Goal: Task Accomplishment & Management: Manage account settings

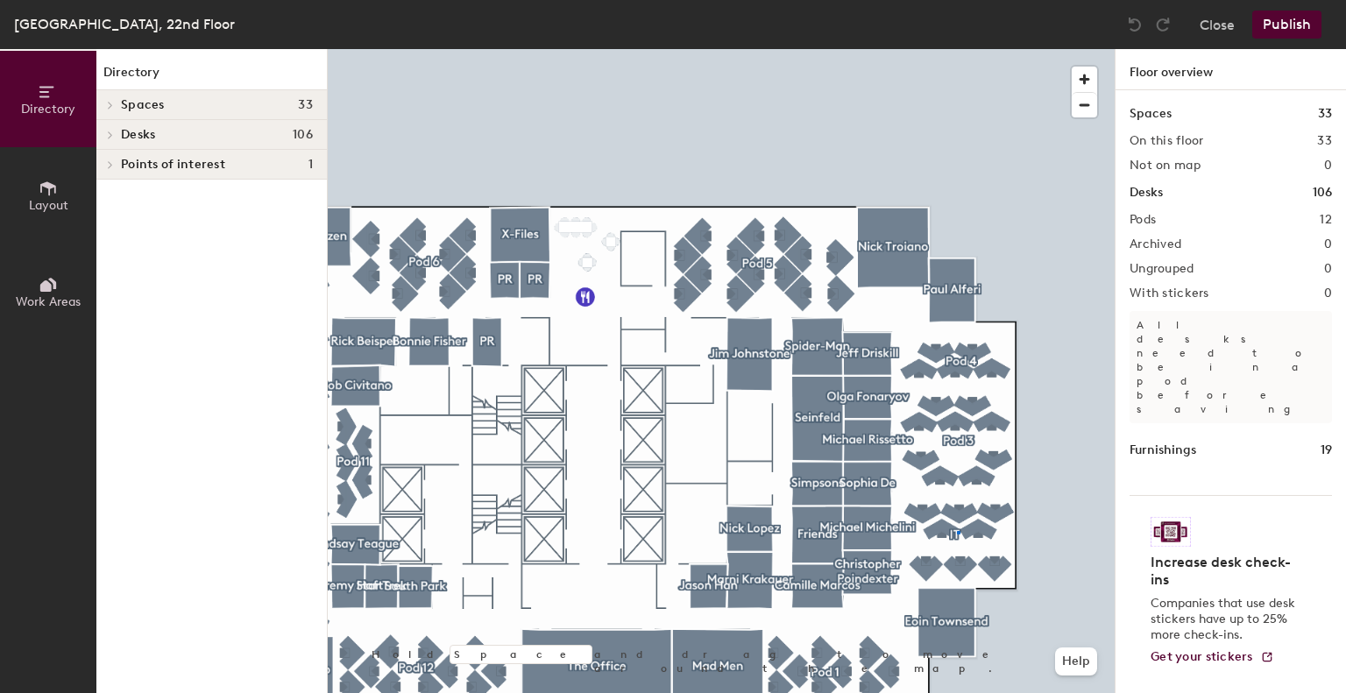
click at [957, 49] on div at bounding box center [721, 49] width 787 height 0
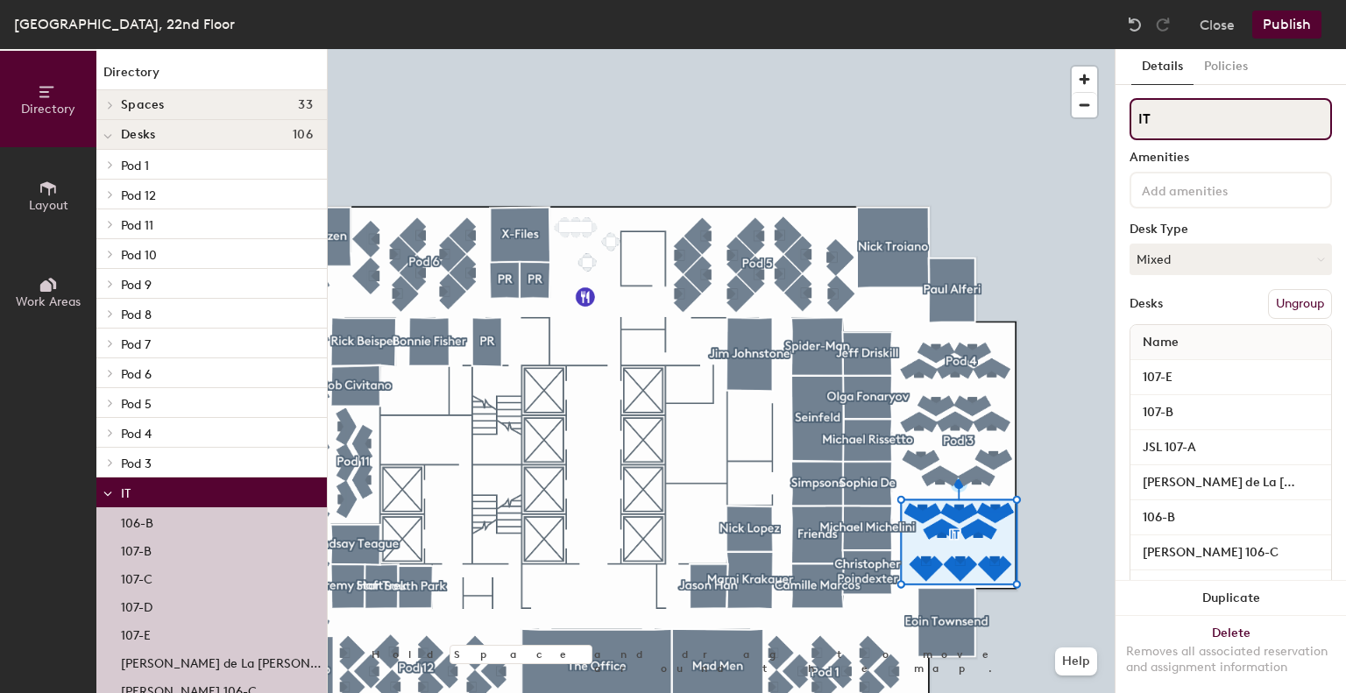
click at [985, 119] on div "Directory Layout Work Areas Directory Spaces 33 [PERSON_NAME] [PERSON_NAME] [PE…" at bounding box center [673, 371] width 1346 height 644
type input "Pod 2"
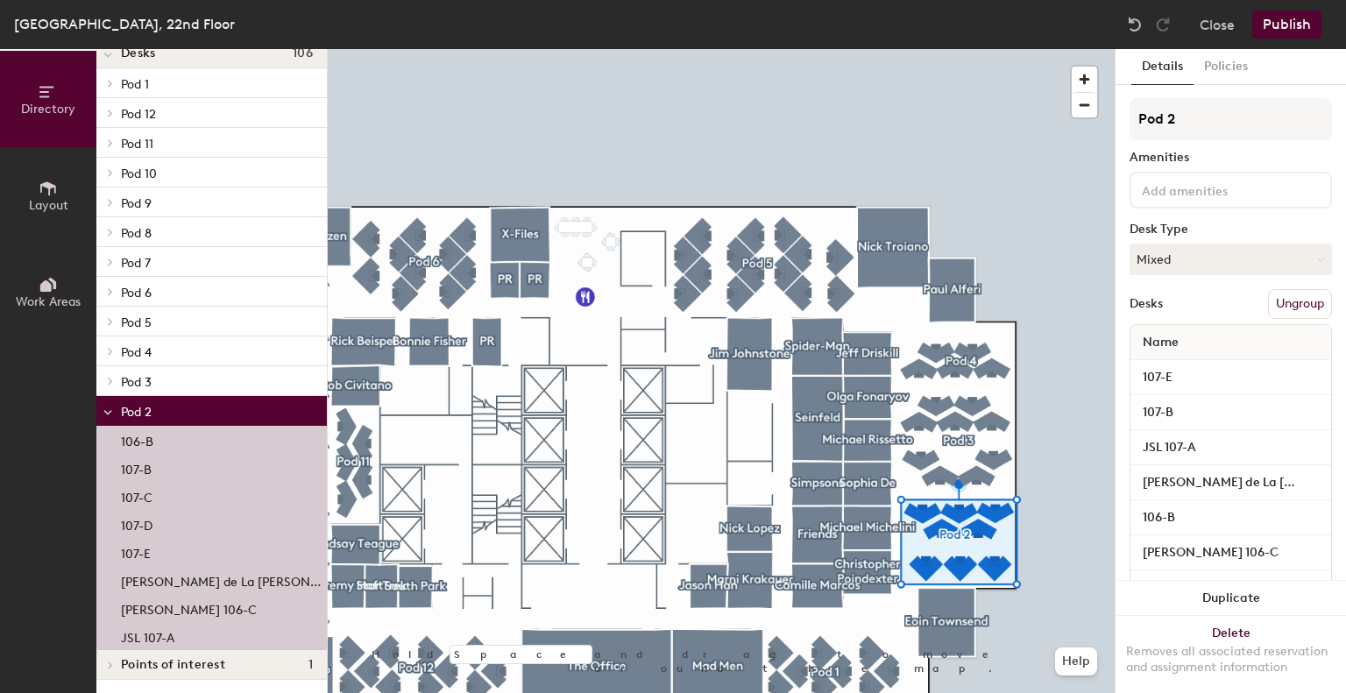
click at [173, 550] on div "107-E" at bounding box center [211, 552] width 231 height 28
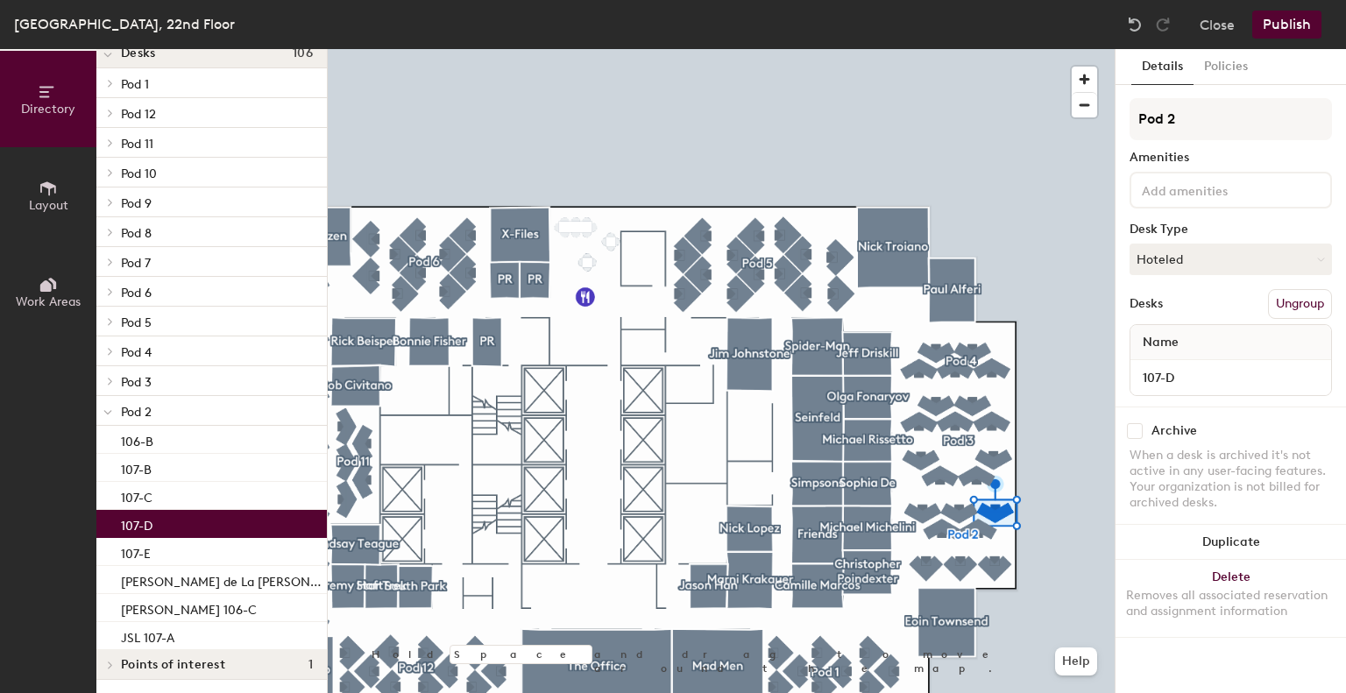
click at [173, 529] on div "107-D" at bounding box center [211, 524] width 231 height 28
click at [174, 513] on div "107-D" at bounding box center [211, 524] width 231 height 28
click at [177, 493] on div "107-C" at bounding box center [211, 496] width 231 height 28
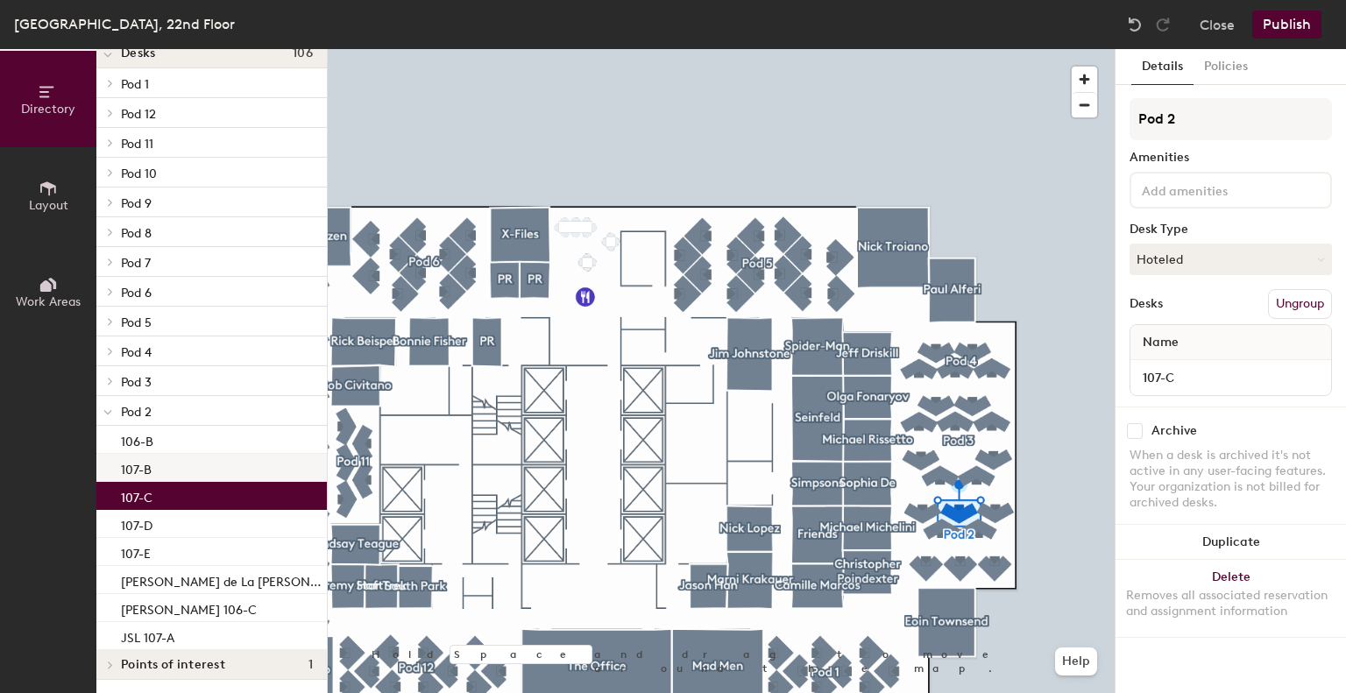
click at [177, 469] on div "107-B" at bounding box center [211, 468] width 231 height 28
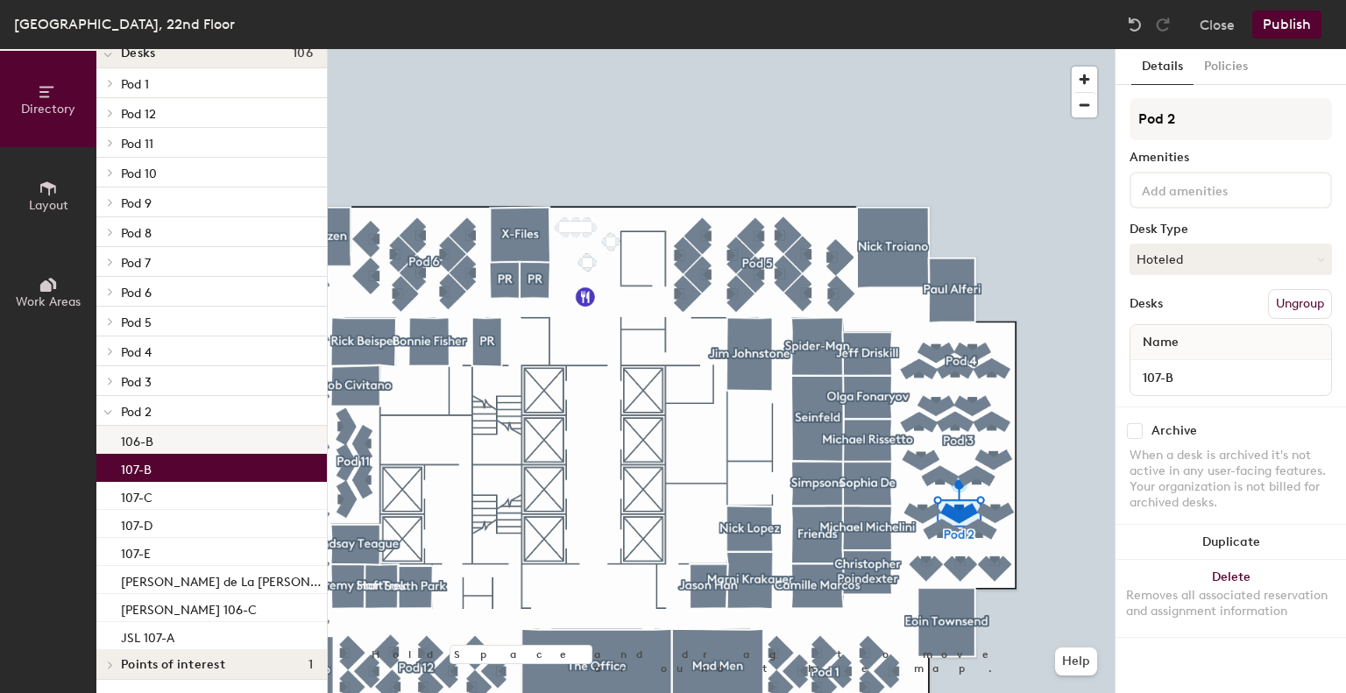
click at [174, 438] on div "106-B" at bounding box center [211, 440] width 231 height 28
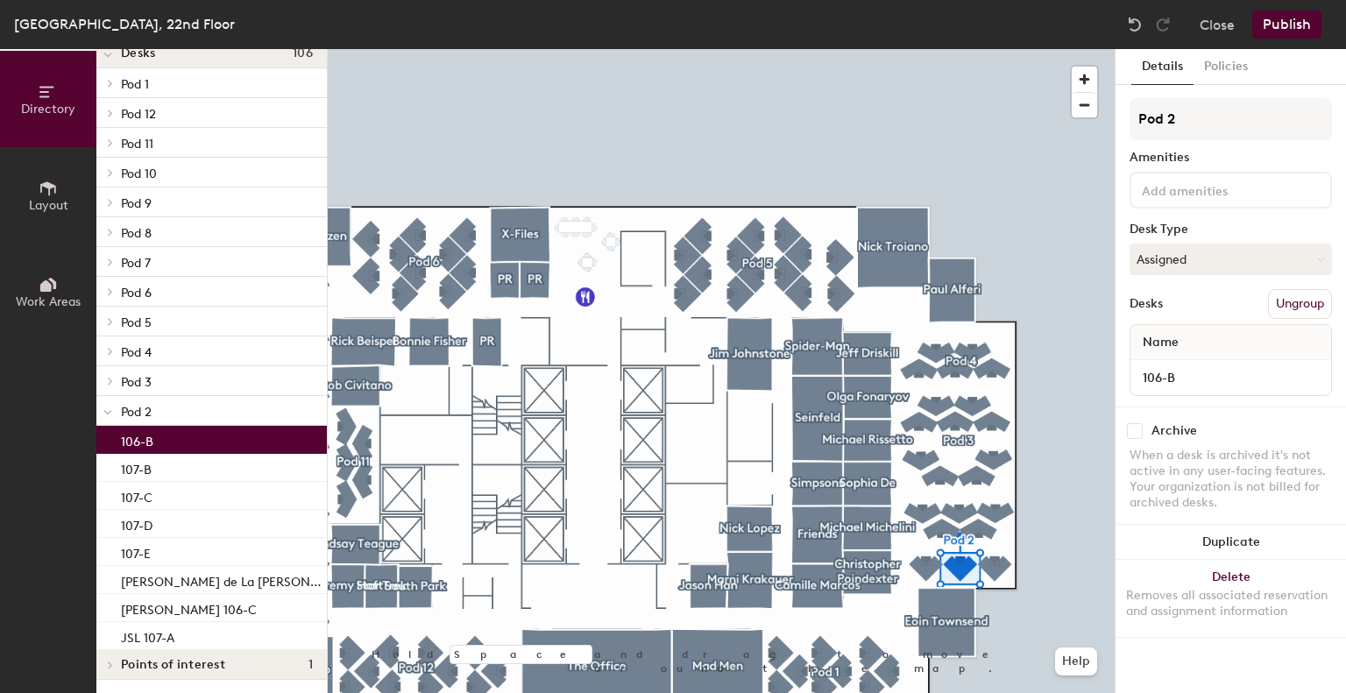
click at [107, 412] on icon at bounding box center [107, 412] width 9 height 7
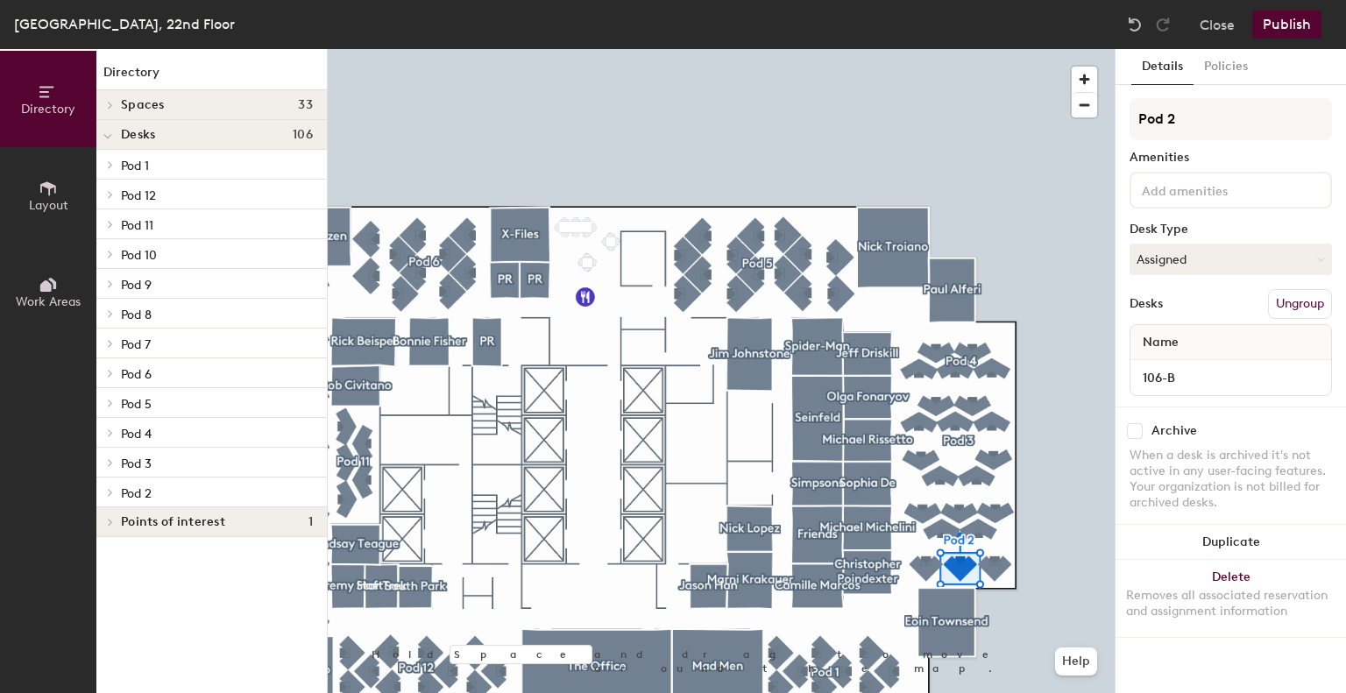
click at [115, 464] on span at bounding box center [109, 462] width 15 height 9
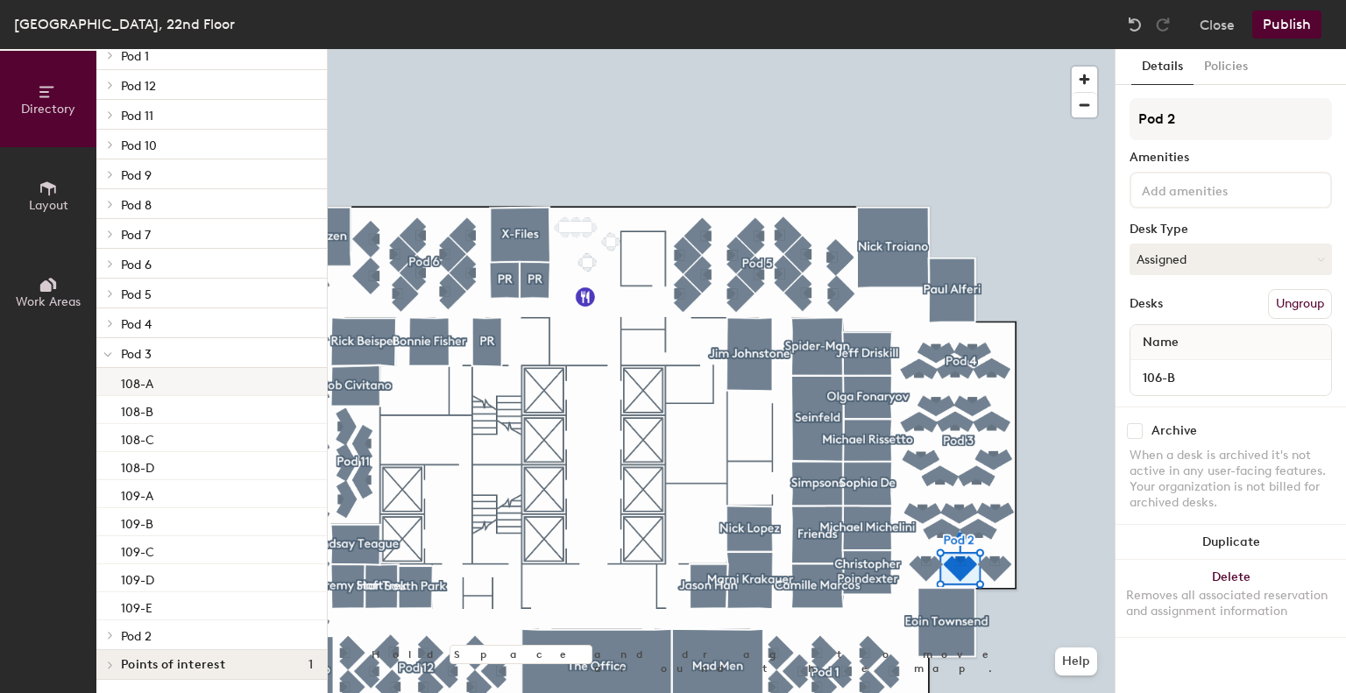
scroll to position [110, 0]
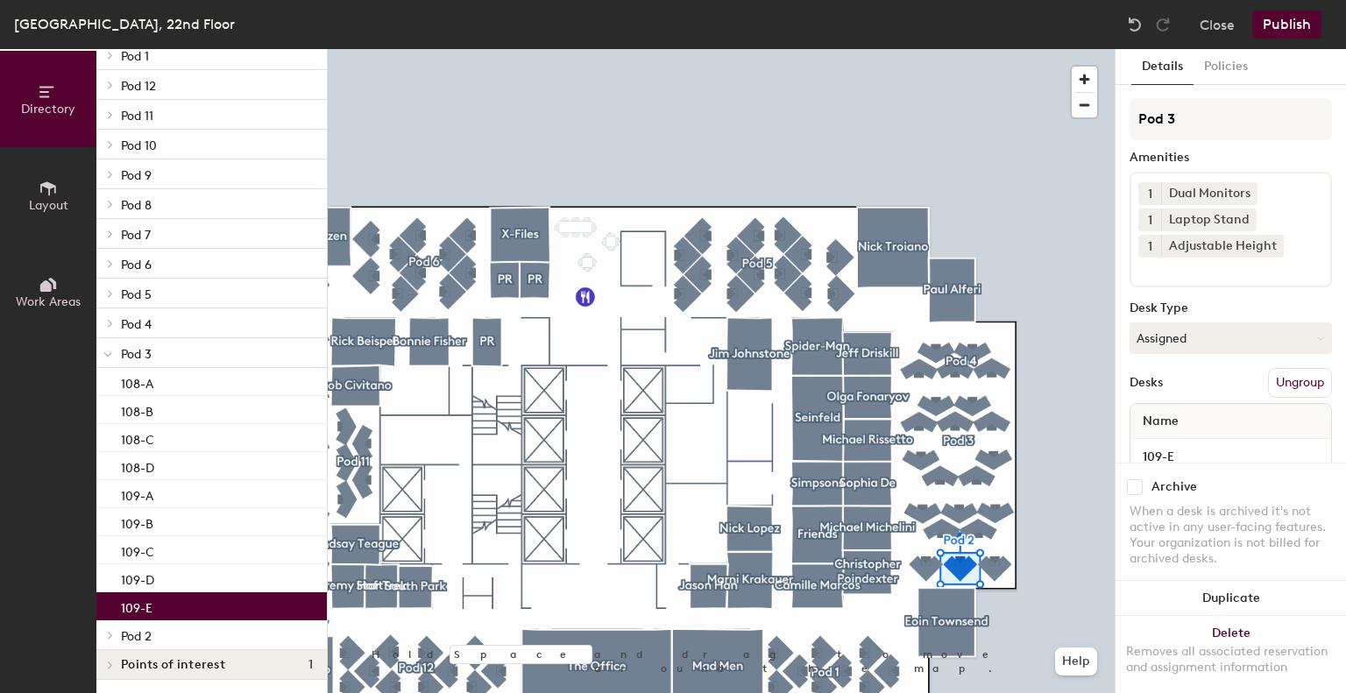
click at [172, 609] on div "109-E" at bounding box center [211, 607] width 231 height 28
click at [163, 581] on div "109-D" at bounding box center [211, 578] width 231 height 28
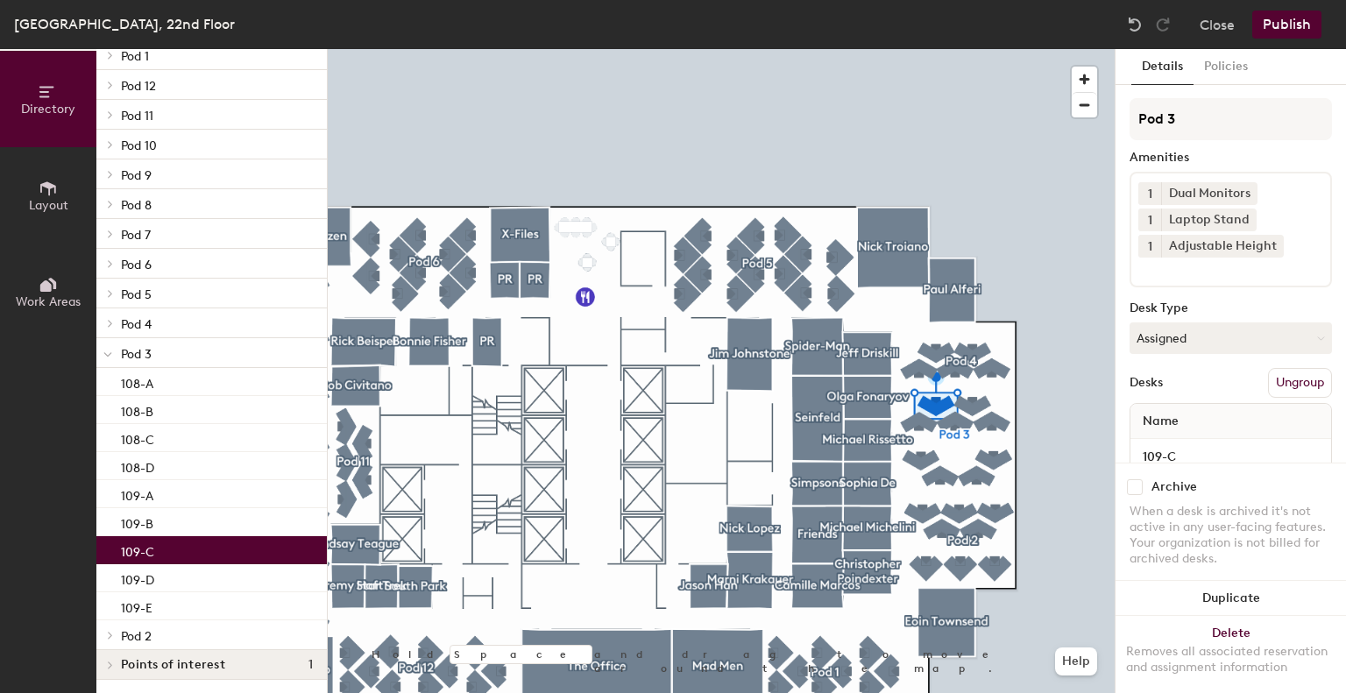
click at [175, 553] on div "109-C" at bounding box center [211, 550] width 231 height 28
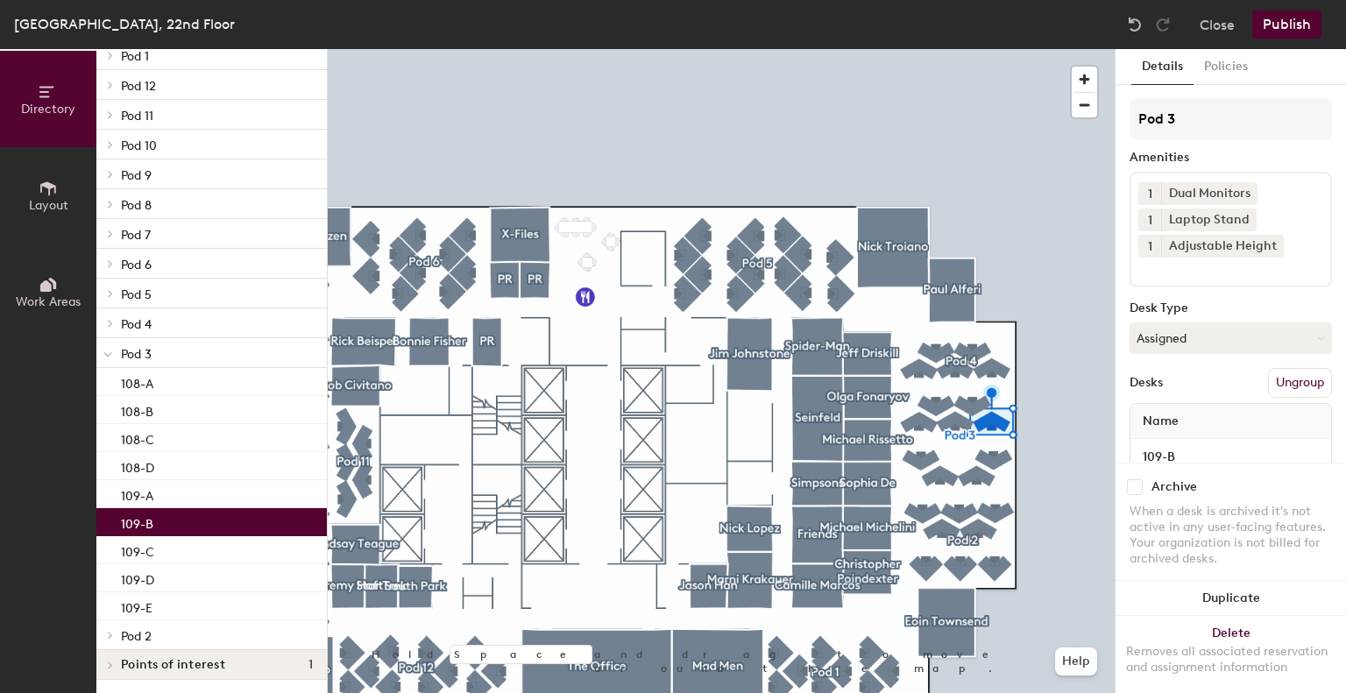
click at [185, 516] on div "109-B" at bounding box center [211, 522] width 231 height 28
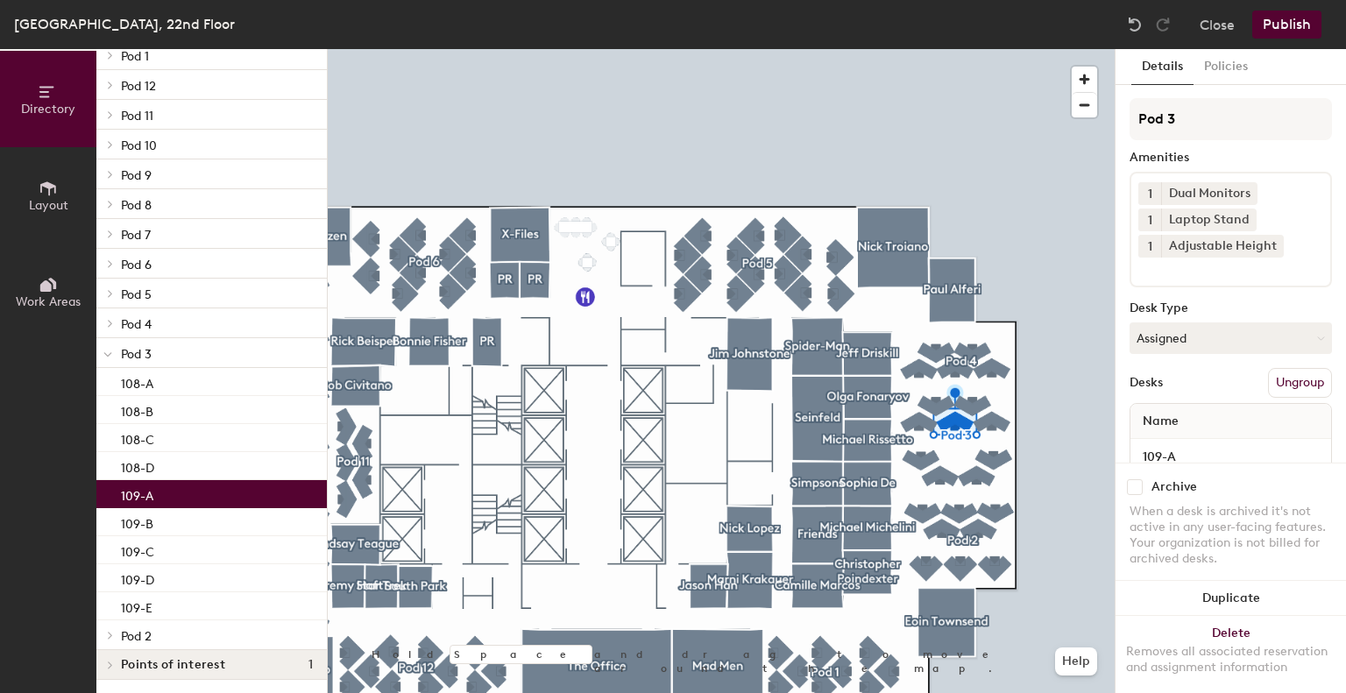
click at [186, 492] on div "109-A" at bounding box center [211, 494] width 231 height 28
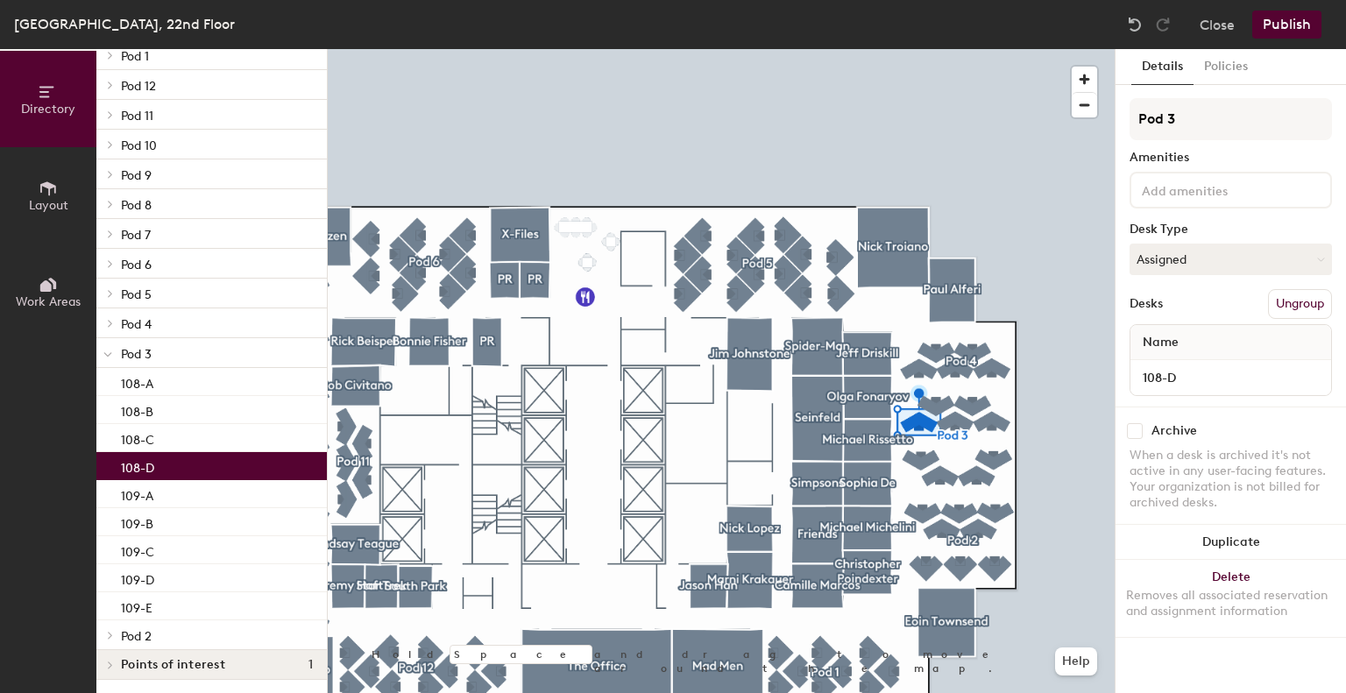
click at [197, 462] on div "108-D" at bounding box center [211, 466] width 231 height 28
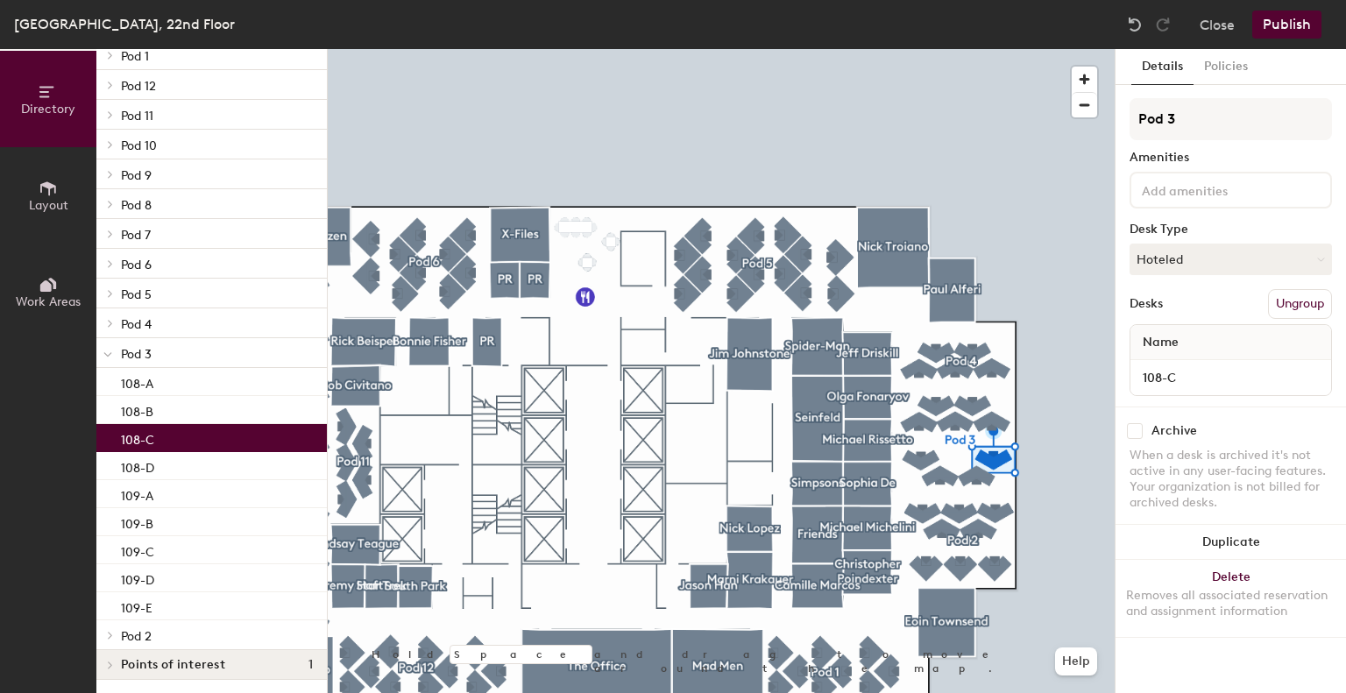
click at [190, 430] on div "108-C" at bounding box center [211, 438] width 231 height 28
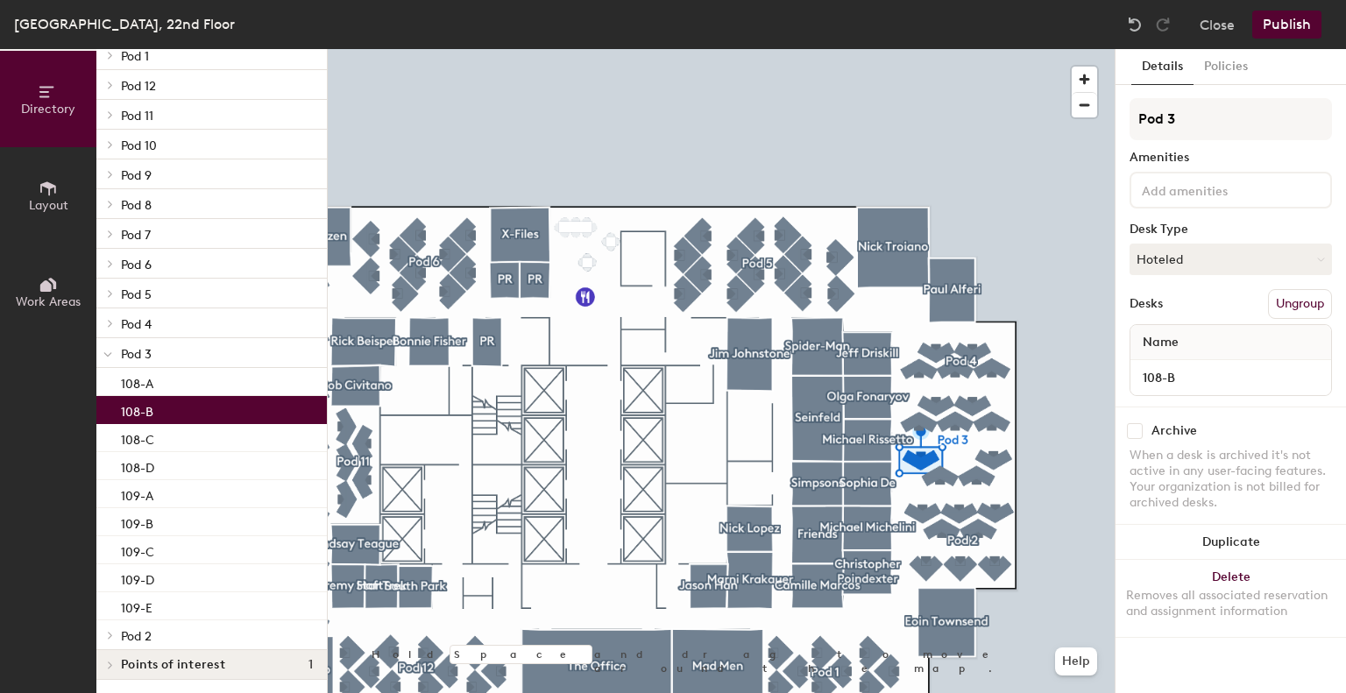
click at [186, 408] on div "108-B" at bounding box center [211, 410] width 231 height 28
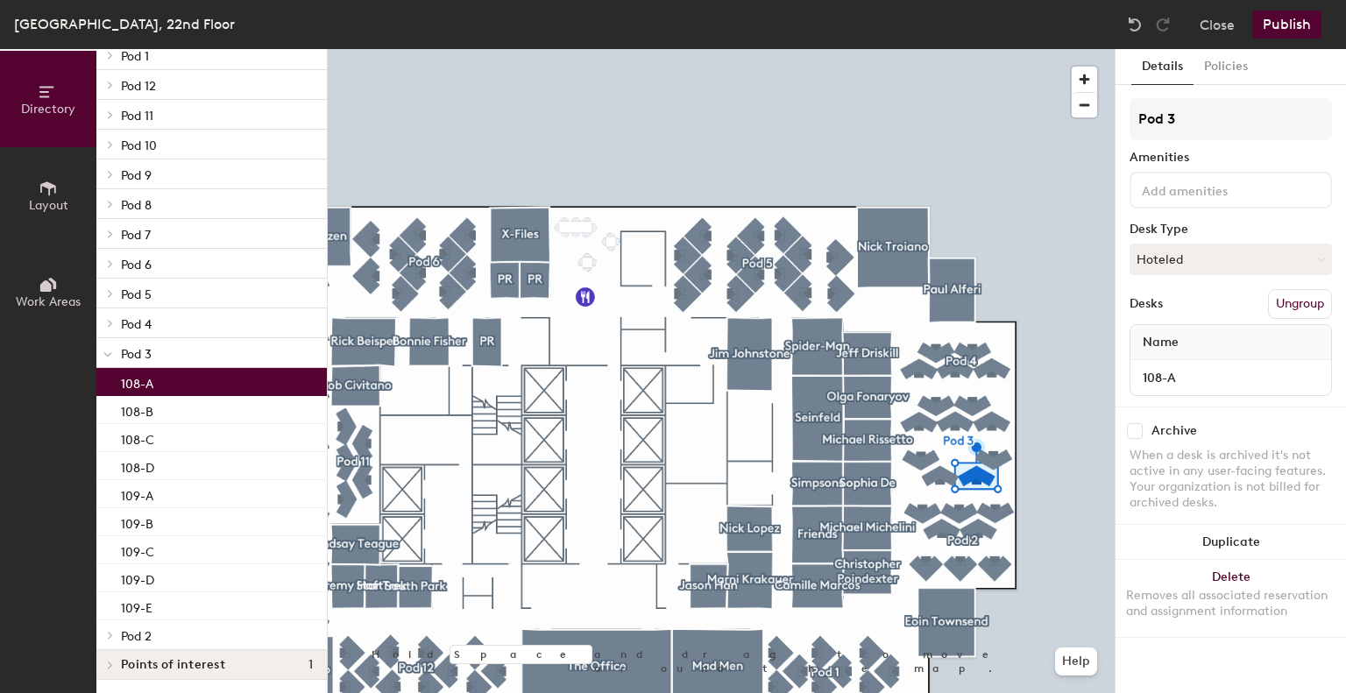
click at [187, 378] on div "108-A" at bounding box center [211, 382] width 231 height 28
click at [112, 352] on div at bounding box center [107, 352] width 23 height 29
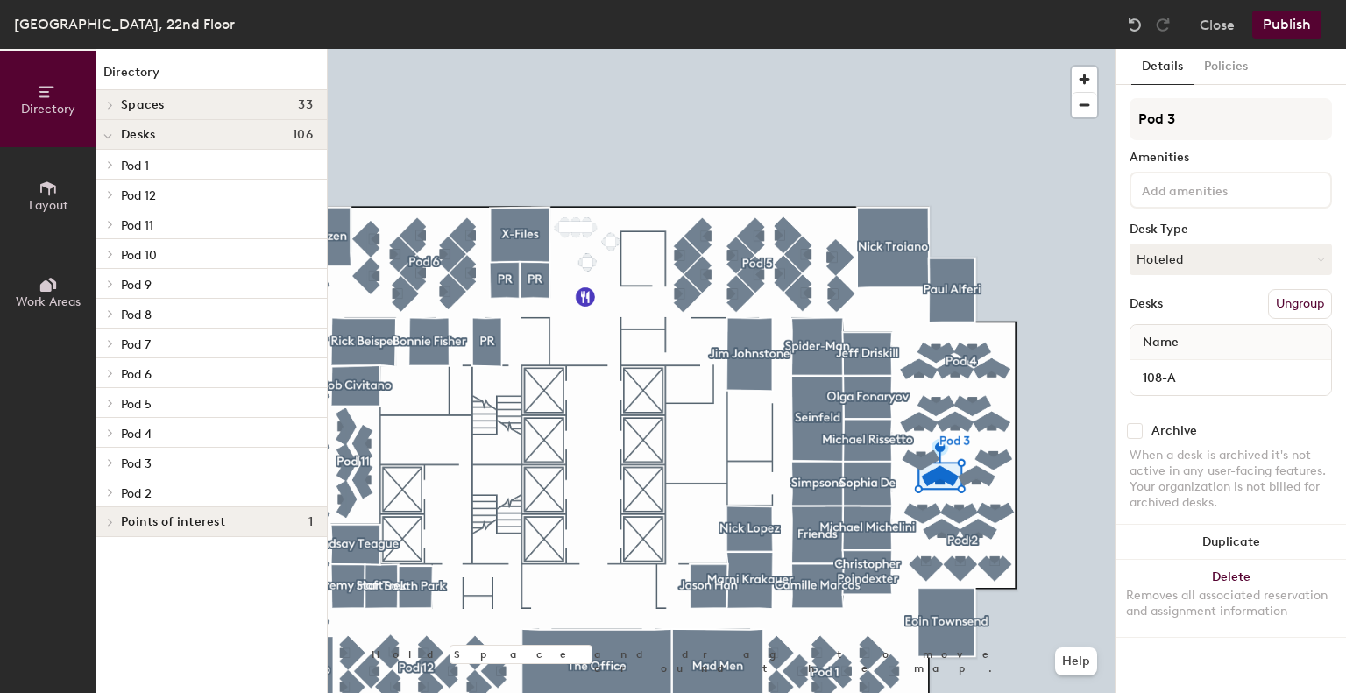
click at [119, 437] on div "Pod 4" at bounding box center [211, 433] width 231 height 30
click at [108, 430] on icon at bounding box center [110, 433] width 7 height 9
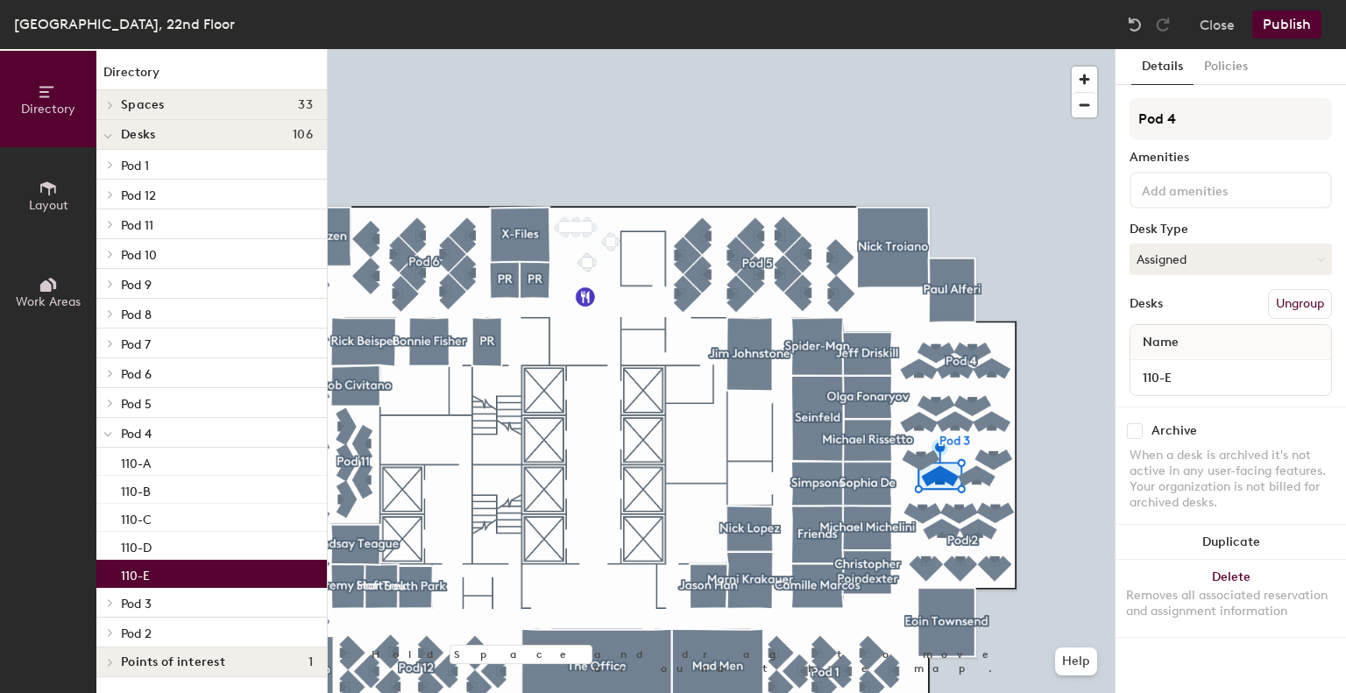
click at [154, 568] on div "110-E" at bounding box center [211, 574] width 231 height 28
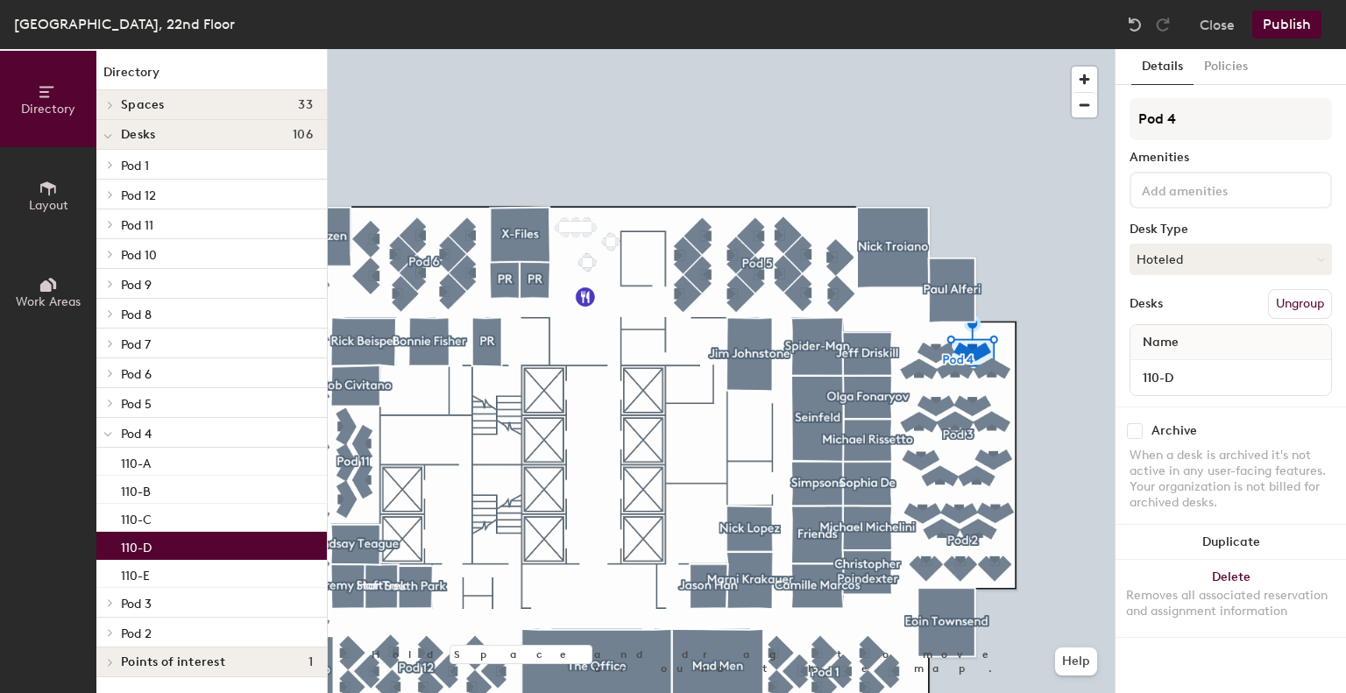
click at [179, 539] on div "110-D" at bounding box center [211, 546] width 231 height 28
click at [1184, 247] on button "Hoteled" at bounding box center [1231, 260] width 202 height 32
click at [1183, 318] on div "Assigned" at bounding box center [1218, 314] width 175 height 26
click at [167, 513] on div "110-C" at bounding box center [211, 518] width 231 height 28
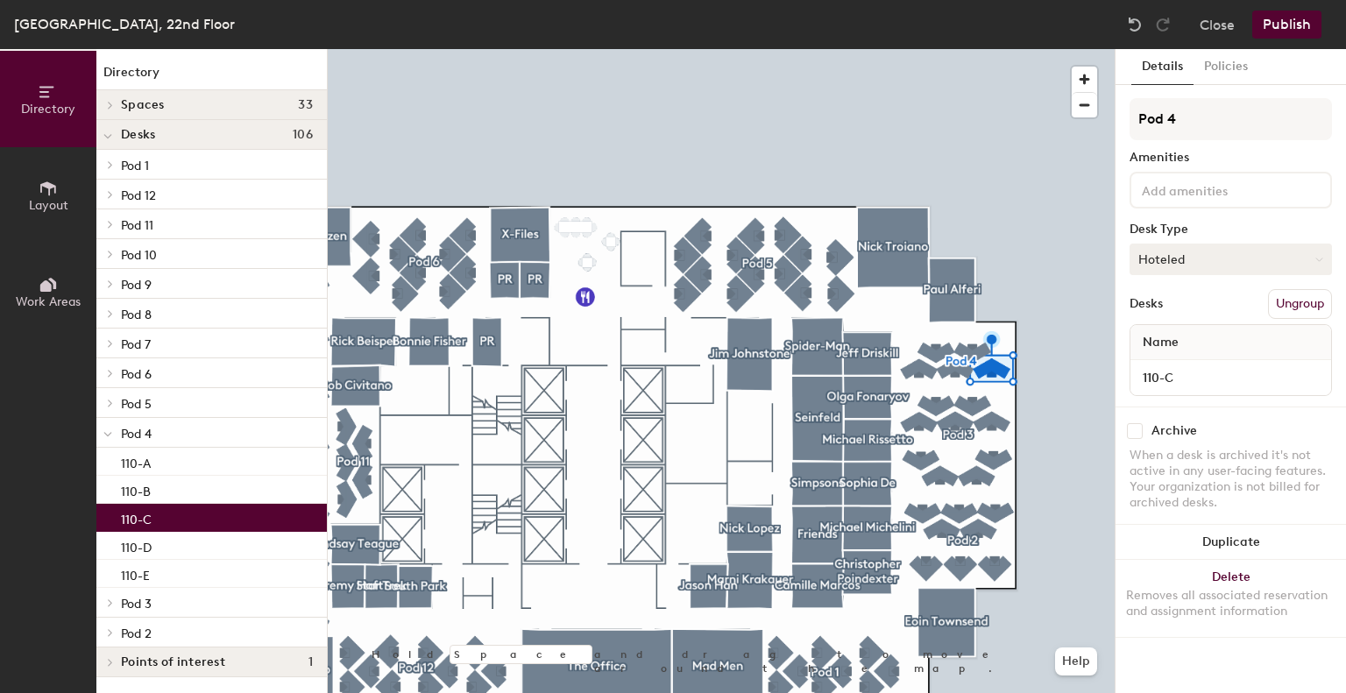
click at [1180, 262] on button "Hoteled" at bounding box center [1231, 260] width 202 height 32
click at [1189, 312] on div "Assigned" at bounding box center [1218, 314] width 175 height 26
click at [168, 486] on div "110-B" at bounding box center [211, 490] width 231 height 28
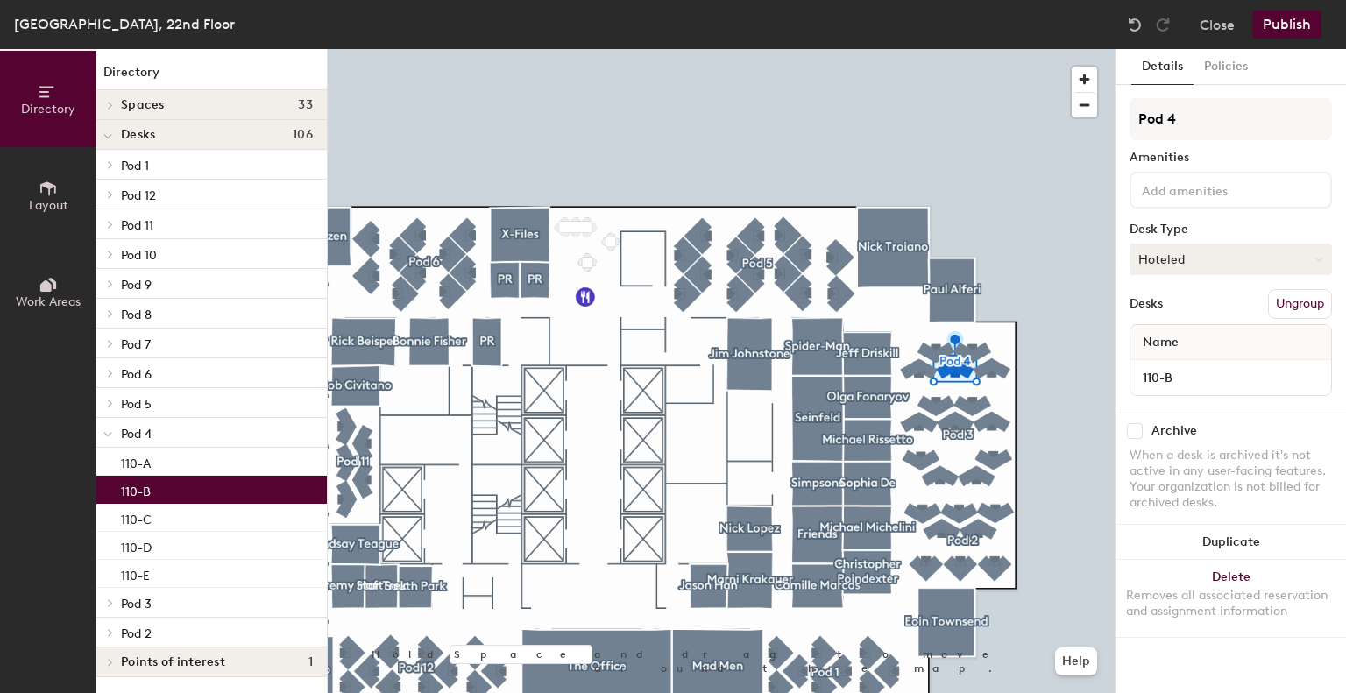
click at [1176, 259] on button "Hoteled" at bounding box center [1231, 260] width 202 height 32
click at [1179, 304] on div "Assigned" at bounding box center [1218, 314] width 175 height 26
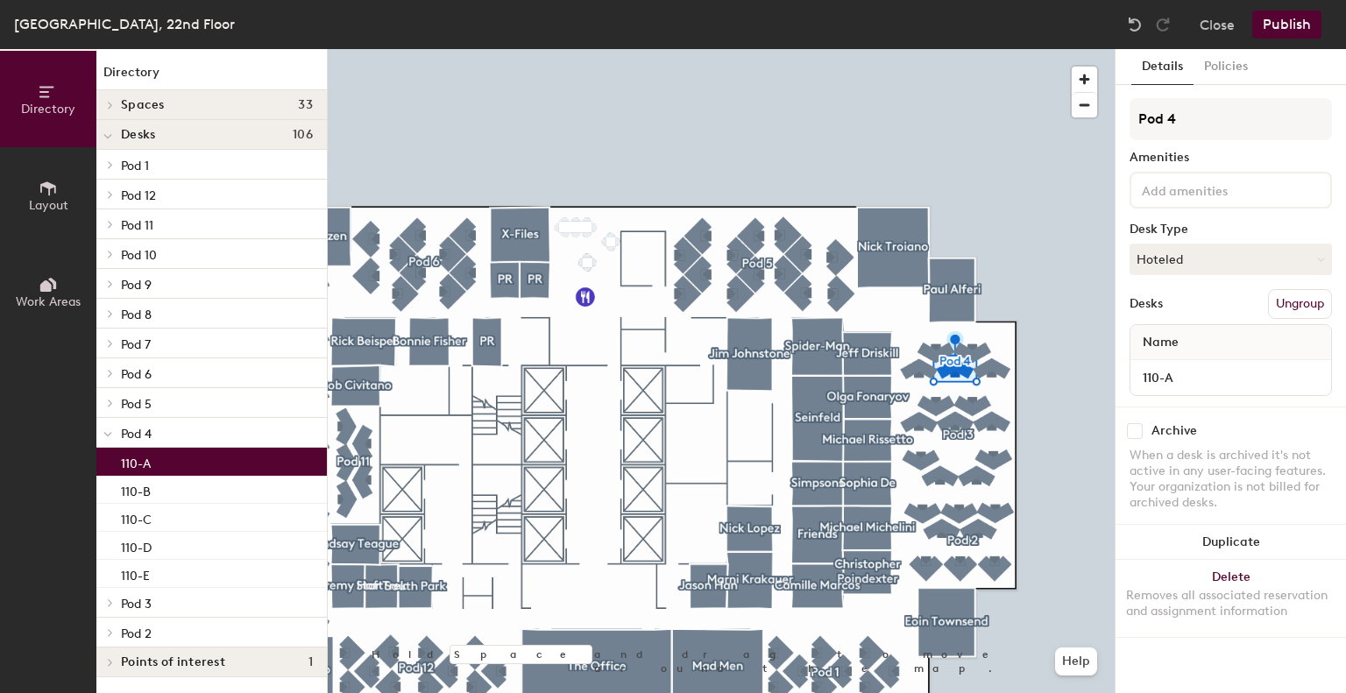
click at [182, 463] on div "110-A" at bounding box center [211, 462] width 231 height 28
click at [1190, 258] on button "Hoteled" at bounding box center [1231, 260] width 202 height 32
click at [1181, 309] on div "Assigned" at bounding box center [1218, 314] width 175 height 26
click at [111, 430] on span at bounding box center [107, 434] width 9 height 15
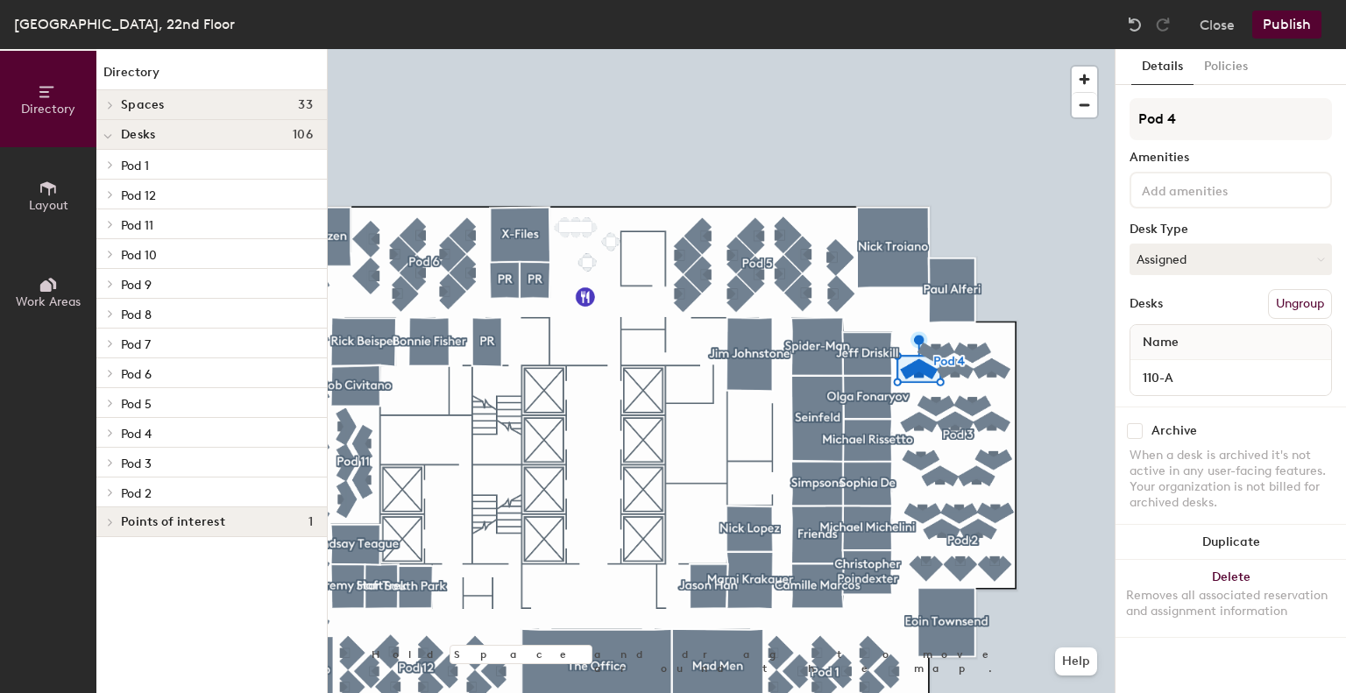
click at [109, 400] on icon at bounding box center [110, 403] width 7 height 9
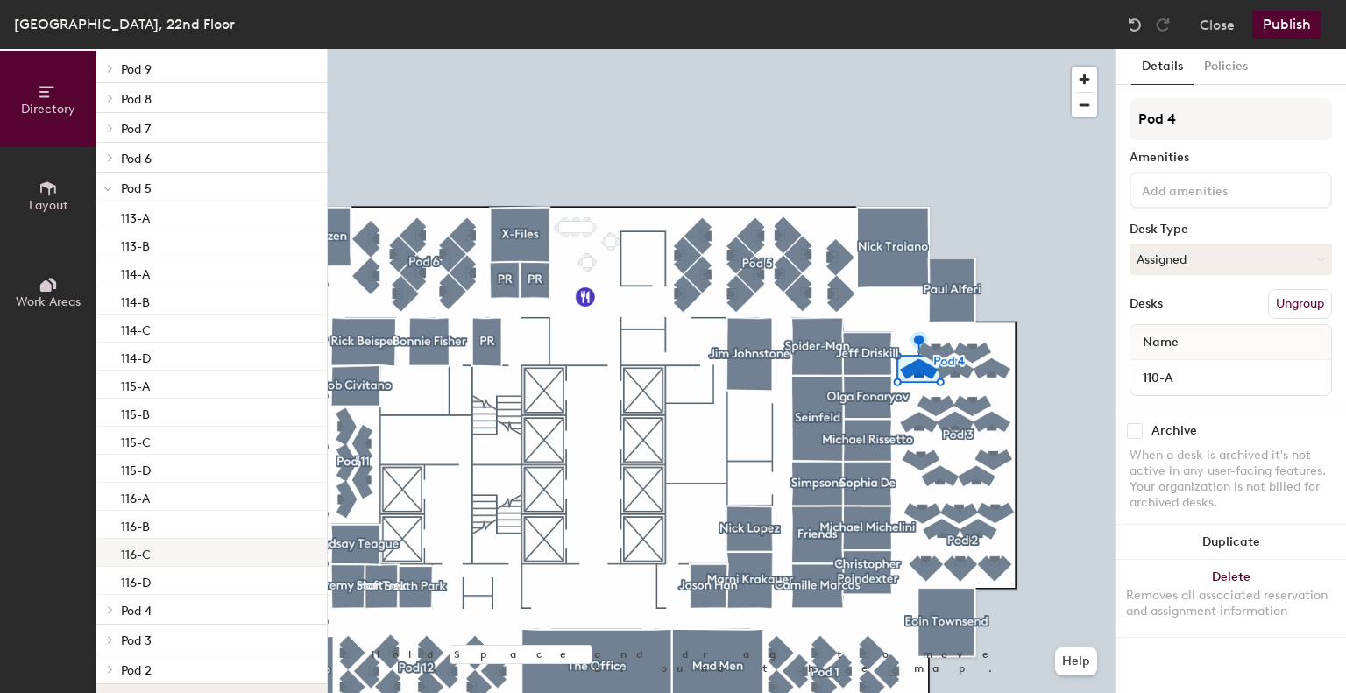
scroll to position [220, 0]
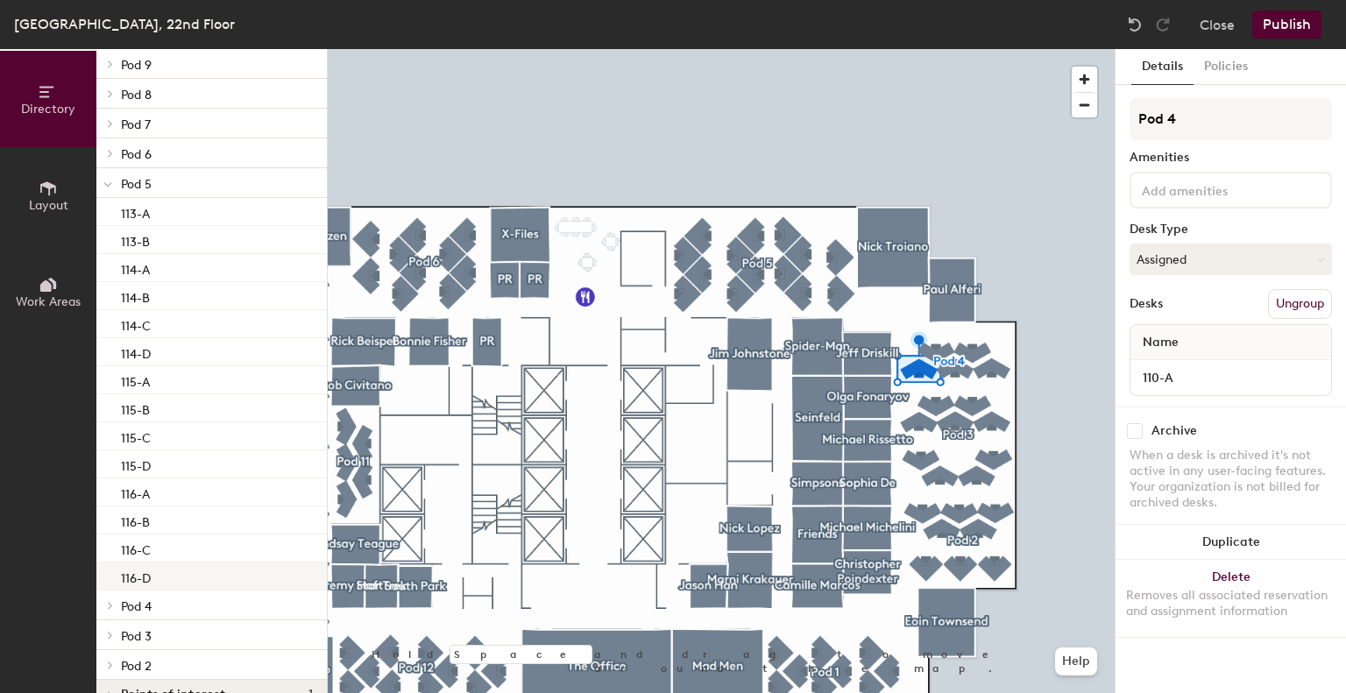
click at [163, 579] on div "116-D" at bounding box center [211, 577] width 231 height 28
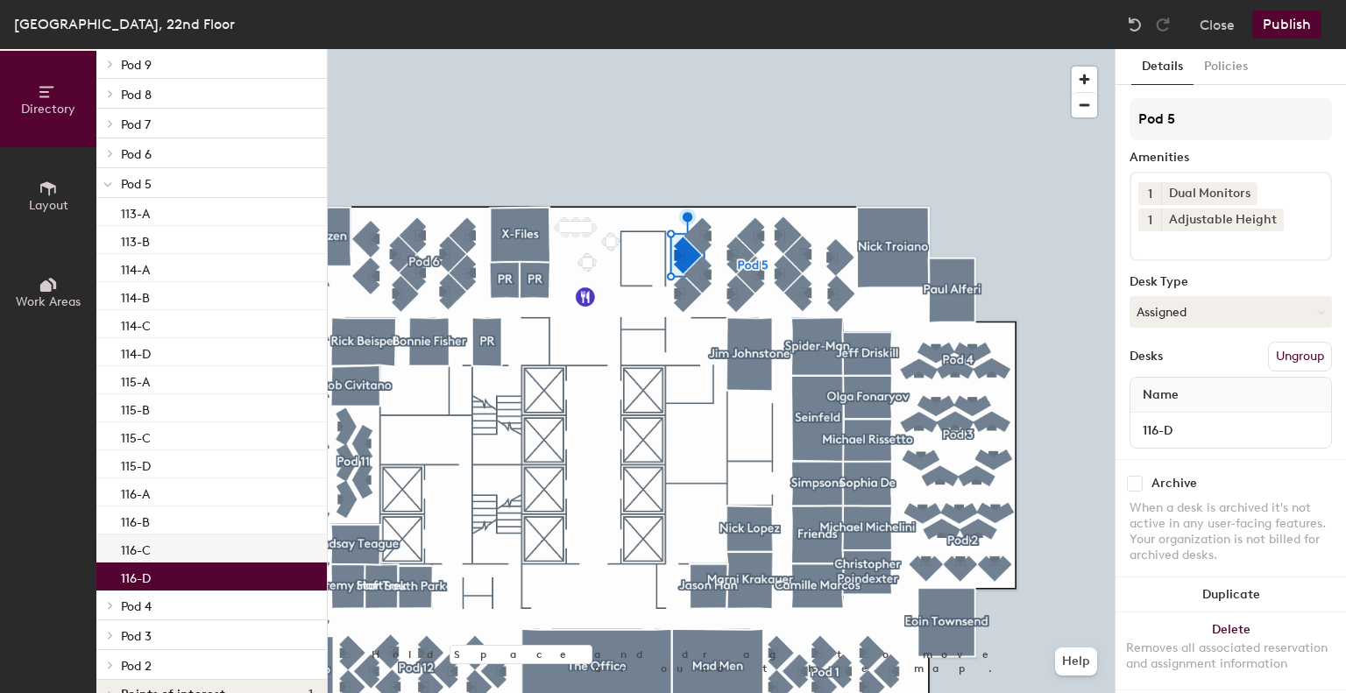
click at [167, 553] on div "116-C" at bounding box center [211, 549] width 231 height 28
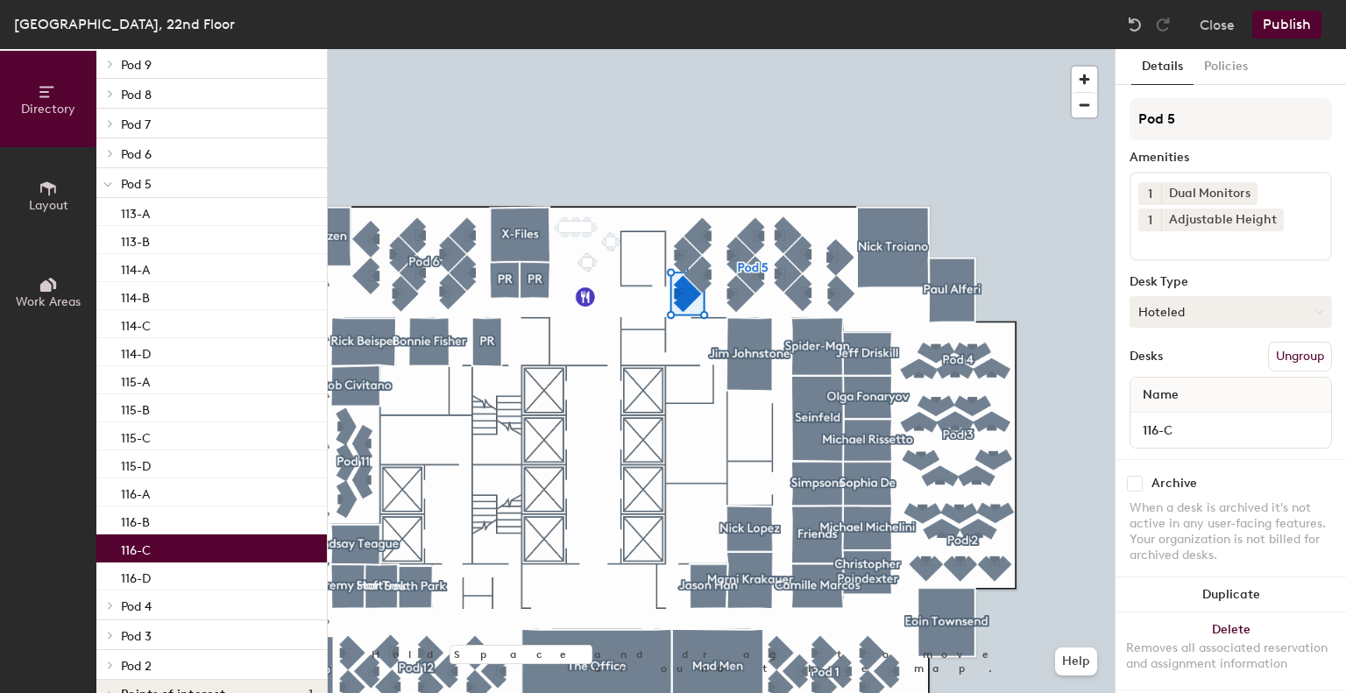
click at [1219, 311] on button "Hoteled" at bounding box center [1231, 312] width 202 height 32
click at [1203, 366] on div "Assigned" at bounding box center [1218, 366] width 175 height 26
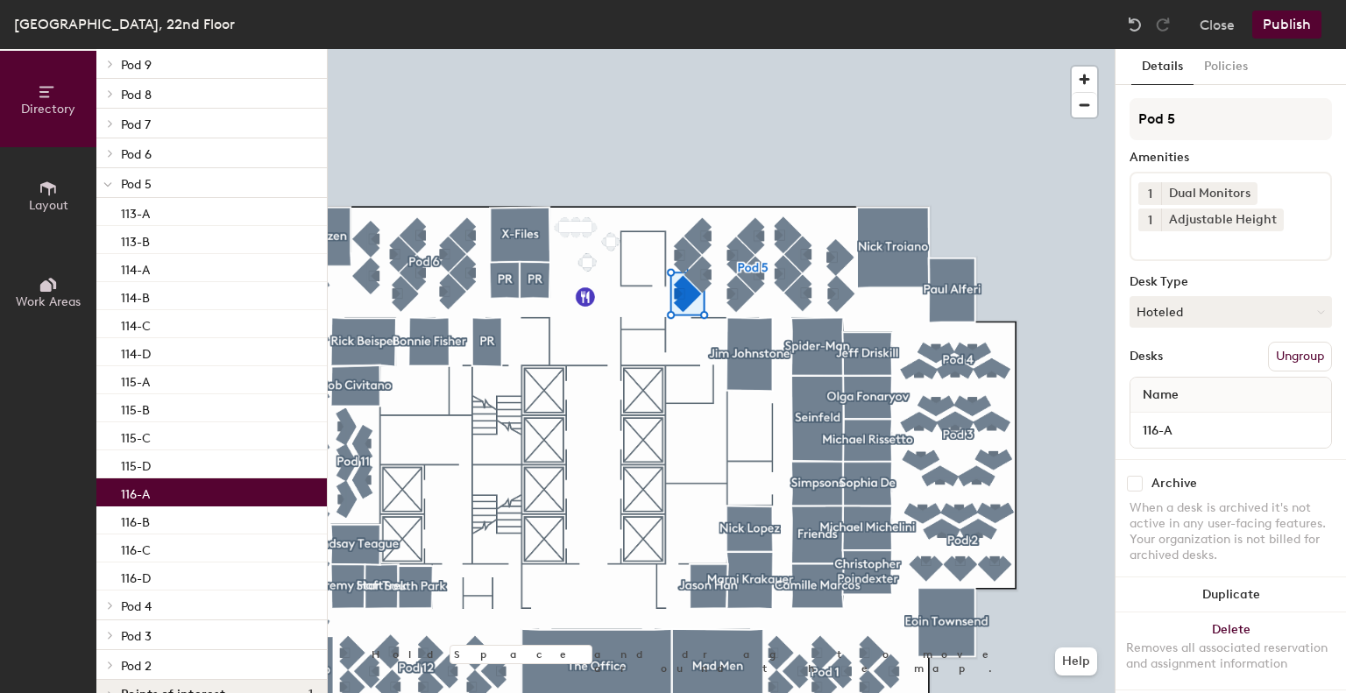
click at [161, 504] on div "116-A" at bounding box center [211, 493] width 231 height 28
click at [160, 518] on div "116-B" at bounding box center [211, 521] width 231 height 28
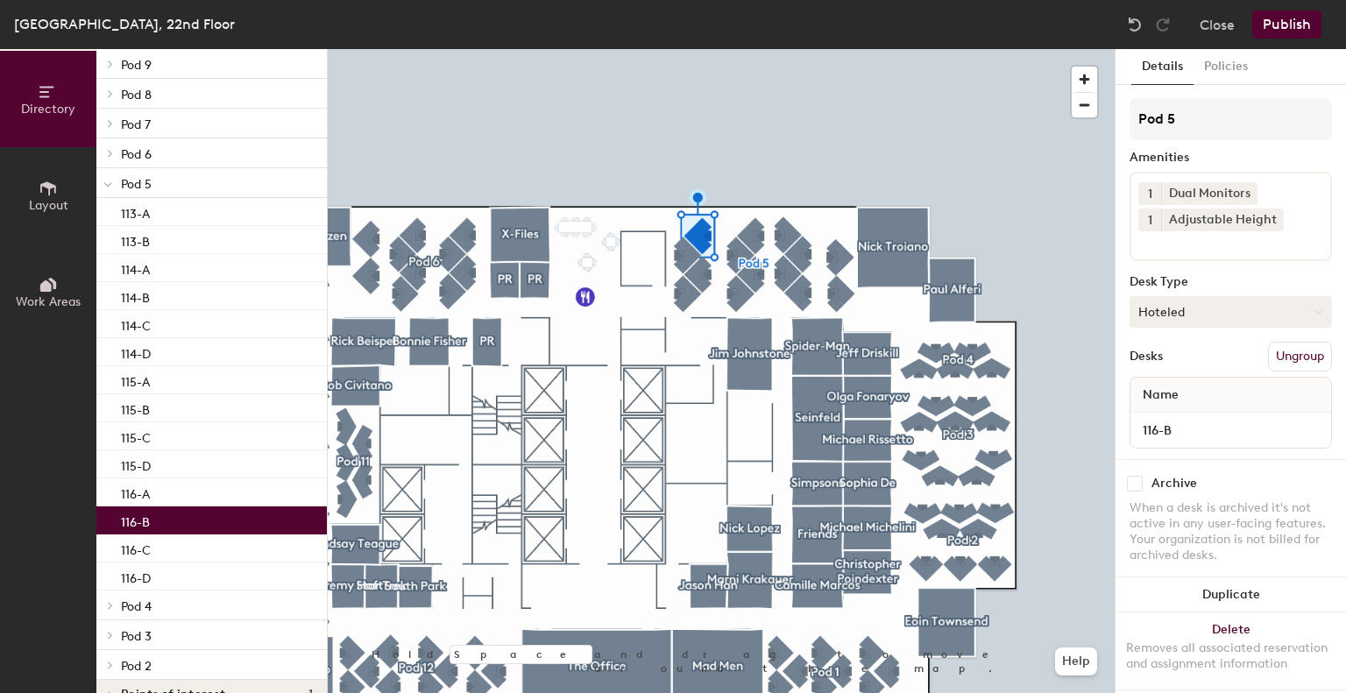
click at [1213, 308] on button "Hoteled" at bounding box center [1231, 312] width 202 height 32
click at [1189, 374] on div "Assigned" at bounding box center [1218, 366] width 175 height 26
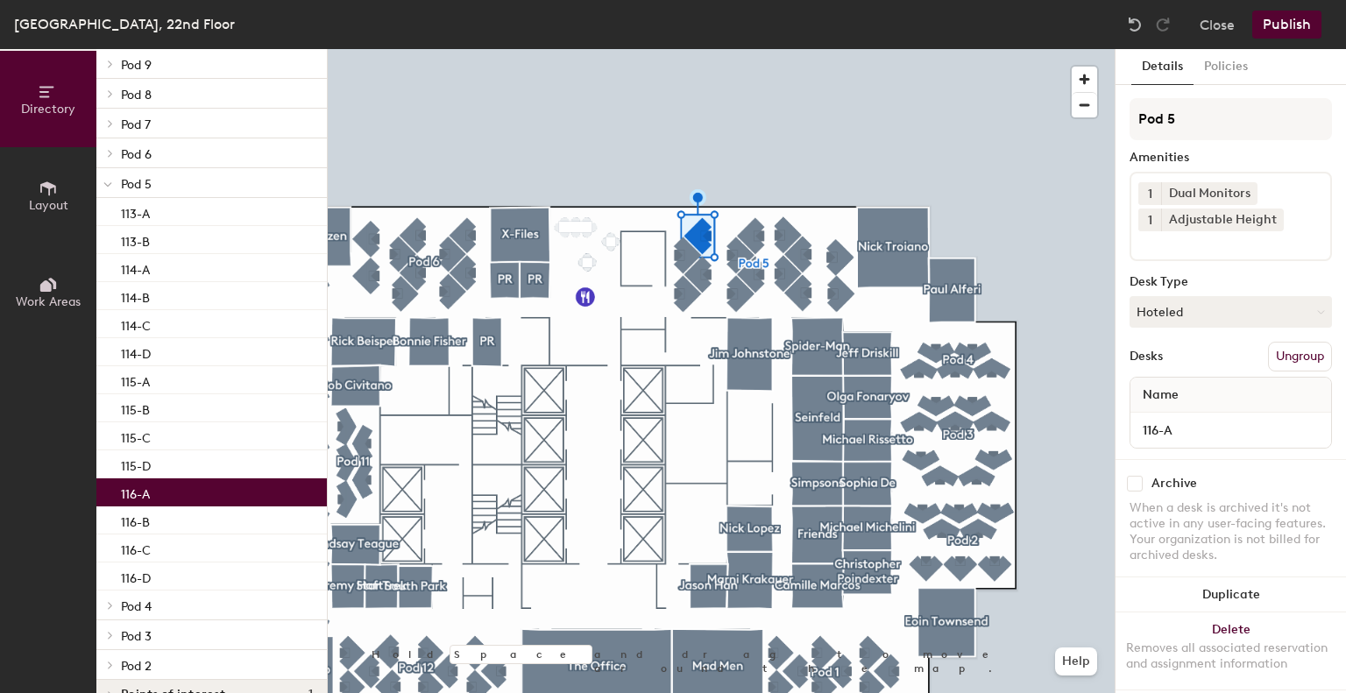
click at [130, 488] on p "116-A" at bounding box center [135, 492] width 29 height 20
click at [1186, 318] on button "Hoteled" at bounding box center [1231, 312] width 202 height 32
click at [1175, 373] on div "Assigned" at bounding box center [1218, 366] width 175 height 26
click at [151, 462] on p "115-D" at bounding box center [136, 464] width 30 height 20
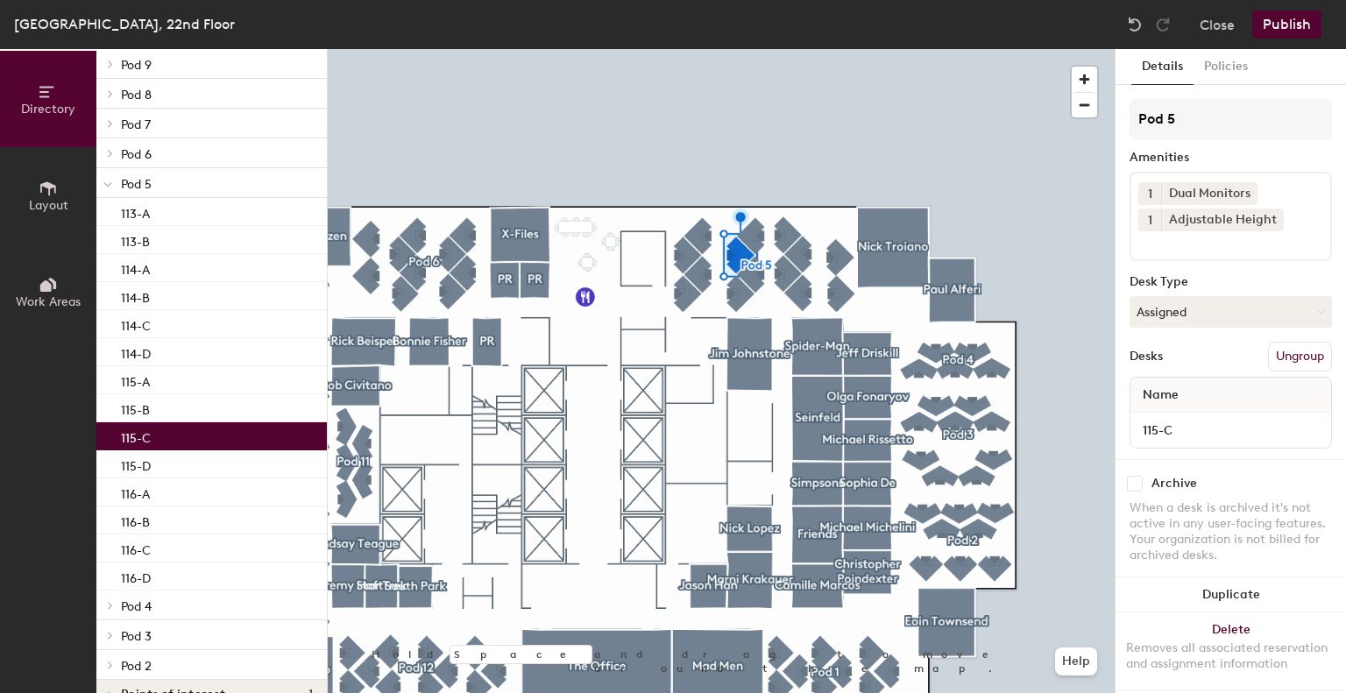
click at [182, 429] on div "115-C" at bounding box center [211, 436] width 231 height 28
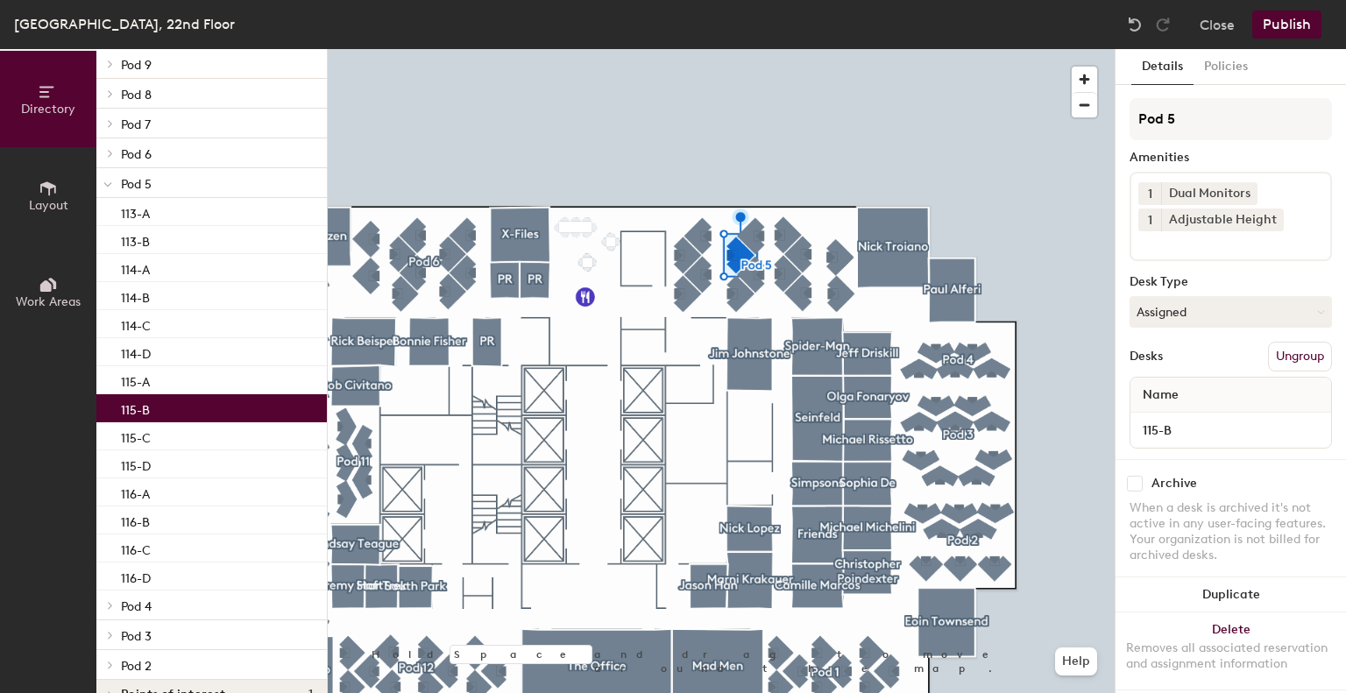
click at [188, 407] on div "115-B" at bounding box center [211, 408] width 231 height 28
click at [195, 387] on div "115-A" at bounding box center [211, 380] width 231 height 28
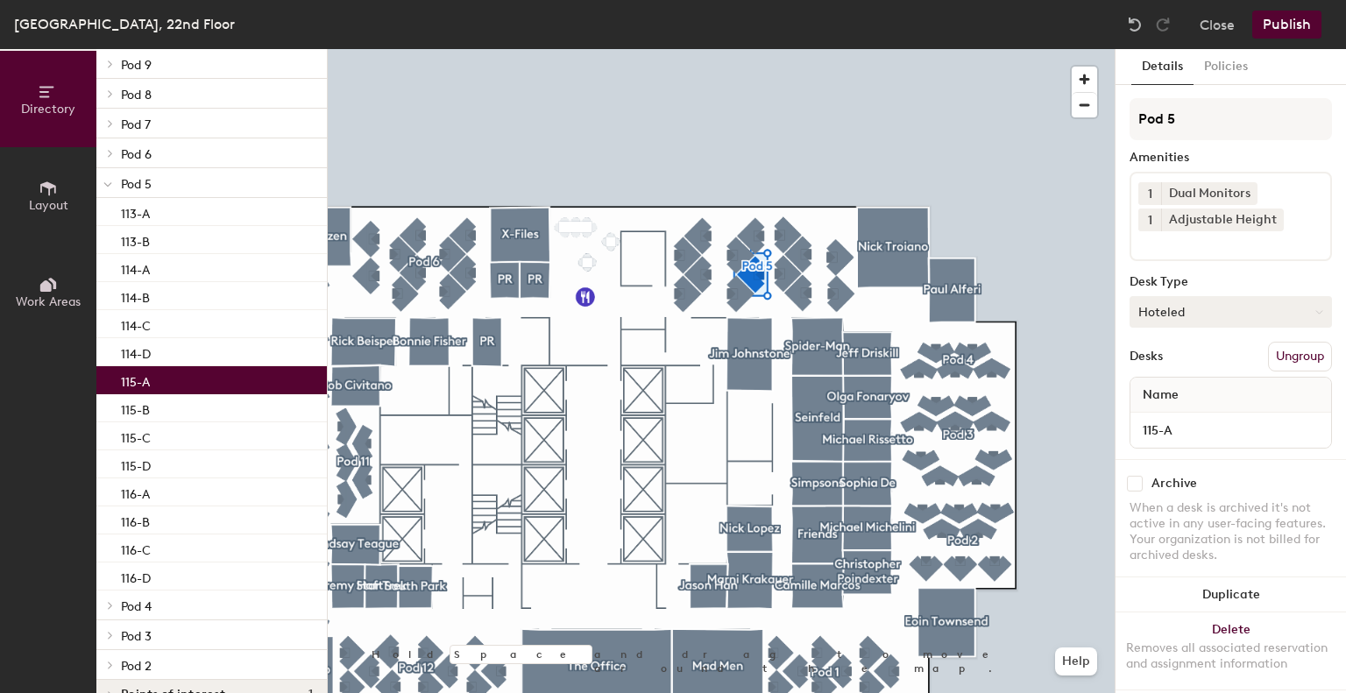
click at [1207, 309] on button "Hoteled" at bounding box center [1231, 312] width 202 height 32
click at [1199, 373] on div "Assigned" at bounding box center [1218, 366] width 175 height 26
click at [153, 360] on div "114-D" at bounding box center [211, 352] width 231 height 28
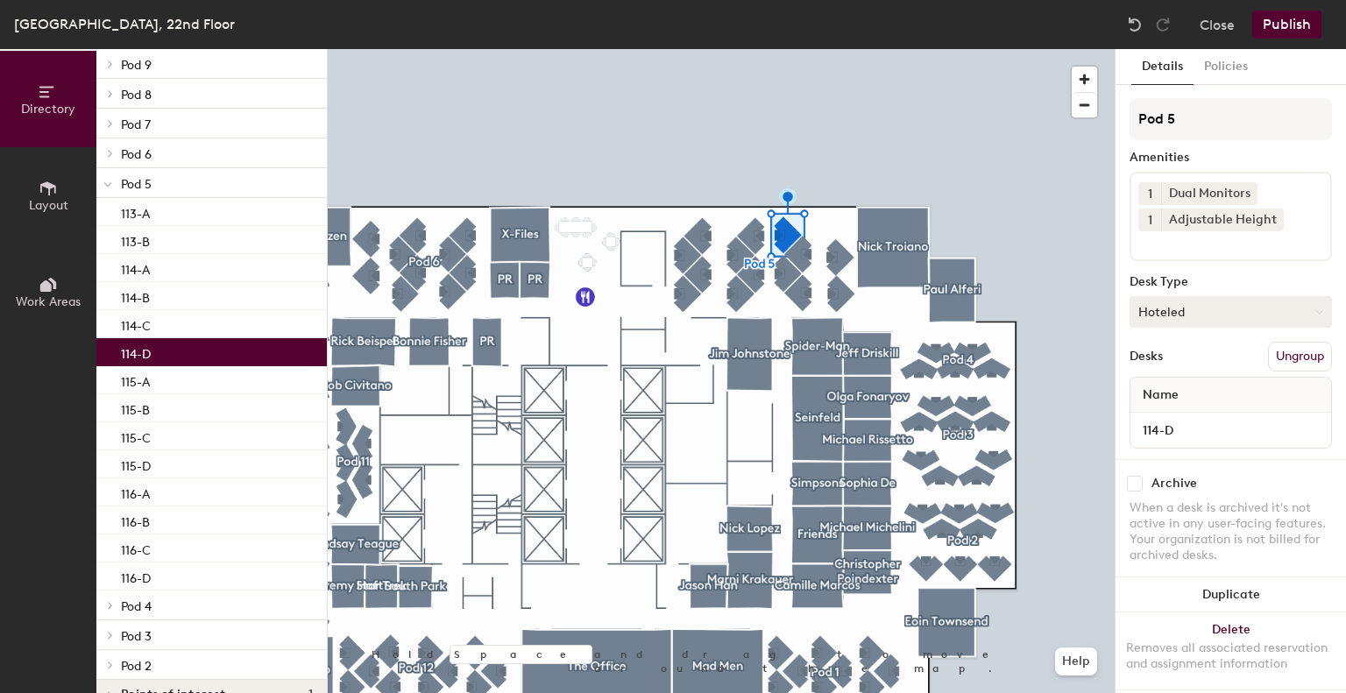
click at [1219, 301] on button "Hoteled" at bounding box center [1231, 312] width 202 height 32
click at [1191, 357] on div "Assigned" at bounding box center [1218, 366] width 175 height 26
click at [204, 320] on div "114-C" at bounding box center [211, 324] width 231 height 28
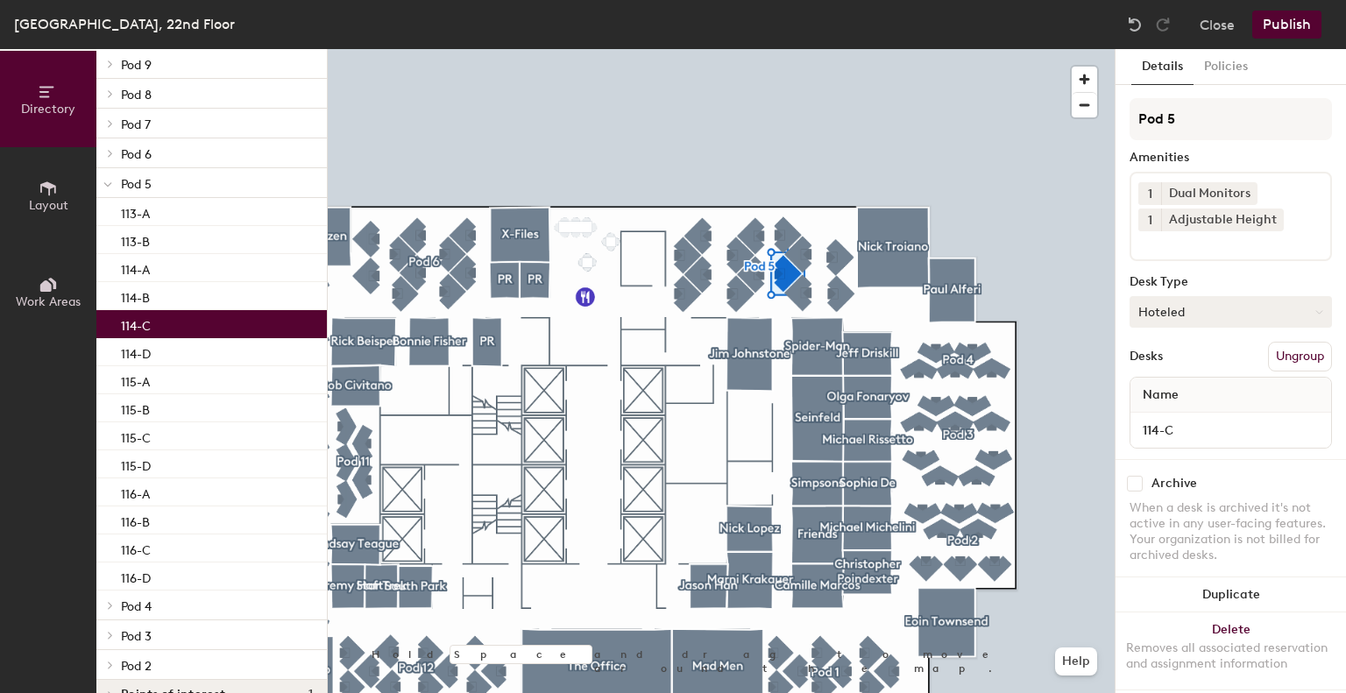
click at [1182, 303] on button "Hoteled" at bounding box center [1231, 312] width 202 height 32
click at [1182, 363] on div "Assigned" at bounding box center [1218, 366] width 175 height 26
click at [131, 303] on p "114-B" at bounding box center [135, 296] width 29 height 20
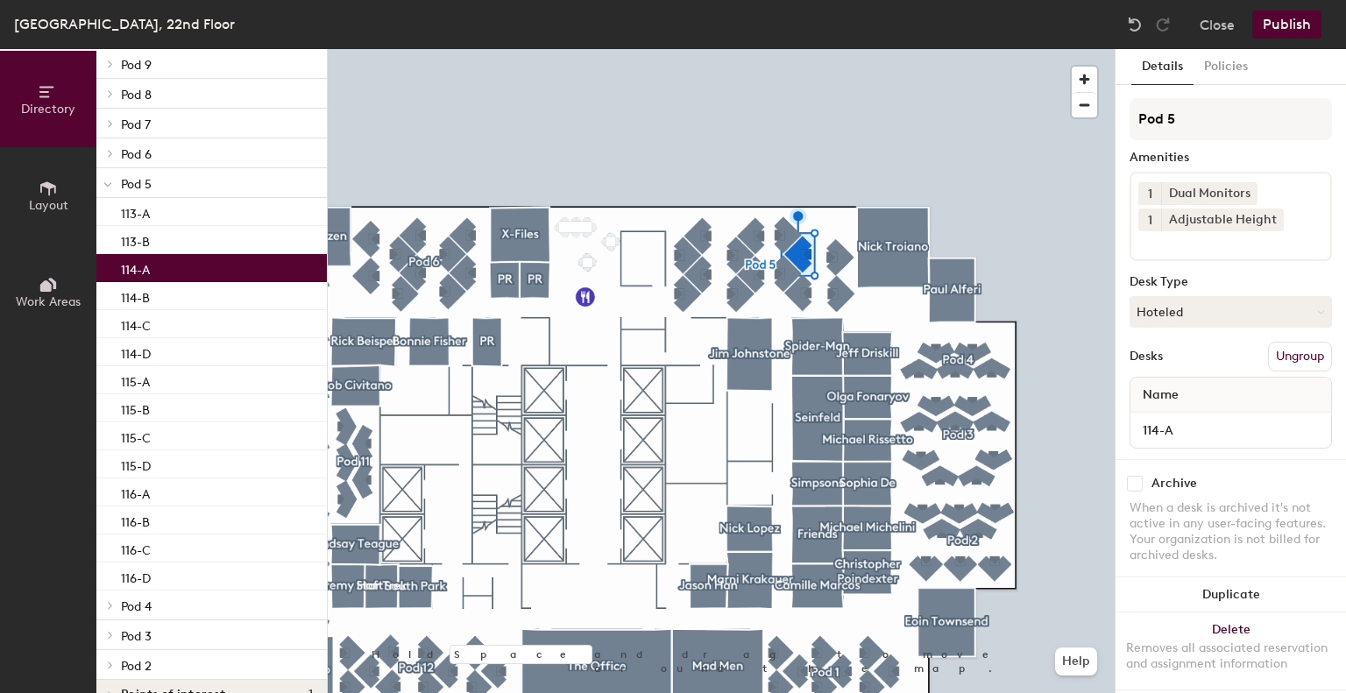
click at [167, 269] on div "114-A" at bounding box center [211, 268] width 231 height 28
click at [1192, 311] on button "Hoteled" at bounding box center [1231, 312] width 202 height 32
click at [1205, 366] on div "Assigned" at bounding box center [1218, 366] width 175 height 26
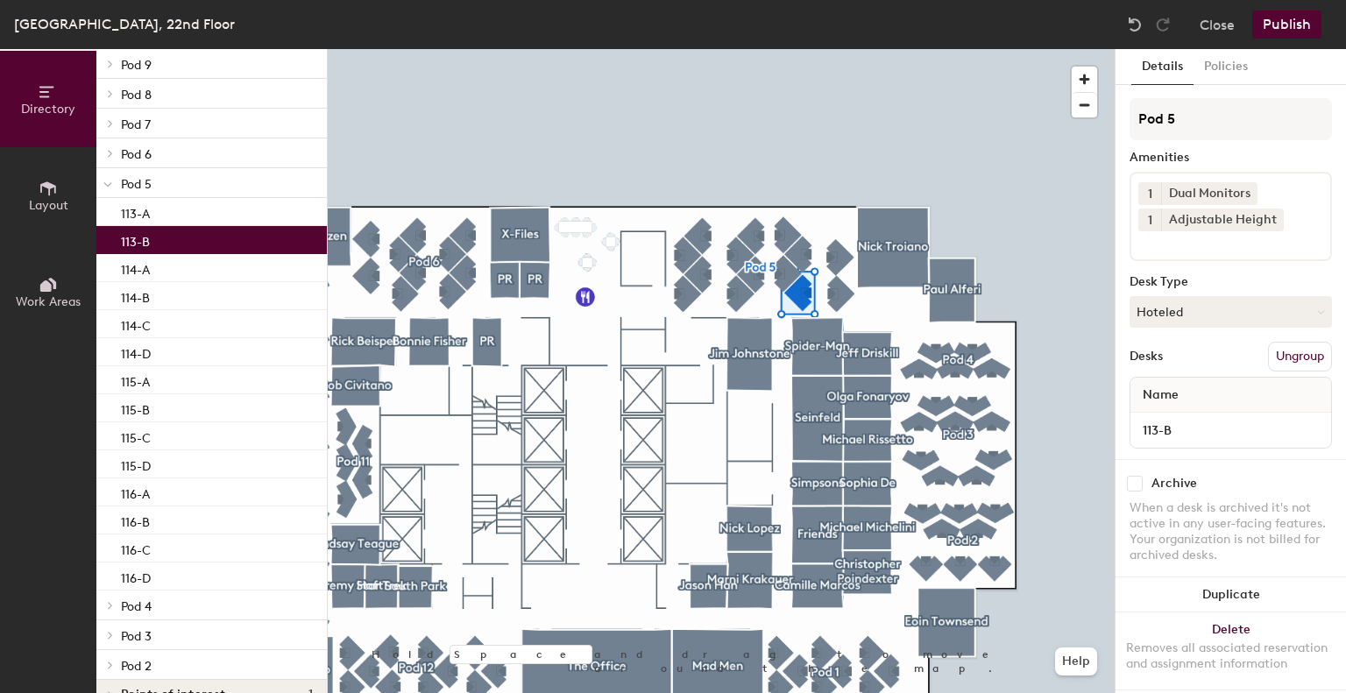
click at [146, 250] on div "113-B" at bounding box center [211, 240] width 231 height 28
click at [1189, 309] on button "Hoteled" at bounding box center [1231, 312] width 202 height 32
click at [1180, 364] on div "Assigned" at bounding box center [1218, 366] width 175 height 26
click at [171, 215] on div "113-A" at bounding box center [211, 212] width 231 height 28
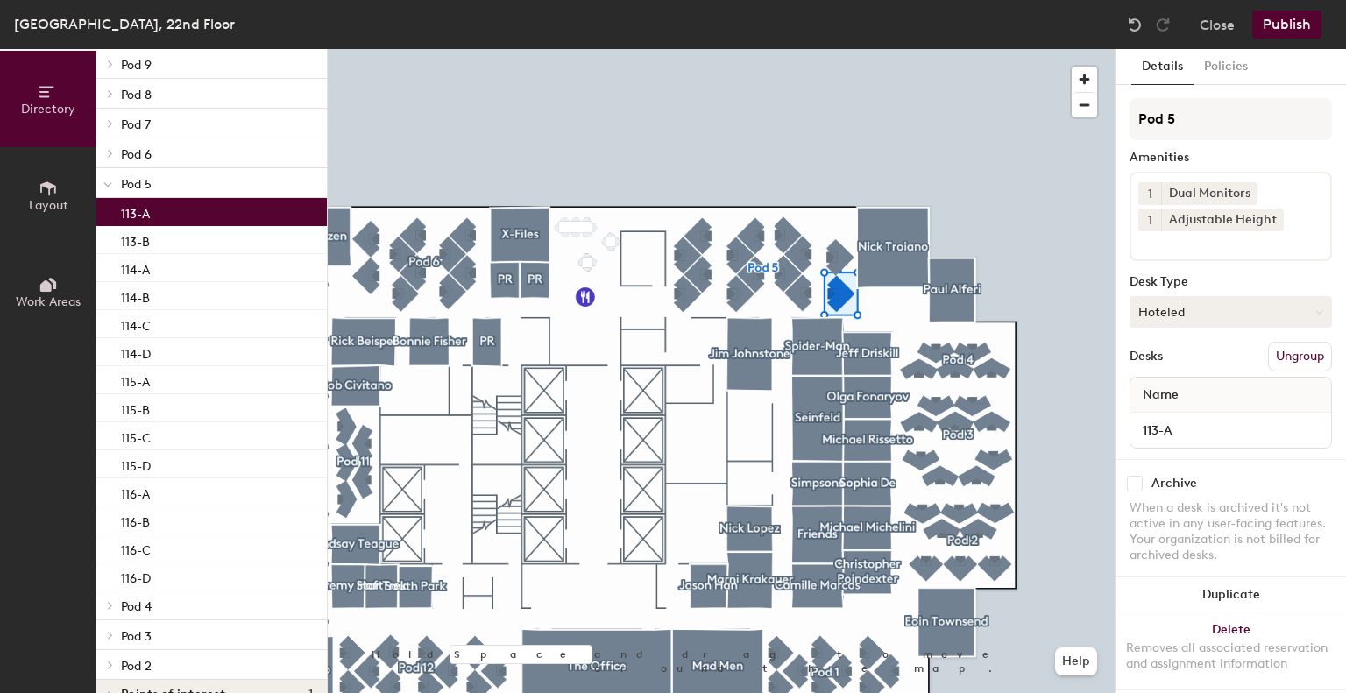
click at [1176, 322] on button "Hoteled" at bounding box center [1231, 312] width 202 height 32
click at [1196, 360] on div "Assigned" at bounding box center [1218, 366] width 175 height 26
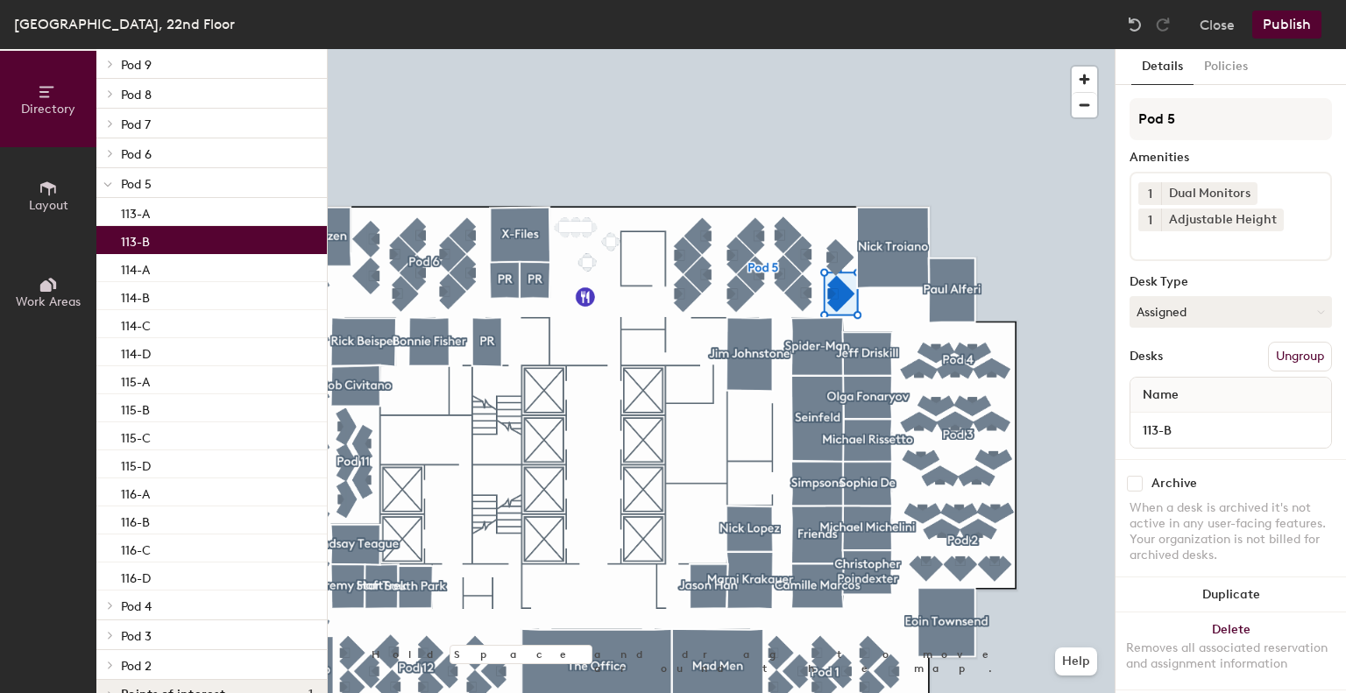
click at [221, 238] on div "113-B" at bounding box center [211, 240] width 231 height 28
click at [224, 264] on div "114-A" at bounding box center [211, 268] width 231 height 28
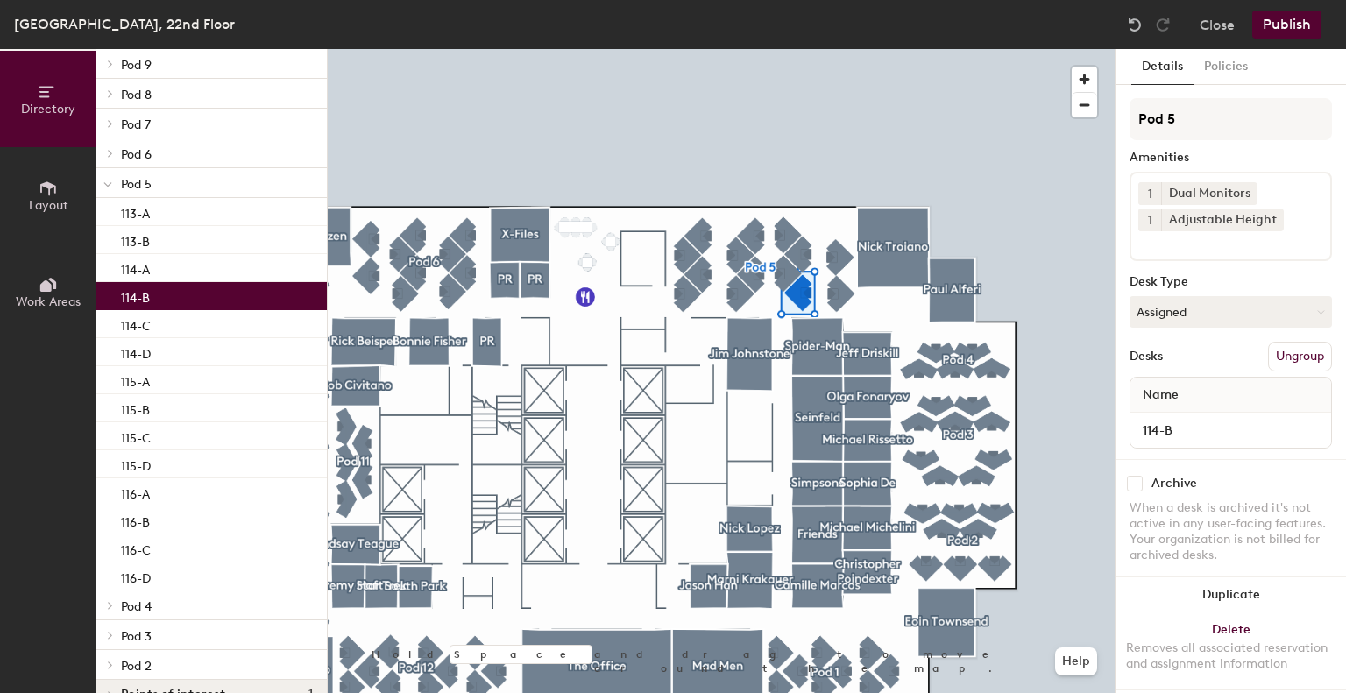
click at [227, 295] on div "114-B" at bounding box center [211, 296] width 231 height 28
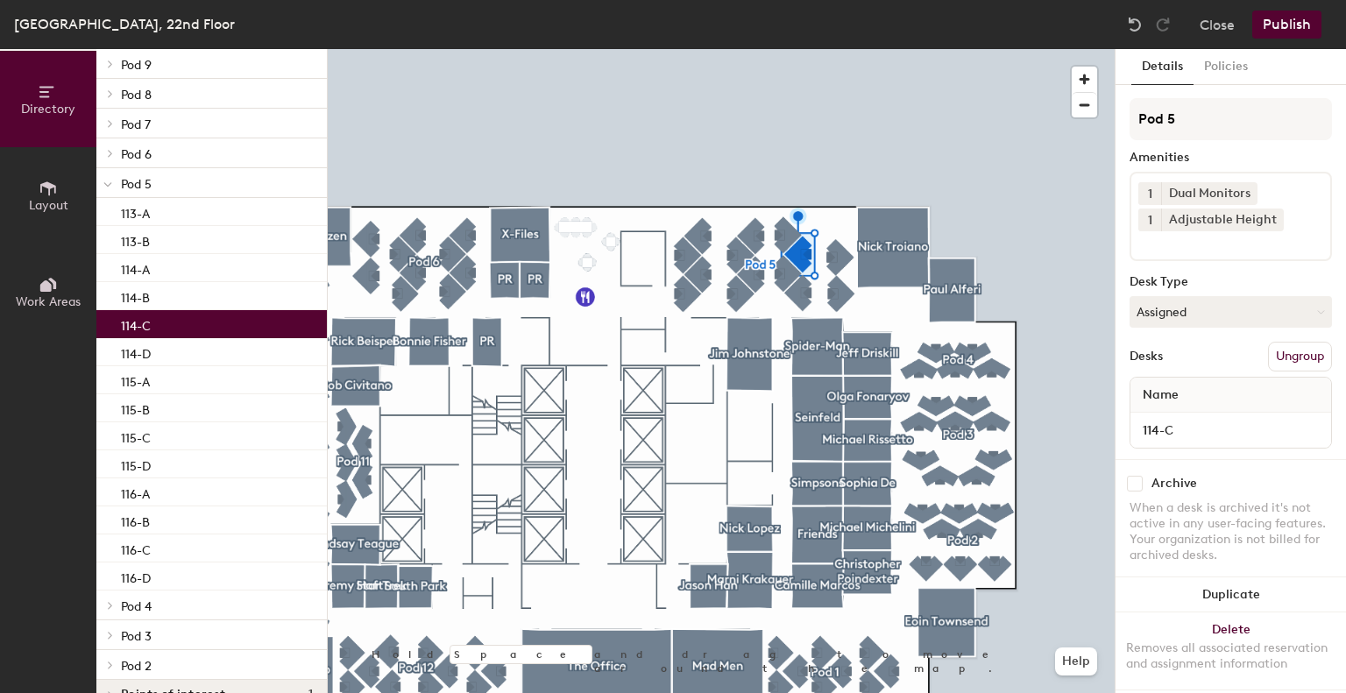
click at [224, 320] on div "114-C" at bounding box center [211, 324] width 231 height 28
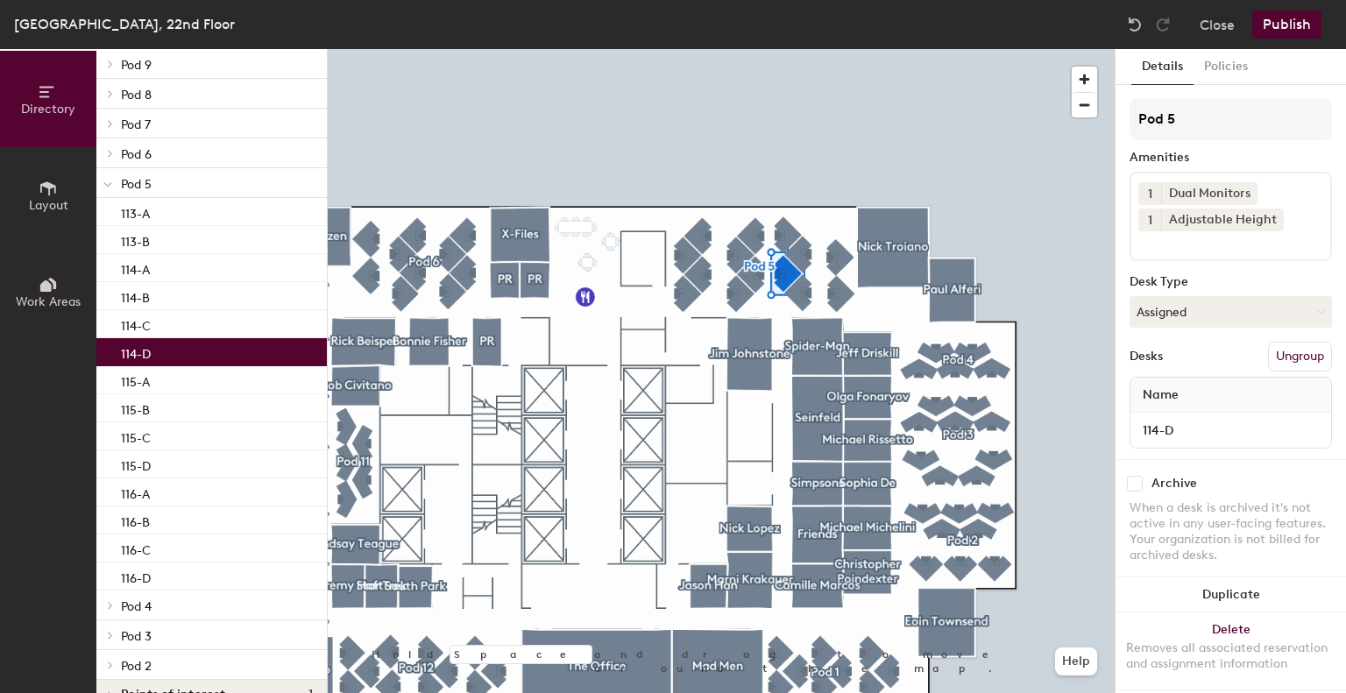
click at [229, 350] on div "114-D" at bounding box center [211, 352] width 231 height 28
click at [109, 183] on icon at bounding box center [107, 184] width 9 height 7
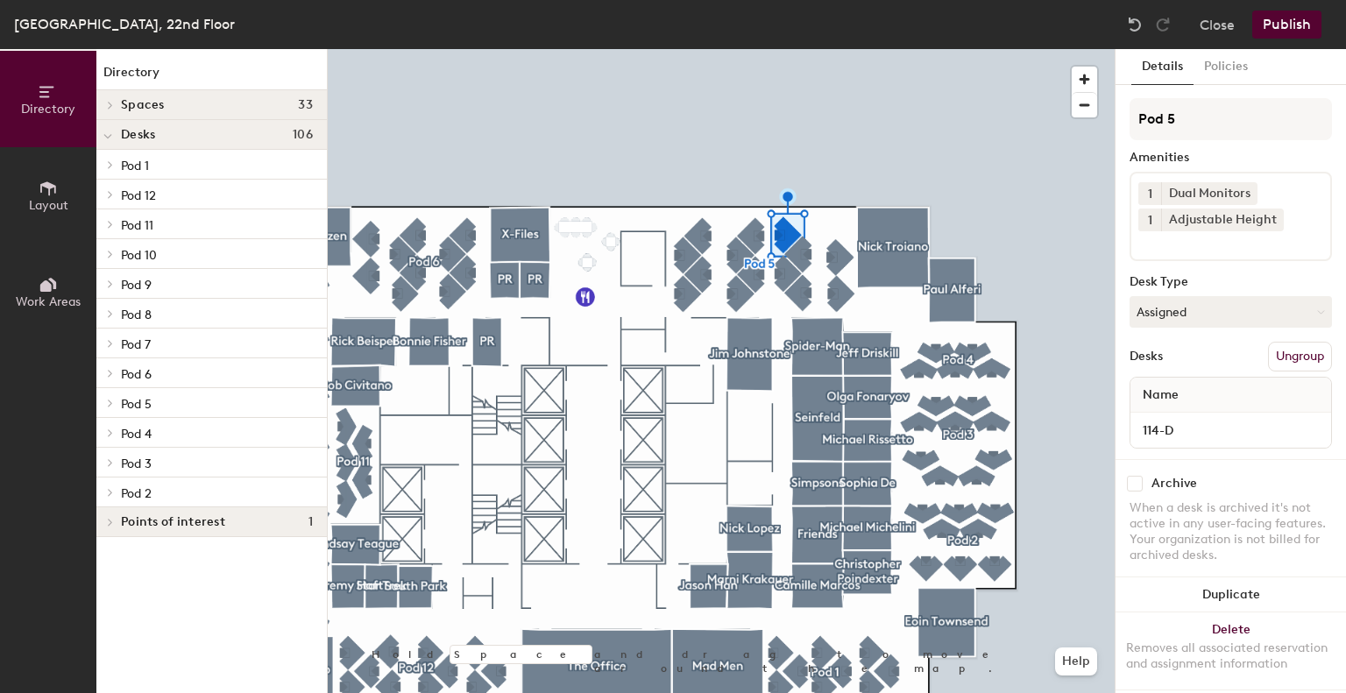
scroll to position [0, 0]
click at [111, 369] on icon at bounding box center [110, 373] width 7 height 9
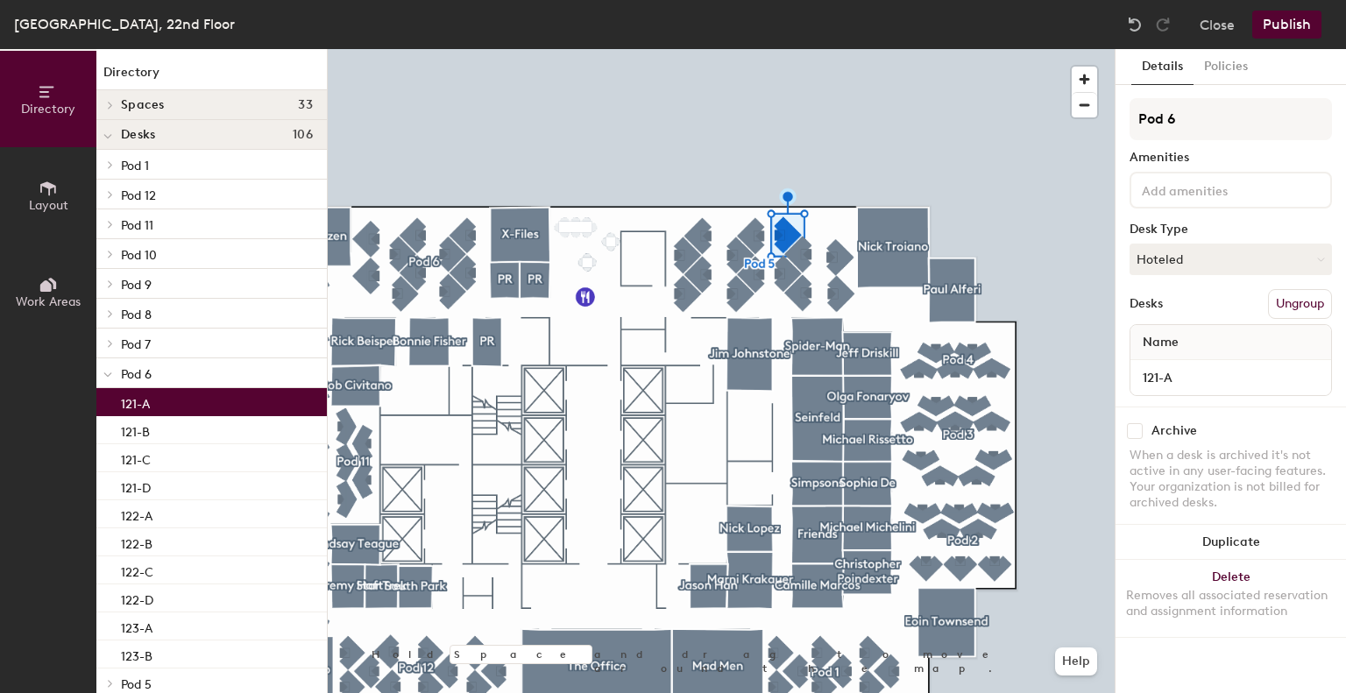
click at [165, 406] on div "121-A" at bounding box center [211, 402] width 231 height 28
click at [1168, 259] on button "Hoteled" at bounding box center [1231, 260] width 202 height 32
click at [1182, 316] on div "Assigned" at bounding box center [1218, 314] width 175 height 26
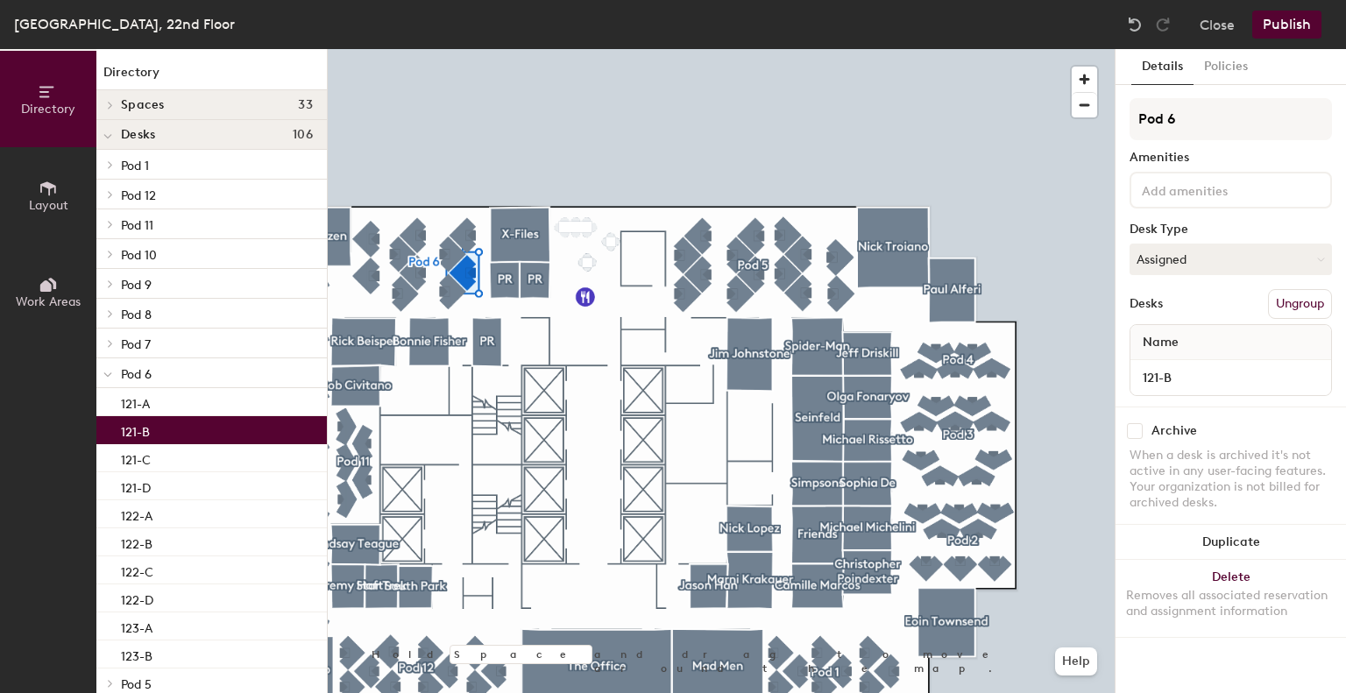
click at [177, 438] on div "121-B" at bounding box center [211, 430] width 231 height 28
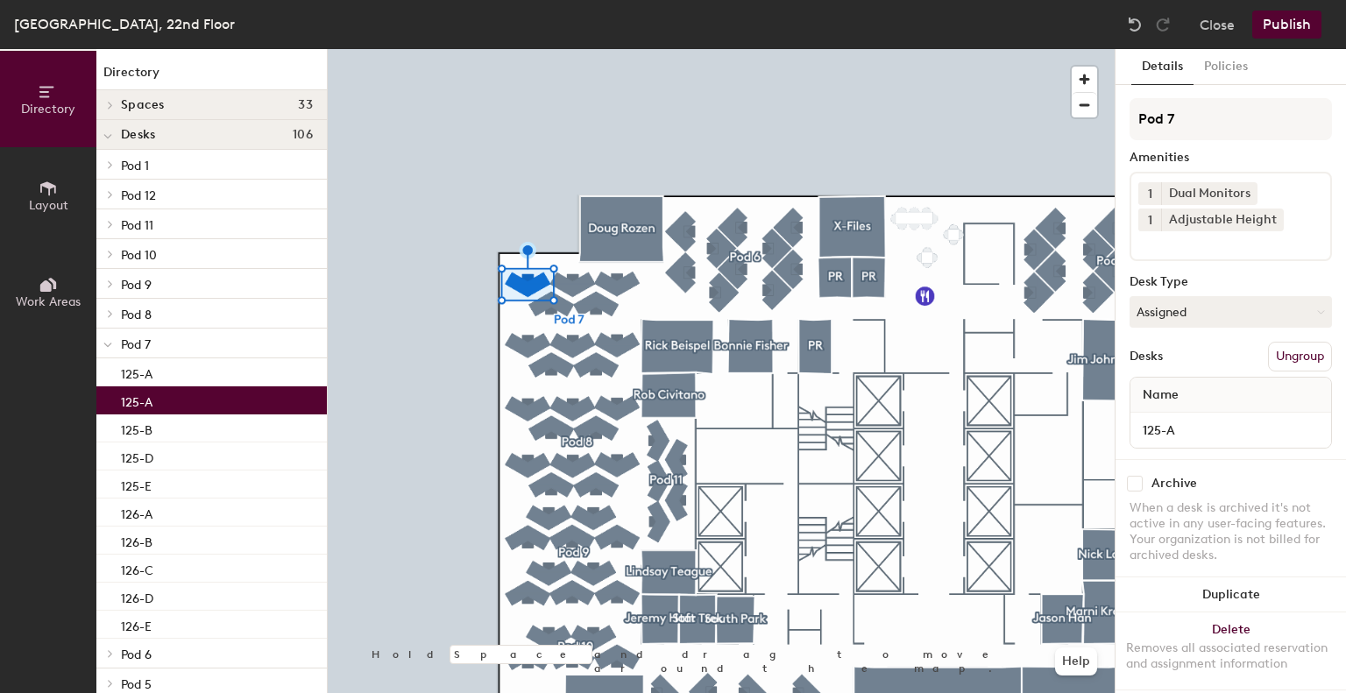
type input "125-A"
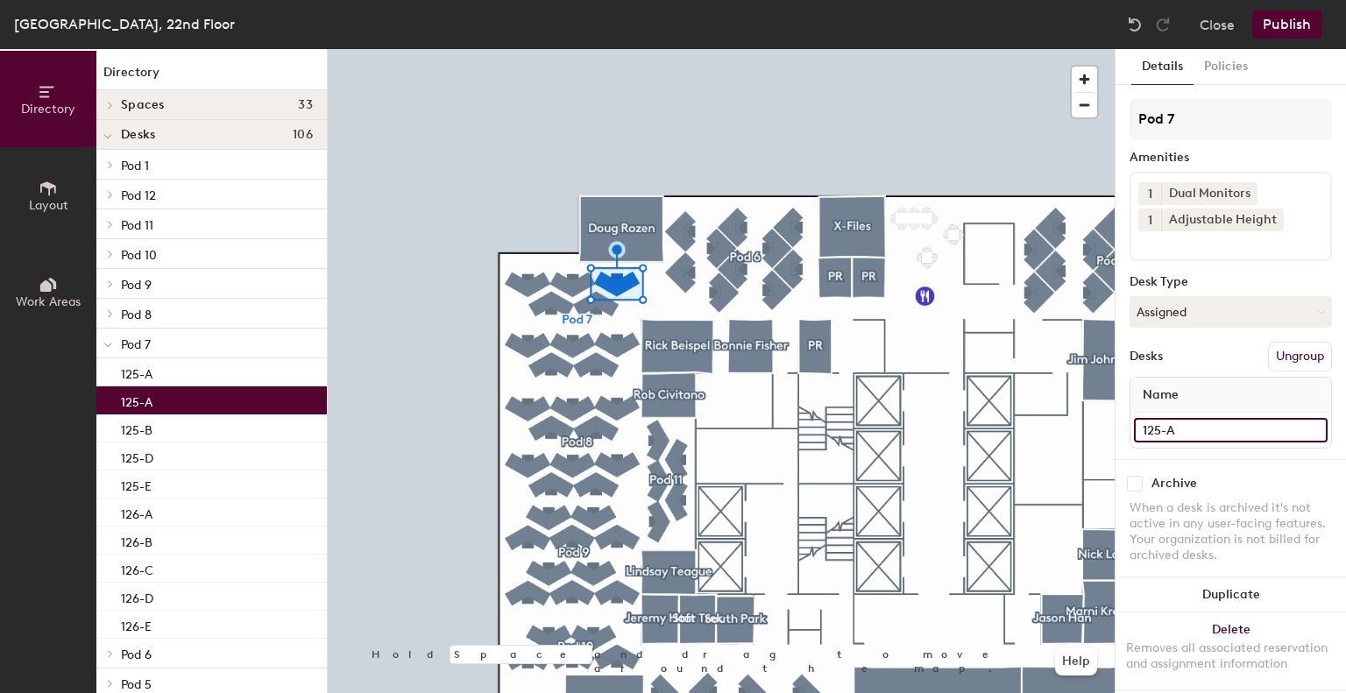
click at [1183, 427] on input "125-A" at bounding box center [1231, 430] width 194 height 25
click at [1196, 430] on input "125-A" at bounding box center [1231, 430] width 194 height 25
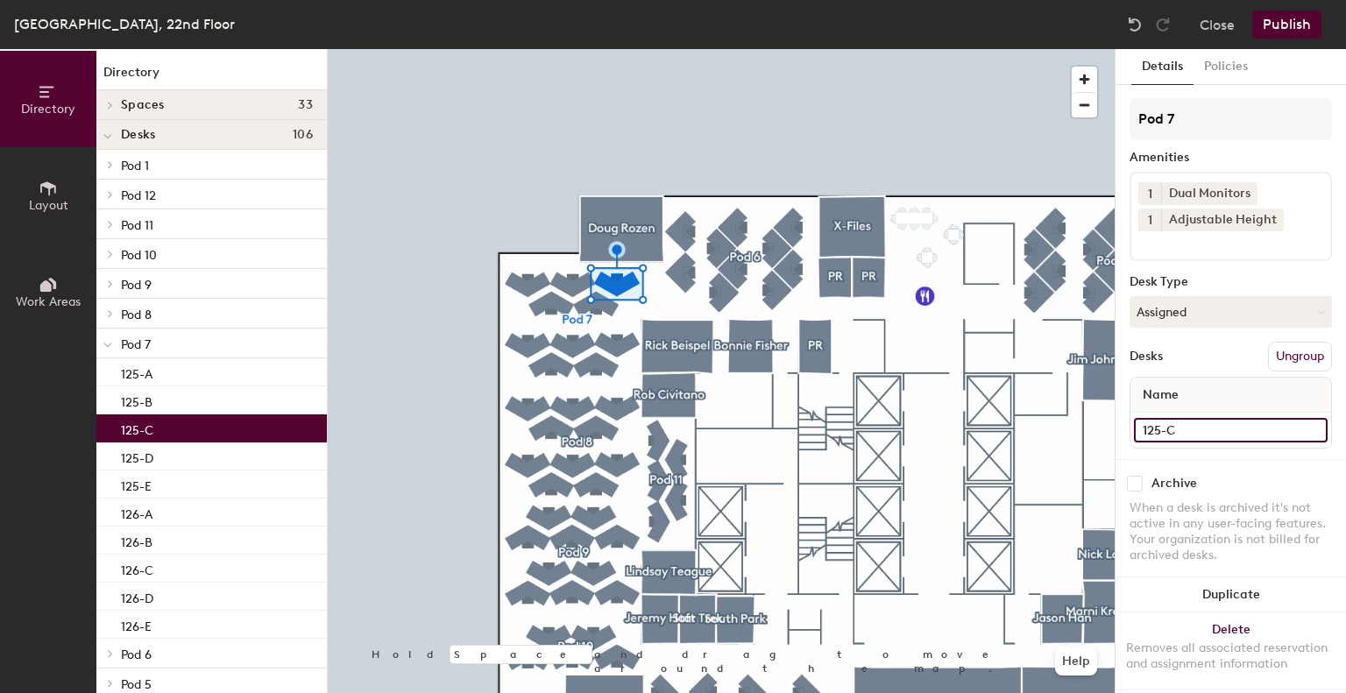
type input "125-C"
click at [207, 521] on div "126-A" at bounding box center [211, 513] width 231 height 28
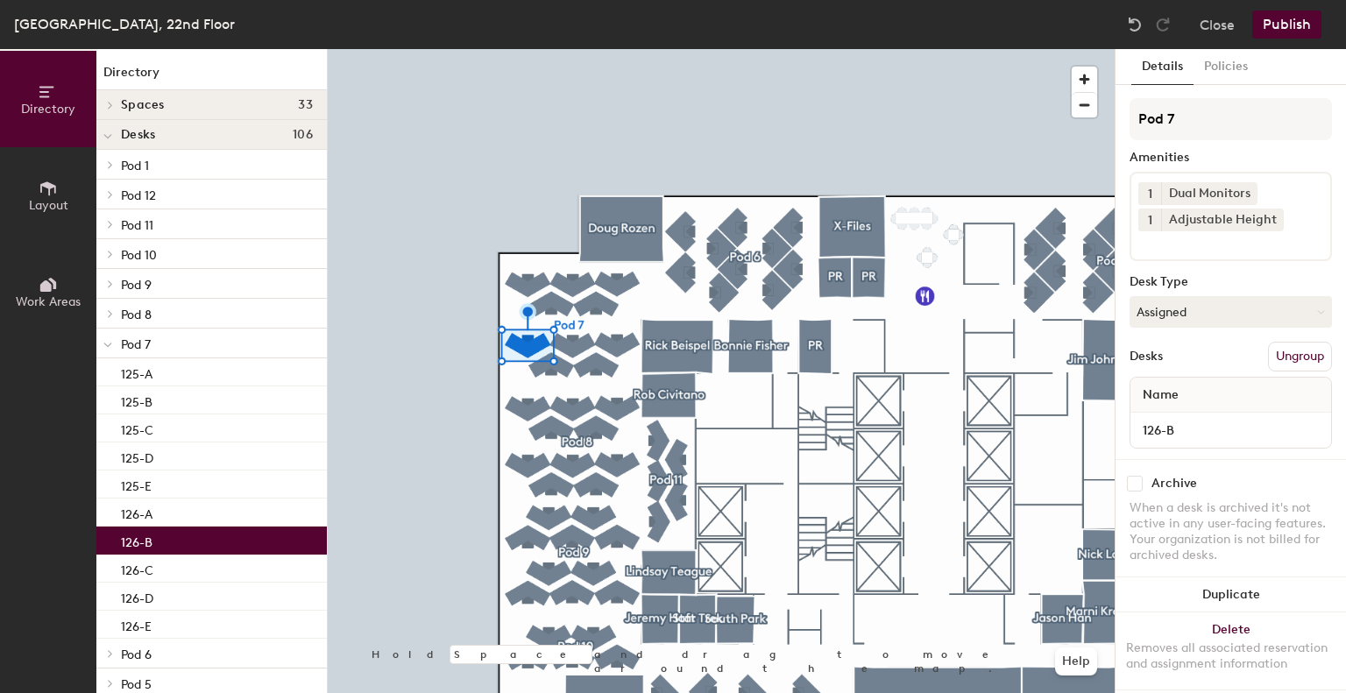
click at [186, 547] on div "126-B" at bounding box center [211, 541] width 231 height 28
click at [188, 560] on div "126-C" at bounding box center [211, 569] width 231 height 28
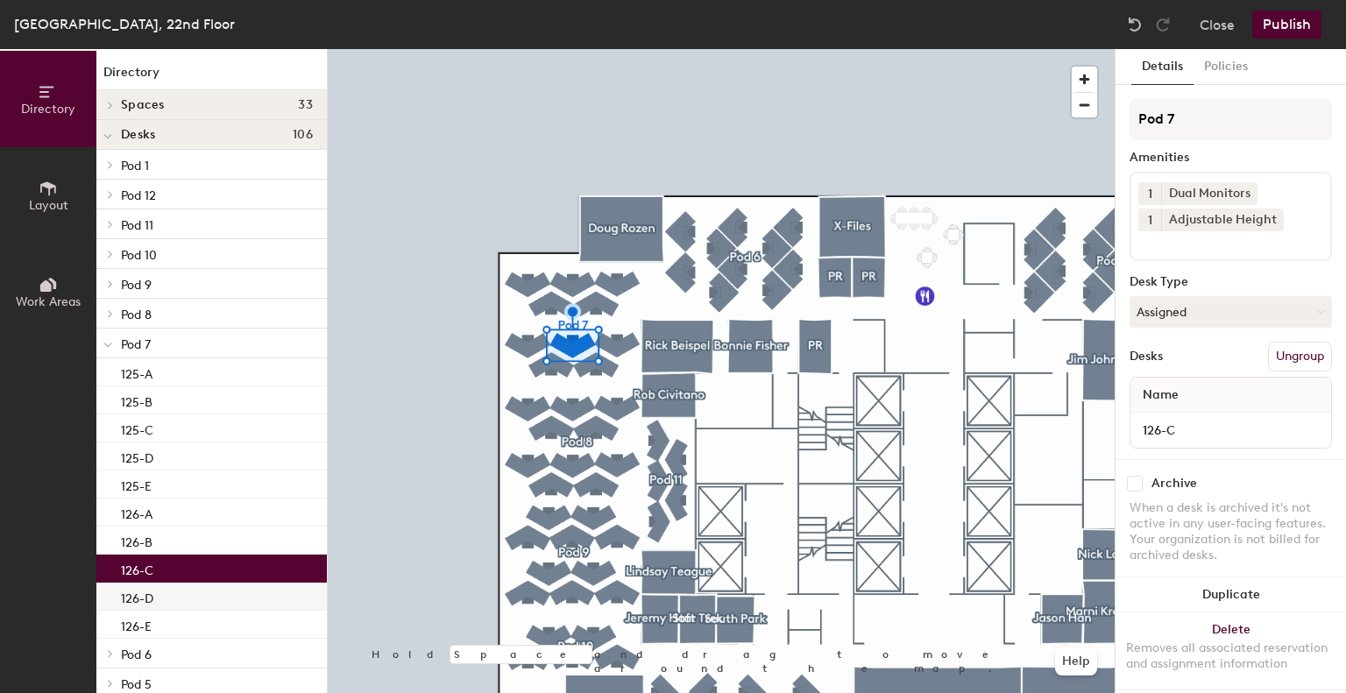
click at [181, 591] on div "126-D" at bounding box center [211, 597] width 231 height 28
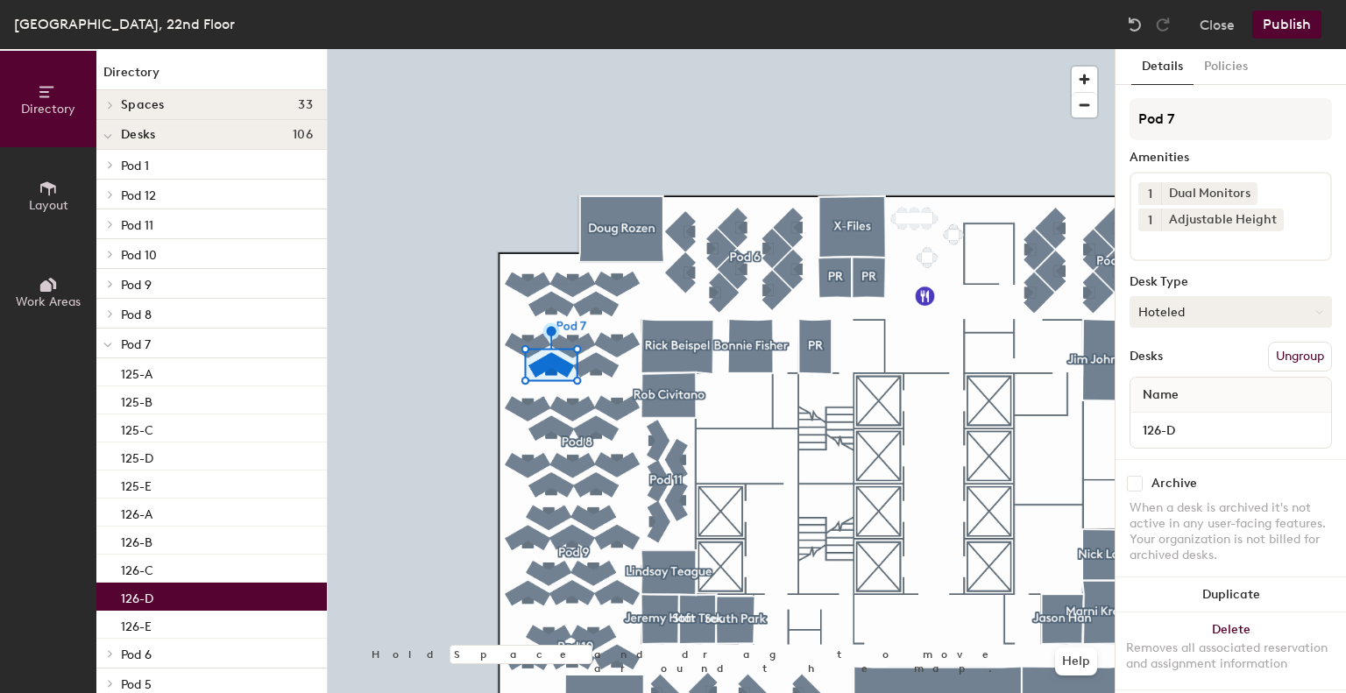
click at [1176, 309] on button "Hoteled" at bounding box center [1231, 312] width 202 height 32
click at [1181, 370] on div "Assigned" at bounding box center [1218, 366] width 175 height 26
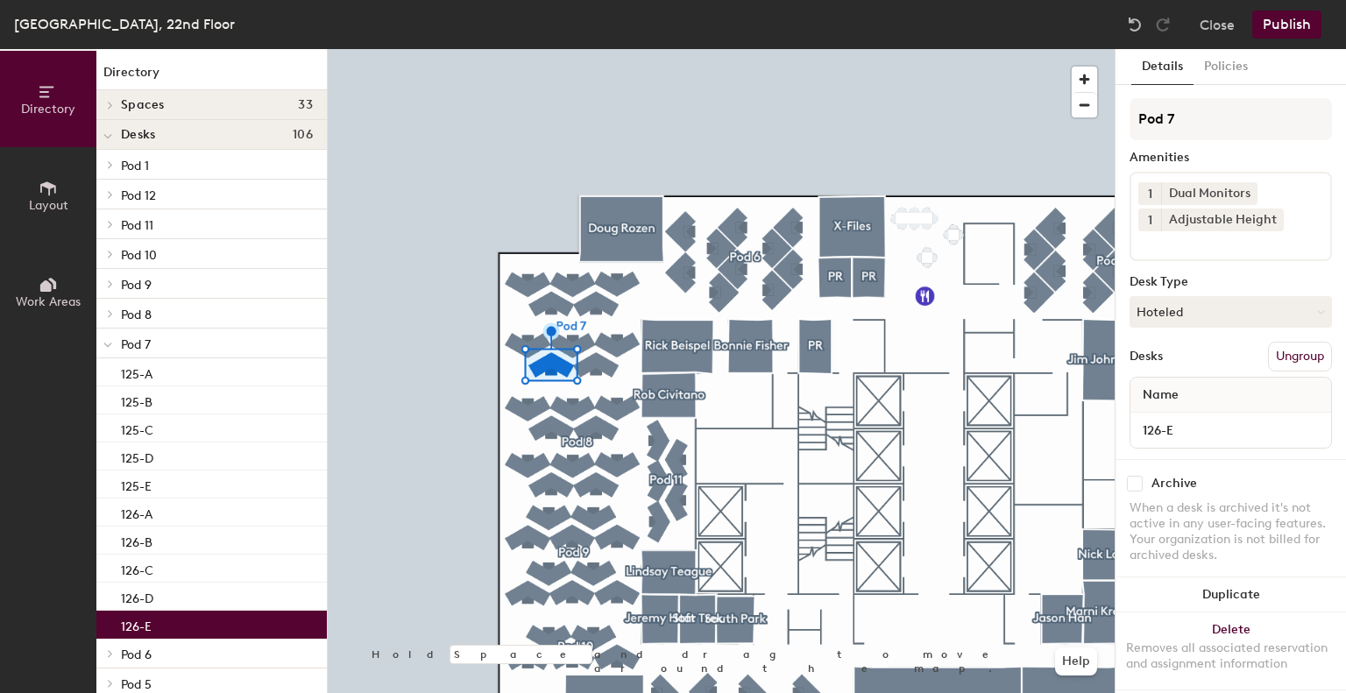
click at [175, 623] on div "126-E" at bounding box center [211, 625] width 231 height 28
click at [1162, 322] on button "Hoteled" at bounding box center [1231, 312] width 202 height 32
click at [1189, 365] on div "Assigned" at bounding box center [1218, 366] width 175 height 26
click at [108, 344] on icon at bounding box center [107, 345] width 9 height 7
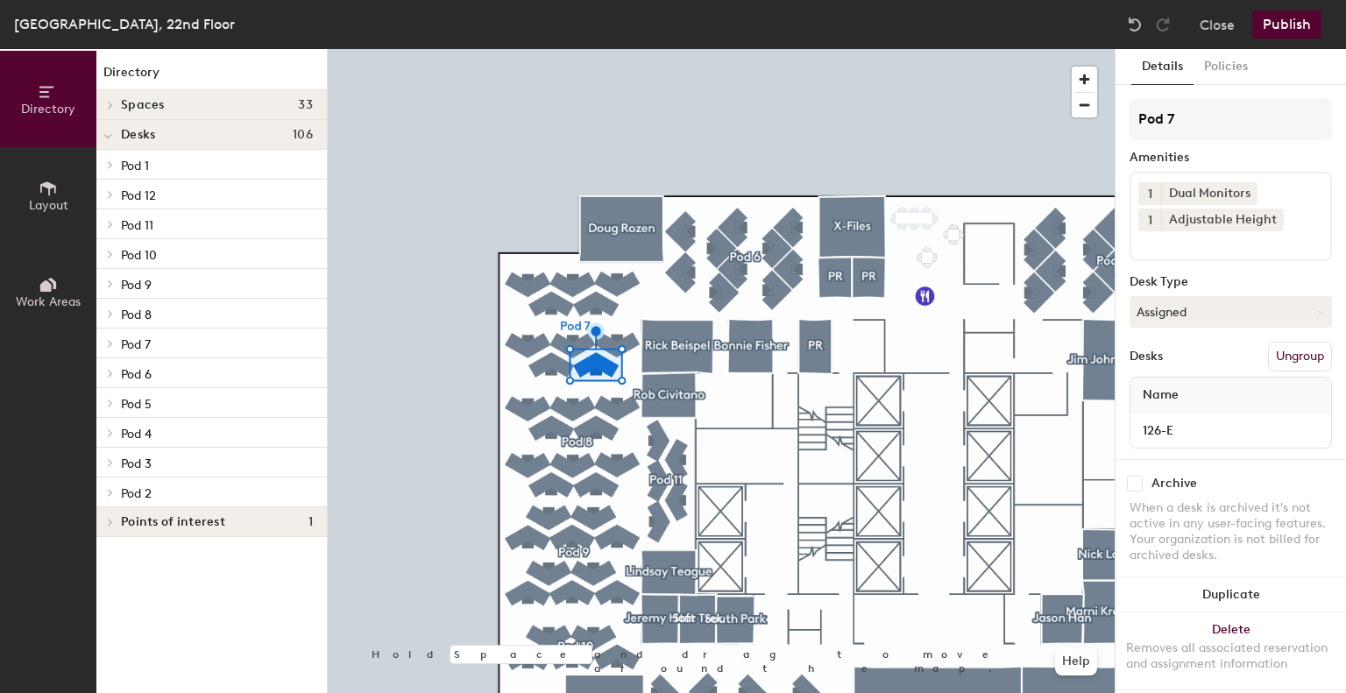
click at [113, 311] on icon at bounding box center [110, 313] width 7 height 9
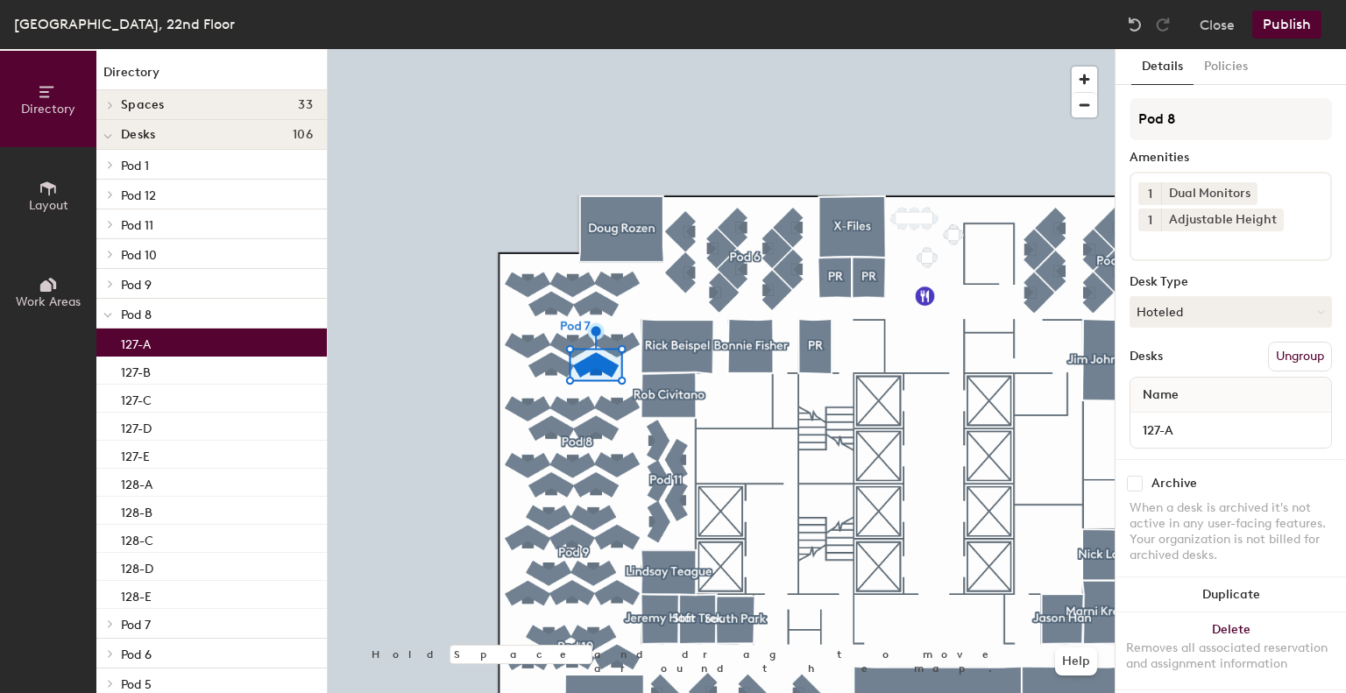
click at [151, 345] on p "127-A" at bounding box center [136, 342] width 30 height 20
click at [1155, 304] on button "Hoteled" at bounding box center [1231, 312] width 202 height 32
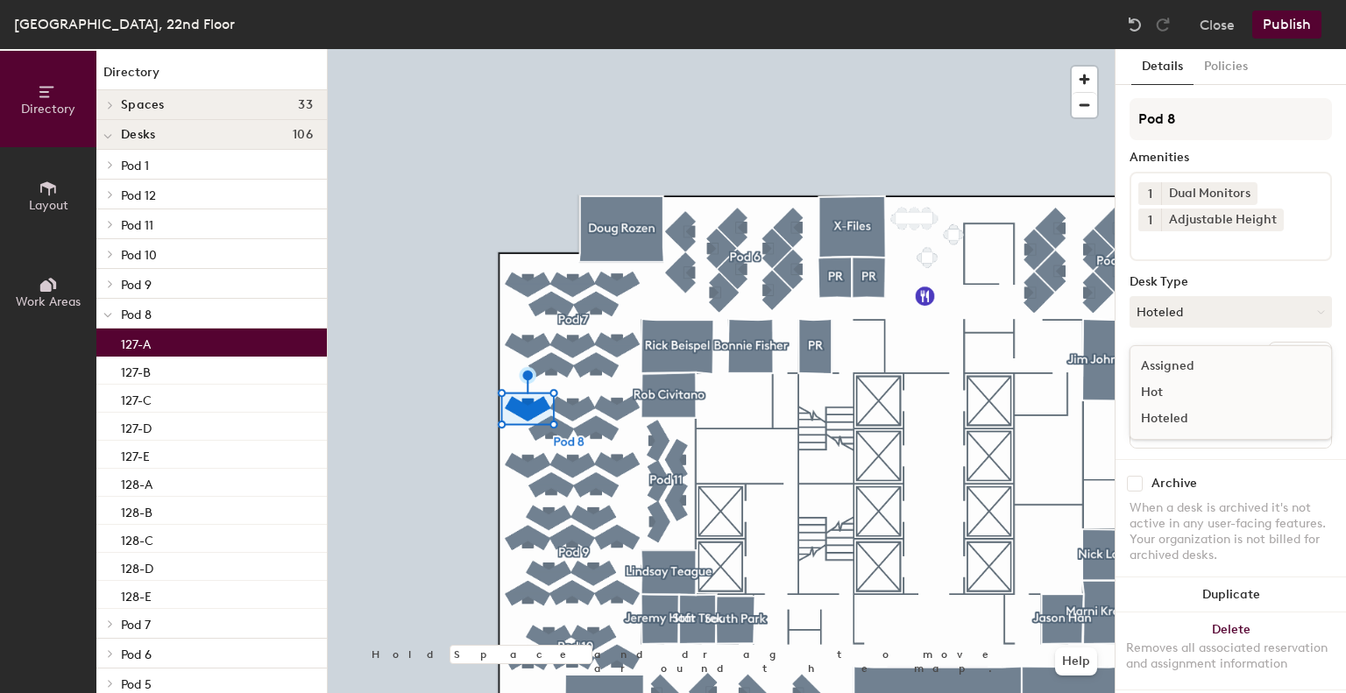
click at [1177, 363] on div "Assigned" at bounding box center [1218, 366] width 175 height 26
click at [217, 374] on div "127-B" at bounding box center [211, 371] width 231 height 28
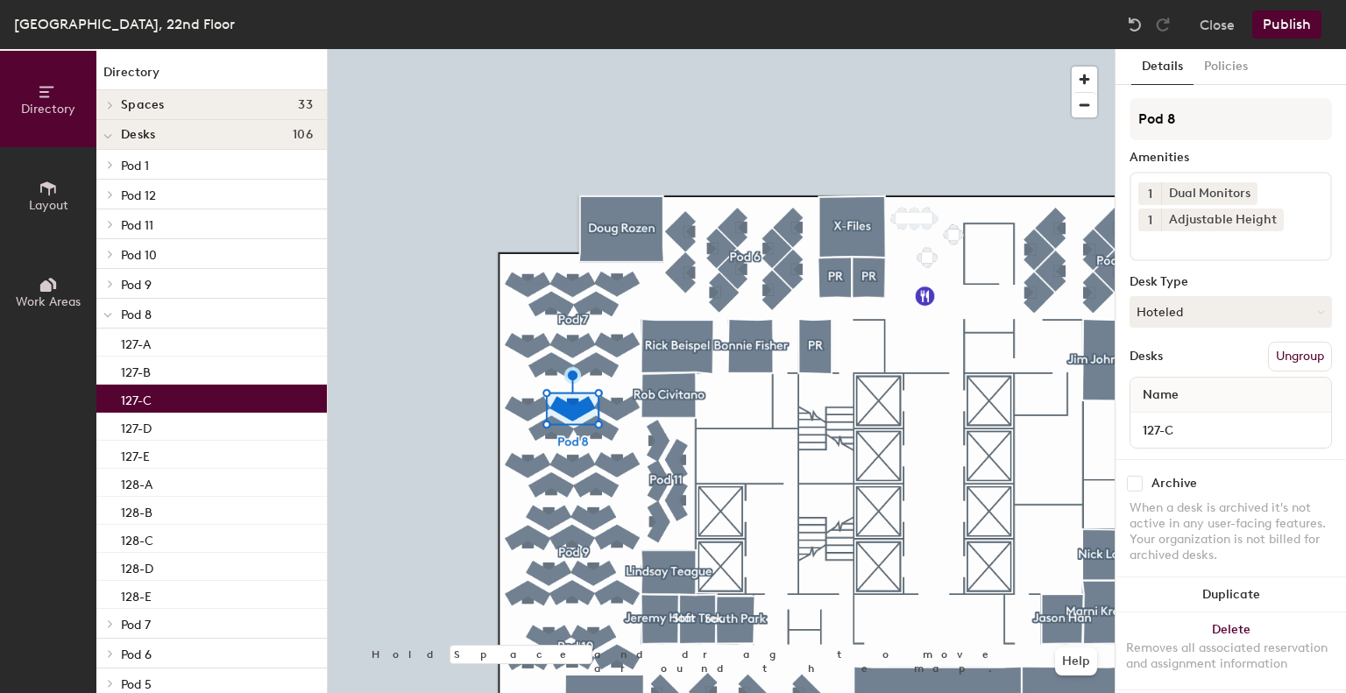
click at [152, 408] on div "127-C" at bounding box center [211, 399] width 231 height 28
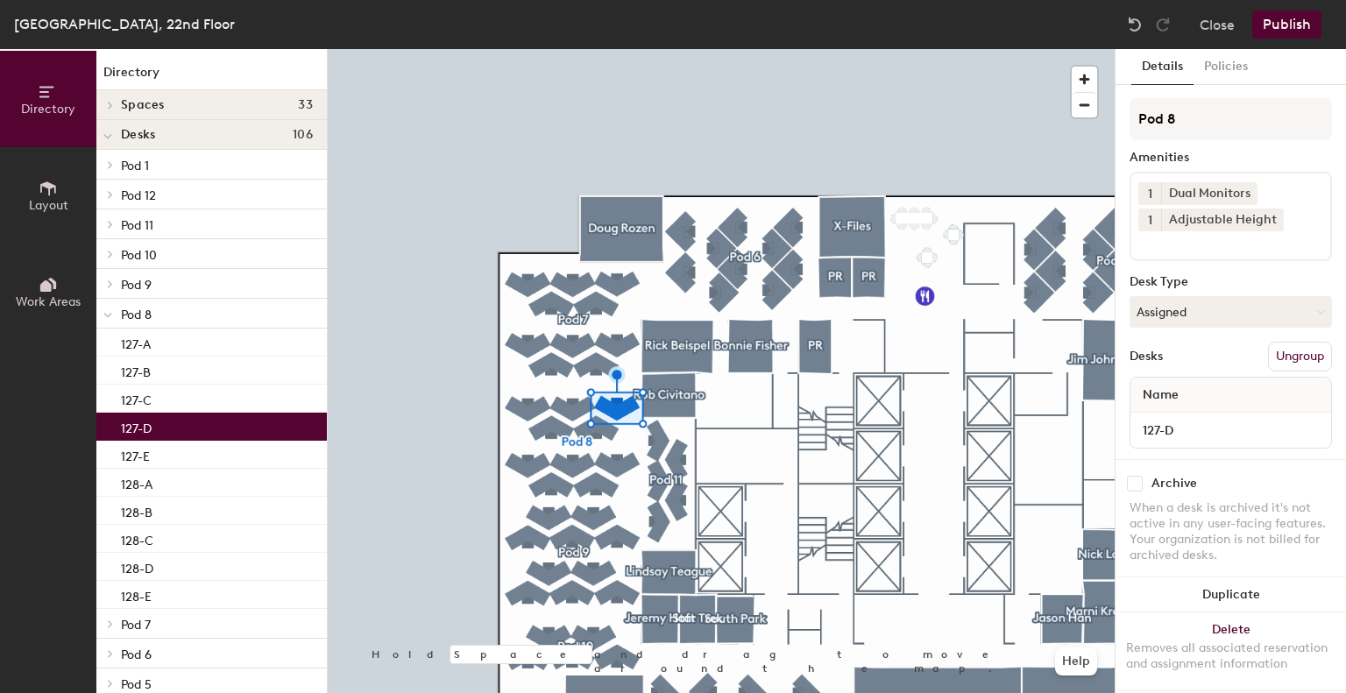
click at [199, 422] on div "127-D" at bounding box center [211, 427] width 231 height 28
click at [185, 409] on div "127-C" at bounding box center [211, 399] width 231 height 28
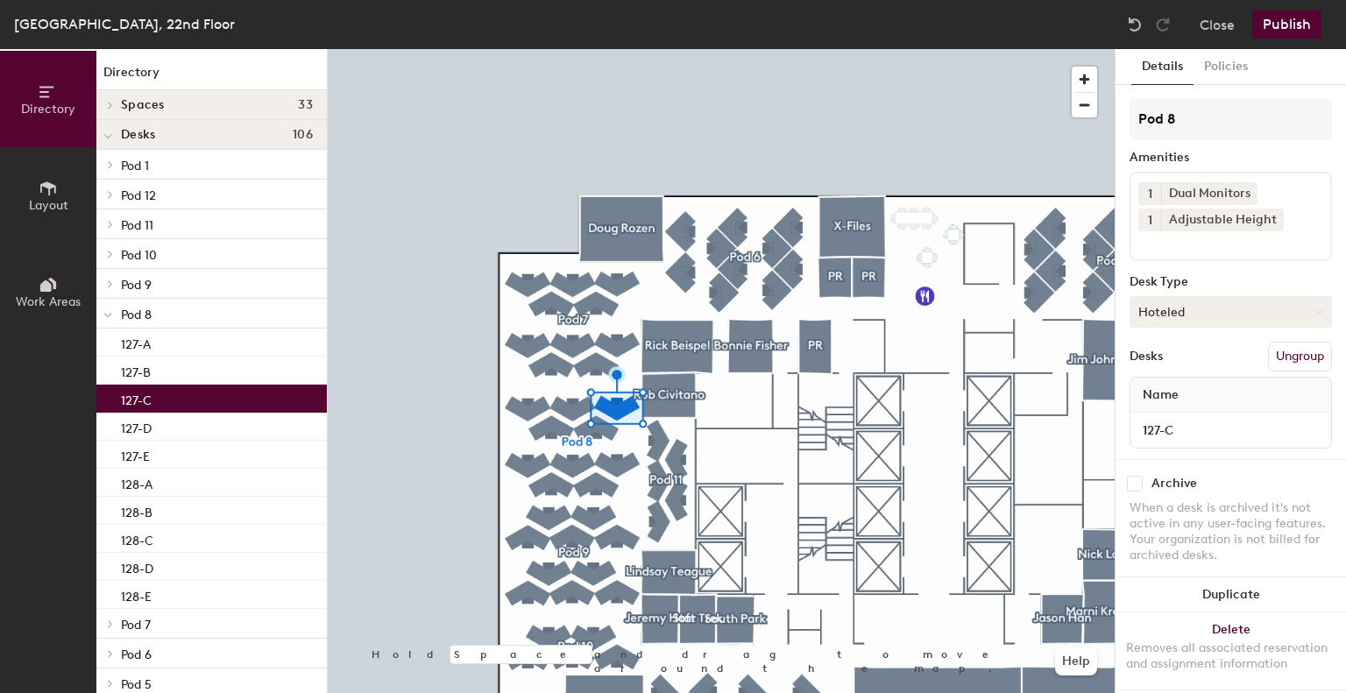
click at [1202, 308] on button "Hoteled" at bounding box center [1231, 312] width 202 height 32
click at [1196, 364] on div "Assigned" at bounding box center [1218, 366] width 175 height 26
click at [177, 435] on div "127-D" at bounding box center [211, 427] width 231 height 28
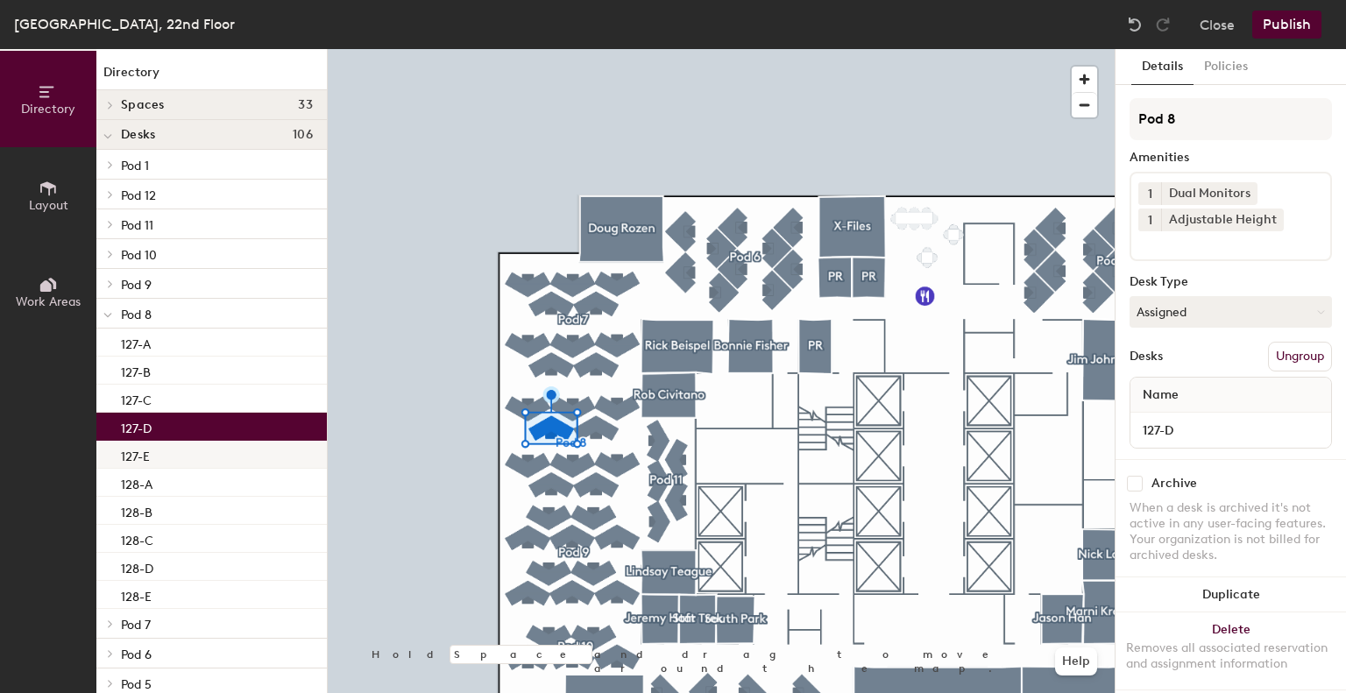
click at [211, 462] on div "127-E" at bounding box center [211, 455] width 231 height 28
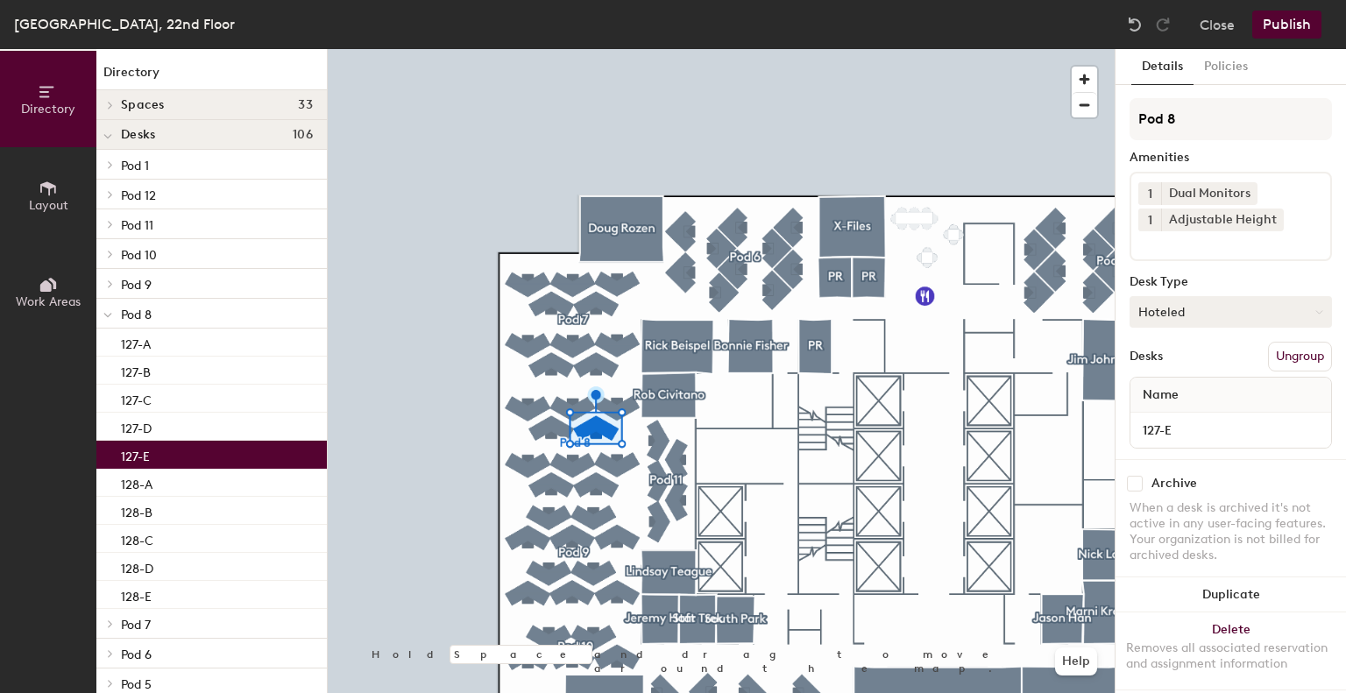
click at [1180, 303] on button "Hoteled" at bounding box center [1231, 312] width 202 height 32
click at [1175, 353] on div "Assigned" at bounding box center [1218, 366] width 175 height 26
click at [158, 472] on div "128-A" at bounding box center [211, 483] width 231 height 28
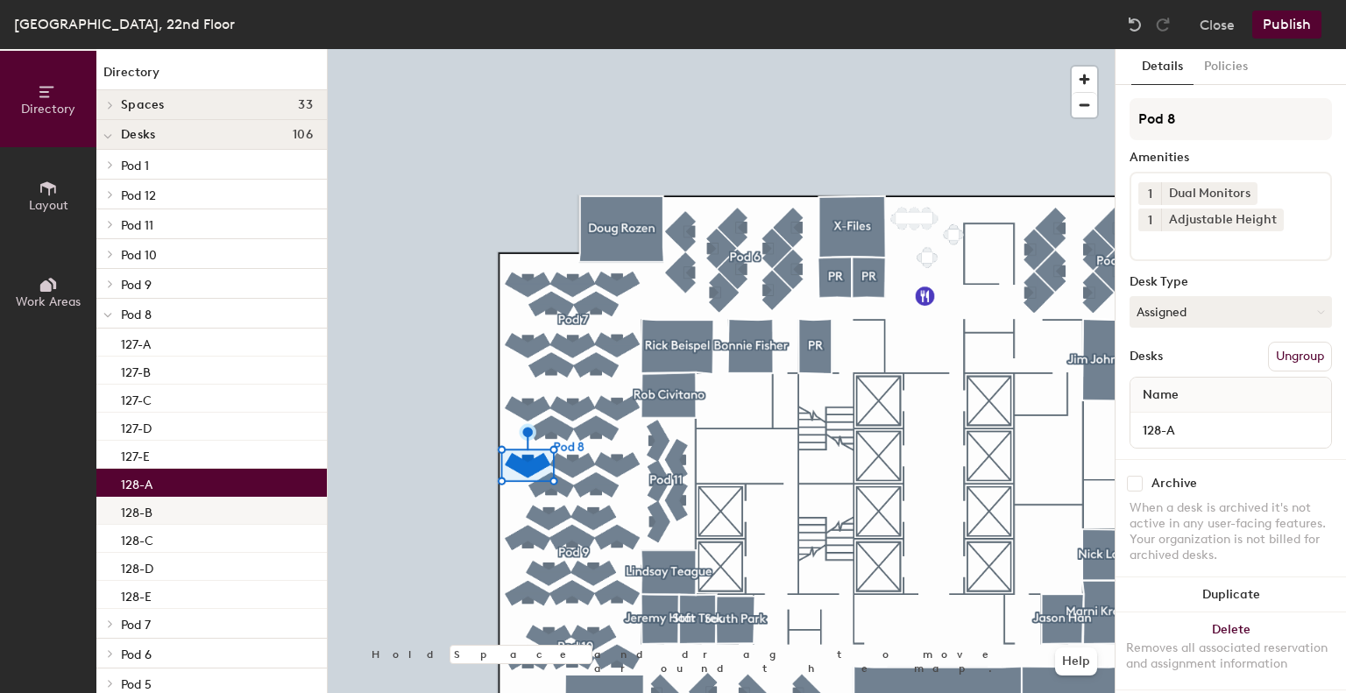
click at [217, 504] on div "128-B" at bounding box center [211, 511] width 231 height 28
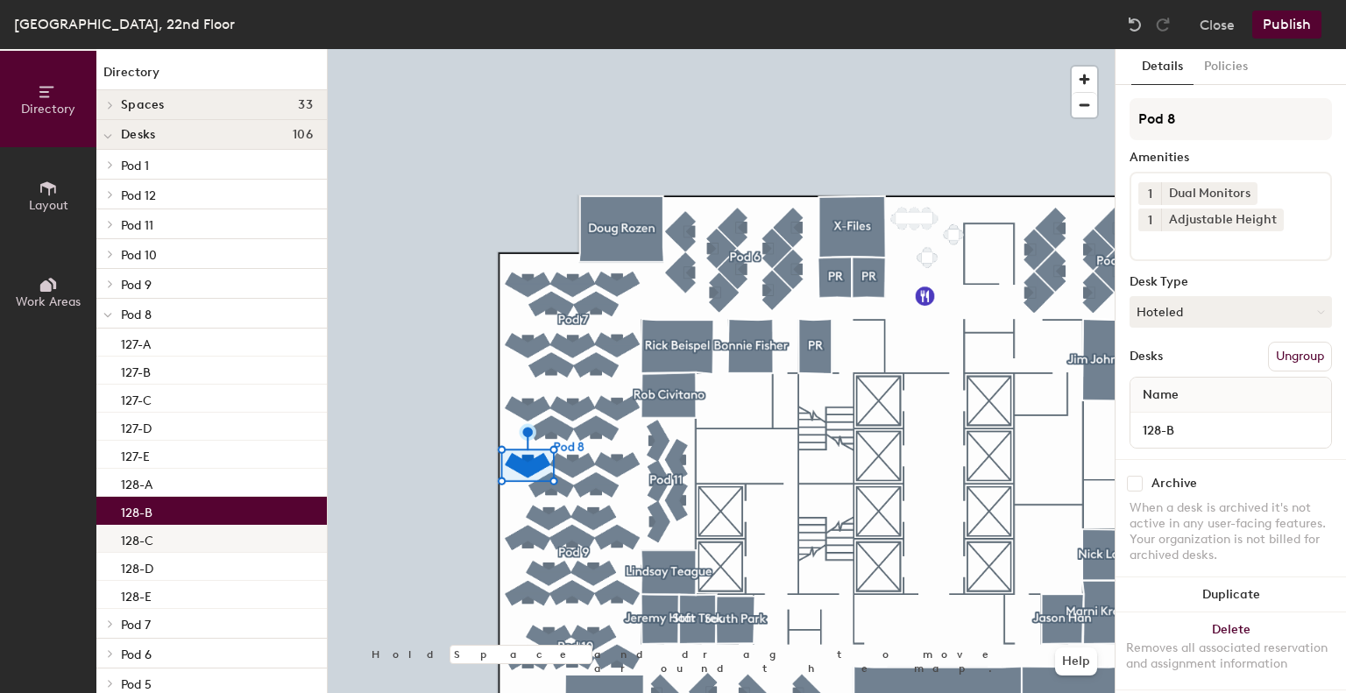
click at [208, 543] on div "128-C" at bounding box center [211, 539] width 231 height 28
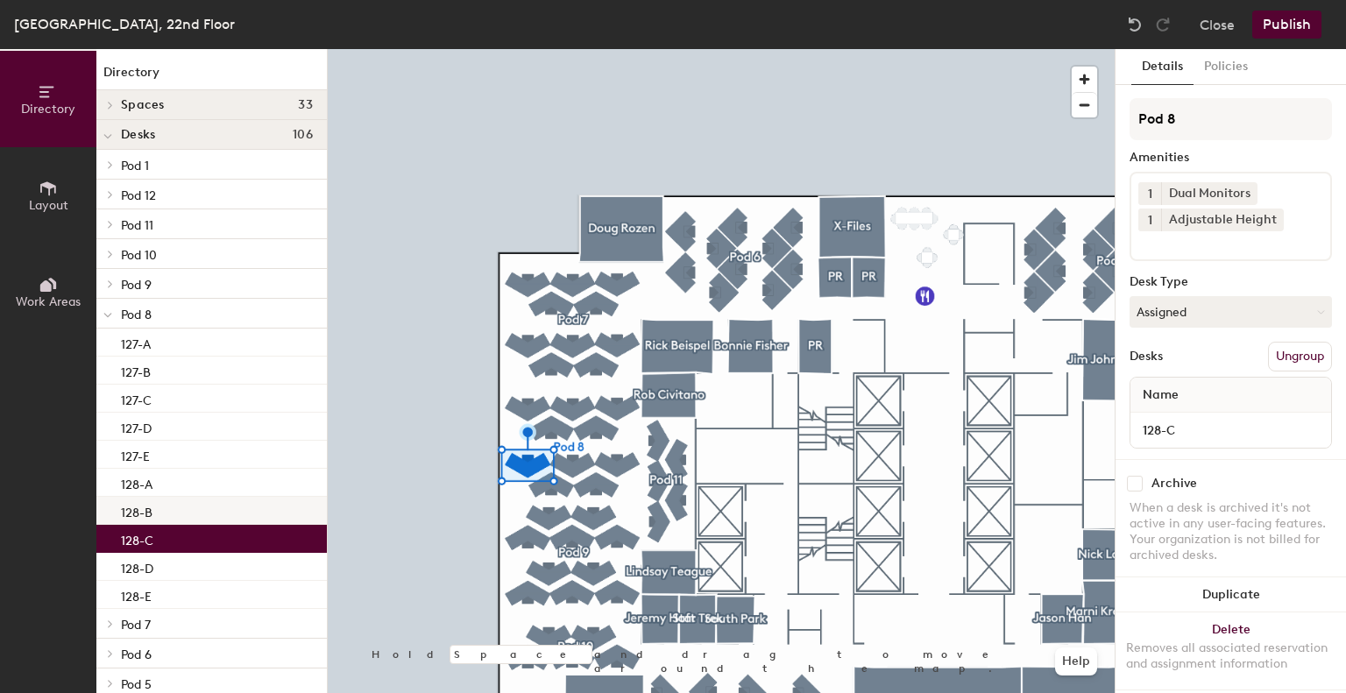
click at [209, 517] on div "128-B" at bounding box center [211, 511] width 231 height 28
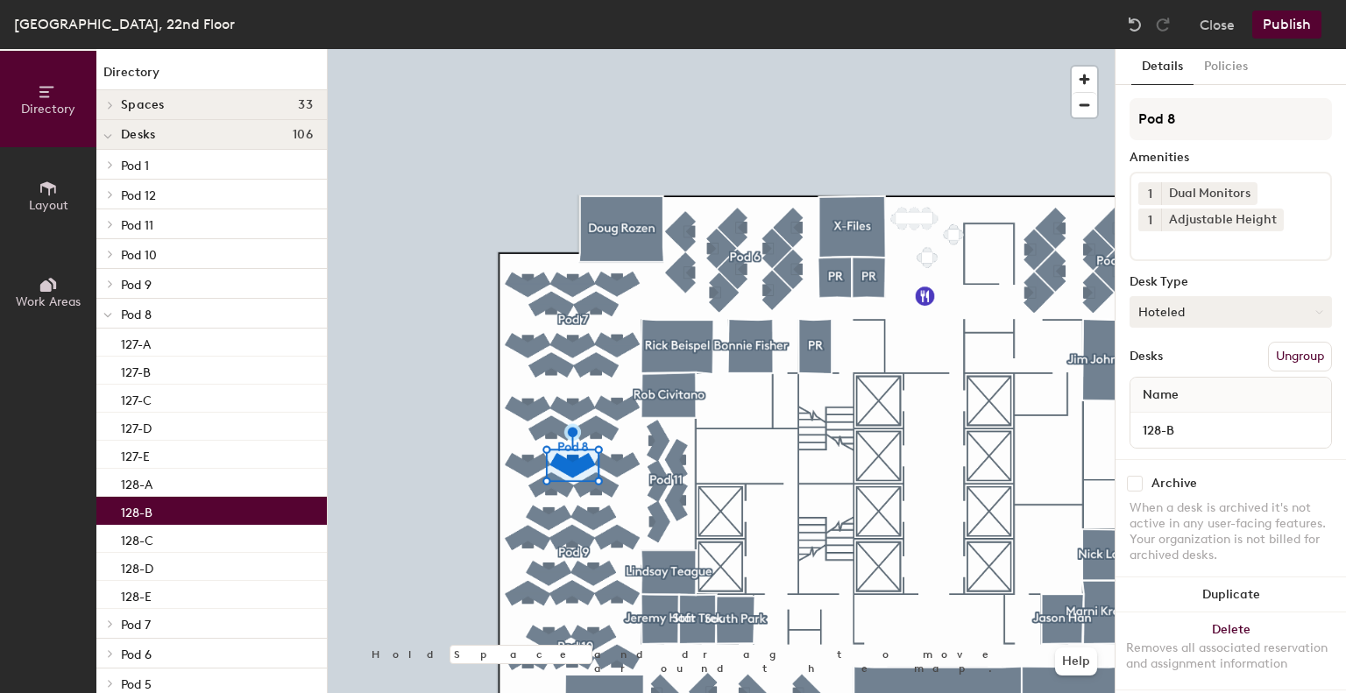
click at [1231, 318] on button "Hoteled" at bounding box center [1231, 312] width 202 height 32
click at [1182, 363] on div "Assigned" at bounding box center [1218, 366] width 175 height 26
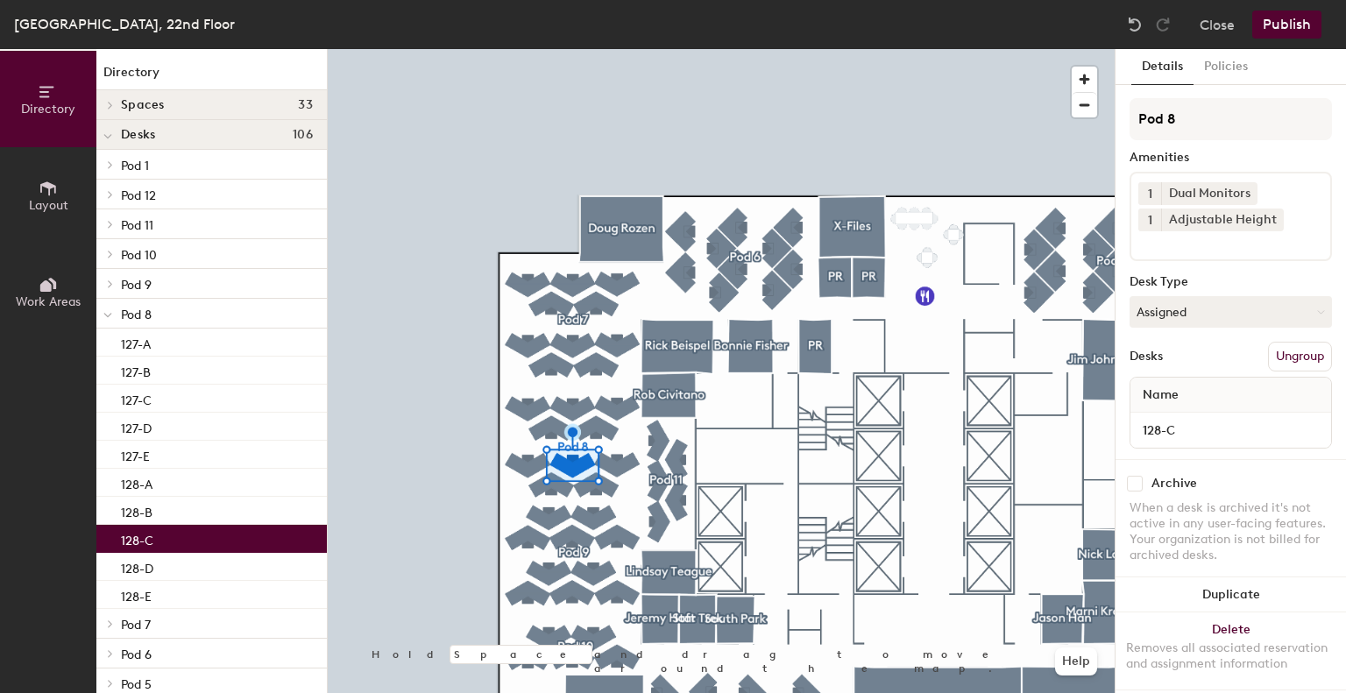
click at [196, 536] on div "128-C" at bounding box center [211, 539] width 231 height 28
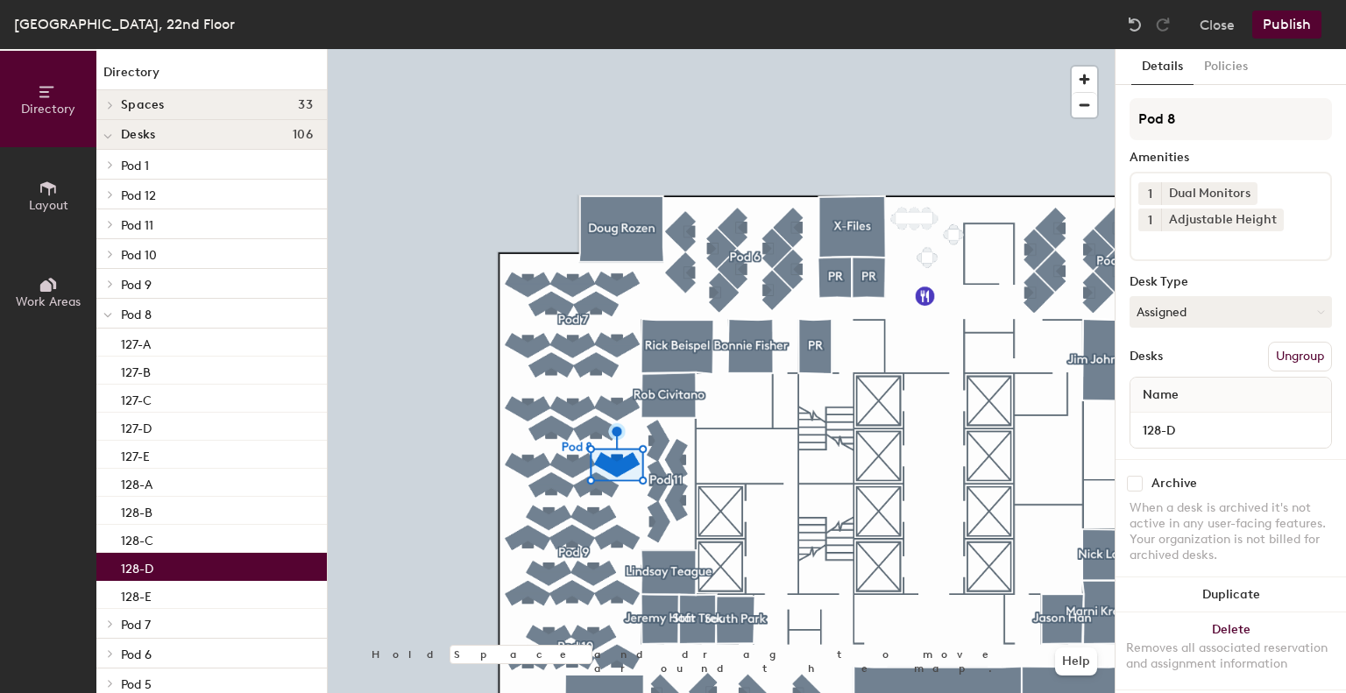
click at [175, 566] on div "128-D" at bounding box center [211, 567] width 231 height 28
click at [185, 598] on div "128-E" at bounding box center [211, 595] width 231 height 28
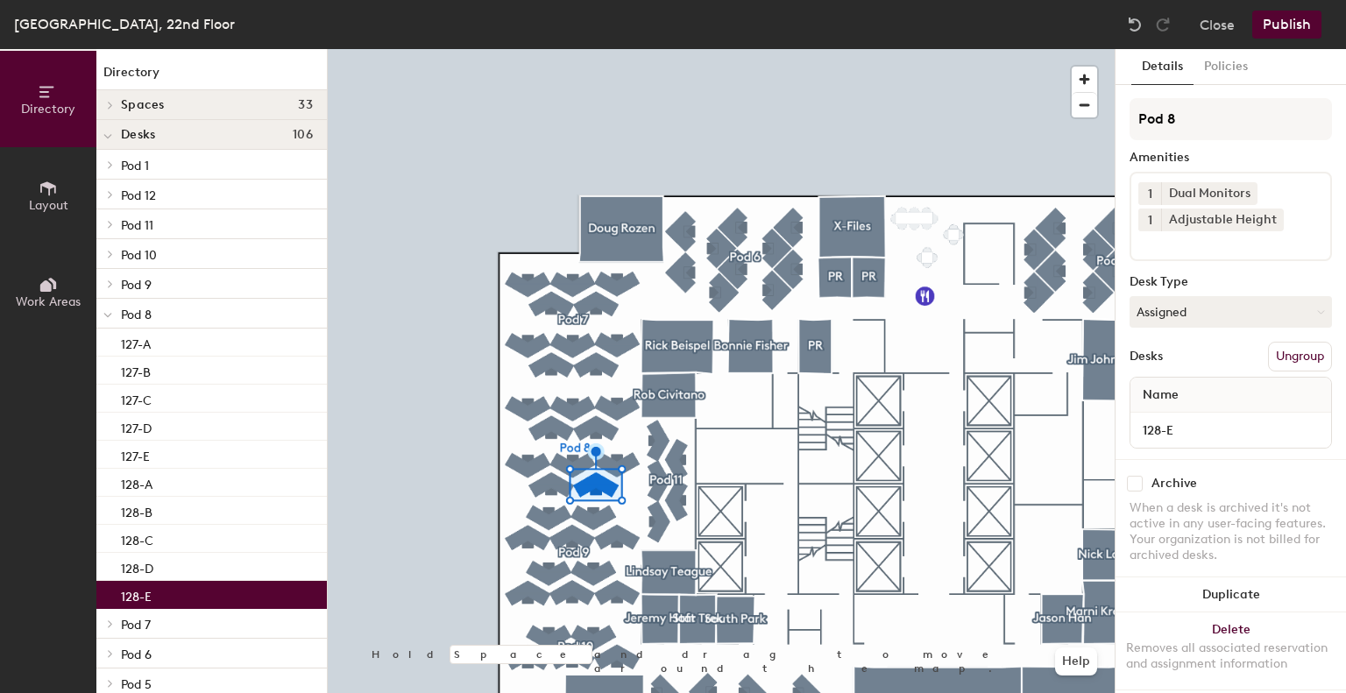
click at [109, 285] on icon at bounding box center [110, 284] width 7 height 9
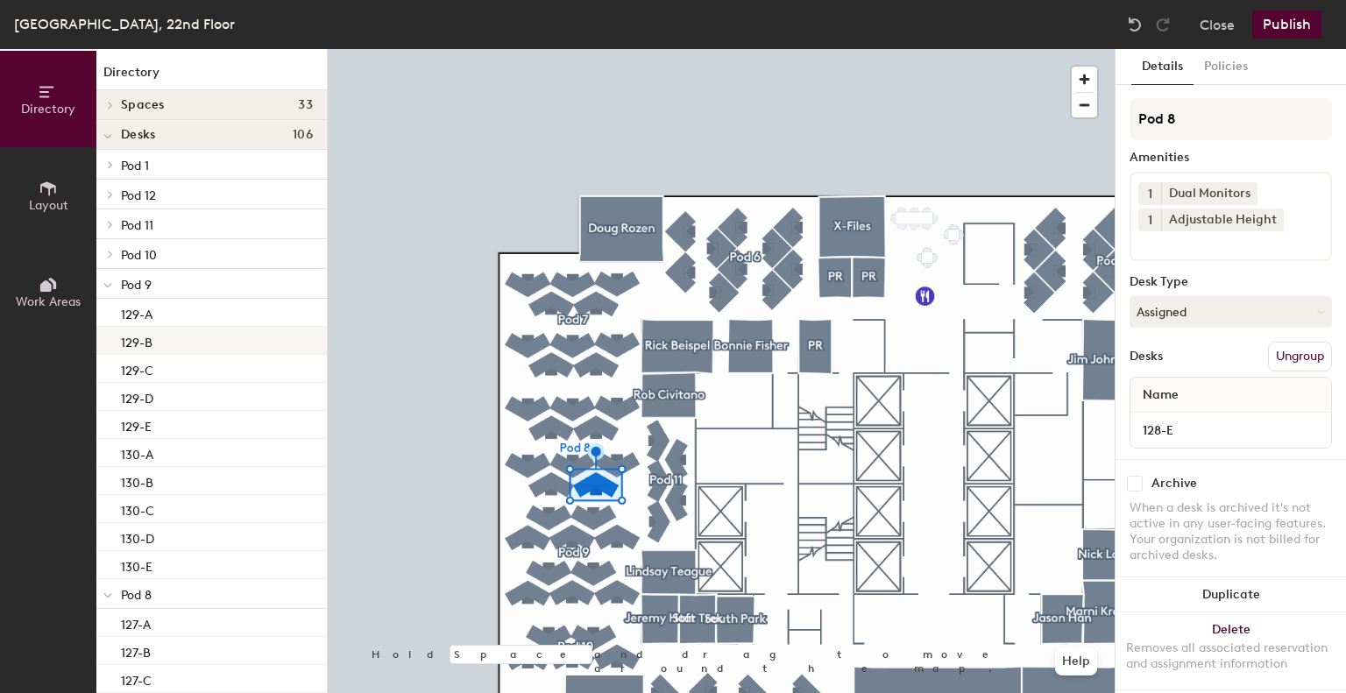
click at [153, 327] on div "129-B" at bounding box center [211, 341] width 231 height 28
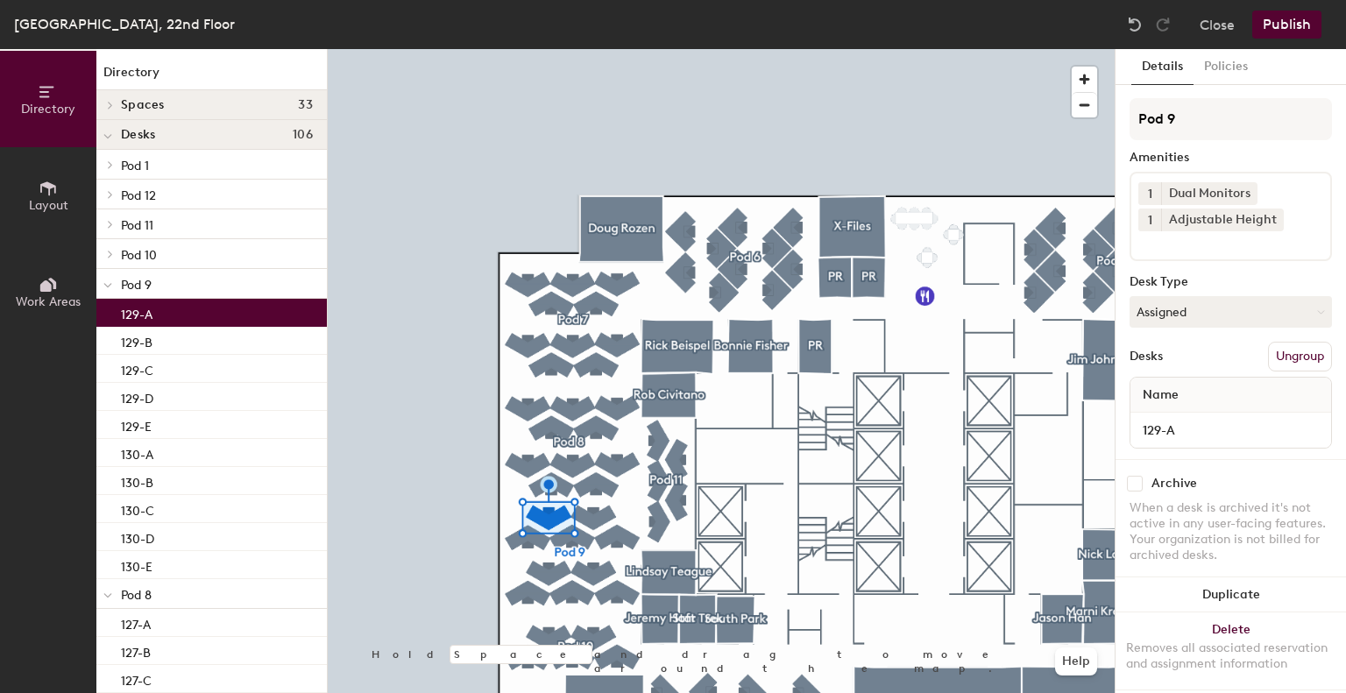
click at [148, 318] on p "129-A" at bounding box center [137, 312] width 32 height 20
click at [200, 344] on div "129-B" at bounding box center [211, 341] width 231 height 28
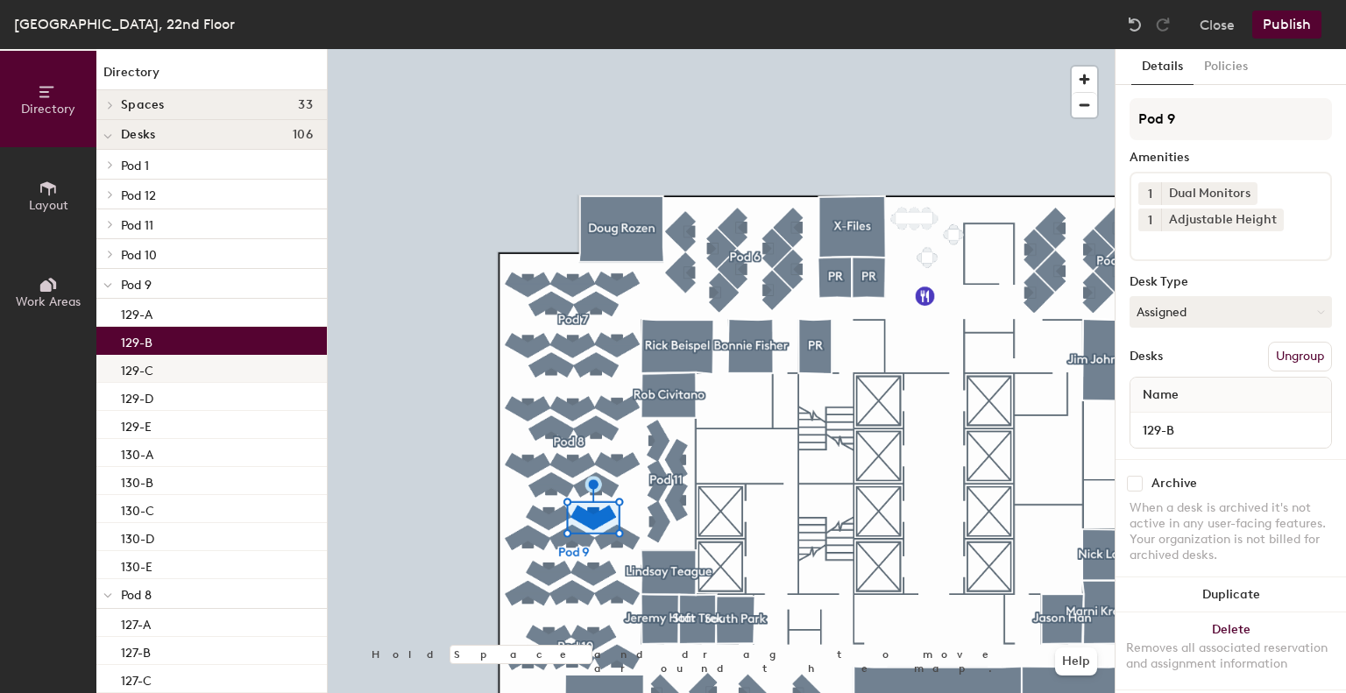
click at [199, 378] on div "129-C" at bounding box center [211, 369] width 231 height 28
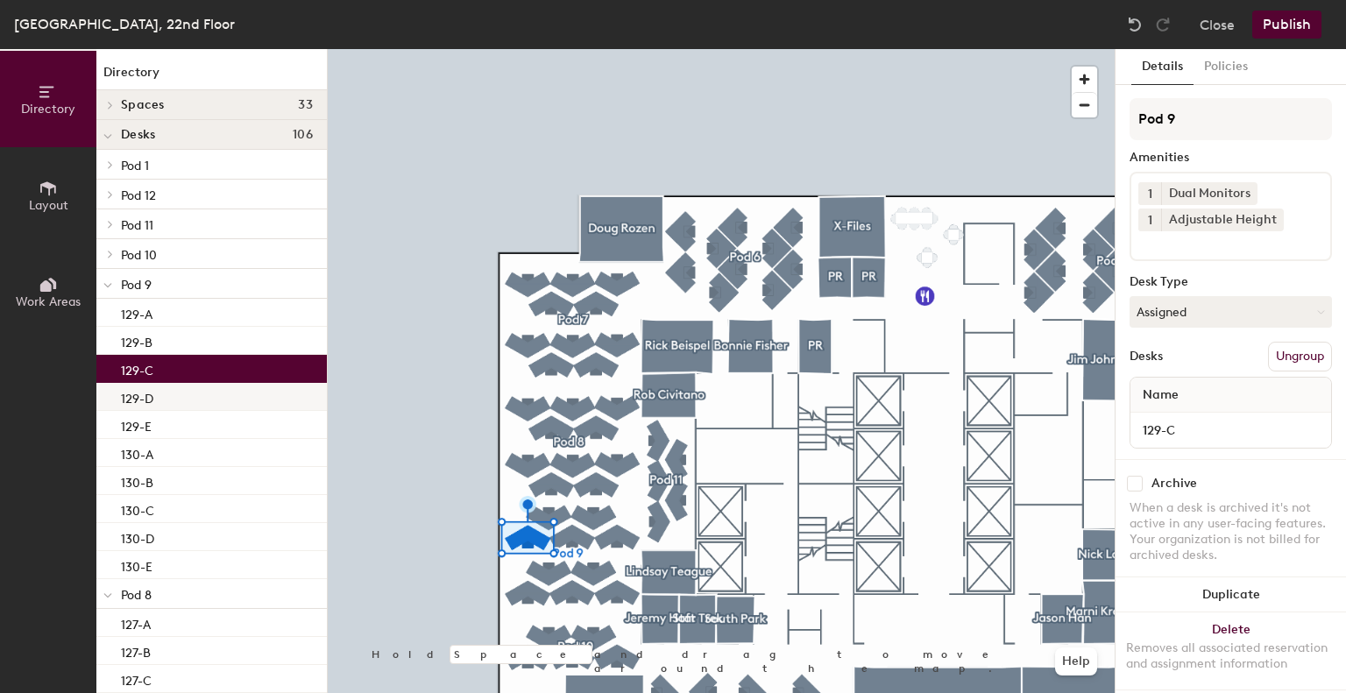
click at [191, 397] on div "129-D" at bounding box center [211, 397] width 231 height 28
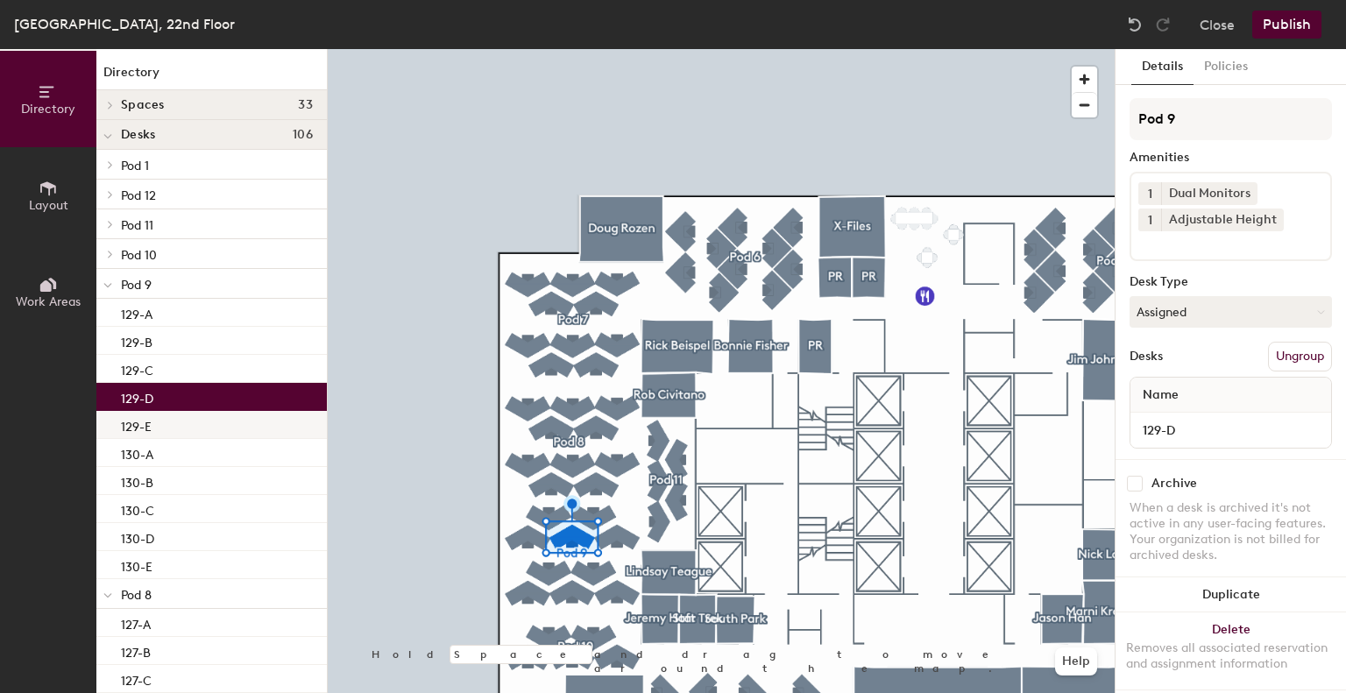
click at [193, 427] on div "129-E" at bounding box center [211, 425] width 231 height 28
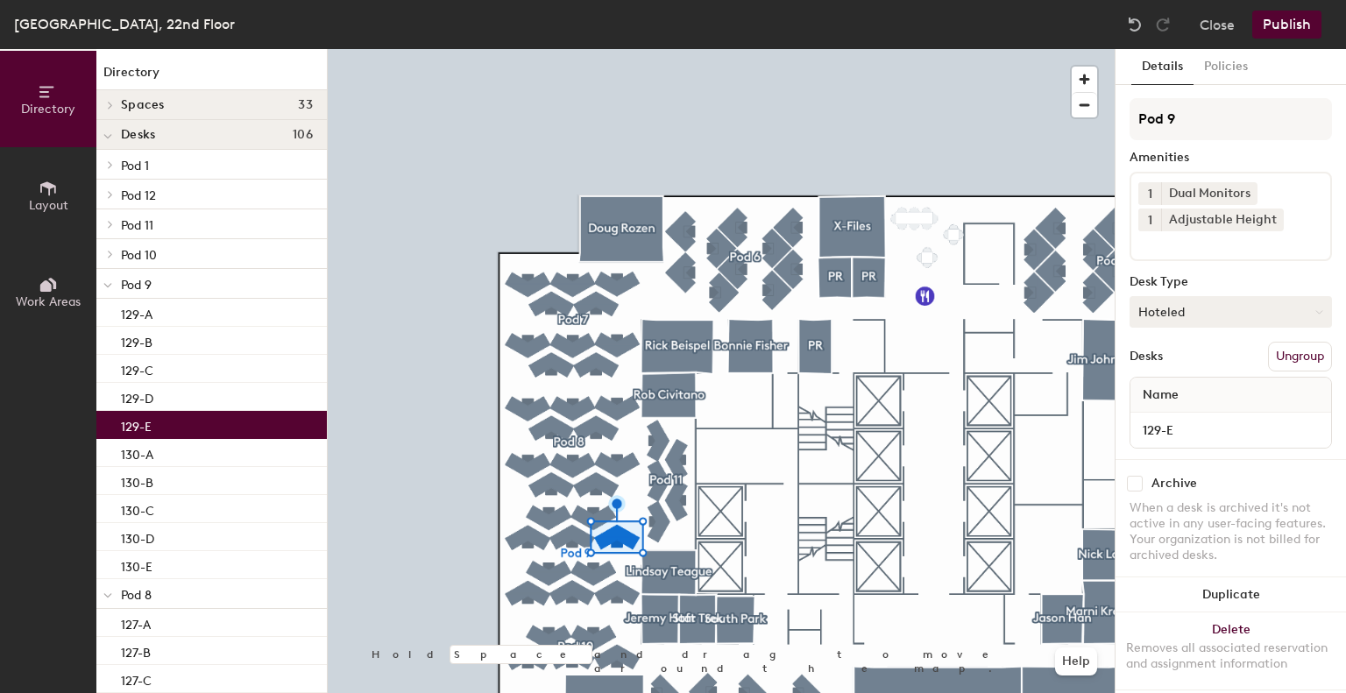
click at [1248, 309] on button "Hoteled" at bounding box center [1231, 312] width 202 height 32
click at [1248, 363] on div "Assigned" at bounding box center [1218, 366] width 175 height 26
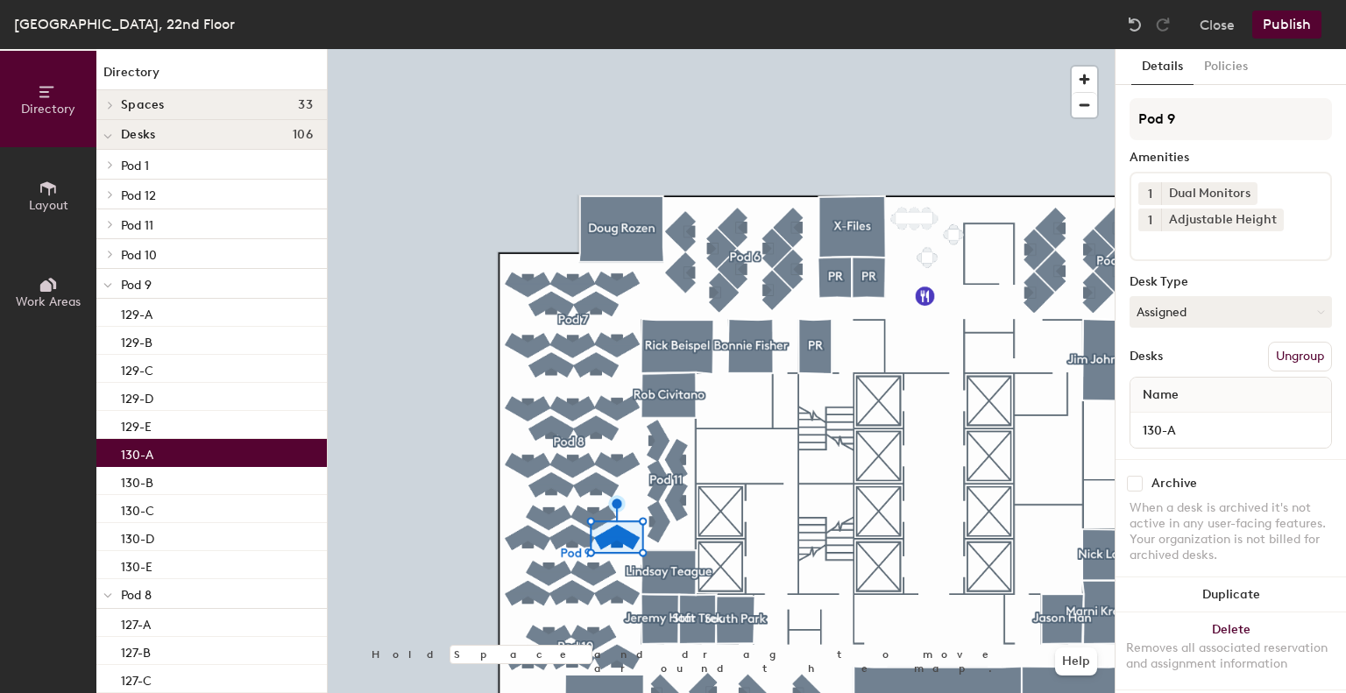
click at [188, 448] on div "130-A" at bounding box center [211, 453] width 231 height 28
click at [193, 482] on div "130-B" at bounding box center [211, 481] width 231 height 28
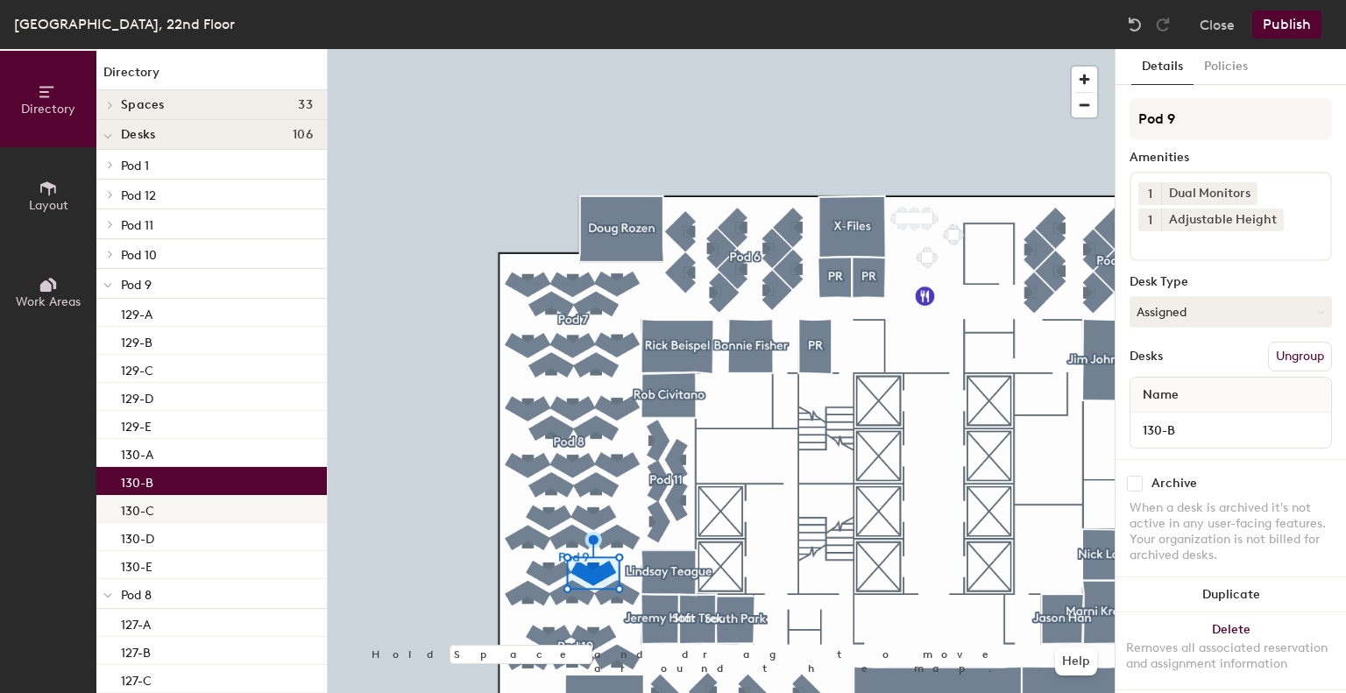
click at [196, 507] on div "130-C" at bounding box center [211, 509] width 231 height 28
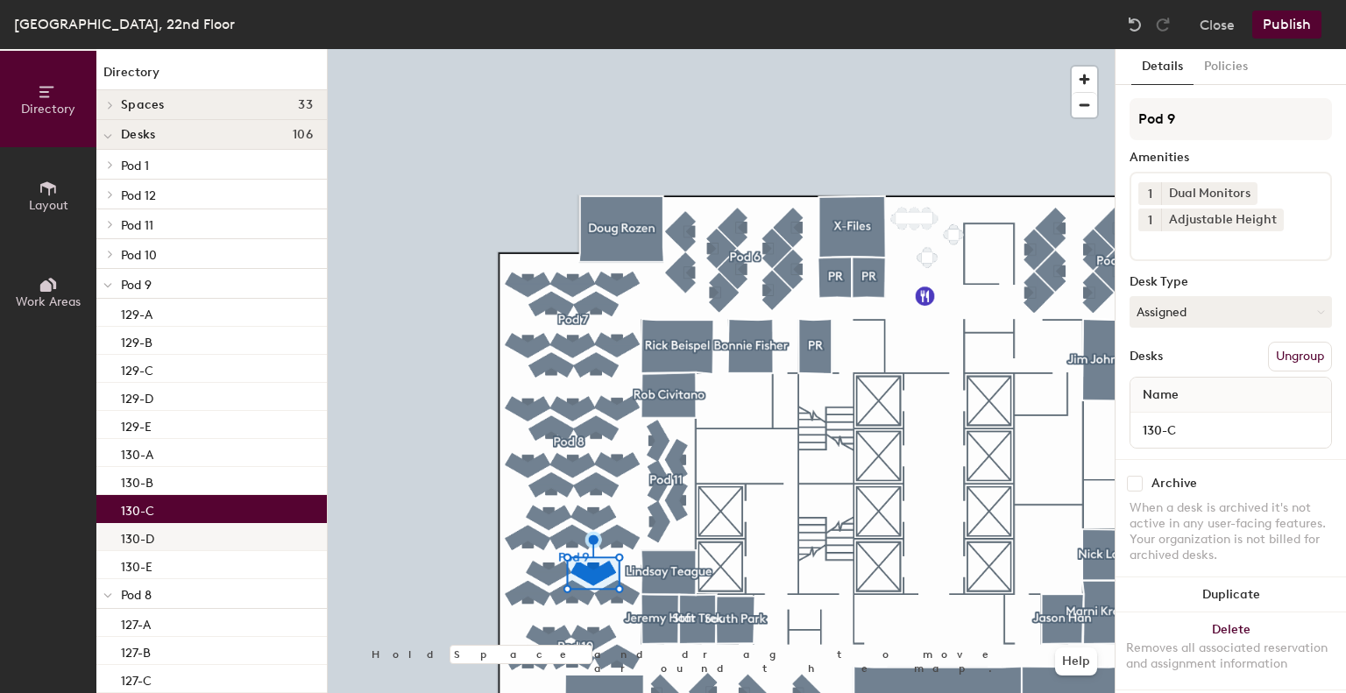
click at [201, 537] on div "130-D" at bounding box center [211, 537] width 231 height 28
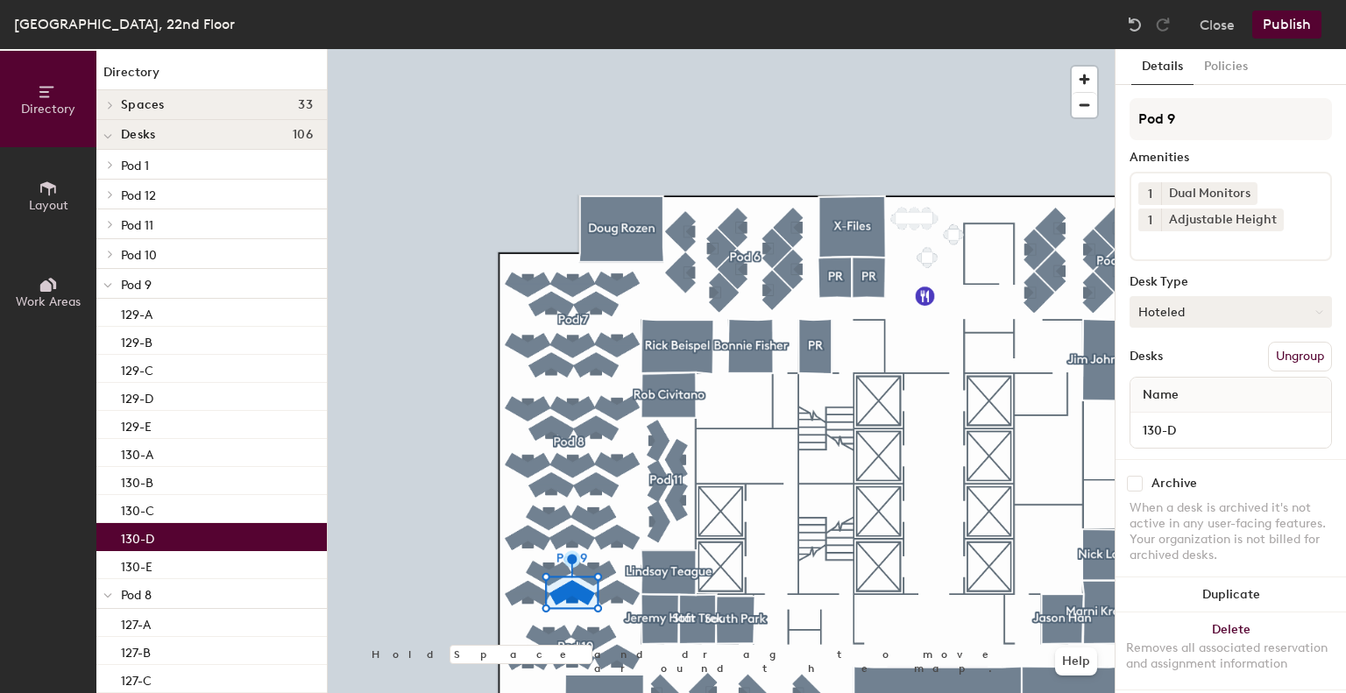
click at [1213, 296] on button "Hoteled" at bounding box center [1231, 312] width 202 height 32
click at [1177, 366] on div "Assigned" at bounding box center [1218, 366] width 175 height 26
click at [138, 559] on p "130-E" at bounding box center [137, 565] width 32 height 20
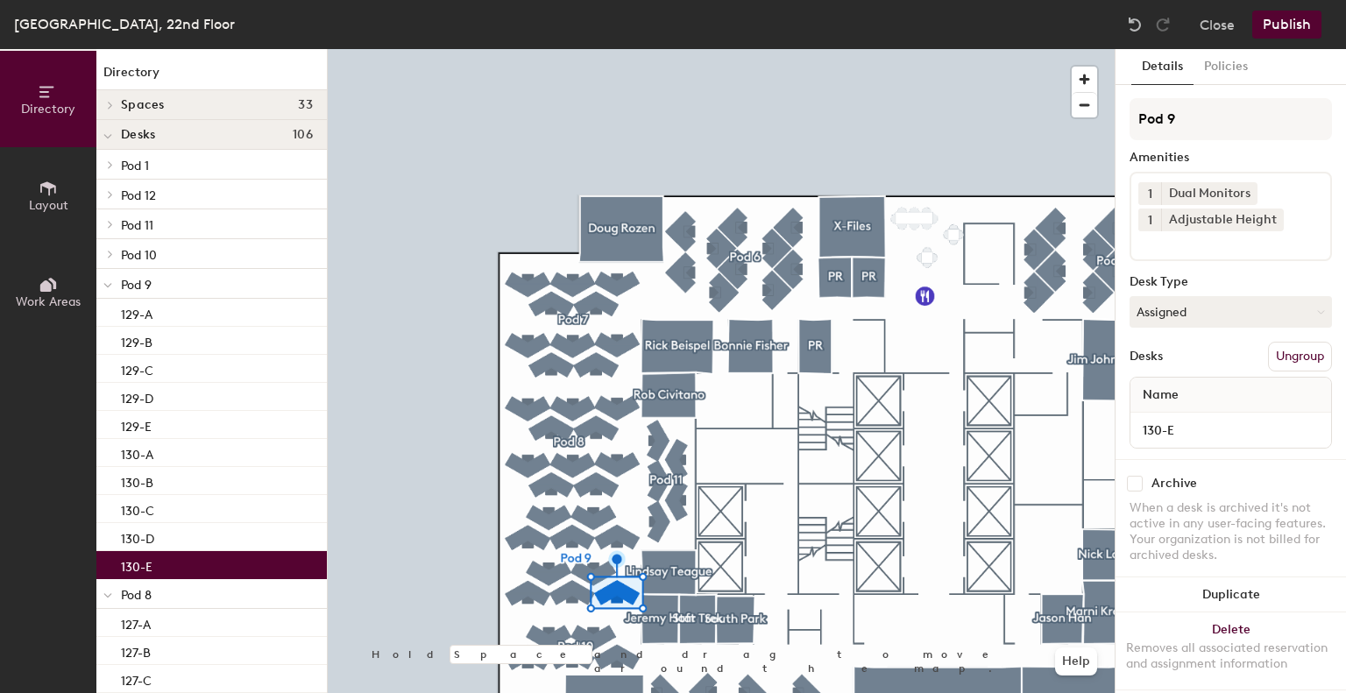
click at [107, 255] on span at bounding box center [109, 254] width 15 height 9
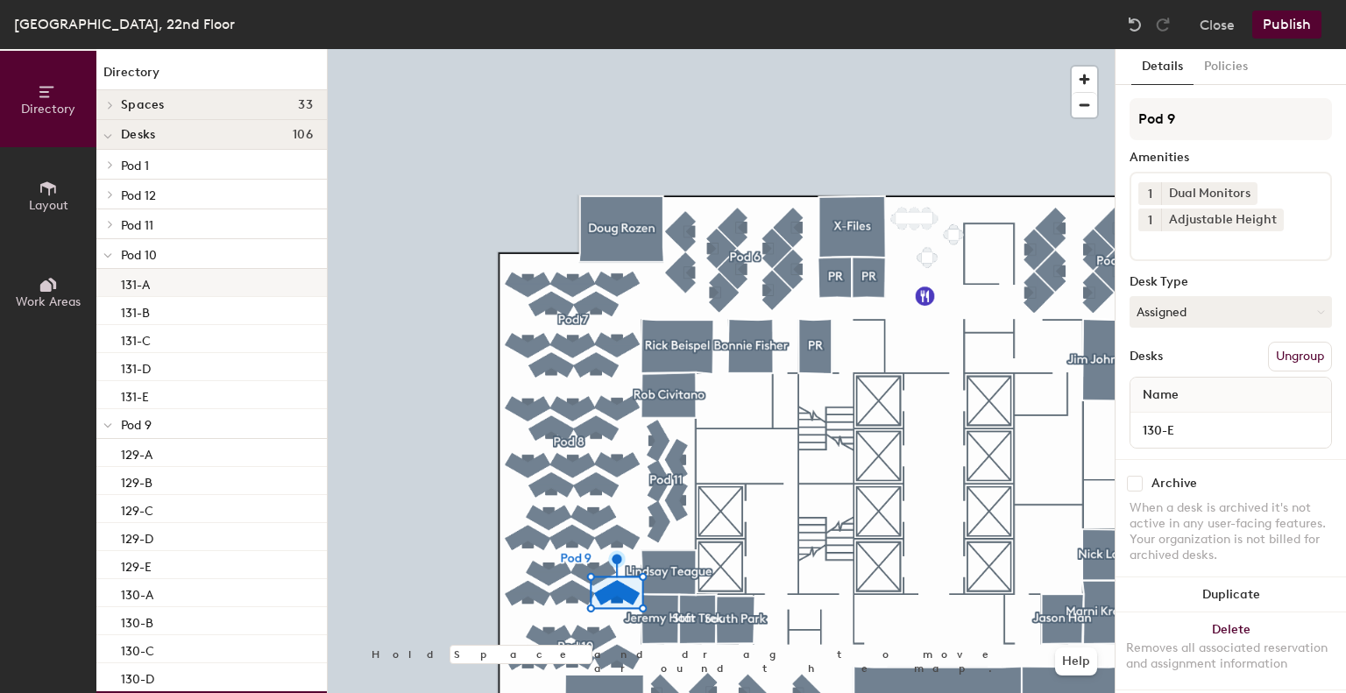
click at [169, 288] on div "131-A" at bounding box center [211, 283] width 231 height 28
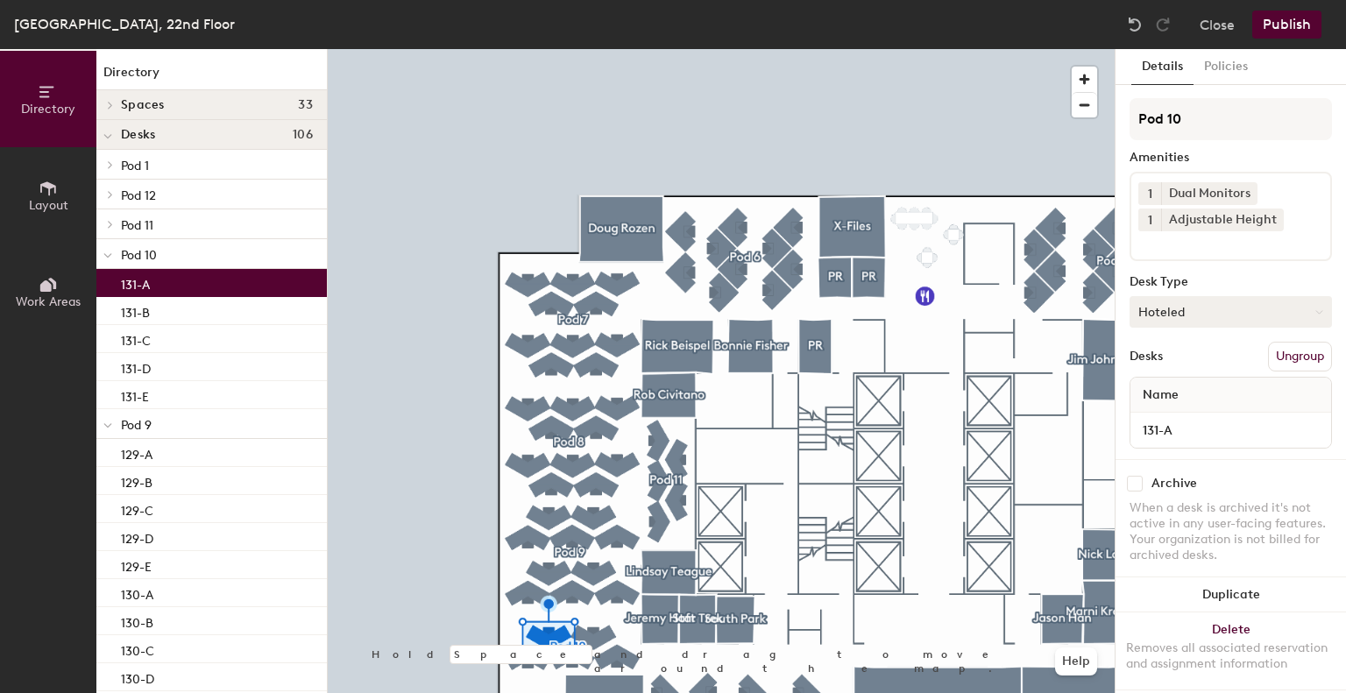
click at [1220, 302] on button "Hoteled" at bounding box center [1231, 312] width 202 height 32
click at [1214, 360] on div "Assigned" at bounding box center [1218, 366] width 175 height 26
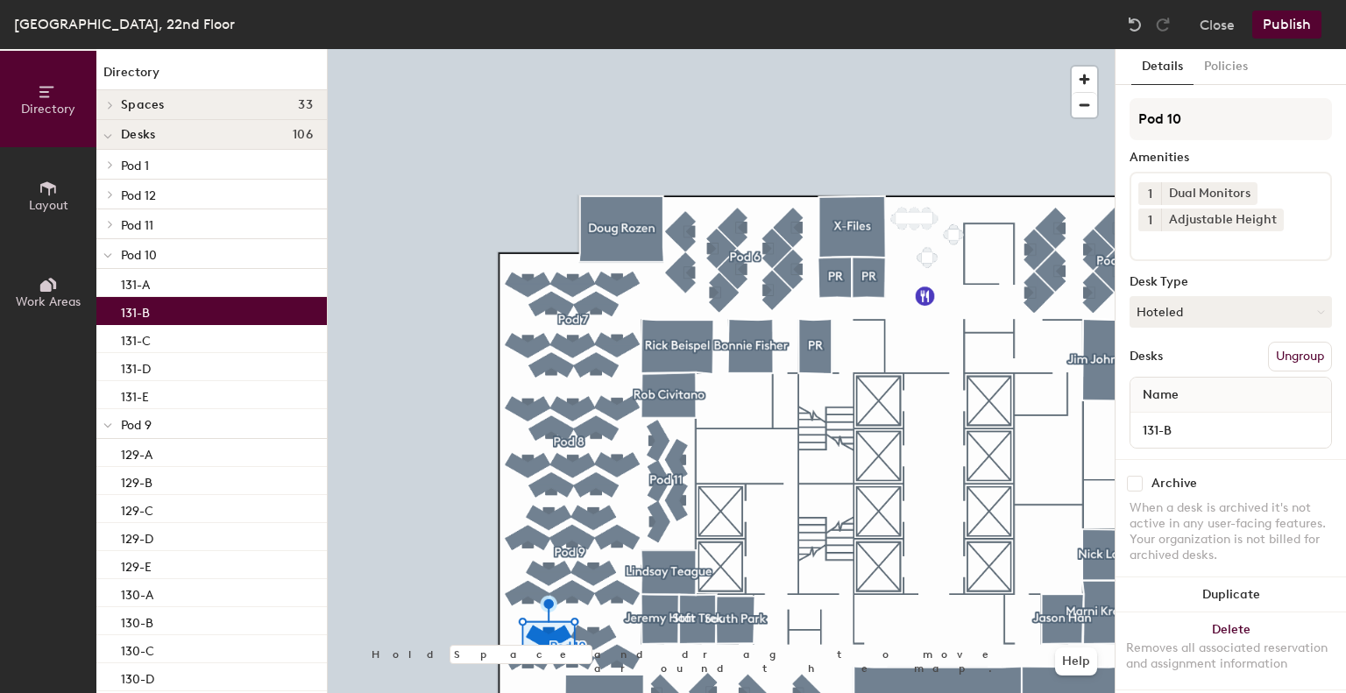
click at [172, 316] on div "131-B" at bounding box center [211, 311] width 231 height 28
click at [1249, 315] on button "Hoteled" at bounding box center [1231, 312] width 202 height 32
click at [1207, 367] on div "Assigned" at bounding box center [1218, 366] width 175 height 26
click at [182, 350] on div "131-C" at bounding box center [211, 339] width 231 height 28
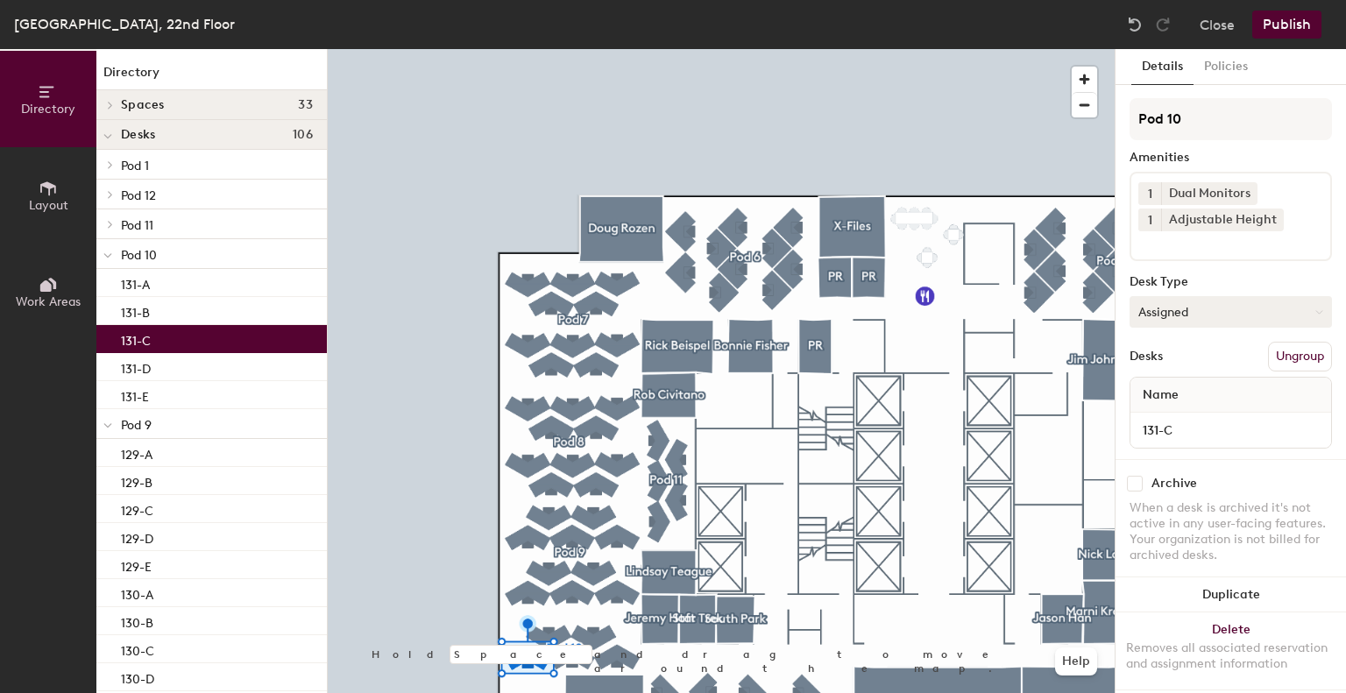
click at [1189, 313] on button "Assigned" at bounding box center [1231, 312] width 202 height 32
click at [214, 373] on div "131-D" at bounding box center [211, 367] width 231 height 28
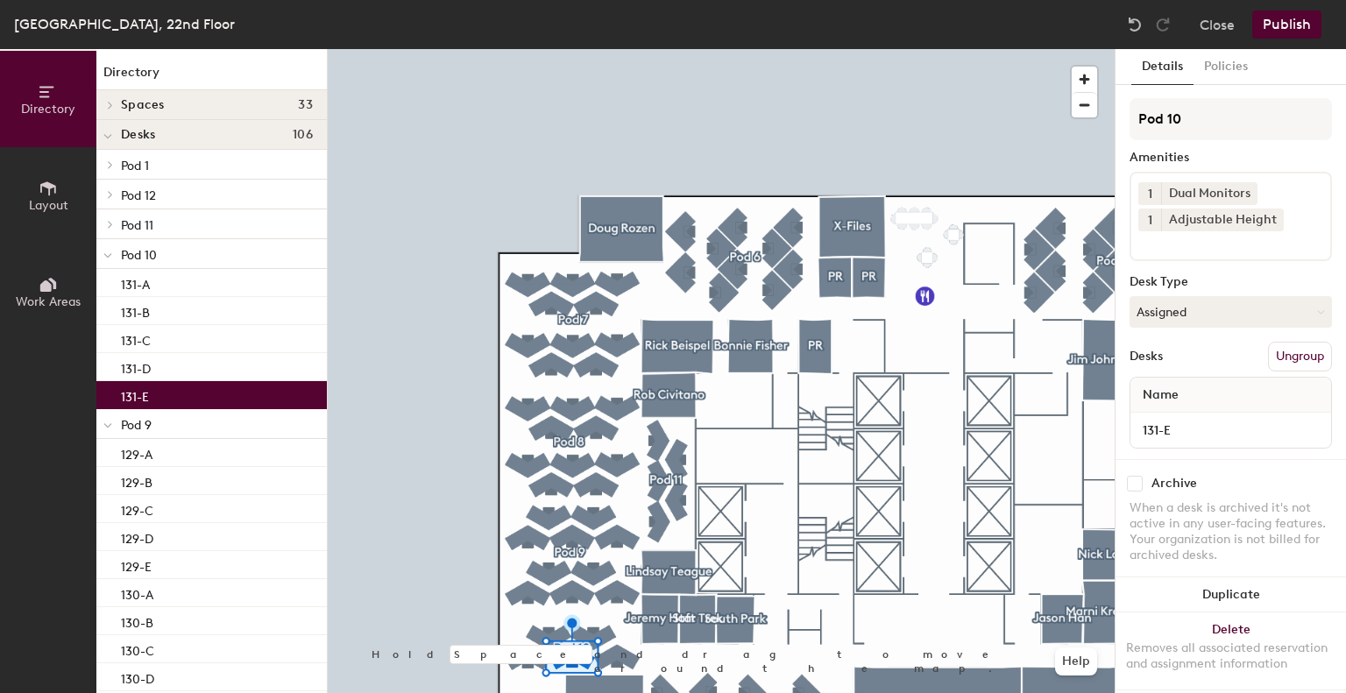
click at [190, 400] on div "131-E" at bounding box center [211, 395] width 231 height 28
click at [108, 227] on icon at bounding box center [110, 224] width 7 height 9
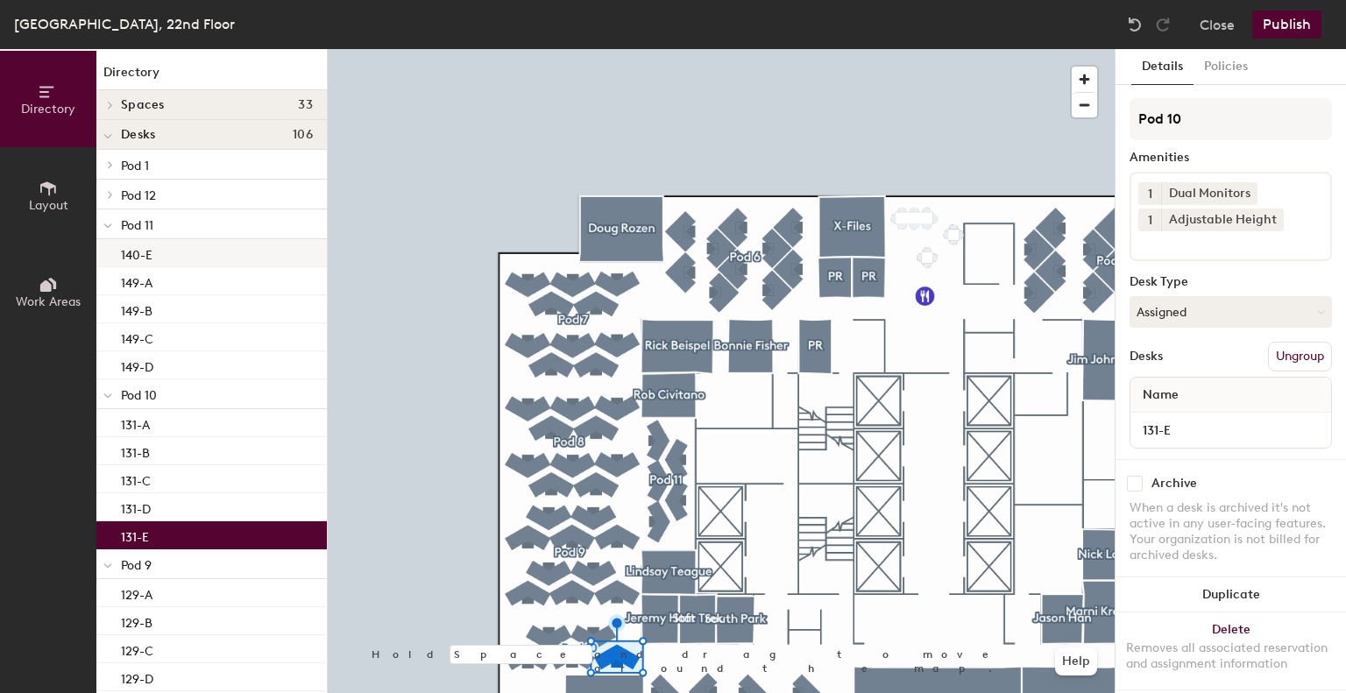
click at [158, 265] on div "140-E" at bounding box center [211, 253] width 231 height 28
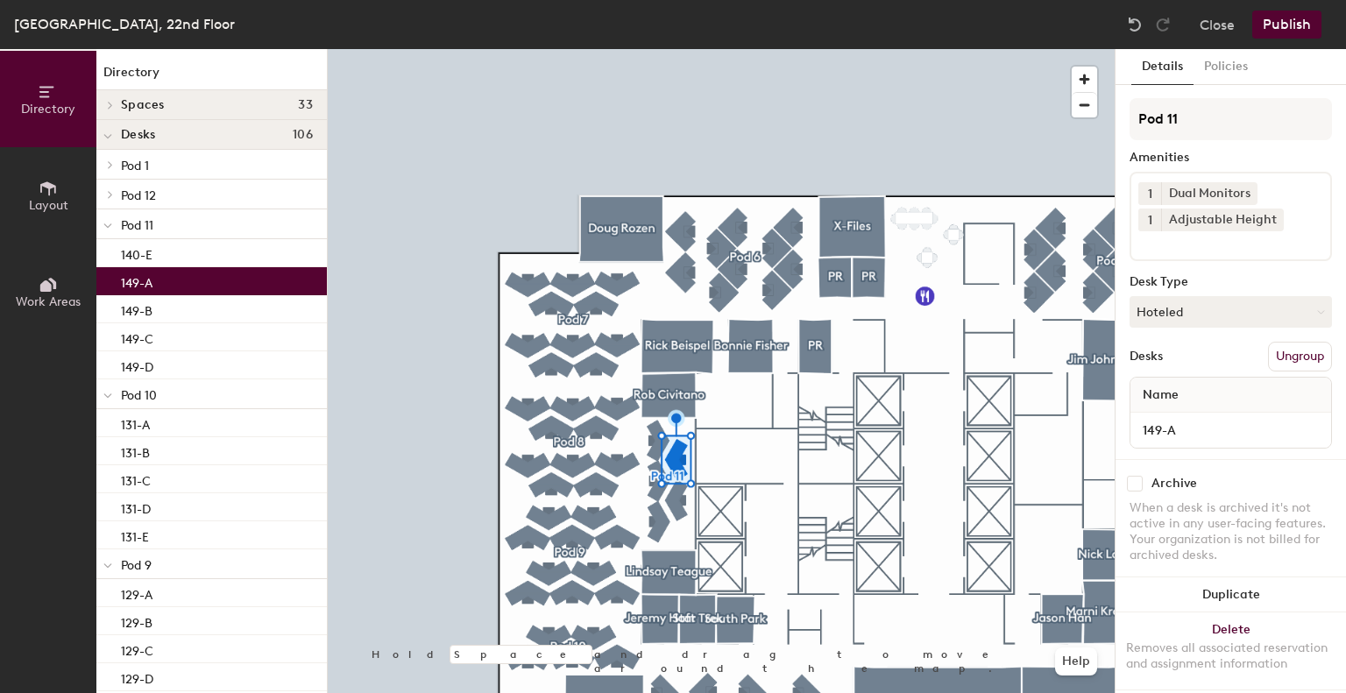
click at [193, 276] on div "149-A" at bounding box center [211, 281] width 231 height 28
click at [195, 313] on div "149-B" at bounding box center [211, 309] width 231 height 28
click at [205, 283] on div "149-A" at bounding box center [211, 281] width 231 height 28
click at [1210, 308] on button "Hoteled" at bounding box center [1231, 312] width 202 height 32
click at [1210, 366] on div "Assigned" at bounding box center [1218, 366] width 175 height 26
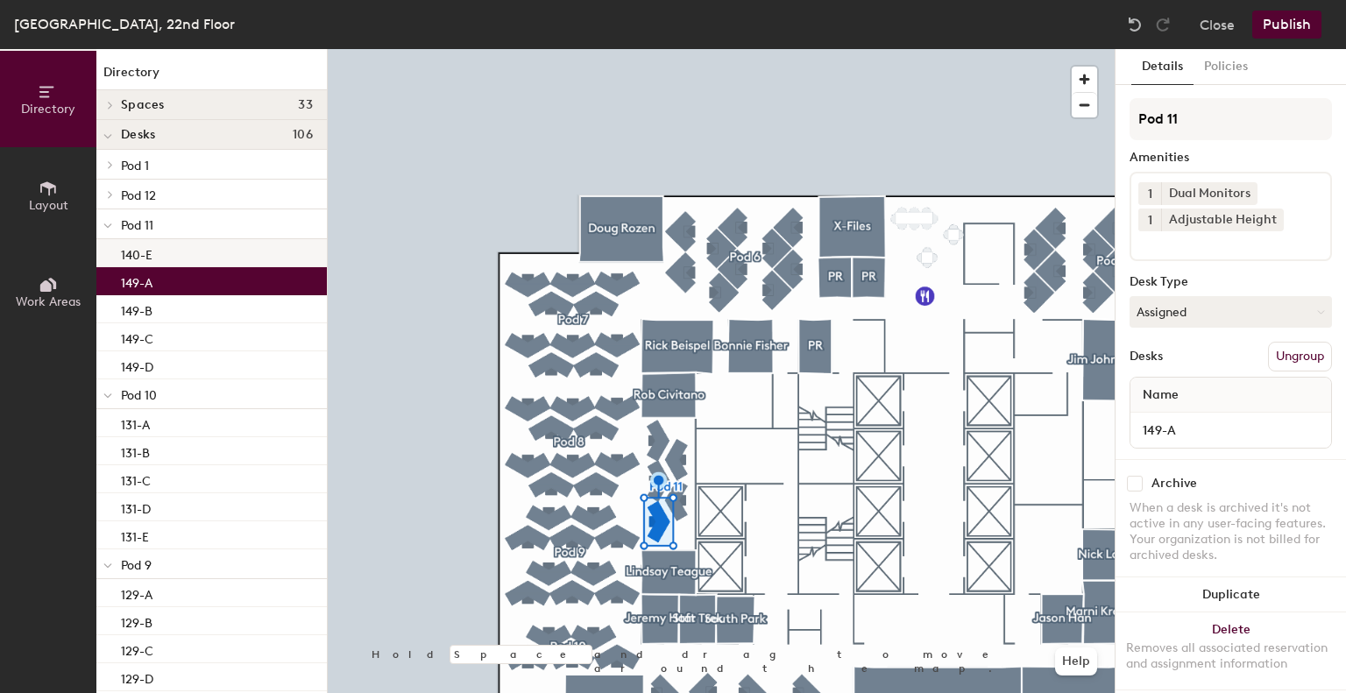
click at [166, 254] on div "140-E" at bounding box center [211, 253] width 231 height 28
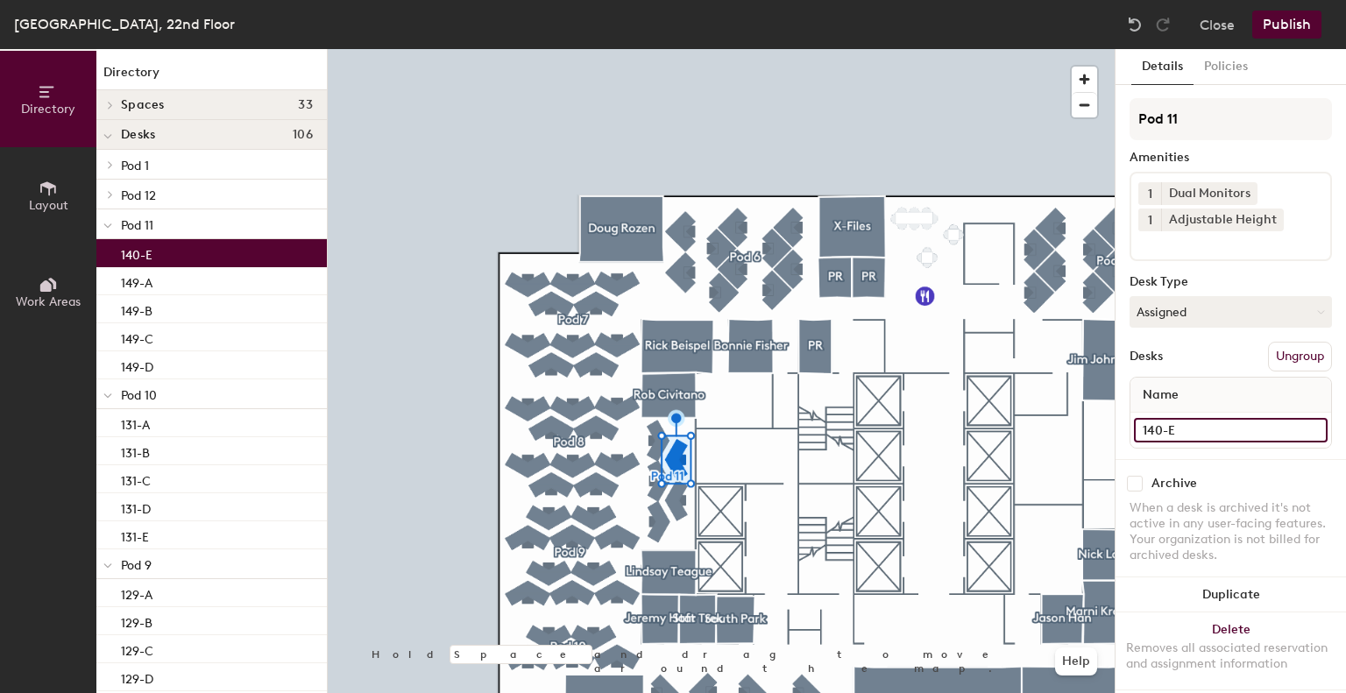
click at [1160, 420] on input "140-E" at bounding box center [1231, 430] width 194 height 25
click at [1160, 430] on input "140-E" at bounding box center [1231, 430] width 194 height 25
type input "149-E"
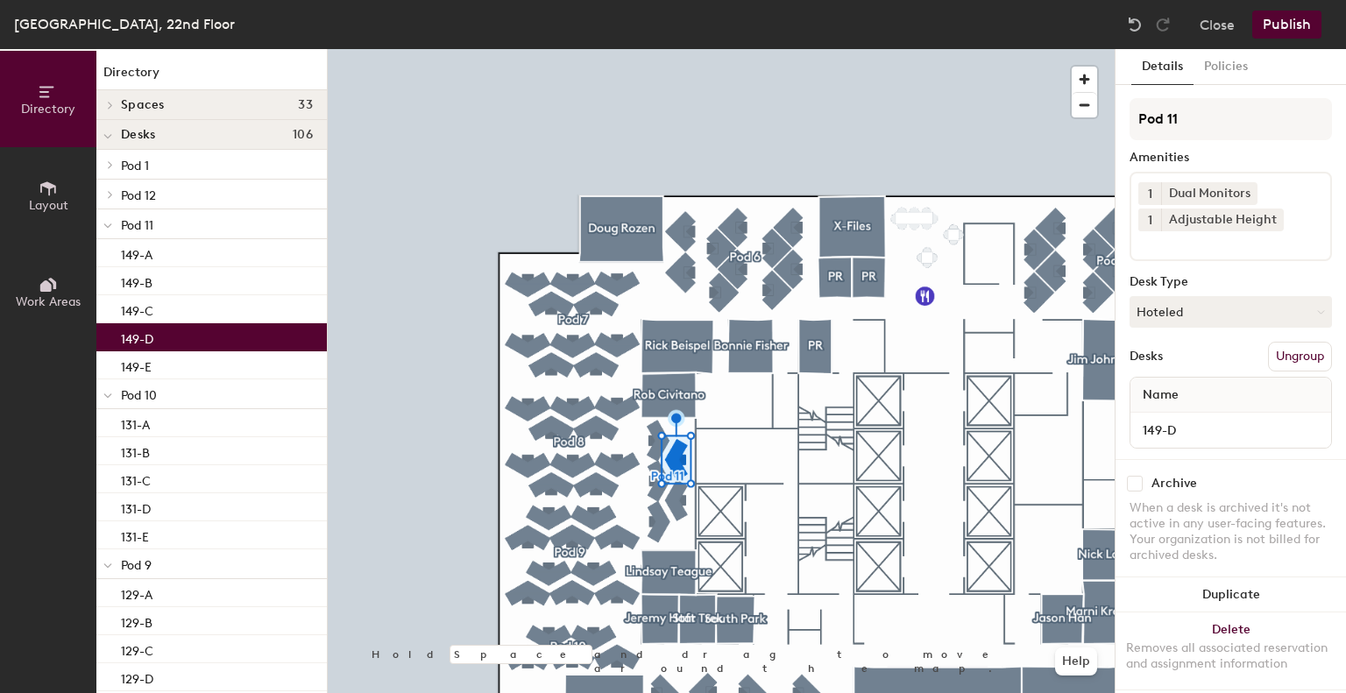
click at [161, 328] on div "149-D" at bounding box center [211, 337] width 231 height 28
click at [1185, 319] on button "Hoteled" at bounding box center [1231, 312] width 202 height 32
click at [1164, 365] on div "Assigned" at bounding box center [1218, 366] width 175 height 26
click at [190, 314] on div "149-C" at bounding box center [211, 309] width 231 height 28
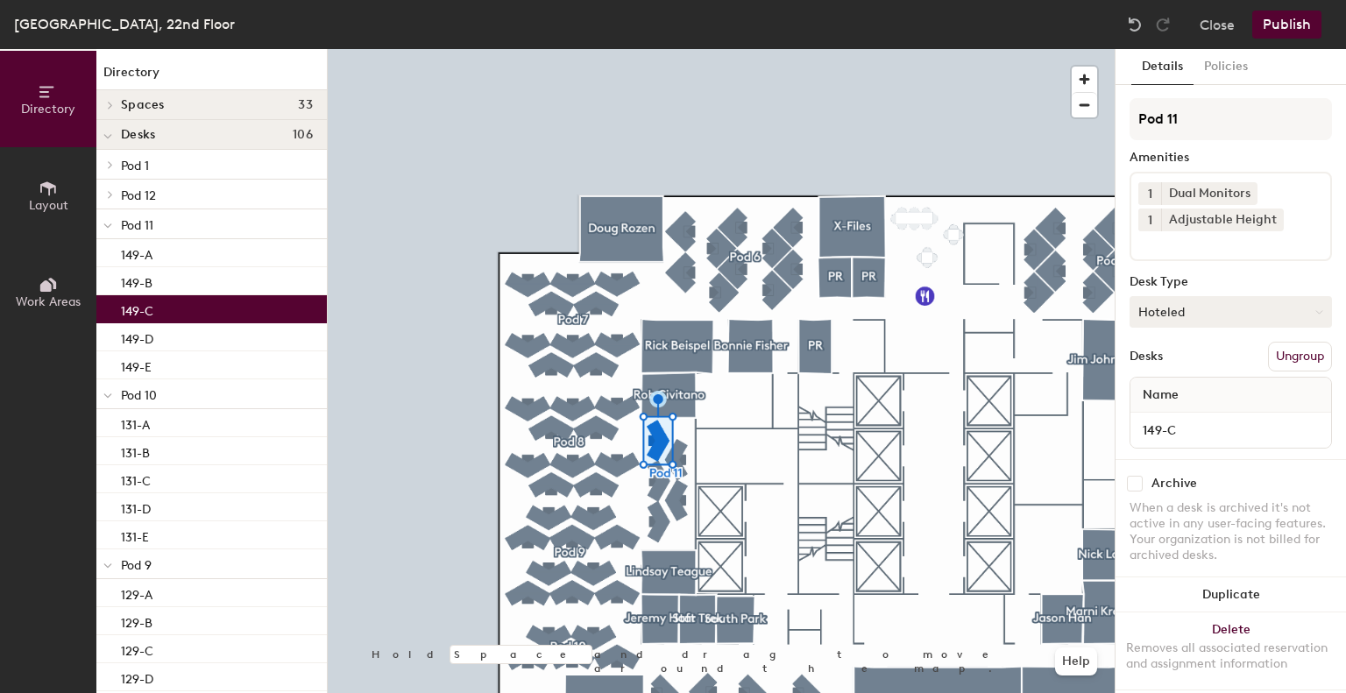
click at [1146, 311] on button "Hoteled" at bounding box center [1231, 312] width 202 height 32
click at [1171, 368] on div "Assigned" at bounding box center [1218, 366] width 175 height 26
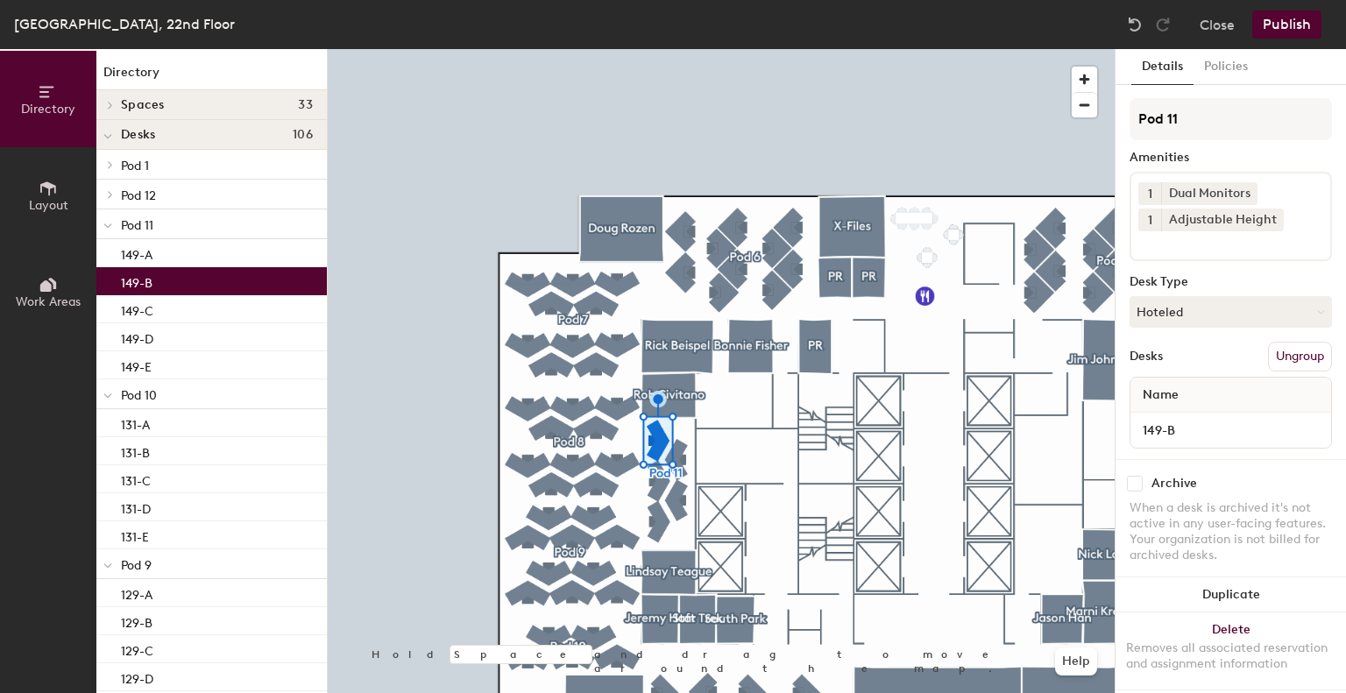
click at [216, 282] on div "149-B" at bounding box center [211, 281] width 231 height 28
click at [1189, 312] on button "Hoteled" at bounding box center [1231, 312] width 202 height 32
click at [1195, 370] on div "Assigned" at bounding box center [1218, 366] width 175 height 26
click at [196, 243] on div "149-A" at bounding box center [211, 253] width 231 height 28
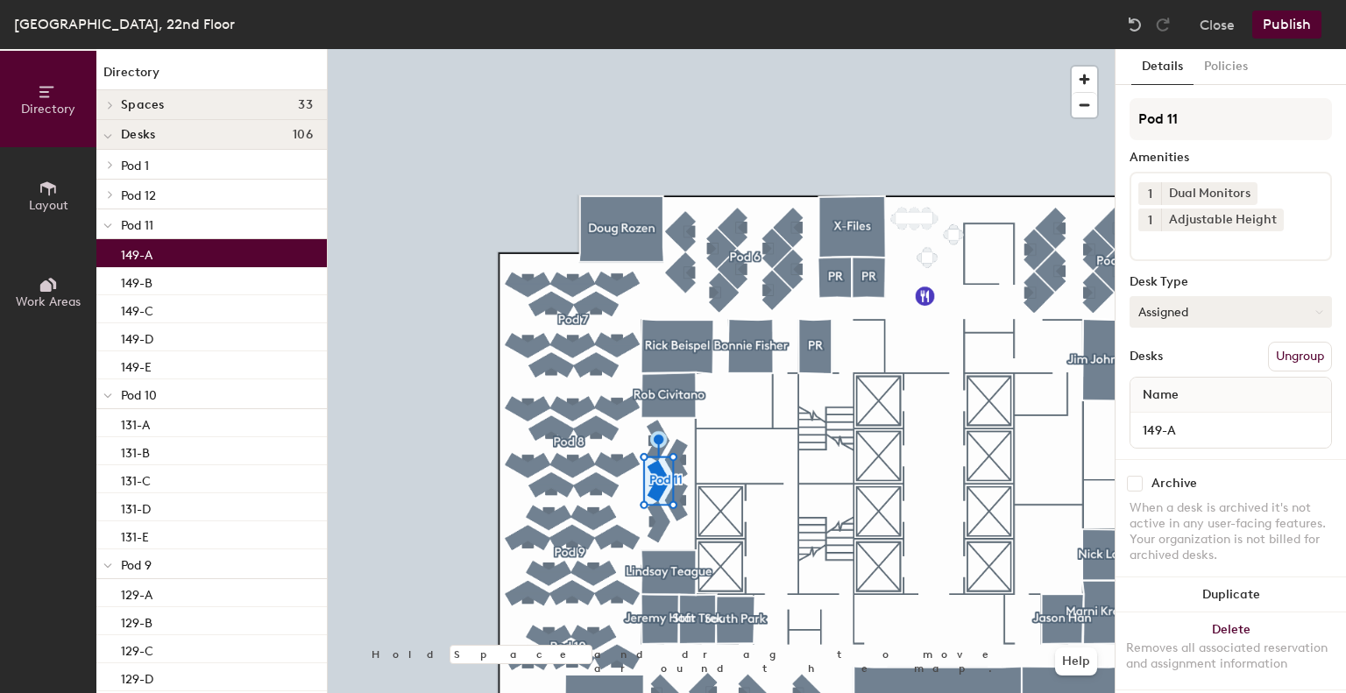
click at [1161, 315] on button "Assigned" at bounding box center [1231, 312] width 202 height 32
click at [1175, 315] on button "Assigned" at bounding box center [1231, 312] width 202 height 32
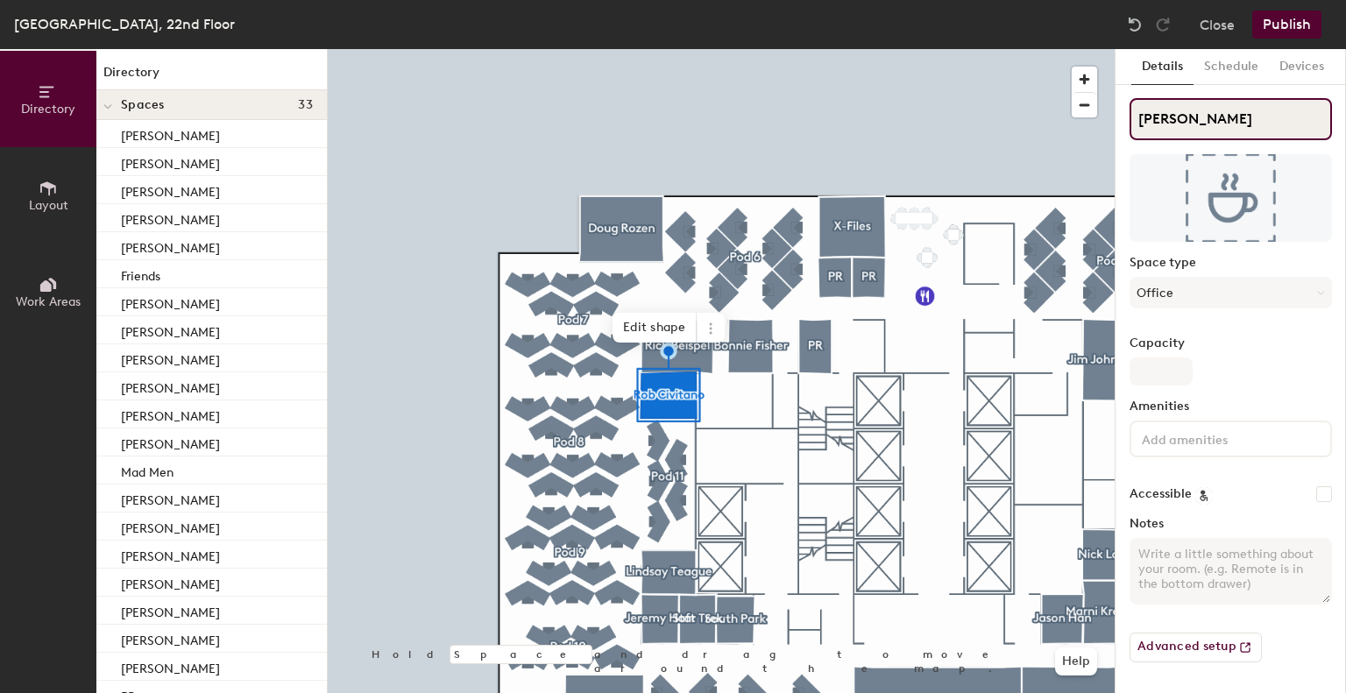
click at [964, 118] on div "Directory Layout Work Areas Directory Spaces 33 Bonnie Fisher Camille Marcos Ch…" at bounding box center [673, 371] width 1346 height 644
type input "Jeremy Haft"
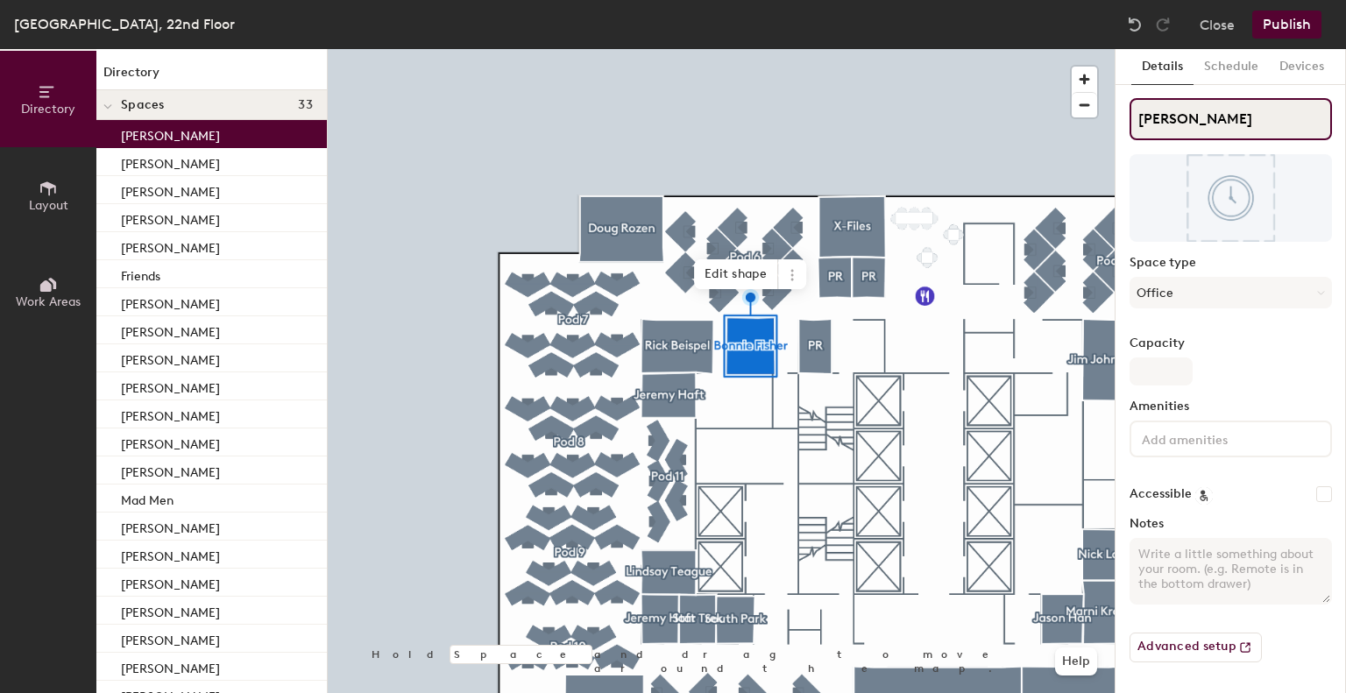
click at [1000, 104] on div "Directory Layout Work Areas Directory Spaces 33 Bonnie Fisher Camille Marcos Ch…" at bounding box center [673, 371] width 1346 height 644
type input "Calynn Krieger"
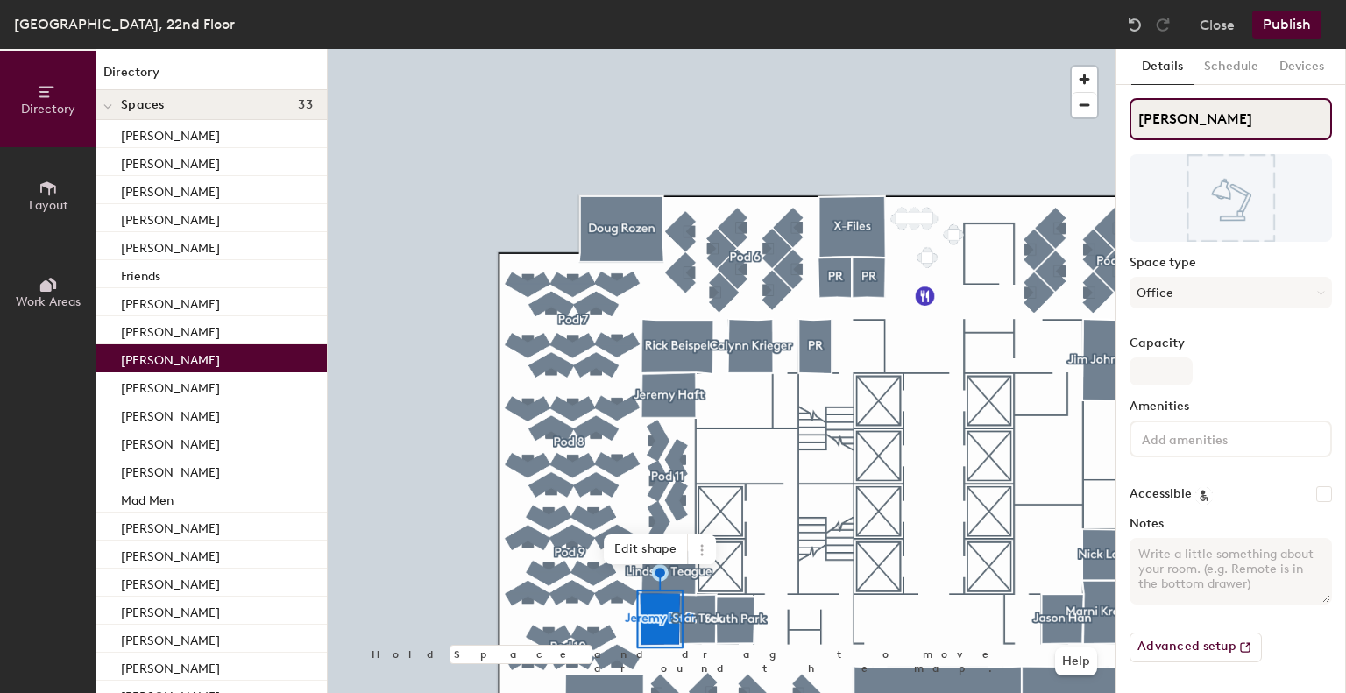
click at [1029, 104] on div "Directory Layout Work Areas Directory Spaces 33 Calynn Krieger Camille Marcos C…" at bounding box center [673, 371] width 1346 height 644
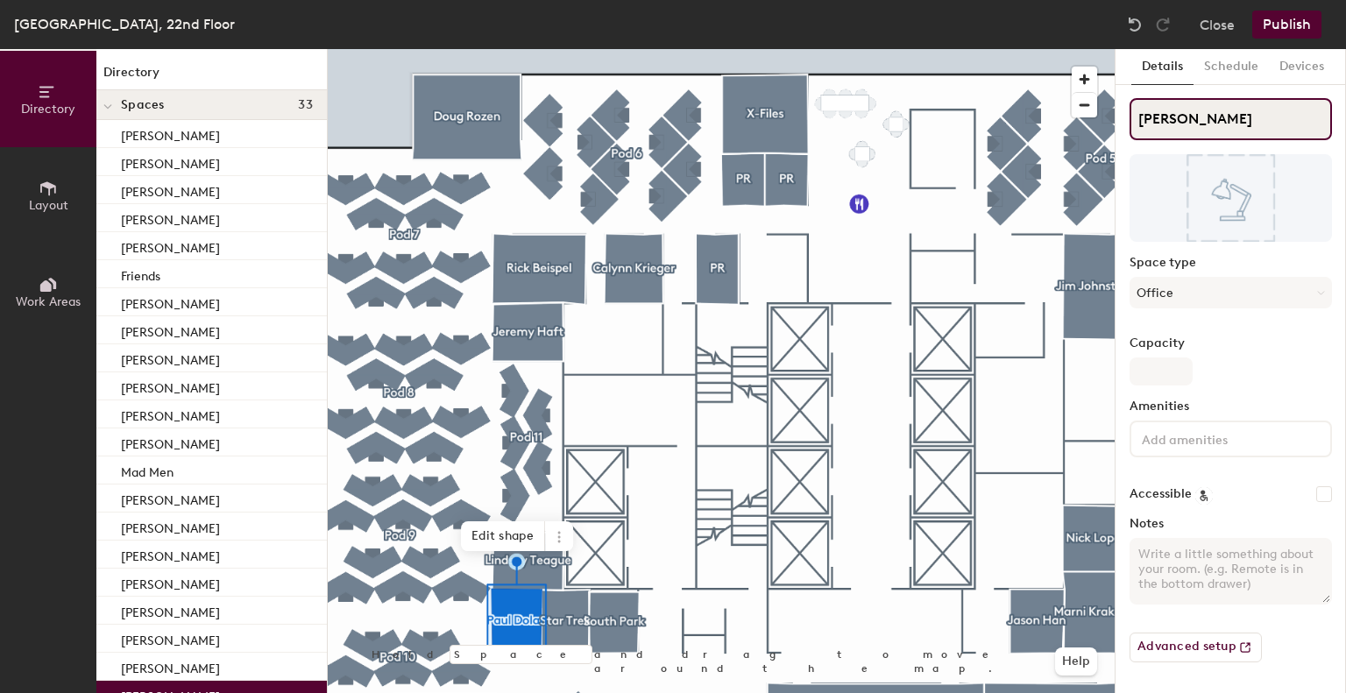
type input "Paul Dolan"
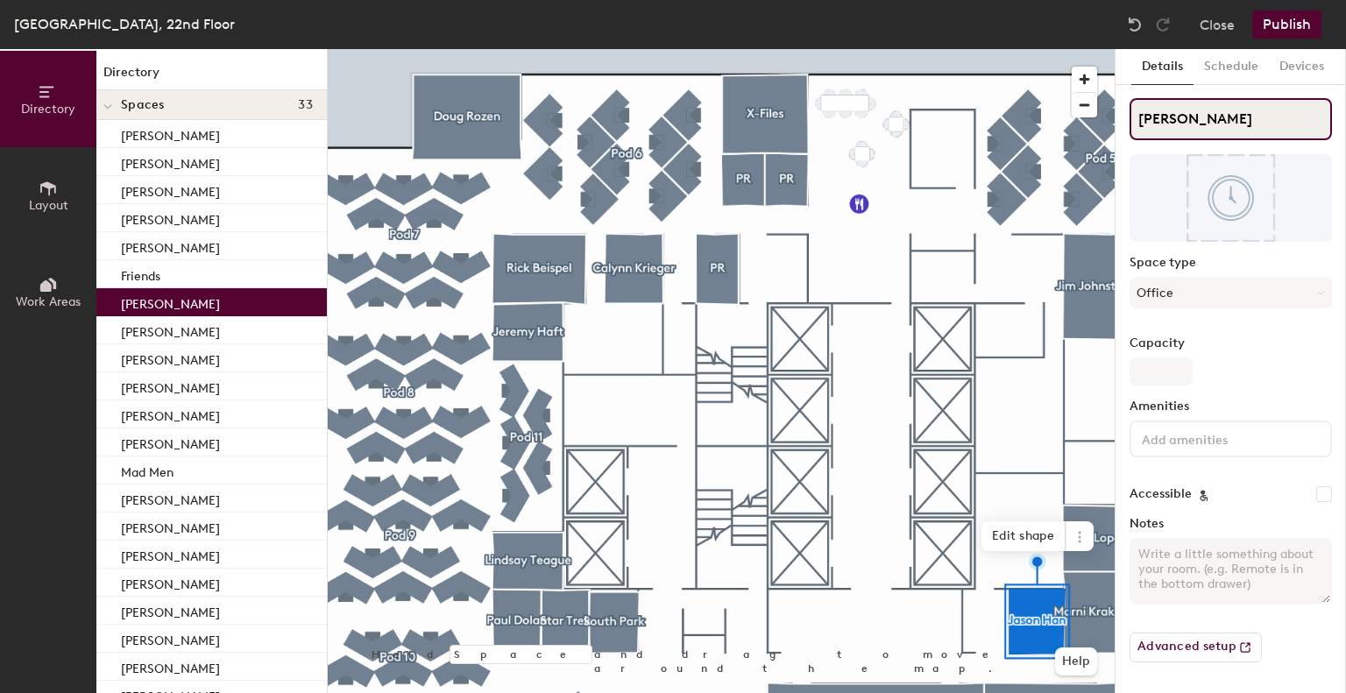
click at [985, 90] on div "Directory Layout Work Areas Directory Spaces 33 Calynn Krieger Camille Marcos C…" at bounding box center [673, 371] width 1346 height 644
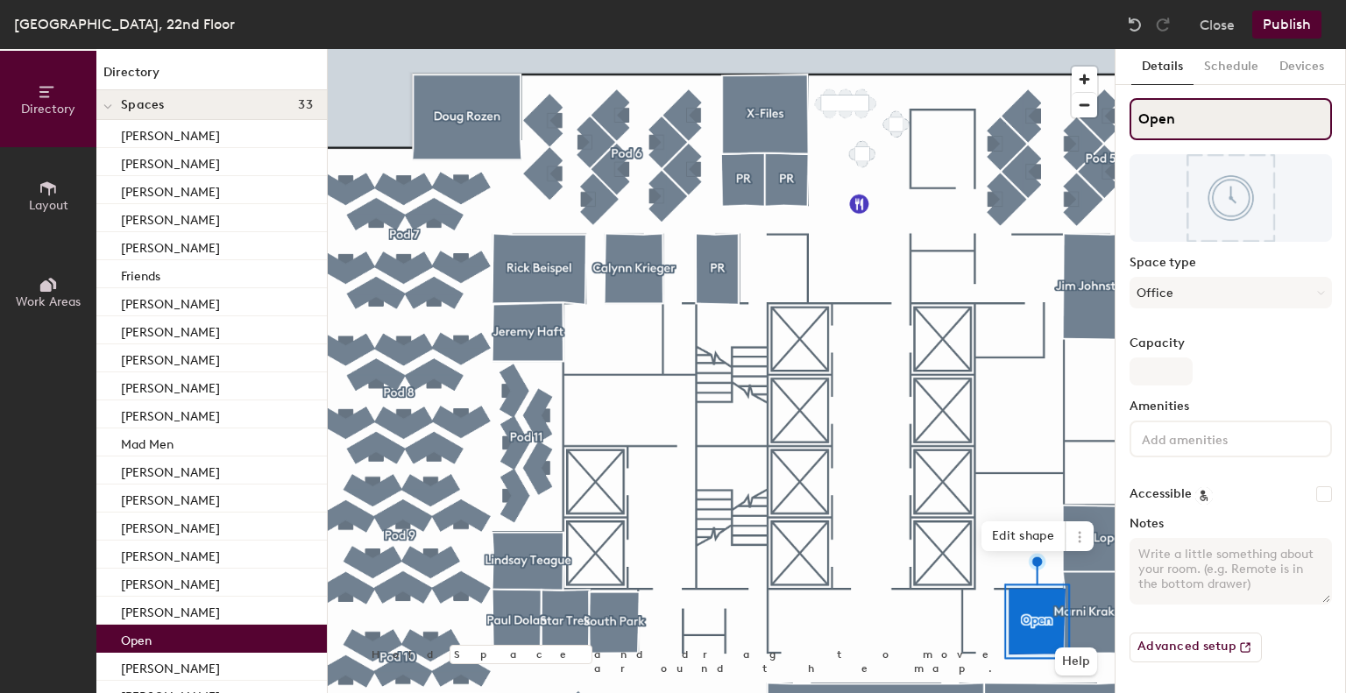
type input "Open"
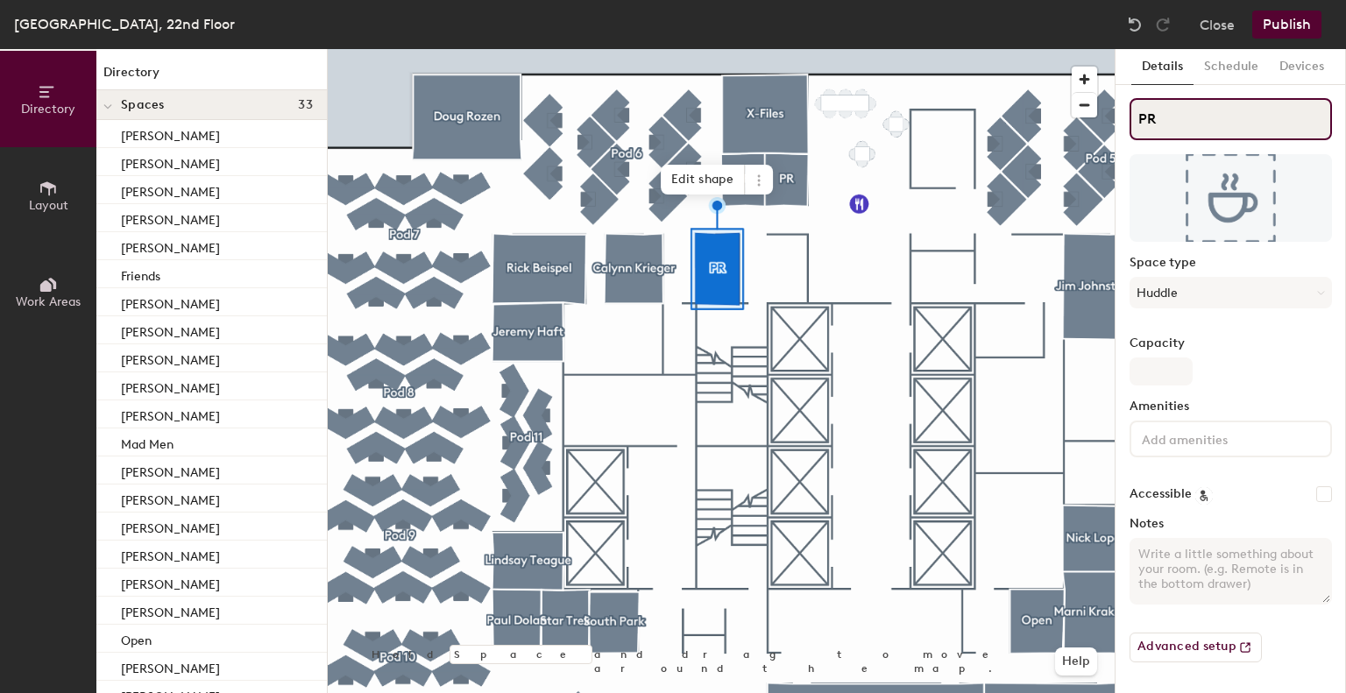
click at [1031, 117] on div "Directory Layout Work Areas Directory Spaces 33 Calynn Krieger Camille Marcos C…" at bounding box center [673, 371] width 1346 height 644
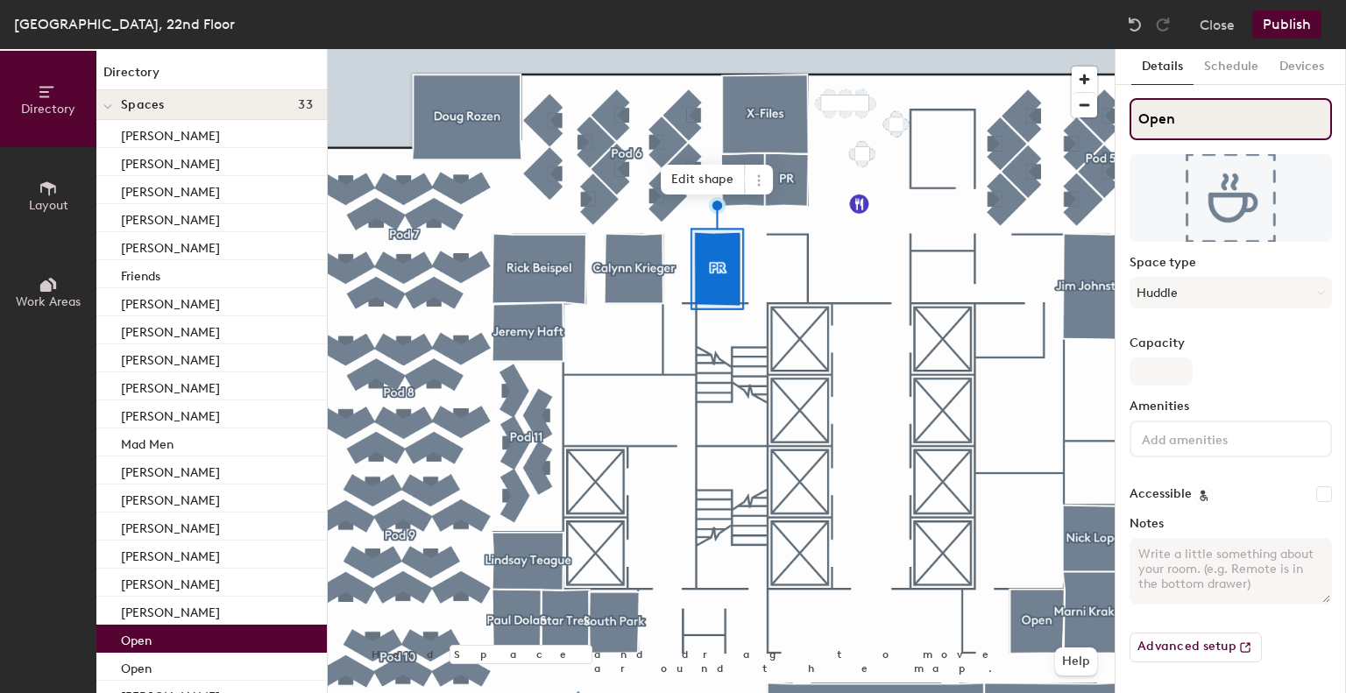
type input "Open"
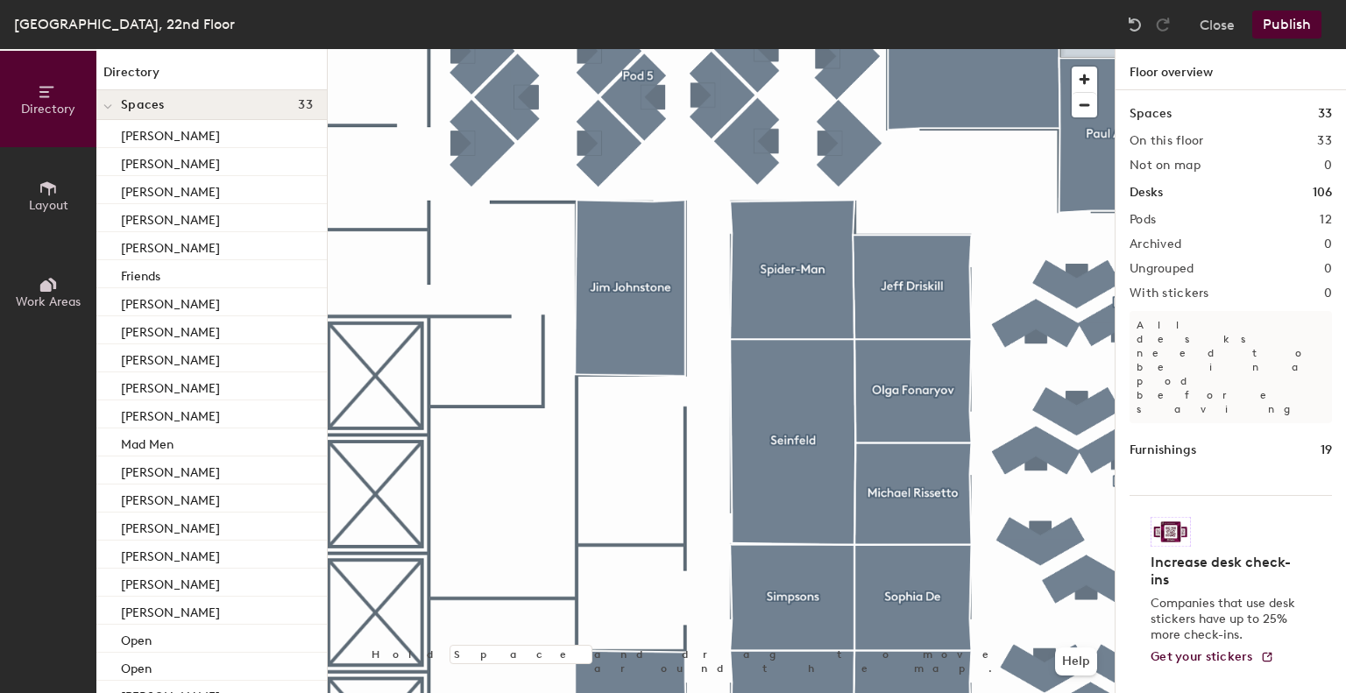
click at [1290, 24] on button "Publish" at bounding box center [1287, 25] width 69 height 28
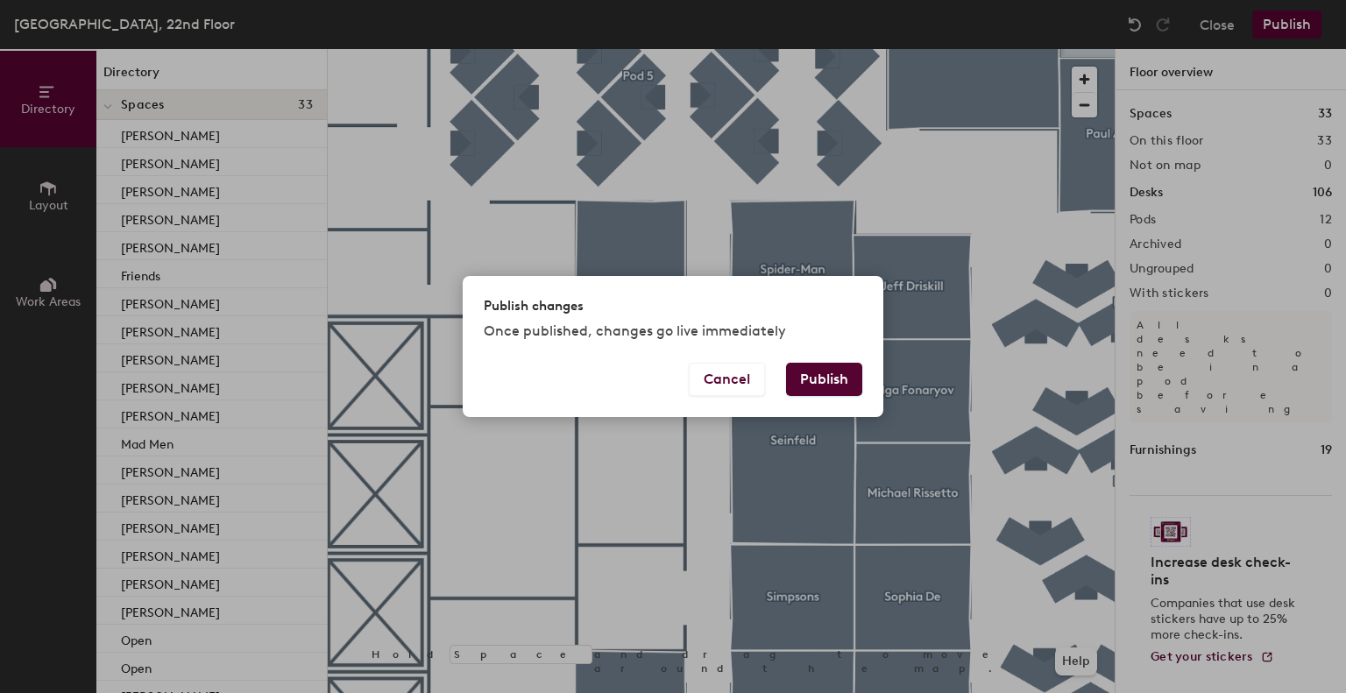
click at [846, 374] on button "Publish" at bounding box center [824, 379] width 76 height 33
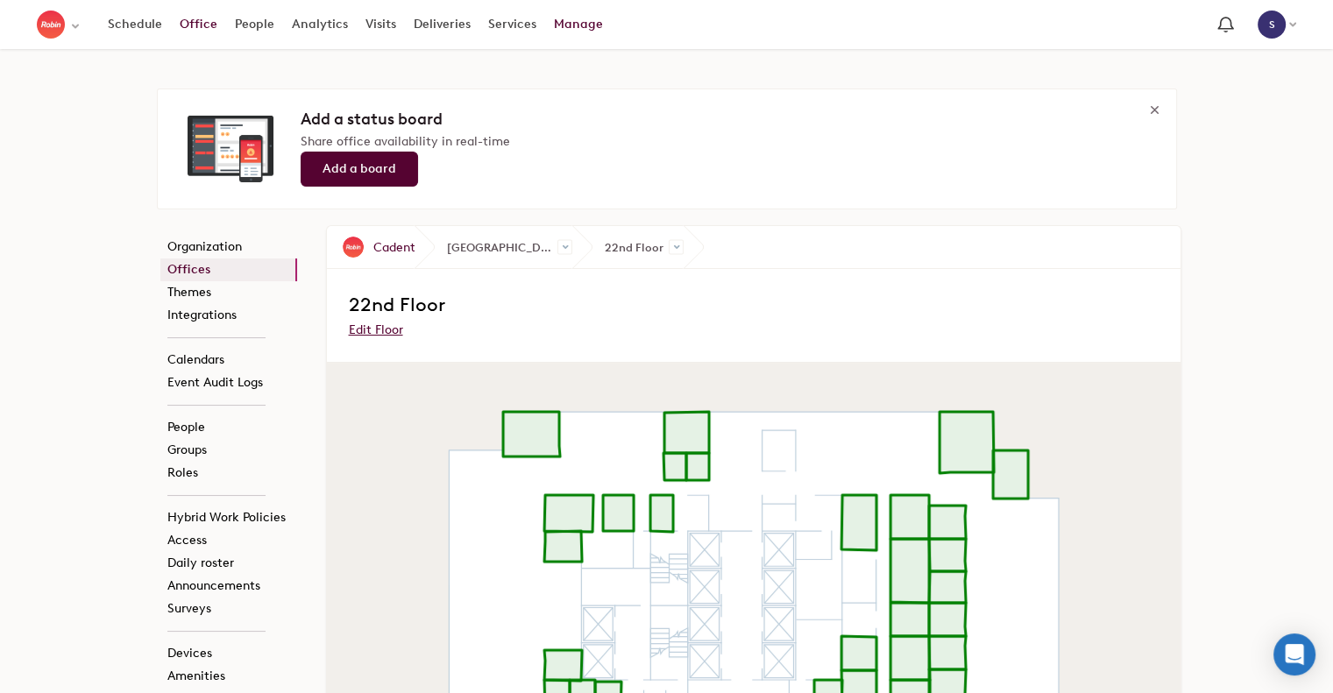
click at [203, 23] on link "Office" at bounding box center [198, 25] width 55 height 32
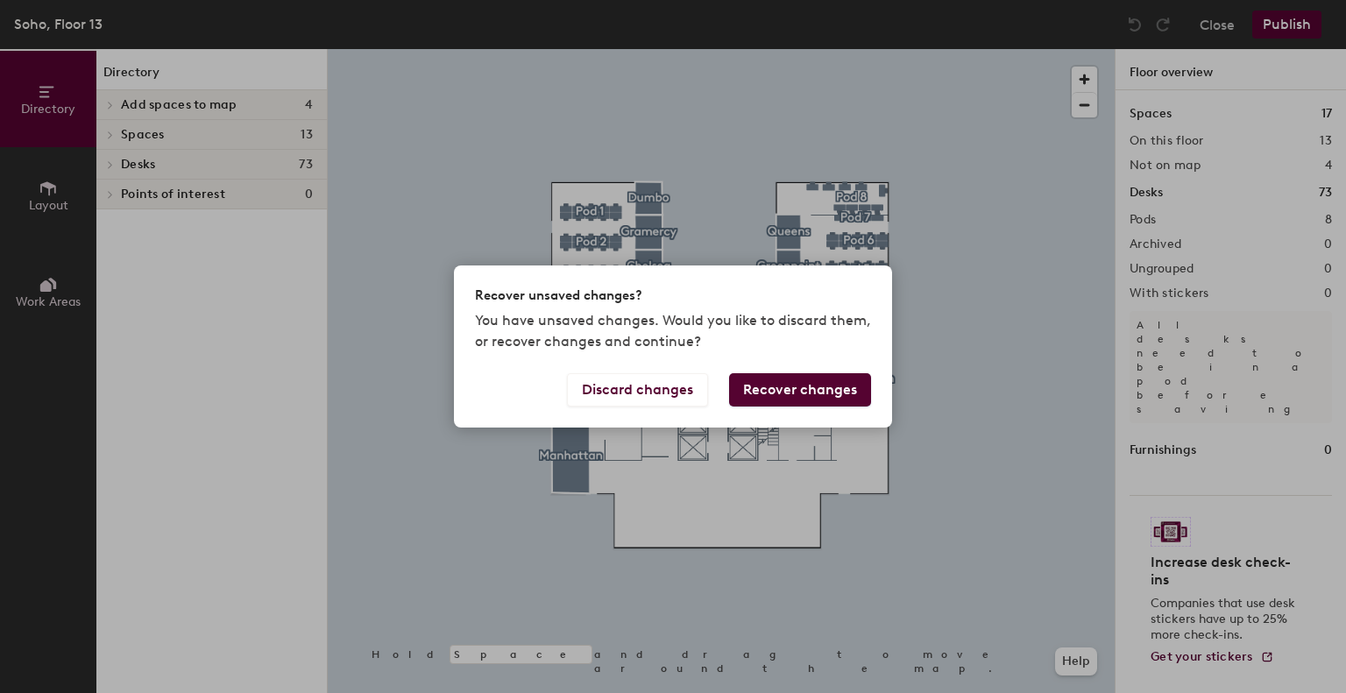
click at [788, 388] on button "Recover changes" at bounding box center [800, 389] width 142 height 33
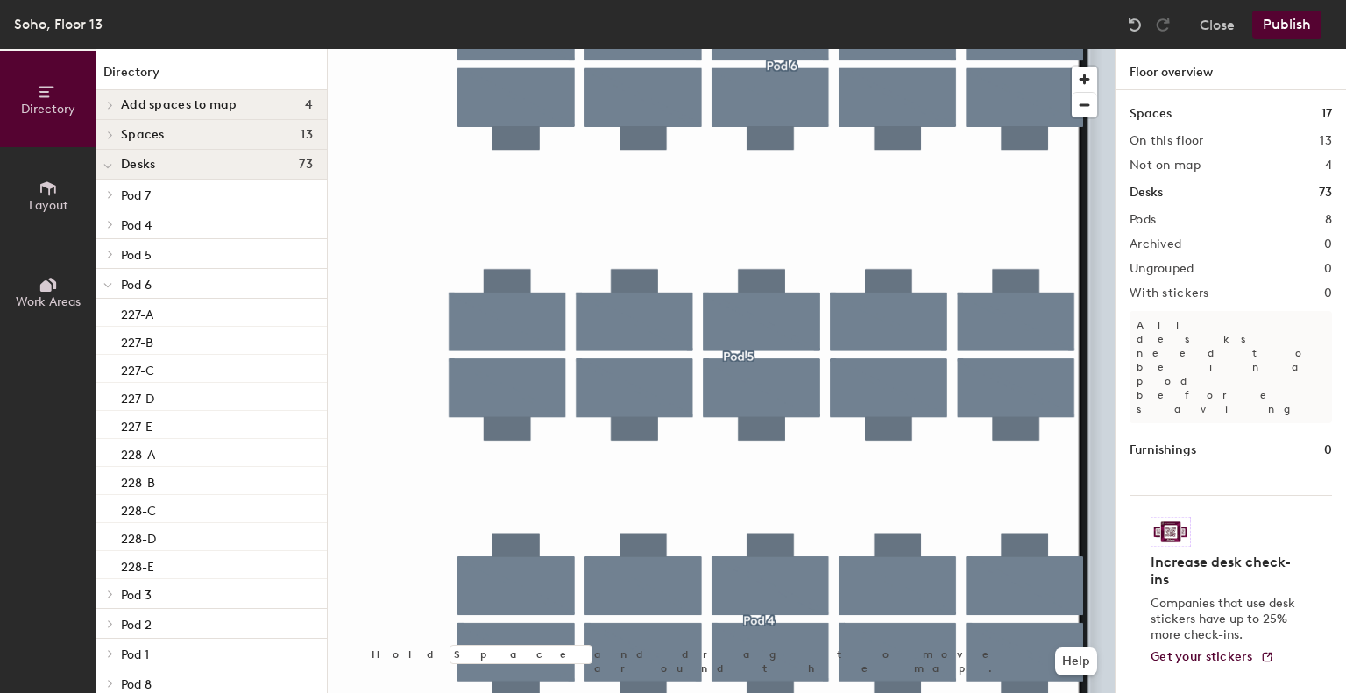
click at [848, 692] on html "Skip navigation Schedule Office People Analytics Visits Deliveries Services Man…" at bounding box center [673, 346] width 1346 height 693
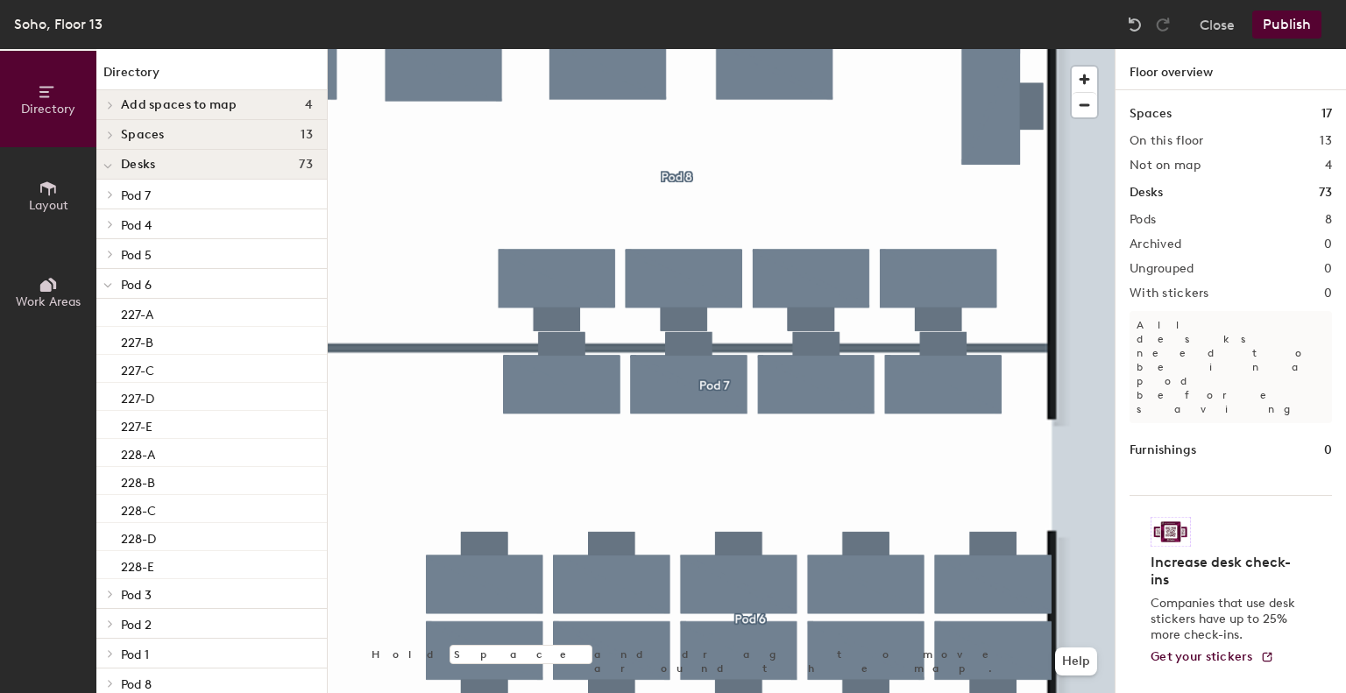
click at [108, 286] on icon at bounding box center [107, 285] width 9 height 7
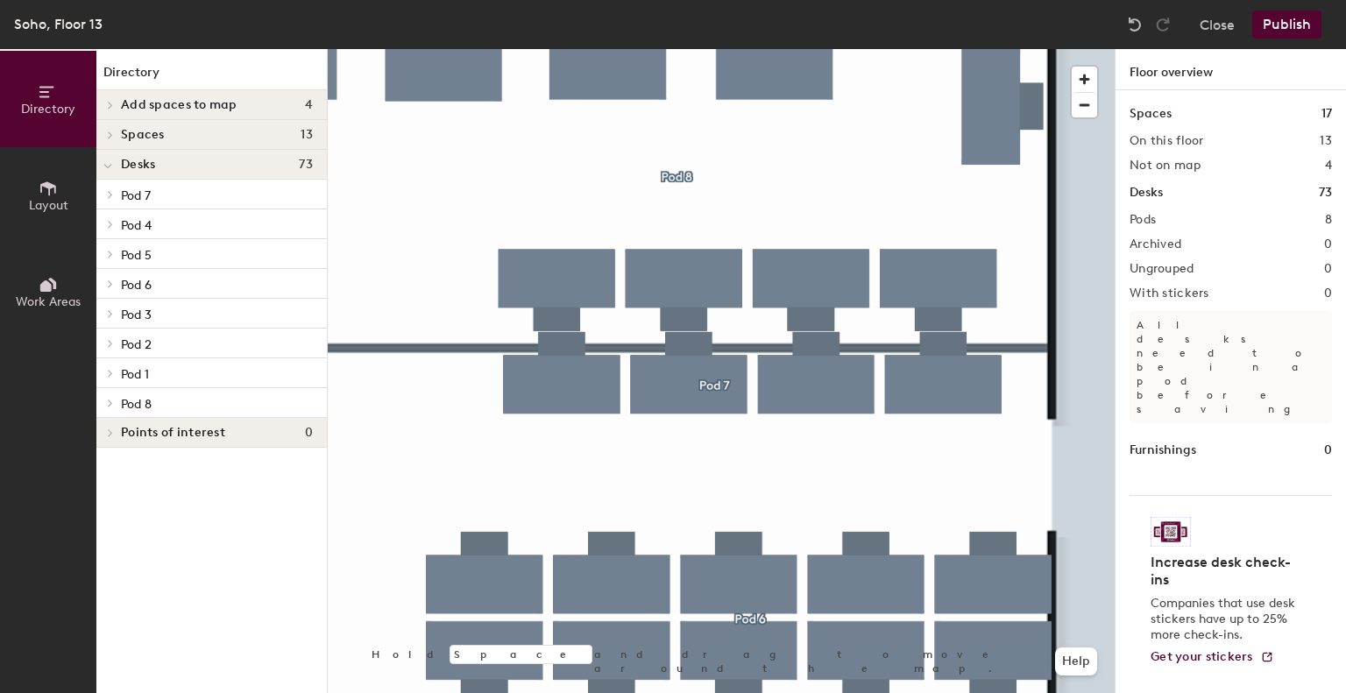
click at [114, 406] on icon at bounding box center [110, 403] width 7 height 9
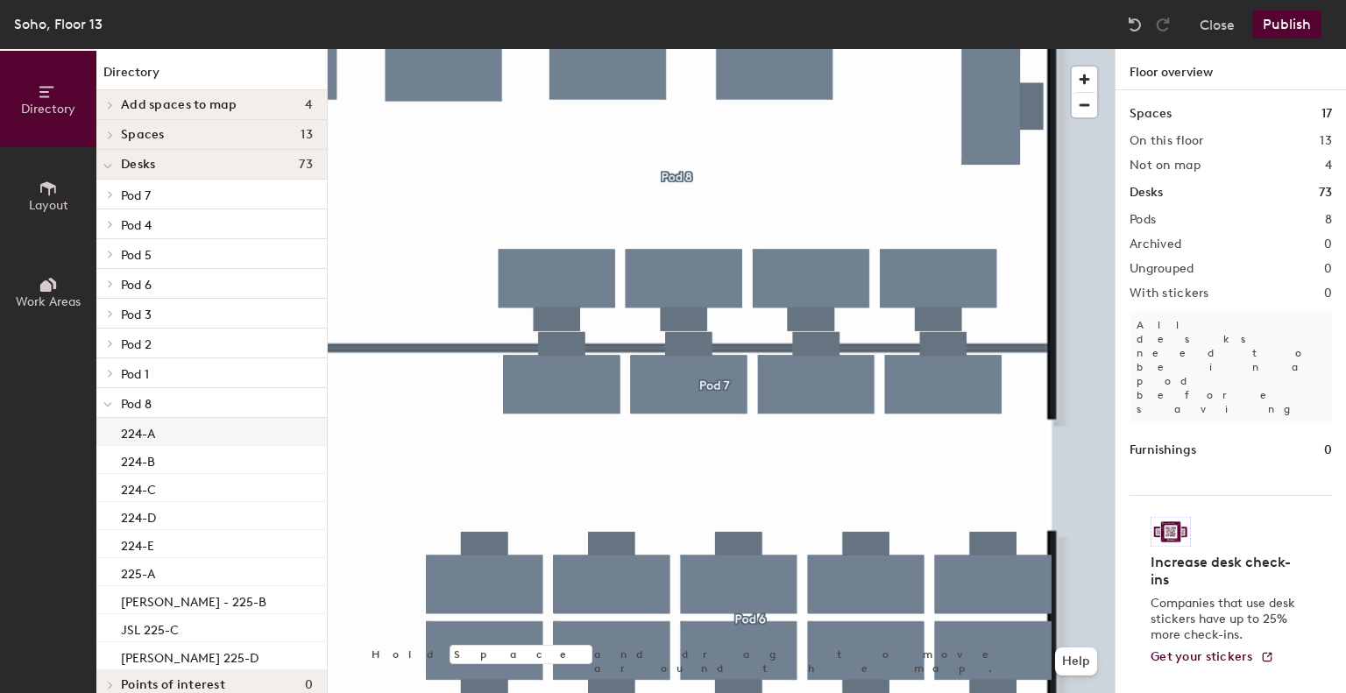
click at [174, 438] on div "224-A" at bounding box center [211, 432] width 231 height 28
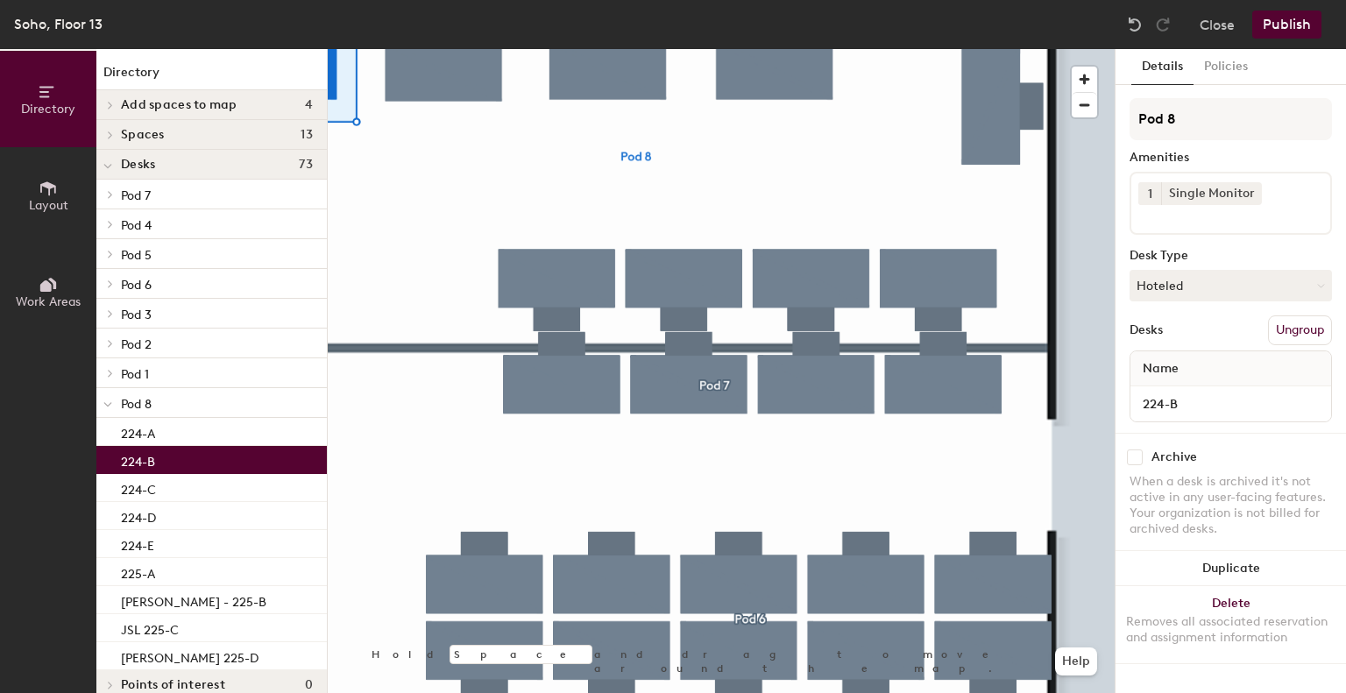
click at [186, 458] on div "224-B" at bounding box center [211, 460] width 231 height 28
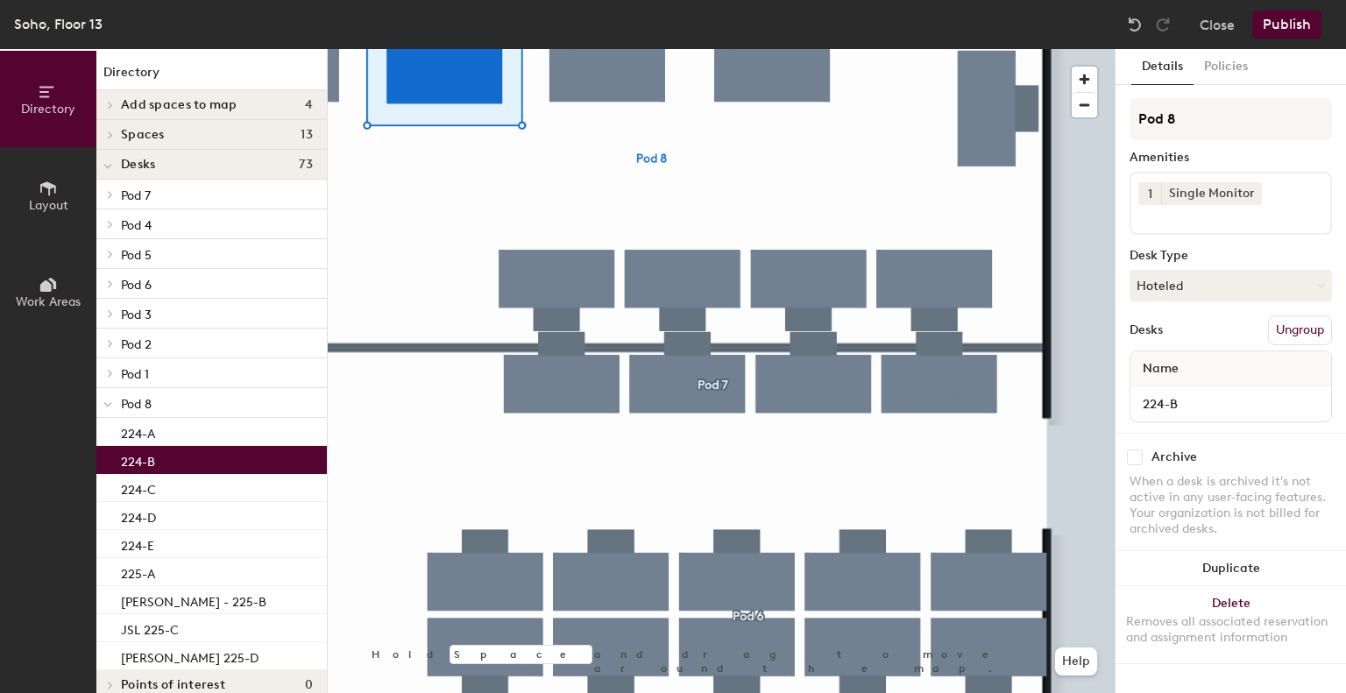
scroll to position [21, 0]
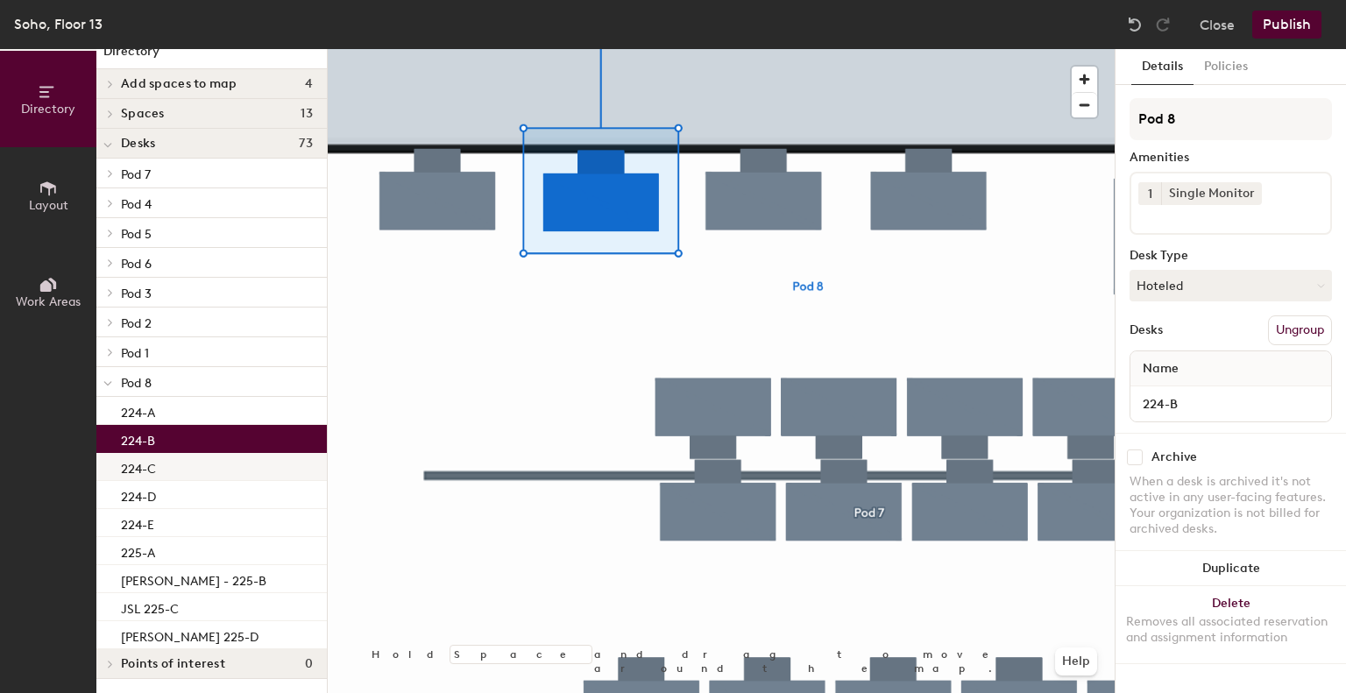
click at [160, 476] on div "224-C" at bounding box center [211, 467] width 231 height 28
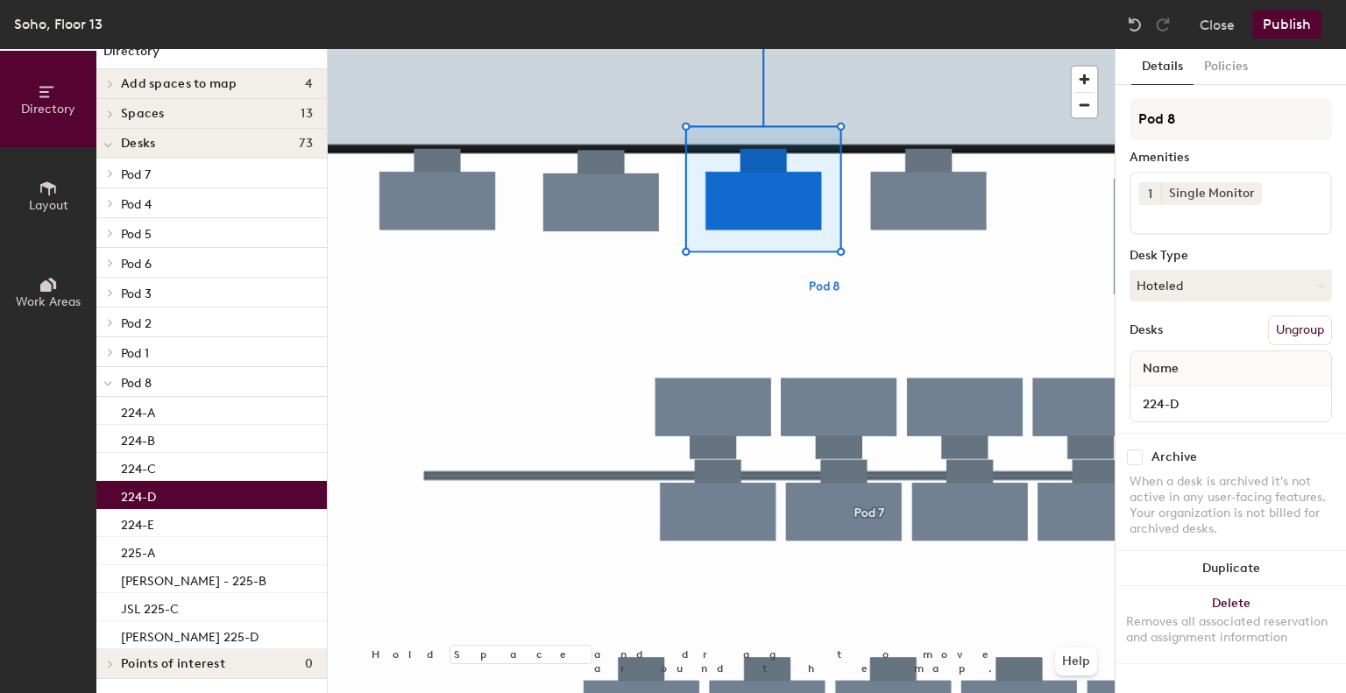
click at [168, 501] on div "224-D" at bounding box center [211, 495] width 231 height 28
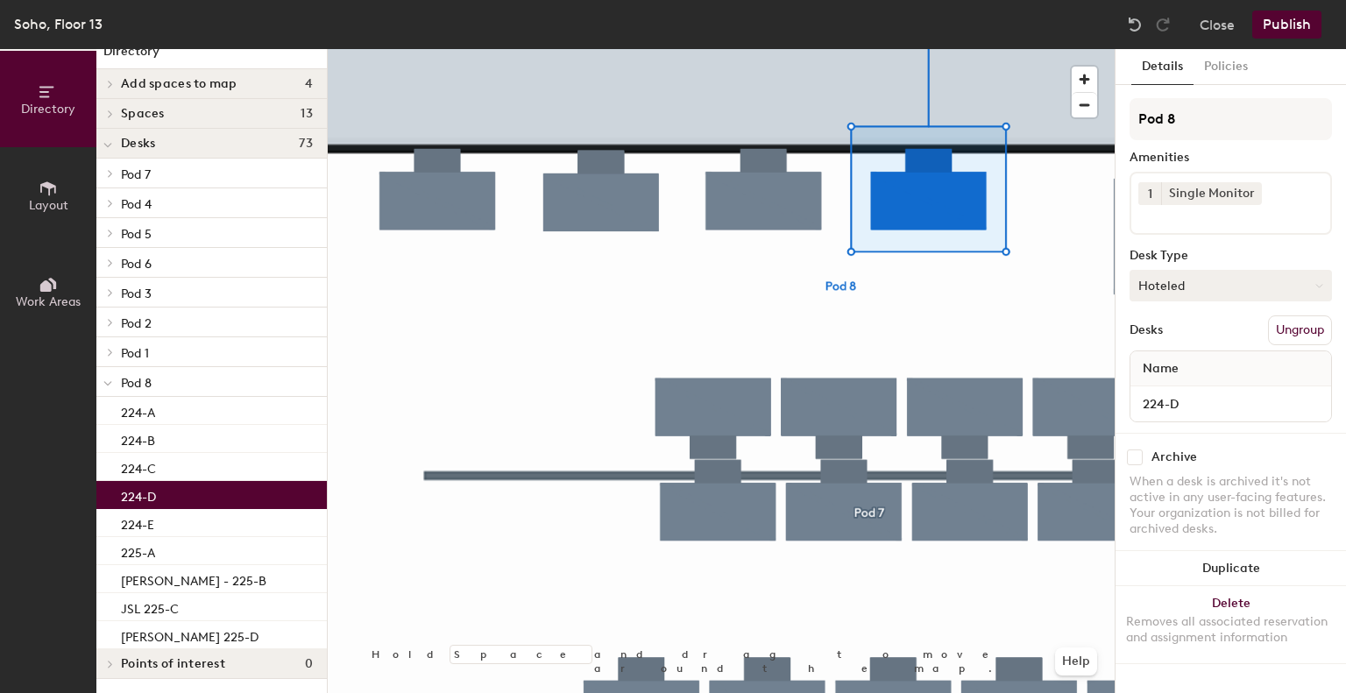
click at [1218, 280] on button "Hoteled" at bounding box center [1231, 286] width 202 height 32
click at [1194, 339] on div "Assigned" at bounding box center [1218, 340] width 175 height 26
click at [212, 532] on div "224-E" at bounding box center [211, 523] width 231 height 28
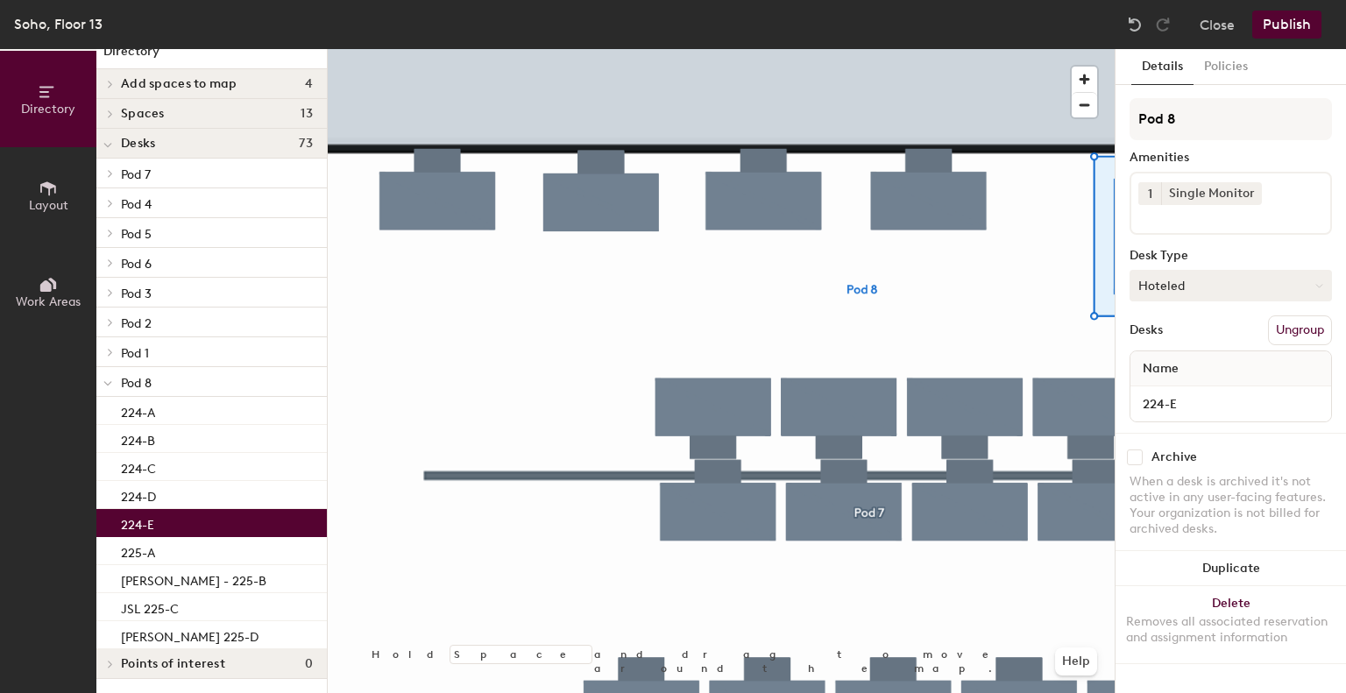
click at [1184, 279] on button "Hoteled" at bounding box center [1231, 286] width 202 height 32
click at [1166, 339] on div "Assigned" at bounding box center [1218, 340] width 175 height 26
click at [181, 557] on div "225-A" at bounding box center [211, 551] width 231 height 28
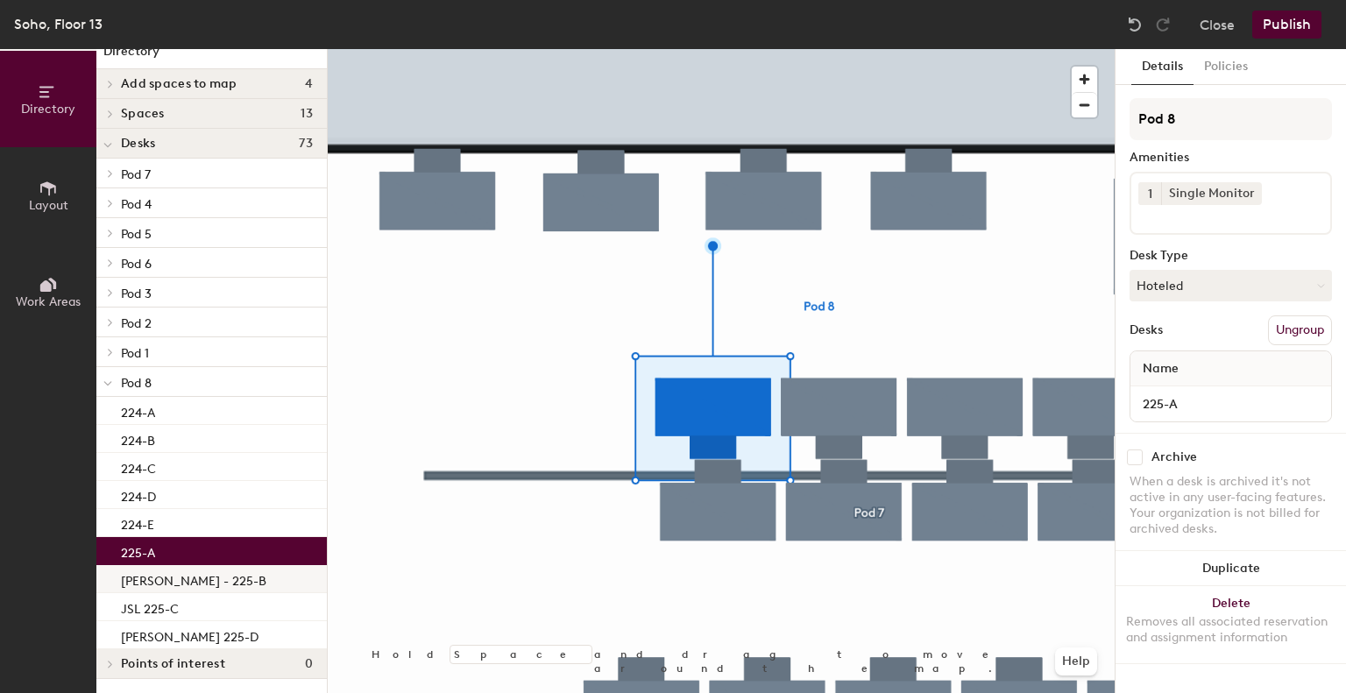
click at [182, 572] on p "[PERSON_NAME] - 225-B" at bounding box center [194, 579] width 146 height 20
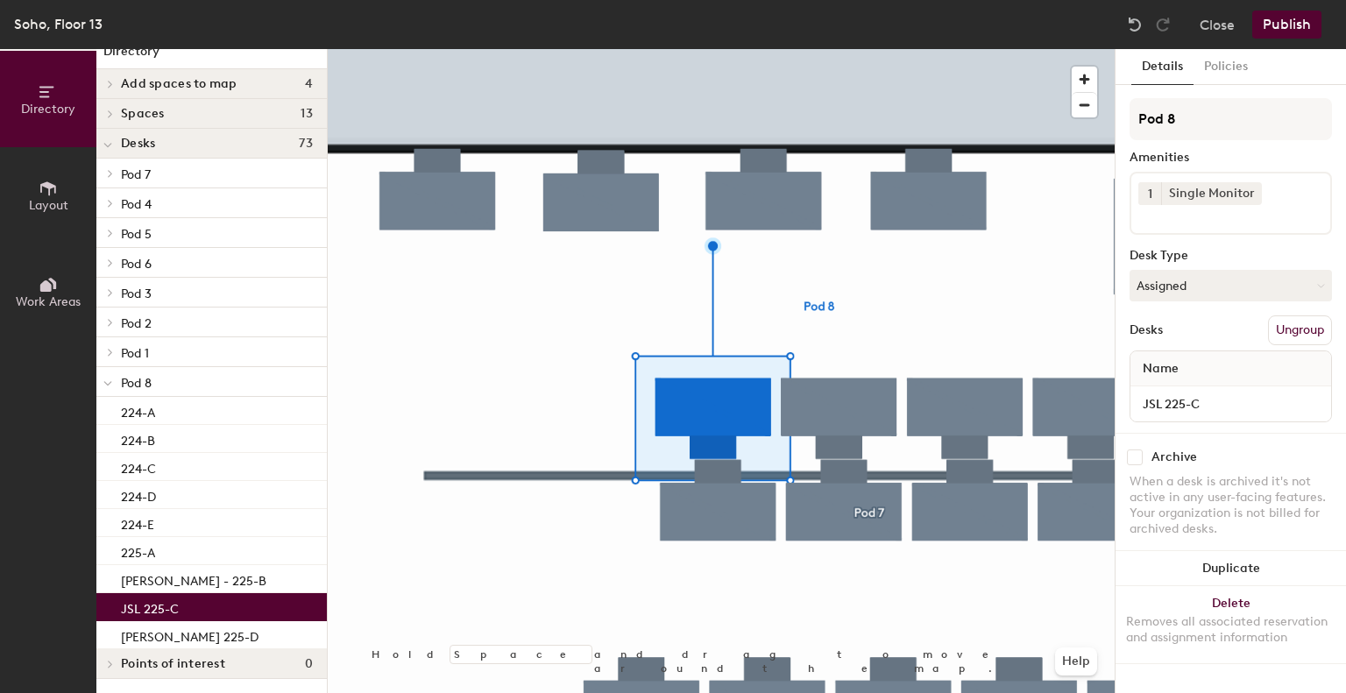
click at [191, 606] on div "JSL 225-C" at bounding box center [211, 607] width 231 height 28
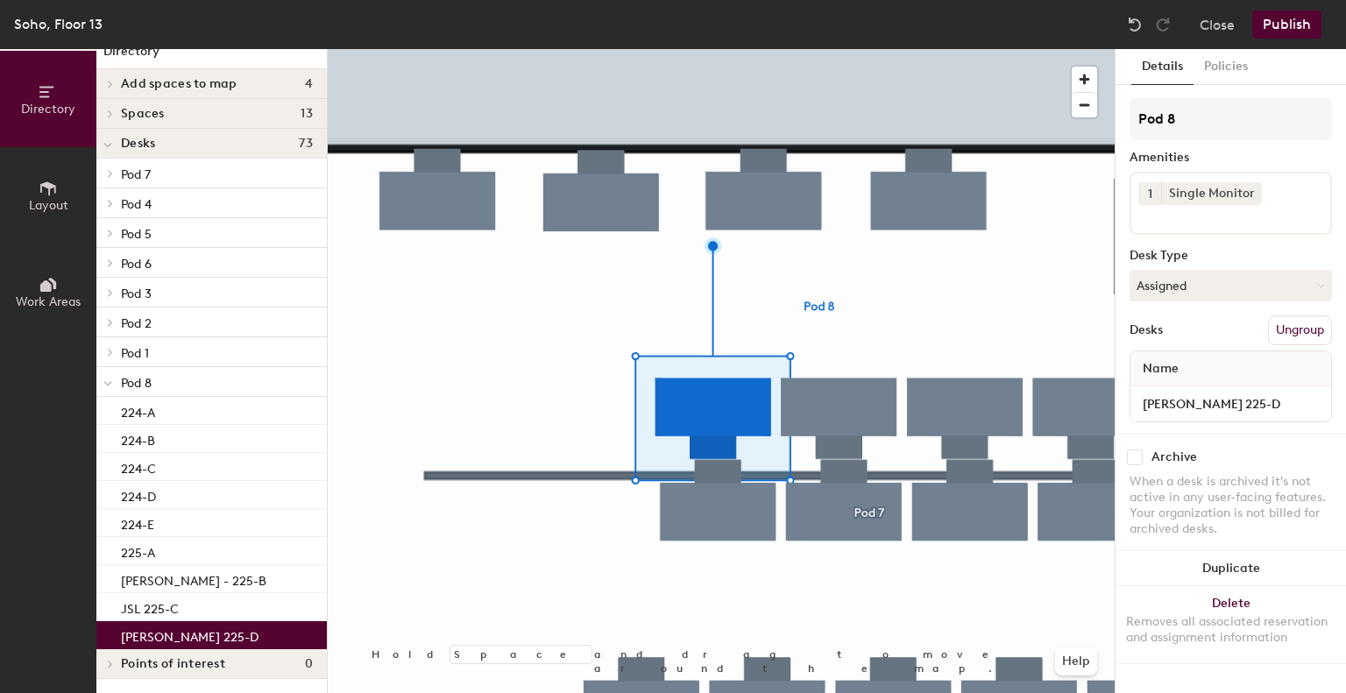
click at [193, 634] on p "[PERSON_NAME] 225-D" at bounding box center [190, 635] width 138 height 20
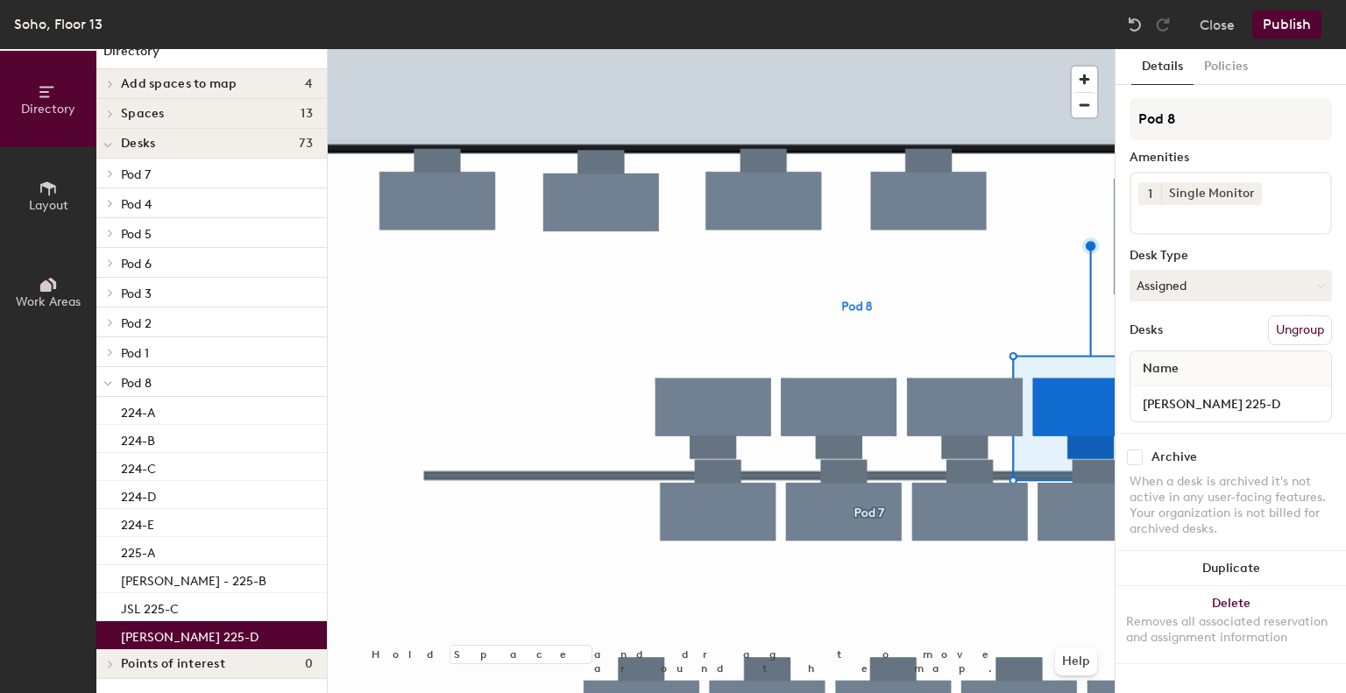
click at [109, 346] on div at bounding box center [107, 351] width 23 height 29
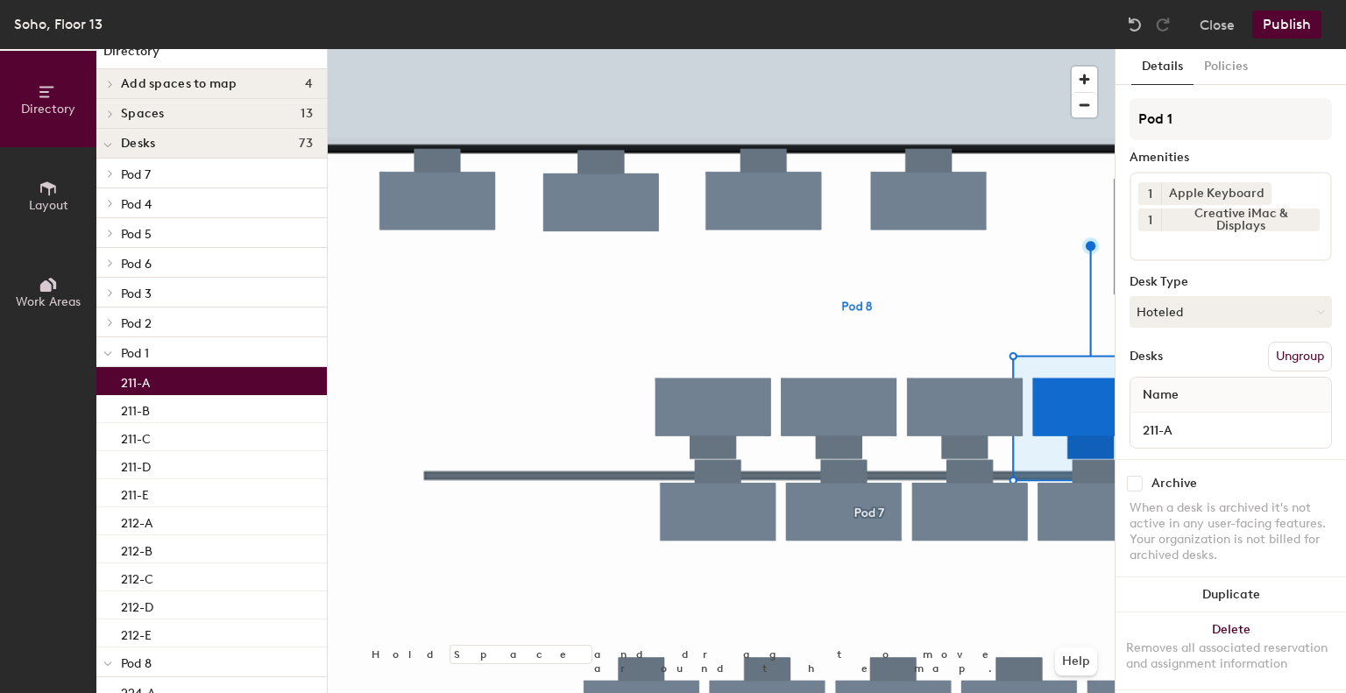
click at [158, 378] on div "211-A" at bounding box center [211, 381] width 231 height 28
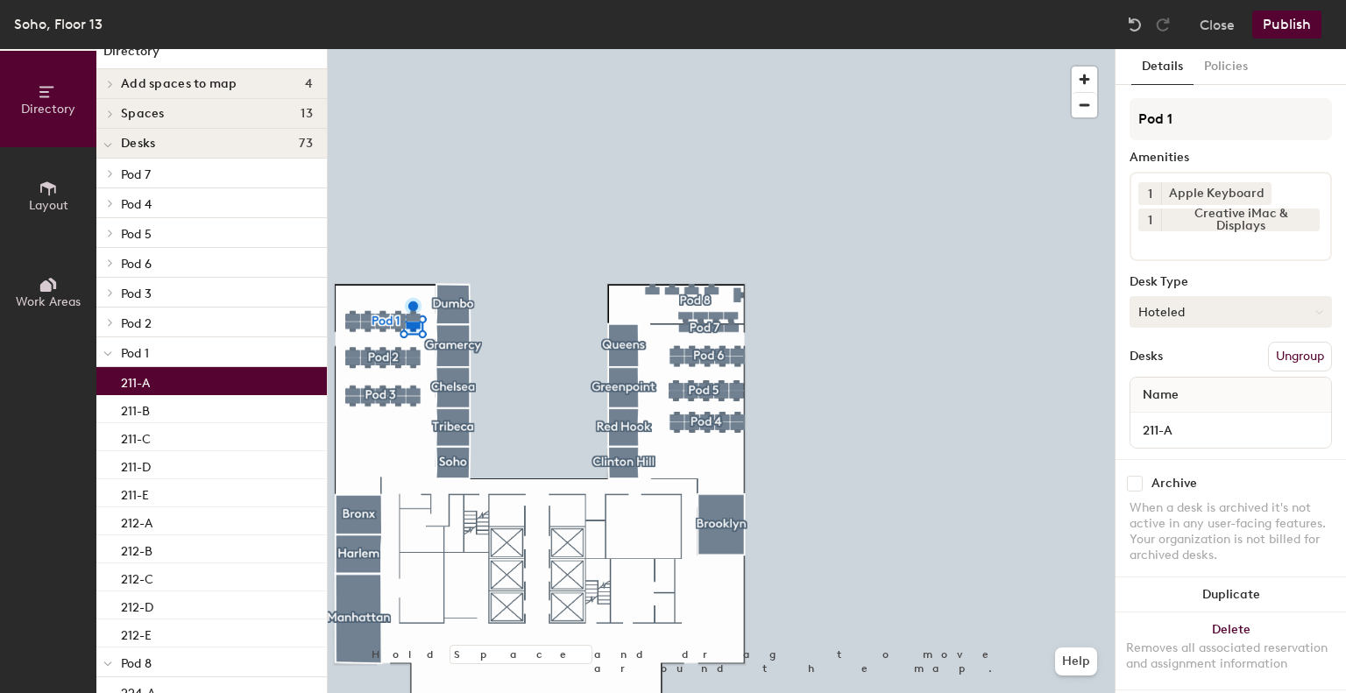
click at [1179, 318] on button "Hoteled" at bounding box center [1231, 312] width 202 height 32
click at [1182, 364] on div "Assigned" at bounding box center [1218, 366] width 175 height 26
click at [160, 409] on div "211-B" at bounding box center [211, 409] width 231 height 28
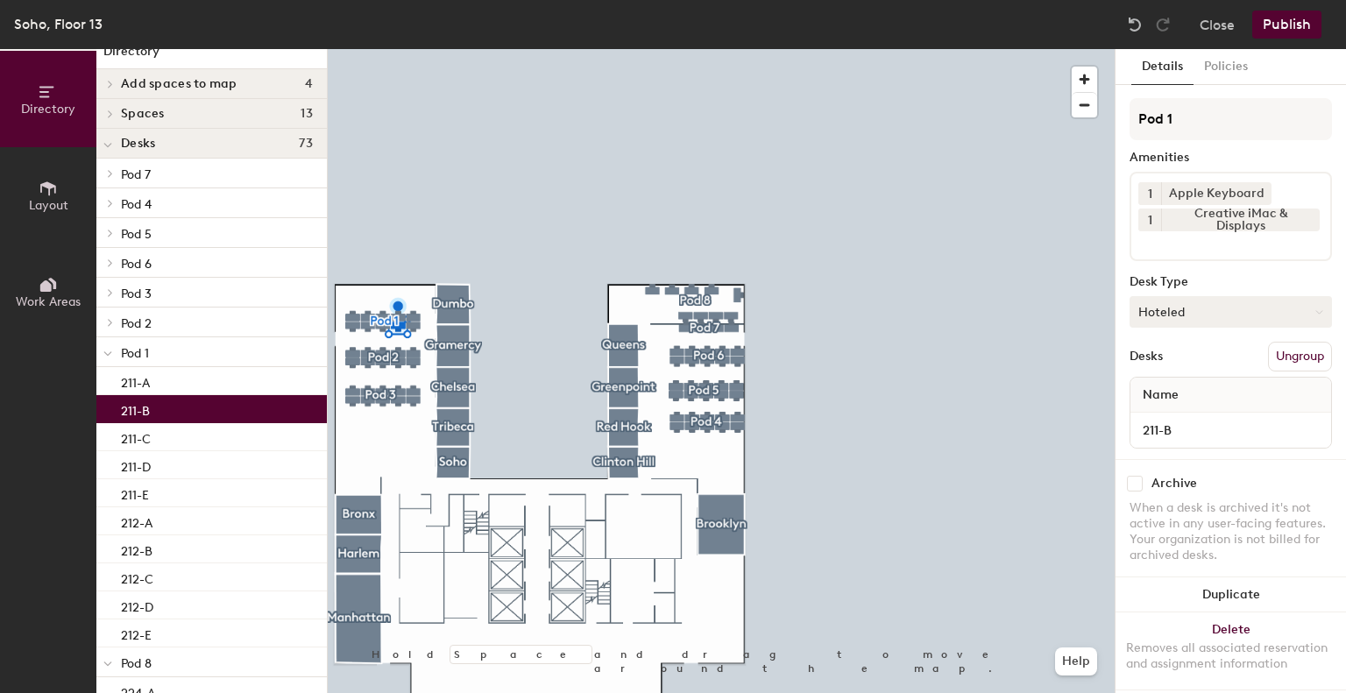
click at [1184, 312] on button "Hoteled" at bounding box center [1231, 312] width 202 height 32
click at [1171, 365] on div "Assigned" at bounding box center [1218, 366] width 175 height 26
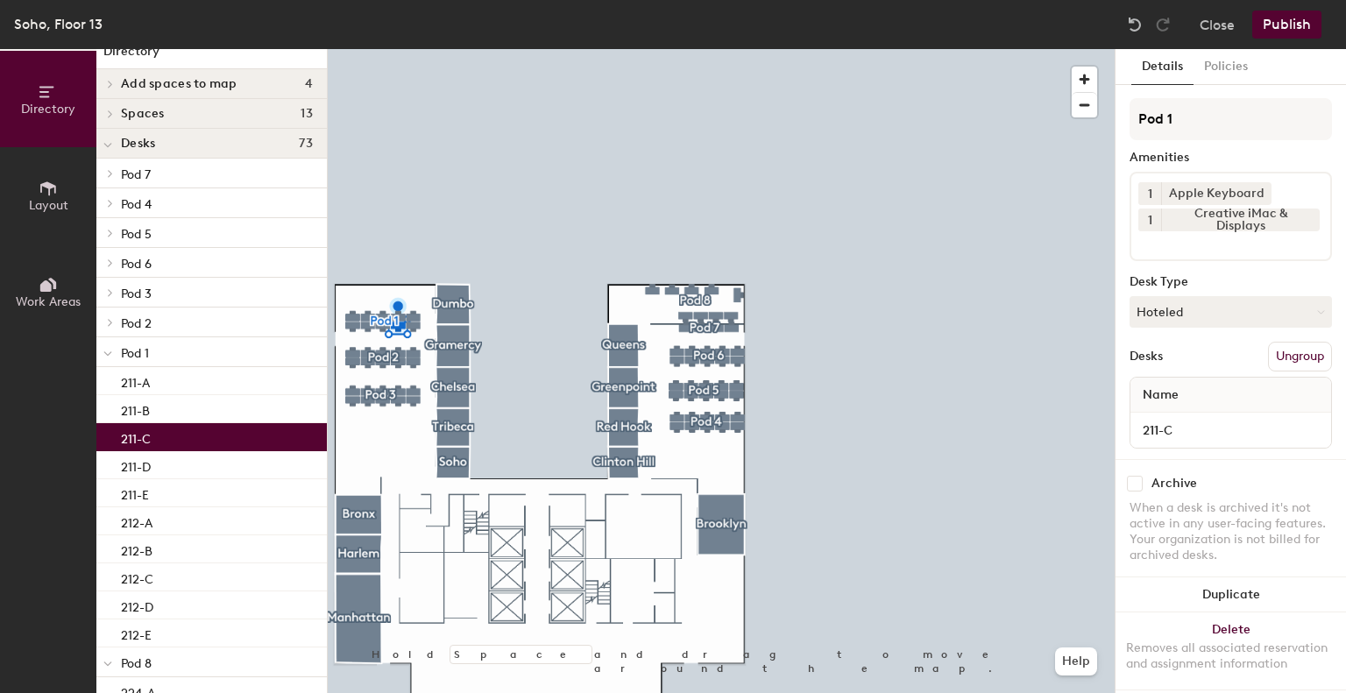
click at [221, 430] on div "211-C" at bounding box center [211, 437] width 231 height 28
click at [1163, 311] on button "Hoteled" at bounding box center [1231, 312] width 202 height 32
click at [1190, 364] on div "Assigned" at bounding box center [1218, 366] width 175 height 26
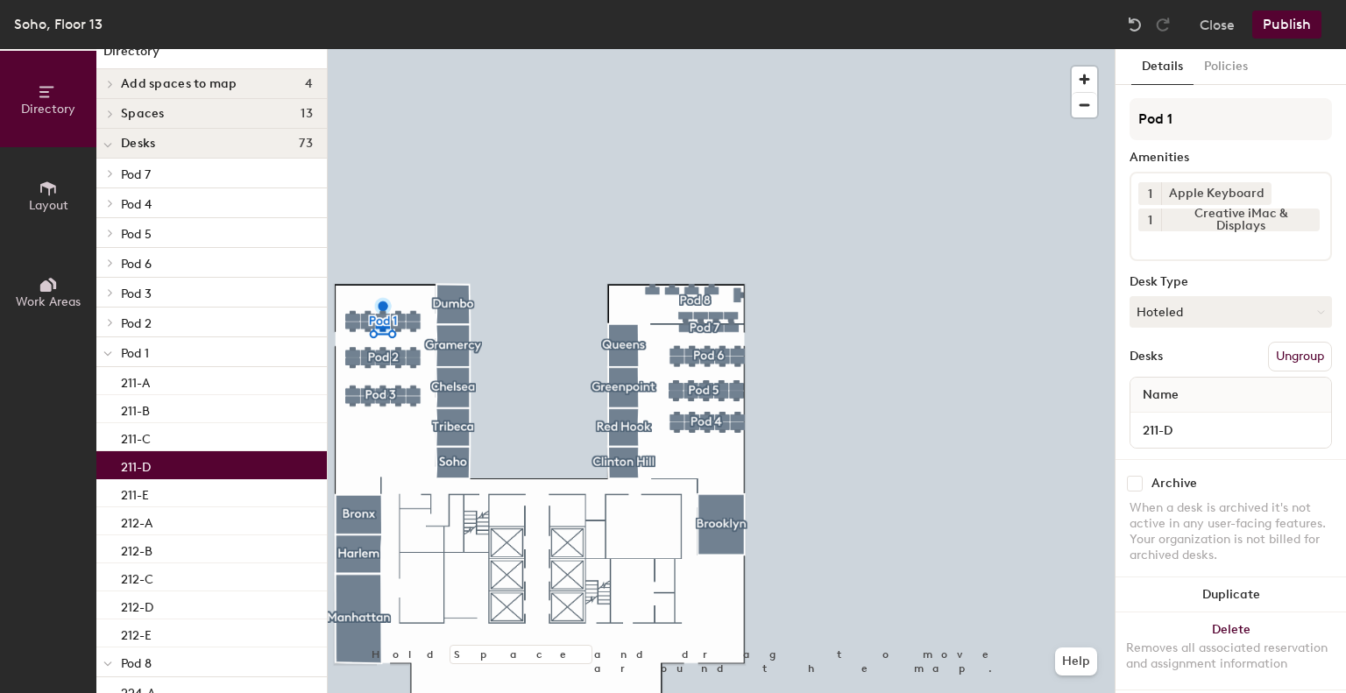
click at [248, 459] on div "211-D" at bounding box center [211, 465] width 231 height 28
click at [1227, 303] on button "Hoteled" at bounding box center [1231, 312] width 202 height 32
click at [1193, 364] on div "Assigned" at bounding box center [1218, 366] width 175 height 26
click at [182, 490] on div "211-E" at bounding box center [211, 493] width 231 height 28
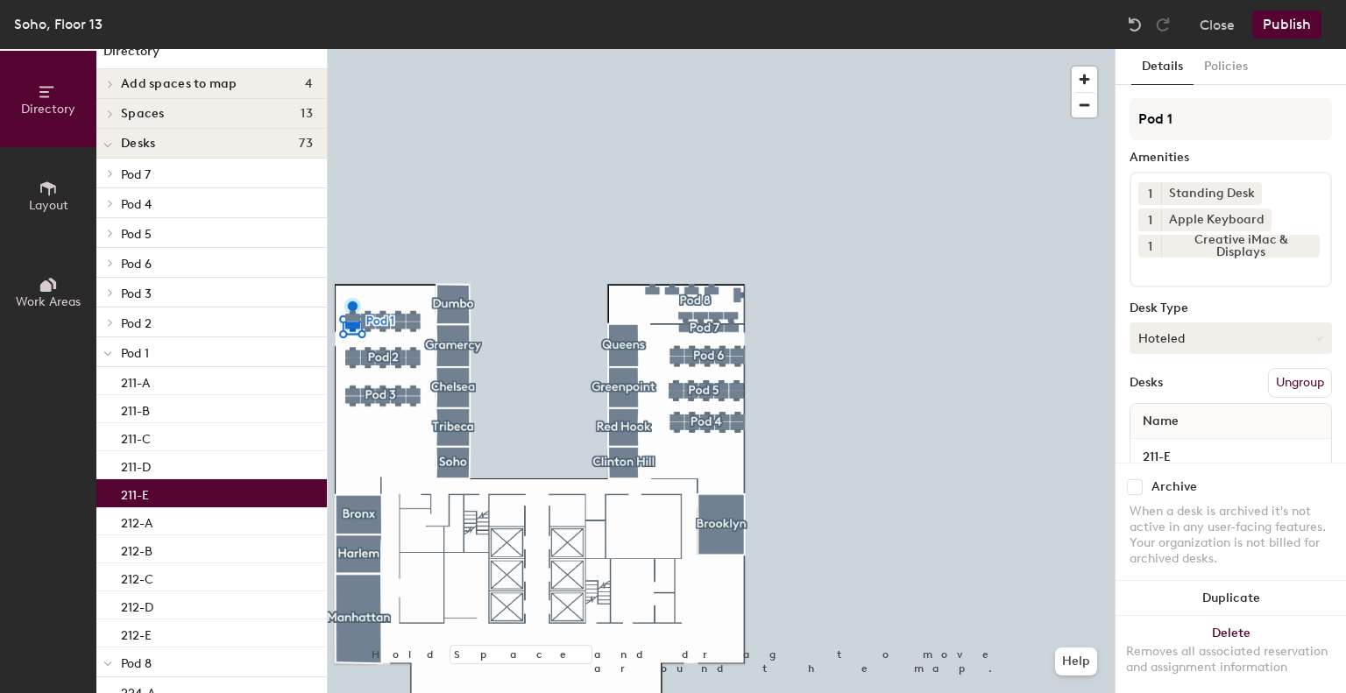
click at [1214, 345] on button "Hoteled" at bounding box center [1231, 339] width 202 height 32
click at [1203, 395] on div "Assigned" at bounding box center [1218, 393] width 175 height 26
click at [148, 532] on div "212-A" at bounding box center [211, 522] width 231 height 28
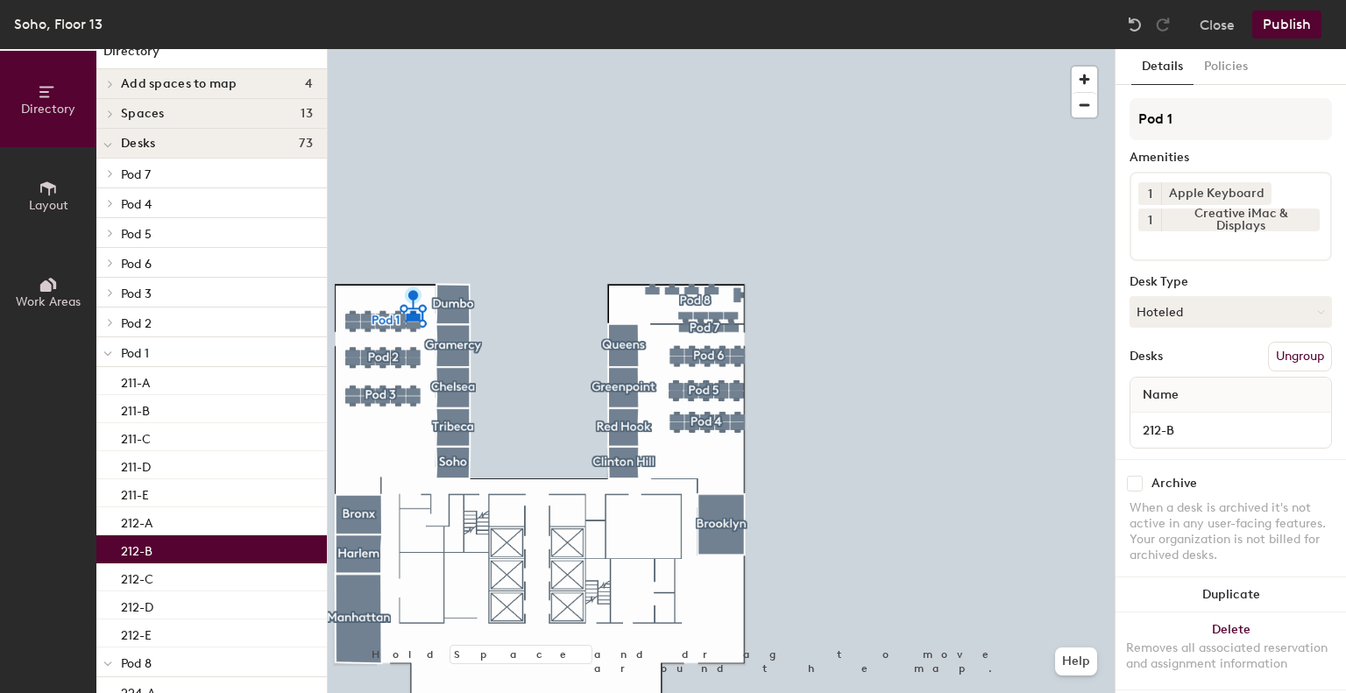
click at [174, 554] on div "212-B" at bounding box center [211, 550] width 231 height 28
click at [1190, 311] on button "Hoteled" at bounding box center [1231, 312] width 202 height 32
click at [1183, 373] on div "Assigned" at bounding box center [1218, 366] width 175 height 26
click at [219, 572] on div "212-C" at bounding box center [211, 578] width 231 height 28
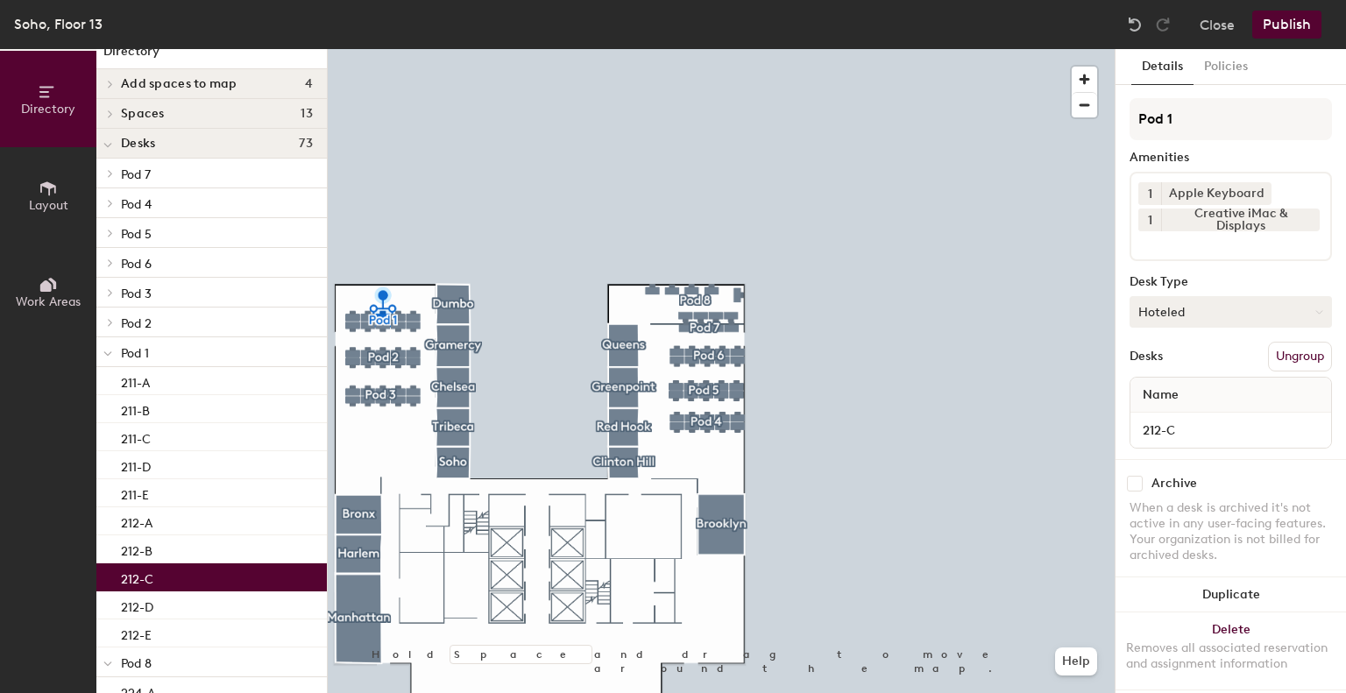
click at [1182, 301] on button "Hoteled" at bounding box center [1231, 312] width 202 height 32
click at [1177, 357] on div "Assigned" at bounding box center [1218, 366] width 175 height 26
click at [206, 599] on div "212-D" at bounding box center [211, 606] width 231 height 28
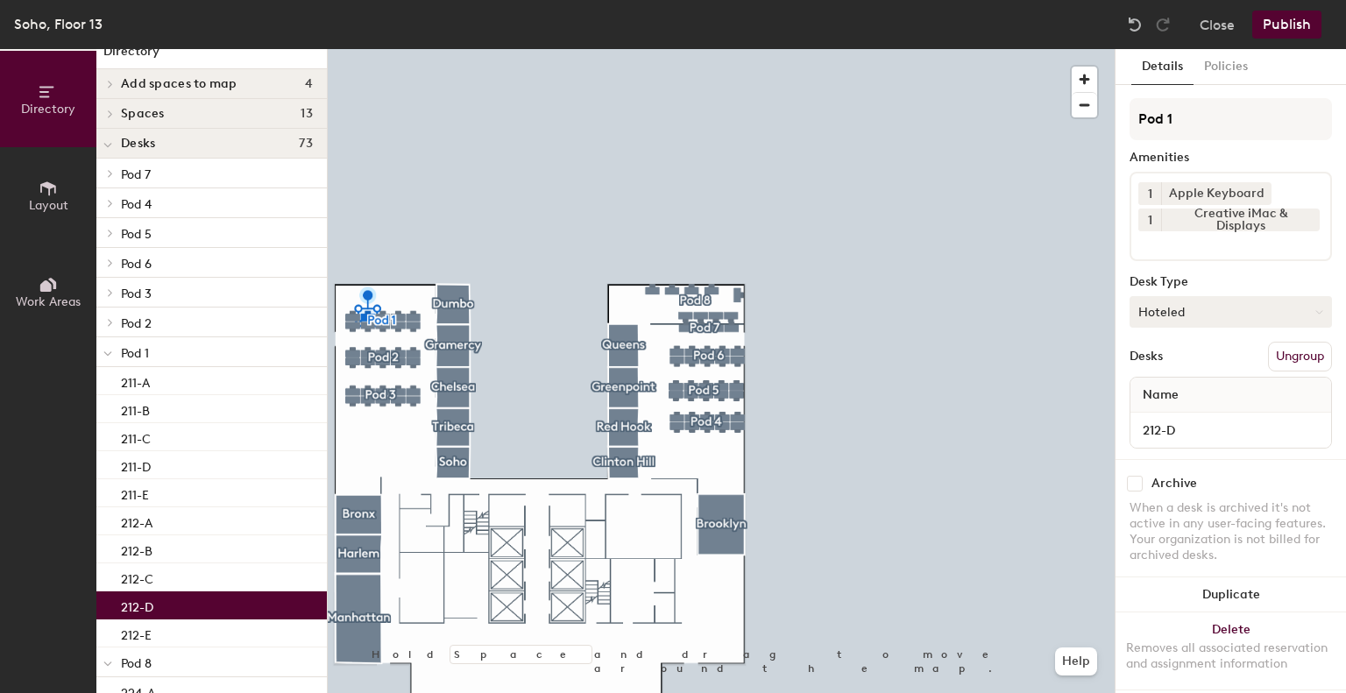
click at [1193, 310] on button "Hoteled" at bounding box center [1231, 312] width 202 height 32
click at [1178, 363] on div "Assigned" at bounding box center [1218, 366] width 175 height 26
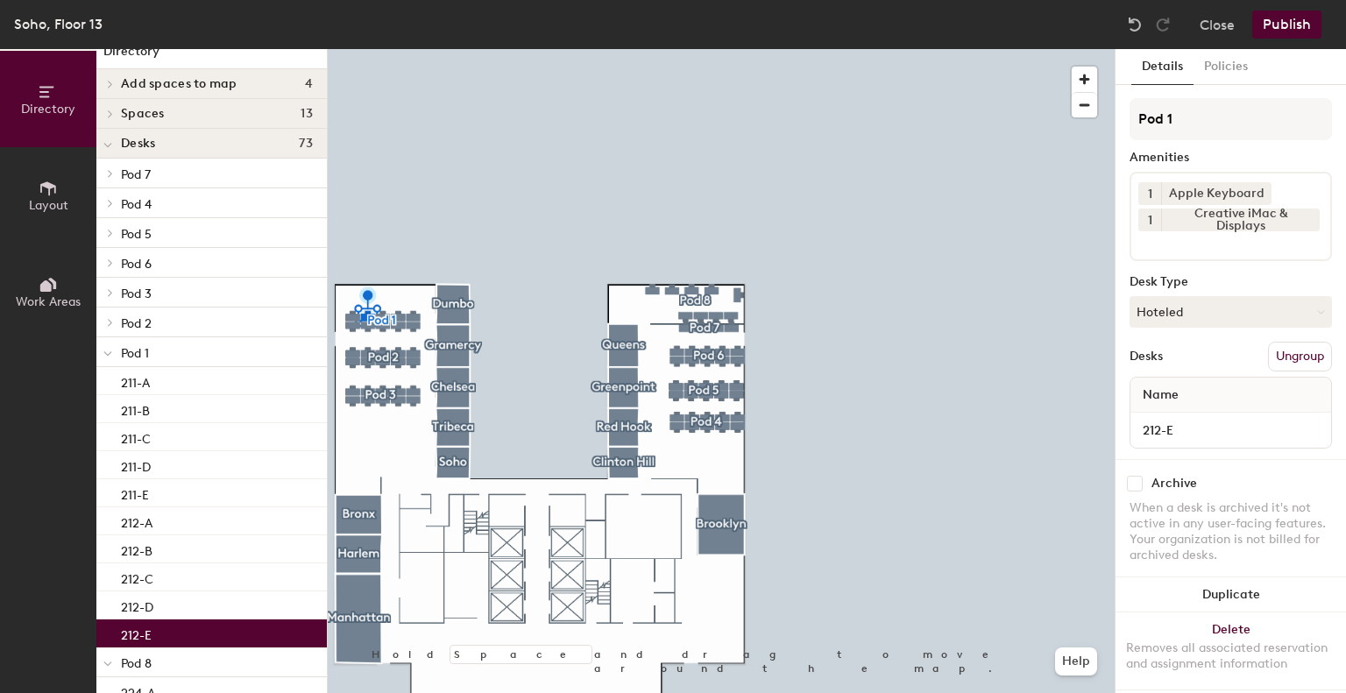
click at [177, 626] on div "212-E" at bounding box center [211, 634] width 231 height 28
click at [1186, 316] on button "Hoteled" at bounding box center [1231, 312] width 202 height 32
click at [1178, 362] on div "Assigned" at bounding box center [1218, 366] width 175 height 26
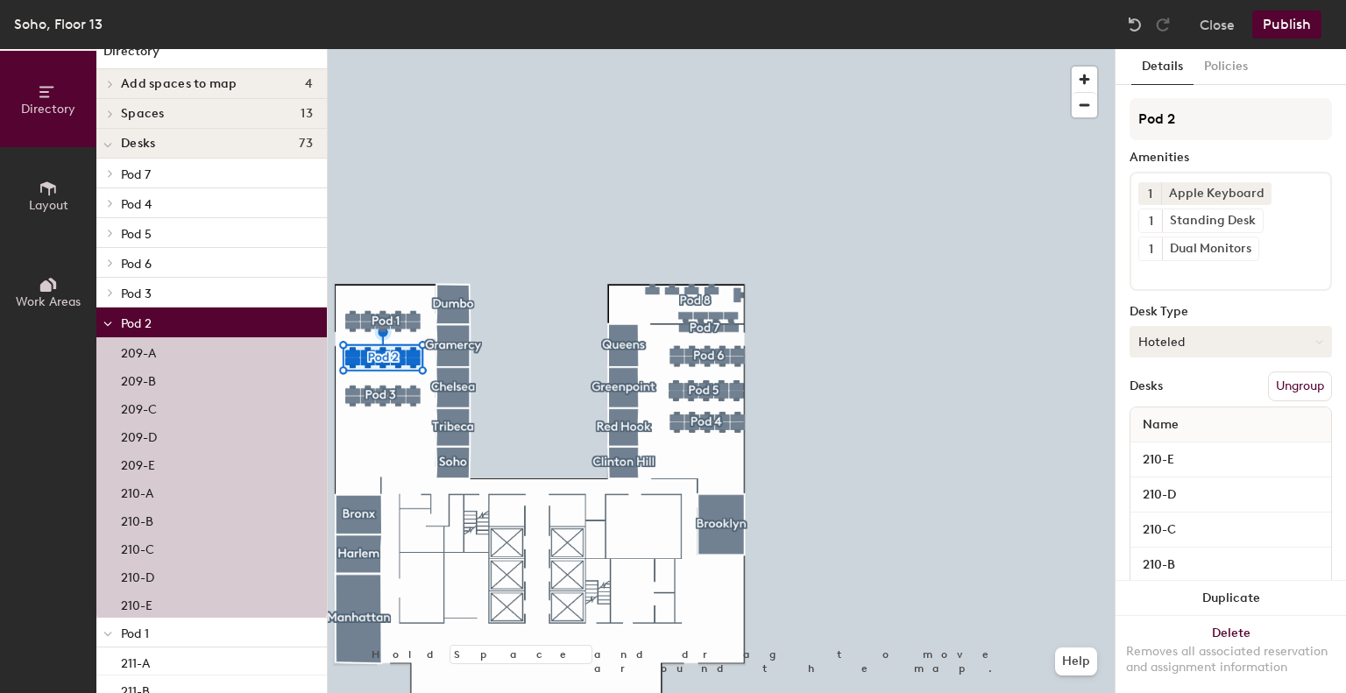
click at [1234, 340] on button "Hoteled" at bounding box center [1231, 342] width 202 height 32
click at [1209, 394] on div "Assigned" at bounding box center [1218, 396] width 175 height 26
click at [178, 351] on div "209-A" at bounding box center [211, 351] width 231 height 28
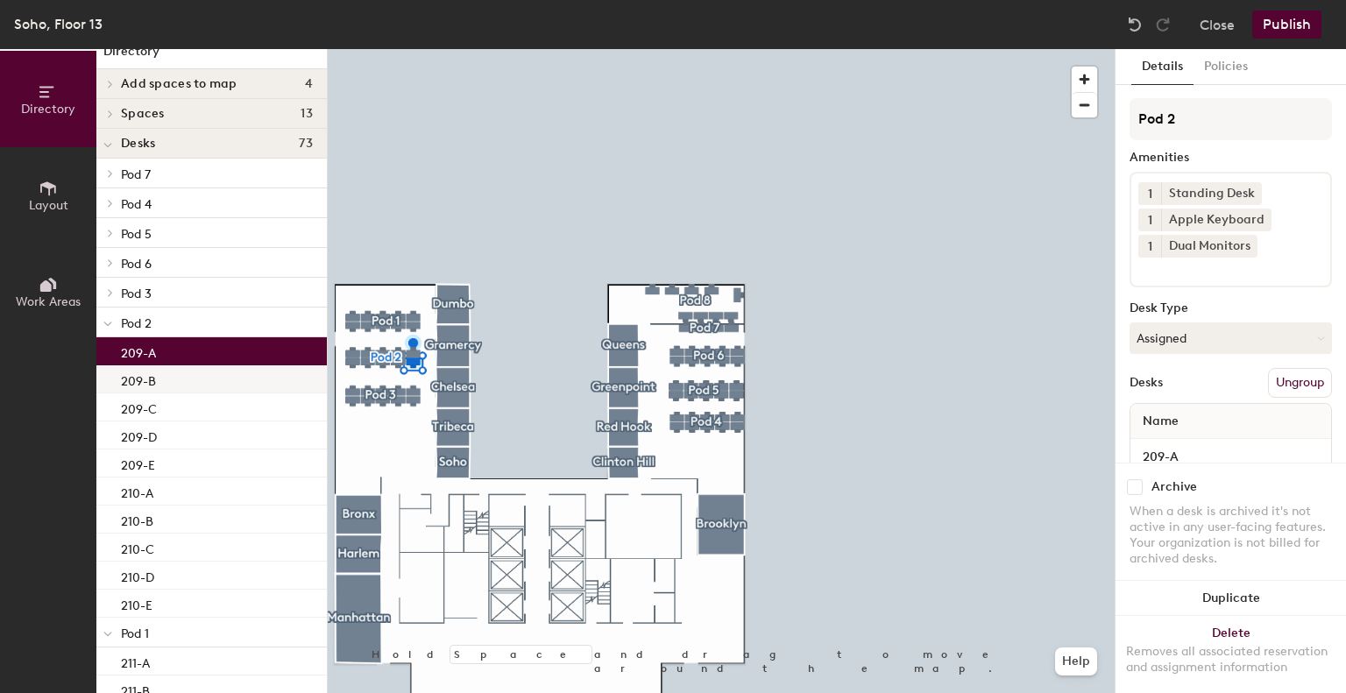
click at [179, 386] on div "209-B" at bounding box center [211, 380] width 231 height 28
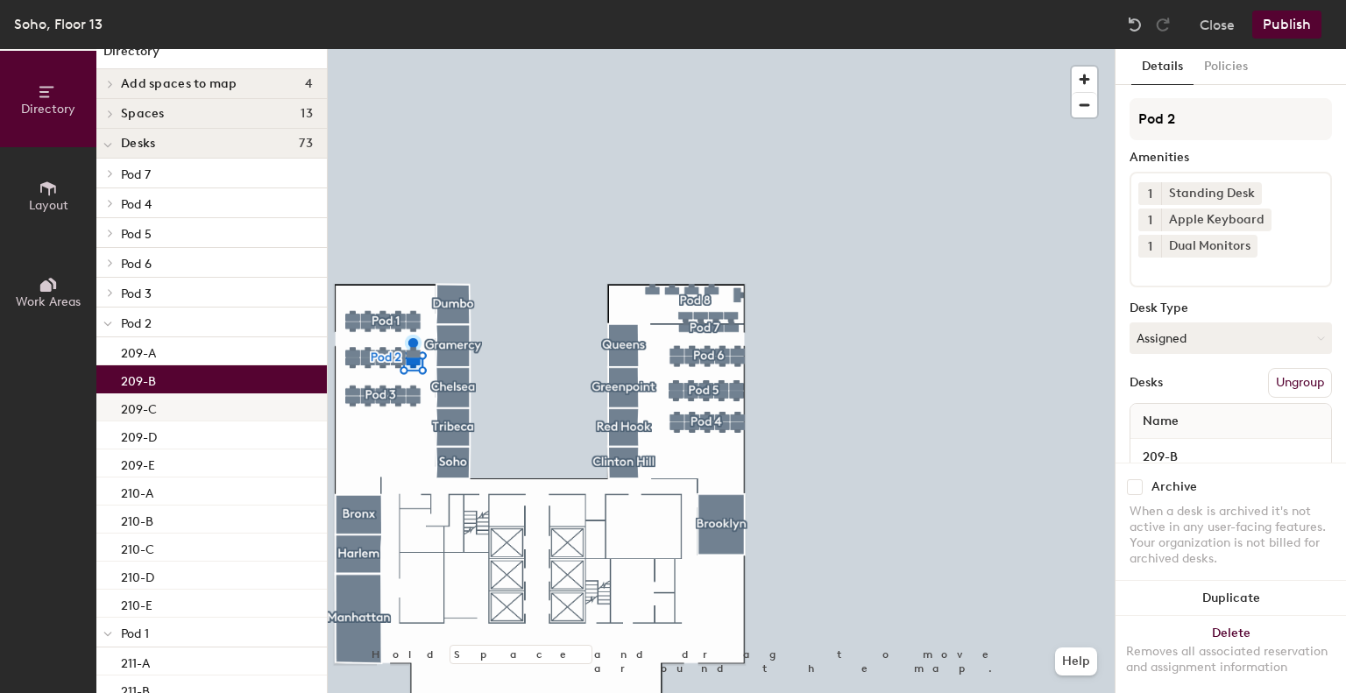
click at [187, 414] on div "209-C" at bounding box center [211, 408] width 231 height 28
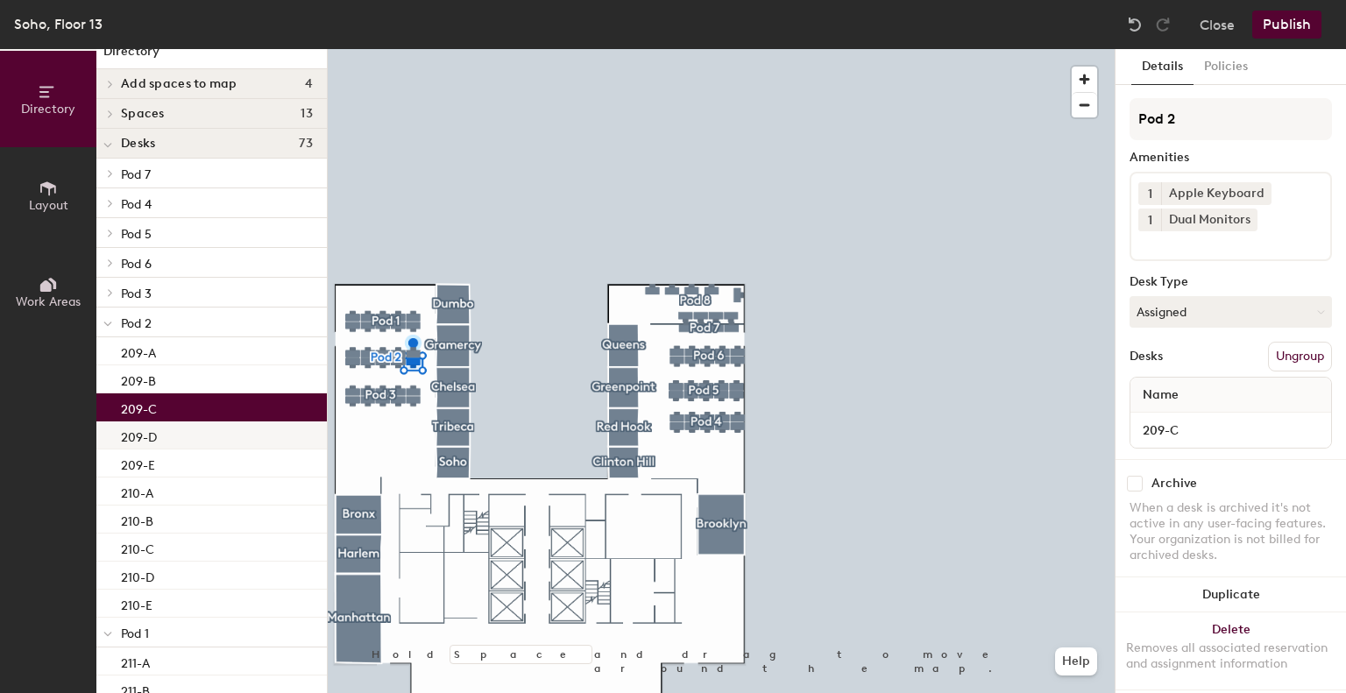
click at [187, 422] on div "209-D" at bounding box center [211, 436] width 231 height 28
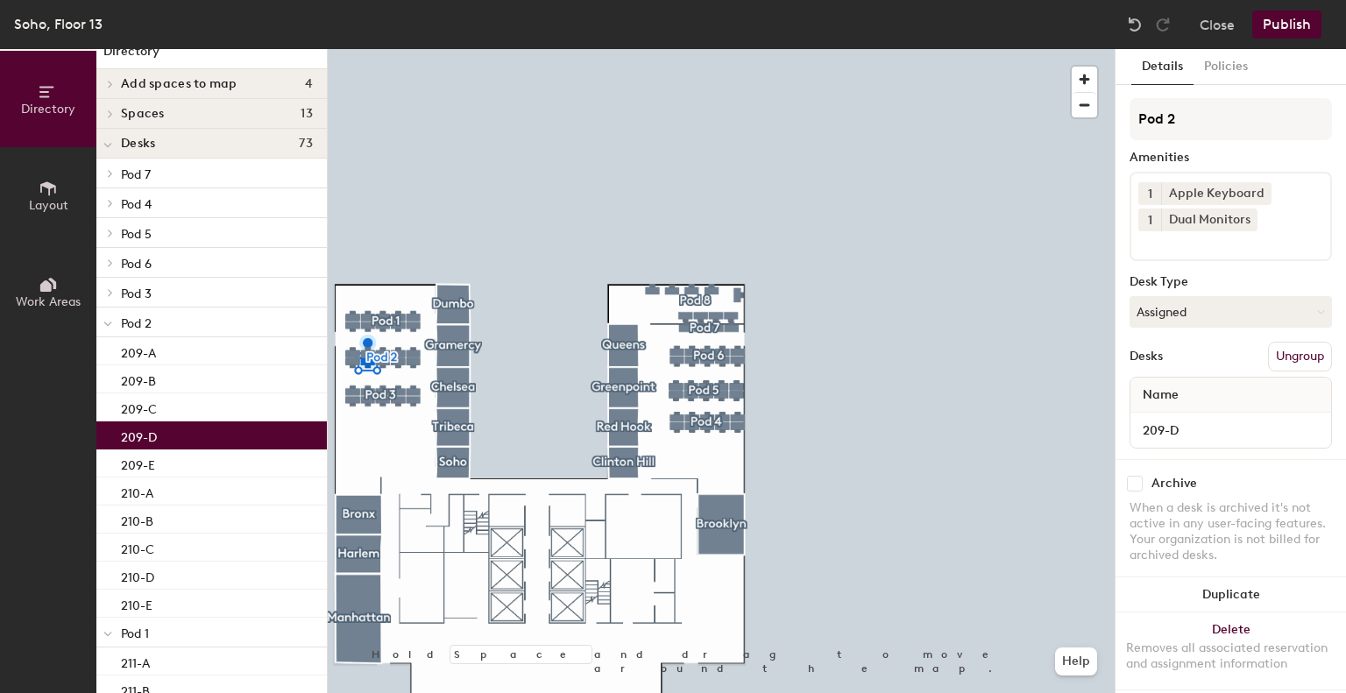
click at [191, 448] on div "209-D" at bounding box center [211, 436] width 231 height 28
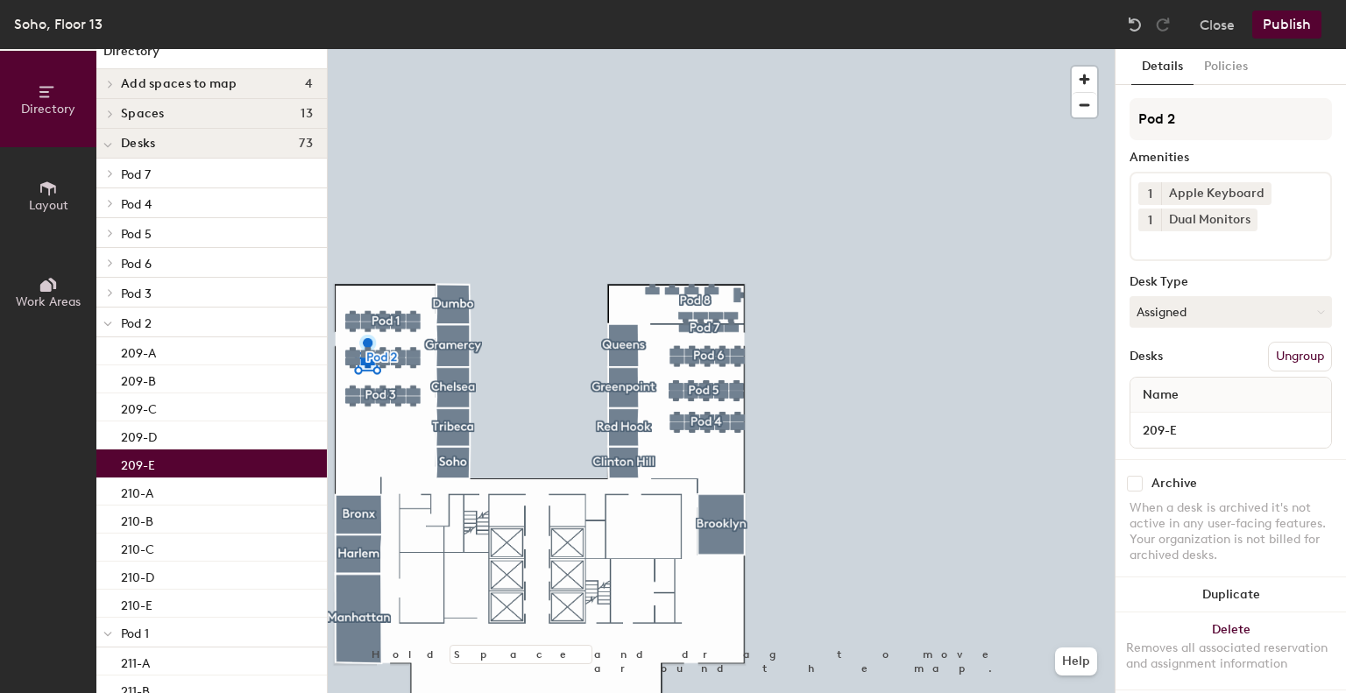
click at [189, 458] on div "209-E" at bounding box center [211, 464] width 231 height 28
click at [110, 292] on icon at bounding box center [110, 292] width 7 height 9
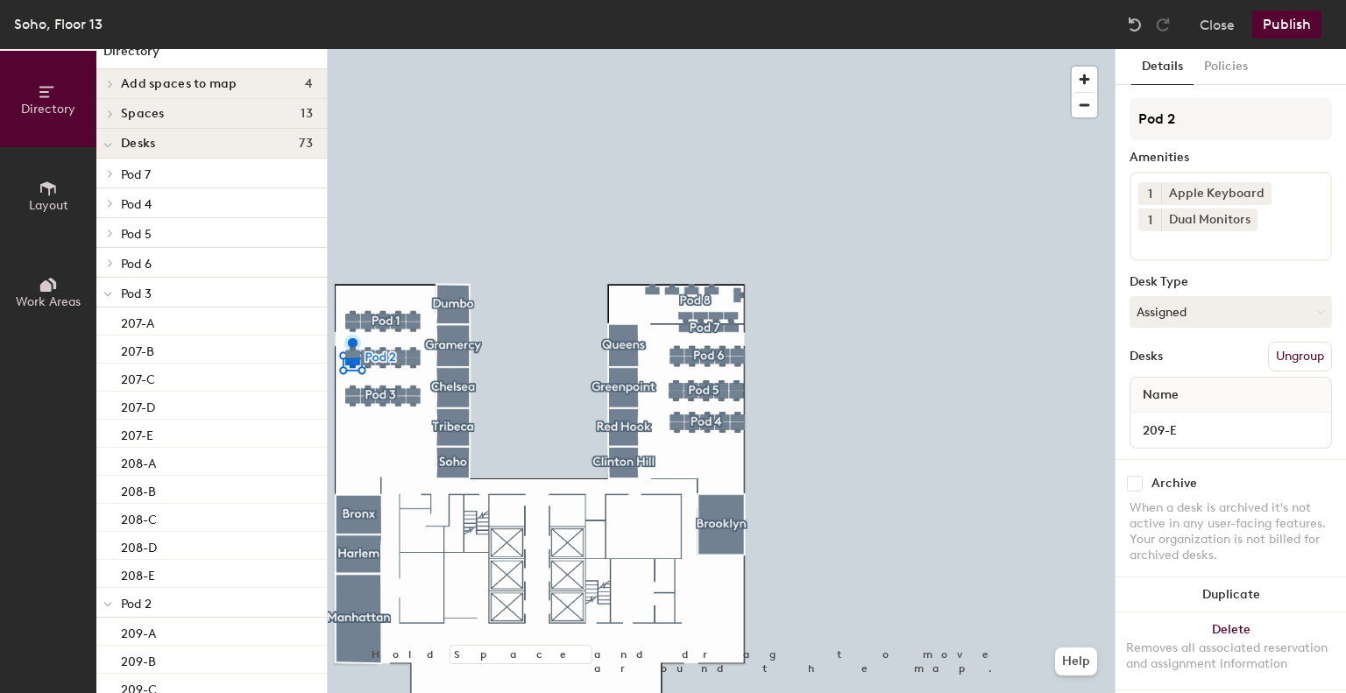
click at [155, 295] on p "Pod 3" at bounding box center [217, 292] width 192 height 23
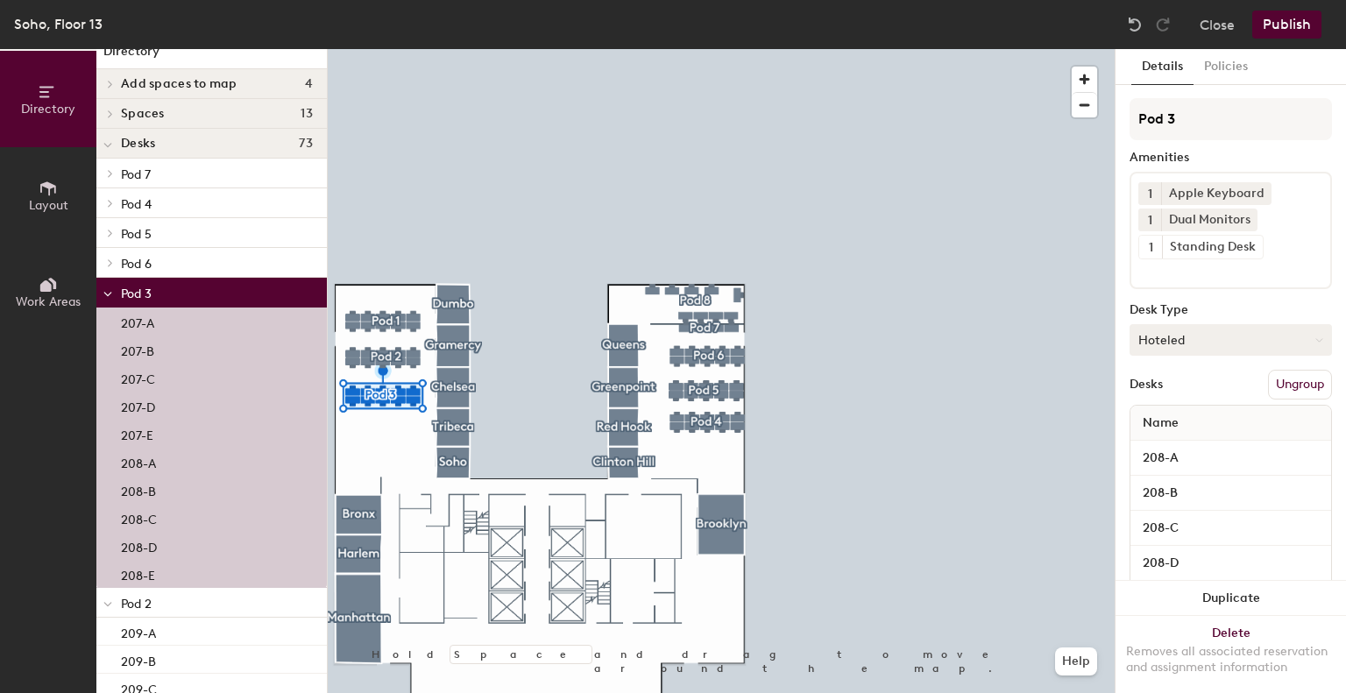
click at [1196, 339] on button "Hoteled" at bounding box center [1231, 340] width 202 height 32
click at [1200, 394] on div "Assigned" at bounding box center [1218, 394] width 175 height 26
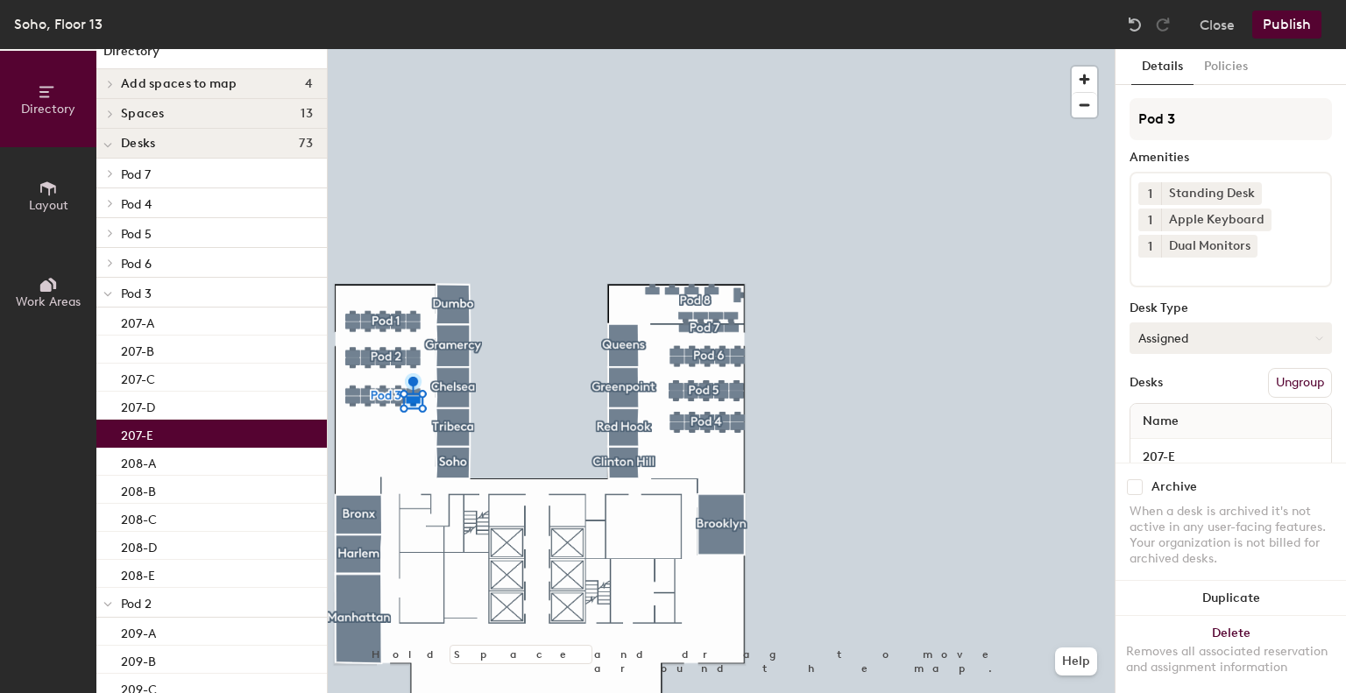
click at [1182, 329] on button "Assigned" at bounding box center [1231, 339] width 202 height 32
click at [1165, 438] on div "Hoteled" at bounding box center [1218, 445] width 175 height 26
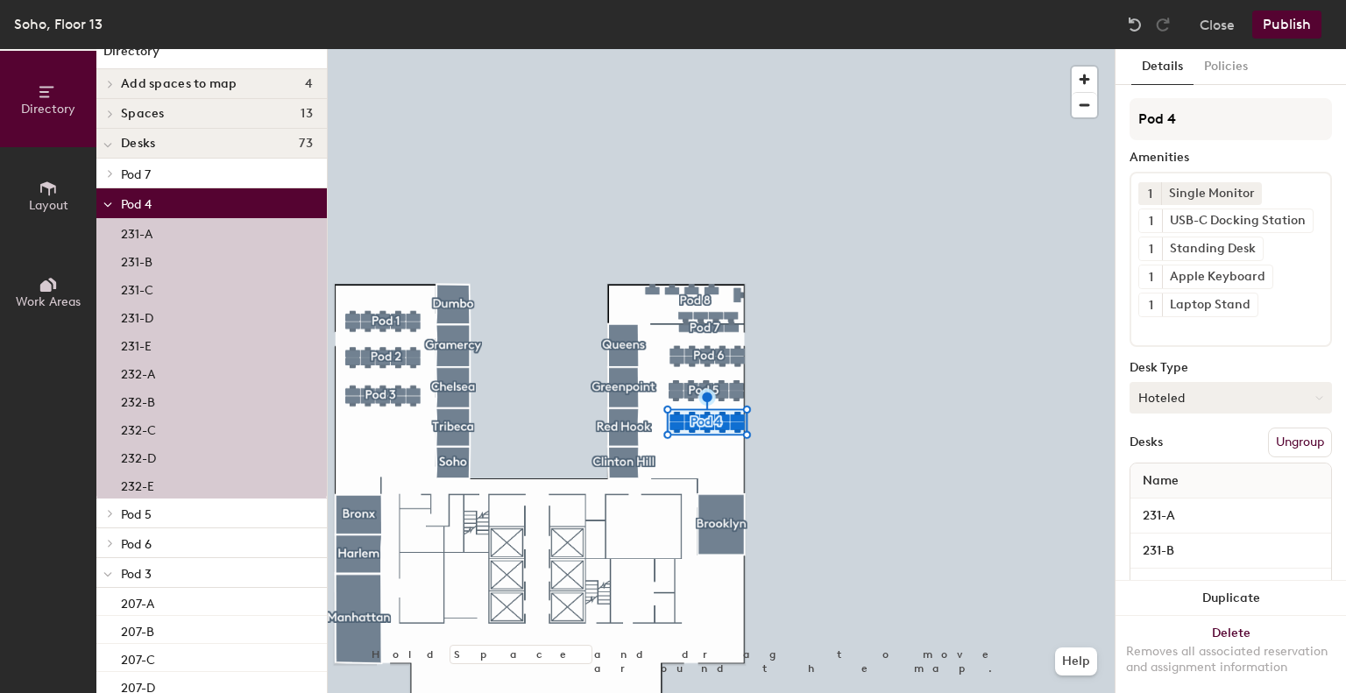
click at [1176, 395] on button "Hoteled" at bounding box center [1231, 398] width 202 height 32
click at [1175, 448] on div "Assigned" at bounding box center [1218, 452] width 175 height 26
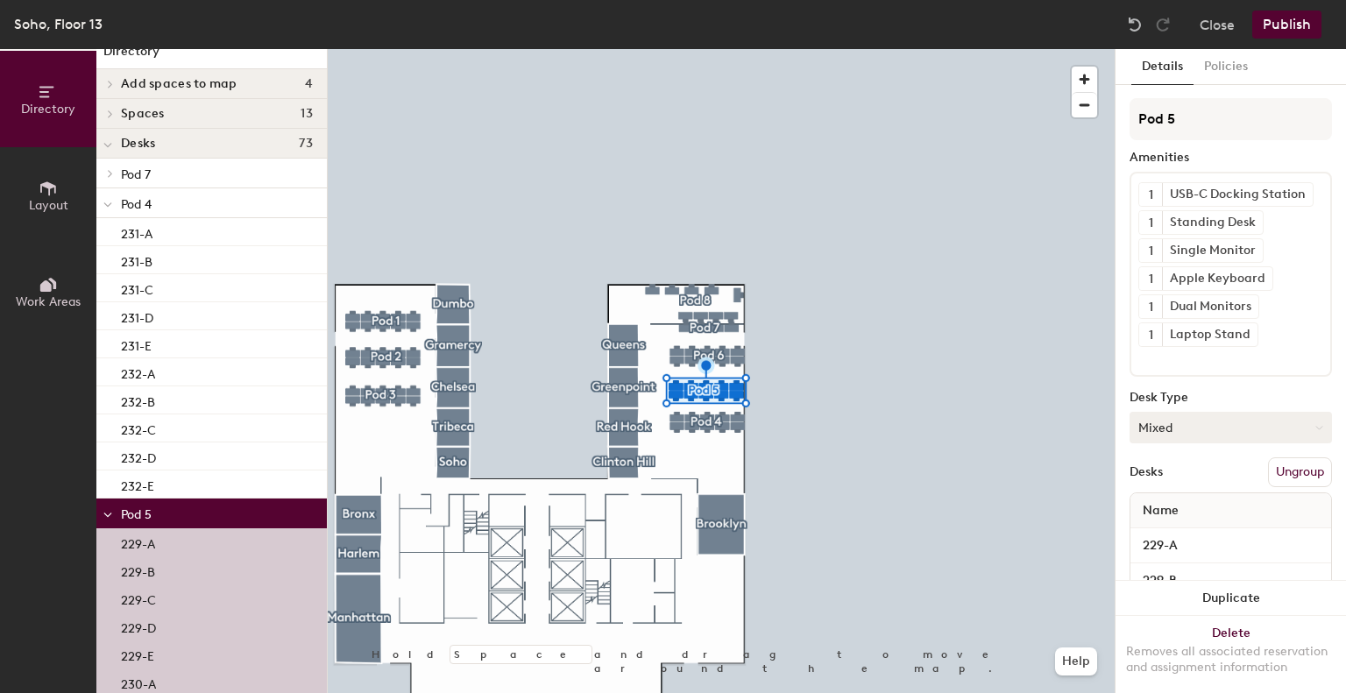
click at [1214, 430] on button "Mixed" at bounding box center [1231, 428] width 202 height 32
click at [1189, 477] on div "Assigned" at bounding box center [1218, 482] width 175 height 26
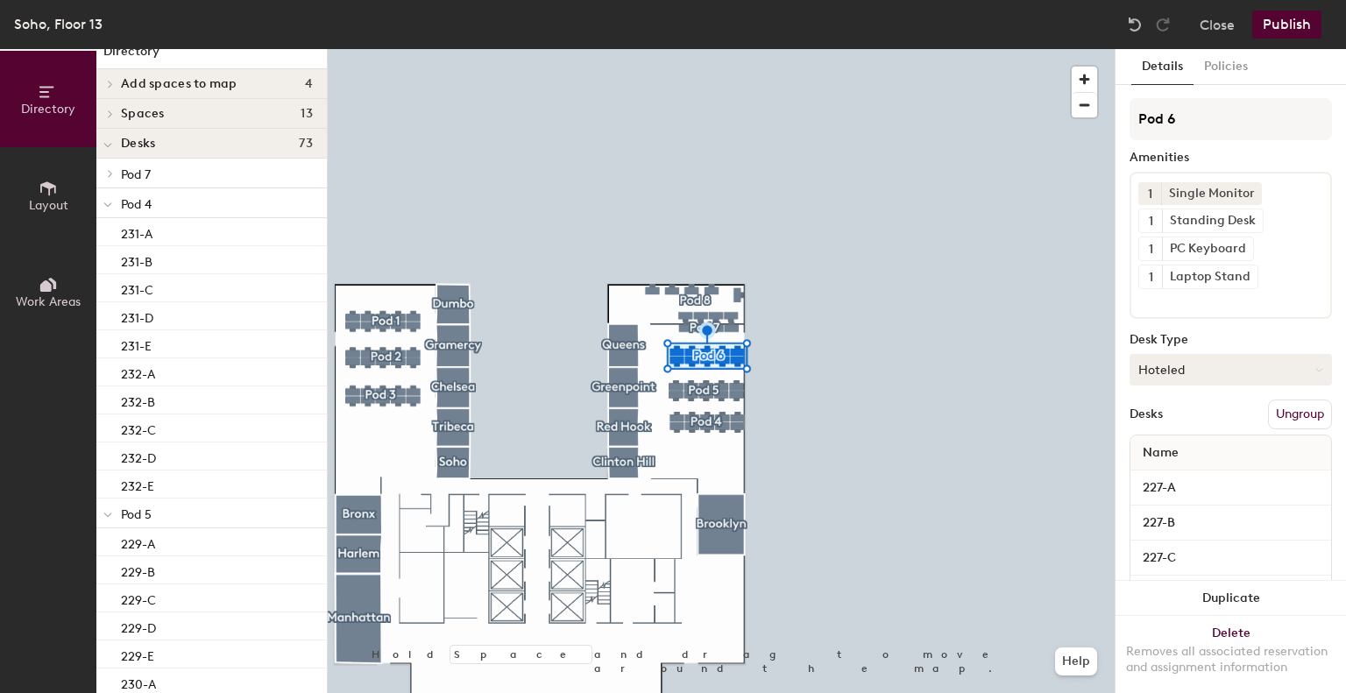
click at [1178, 365] on button "Hoteled" at bounding box center [1231, 370] width 202 height 32
click at [1203, 411] on div "Assigned" at bounding box center [1218, 424] width 175 height 26
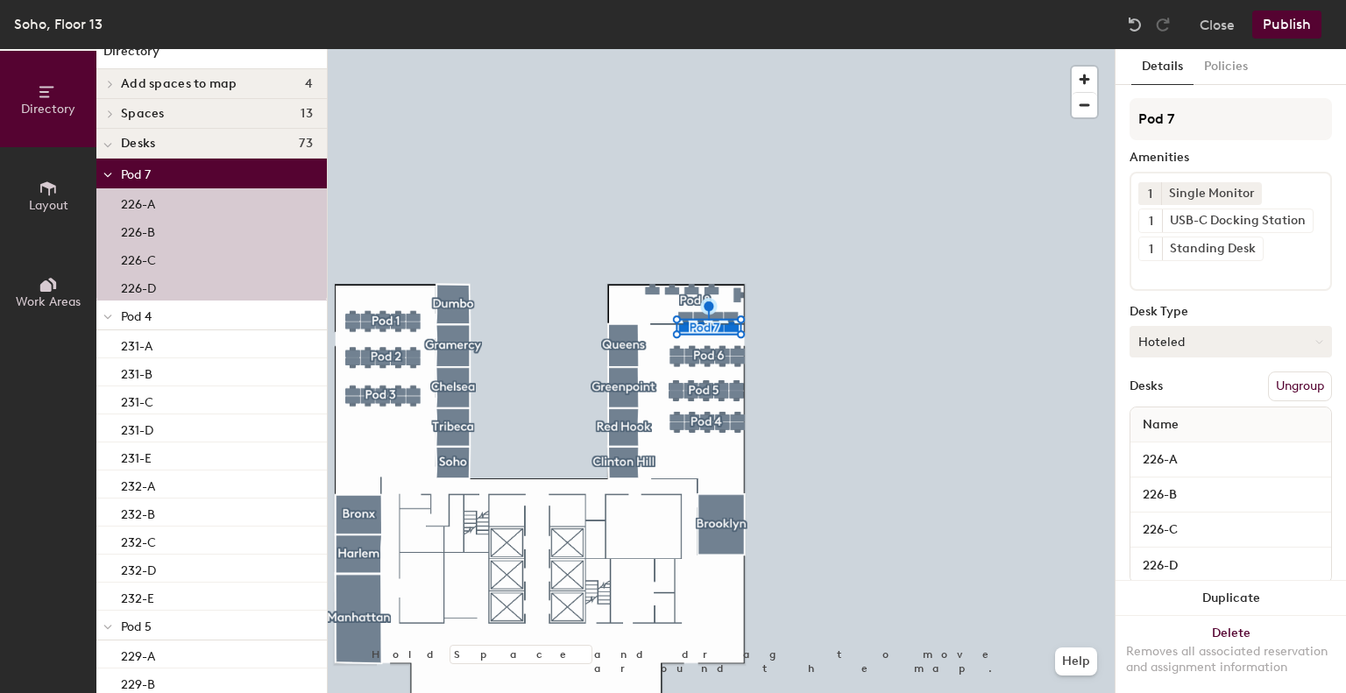
click at [1224, 331] on button "Hoteled" at bounding box center [1231, 342] width 202 height 32
click at [1201, 403] on div "Assigned" at bounding box center [1218, 396] width 175 height 26
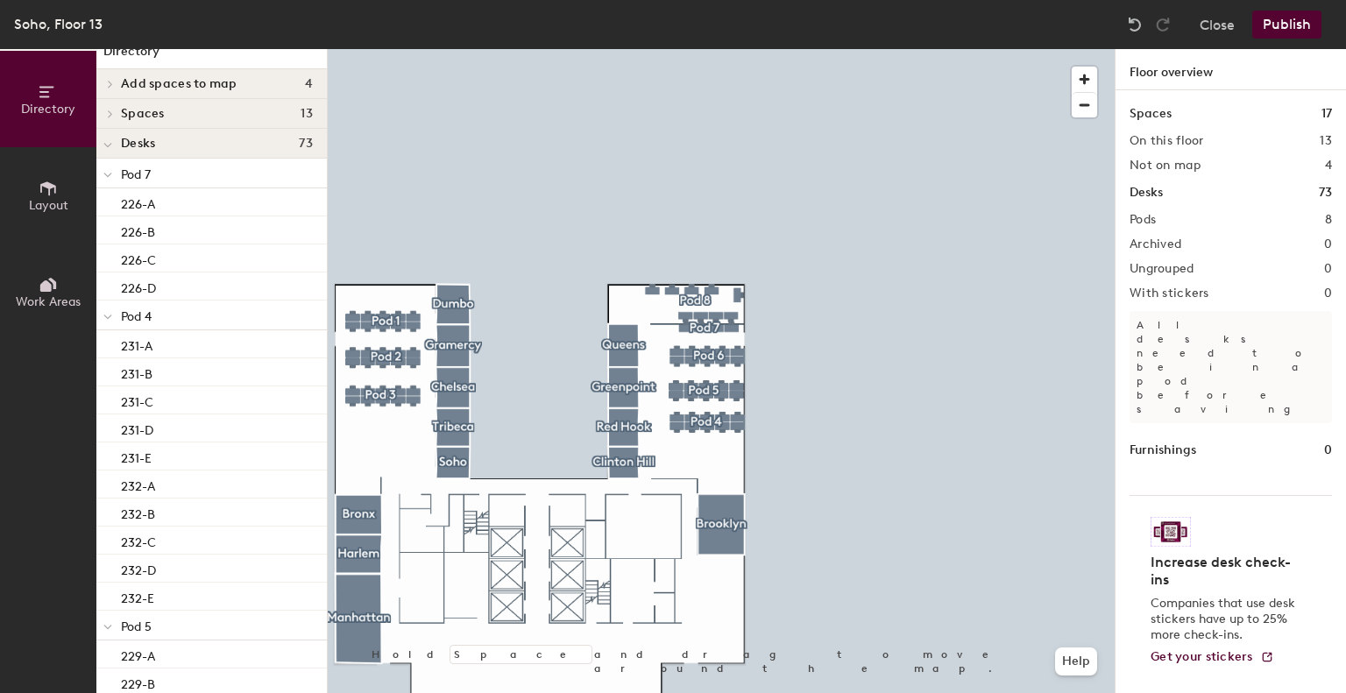
click at [137, 174] on span "Pod 7" at bounding box center [136, 174] width 30 height 15
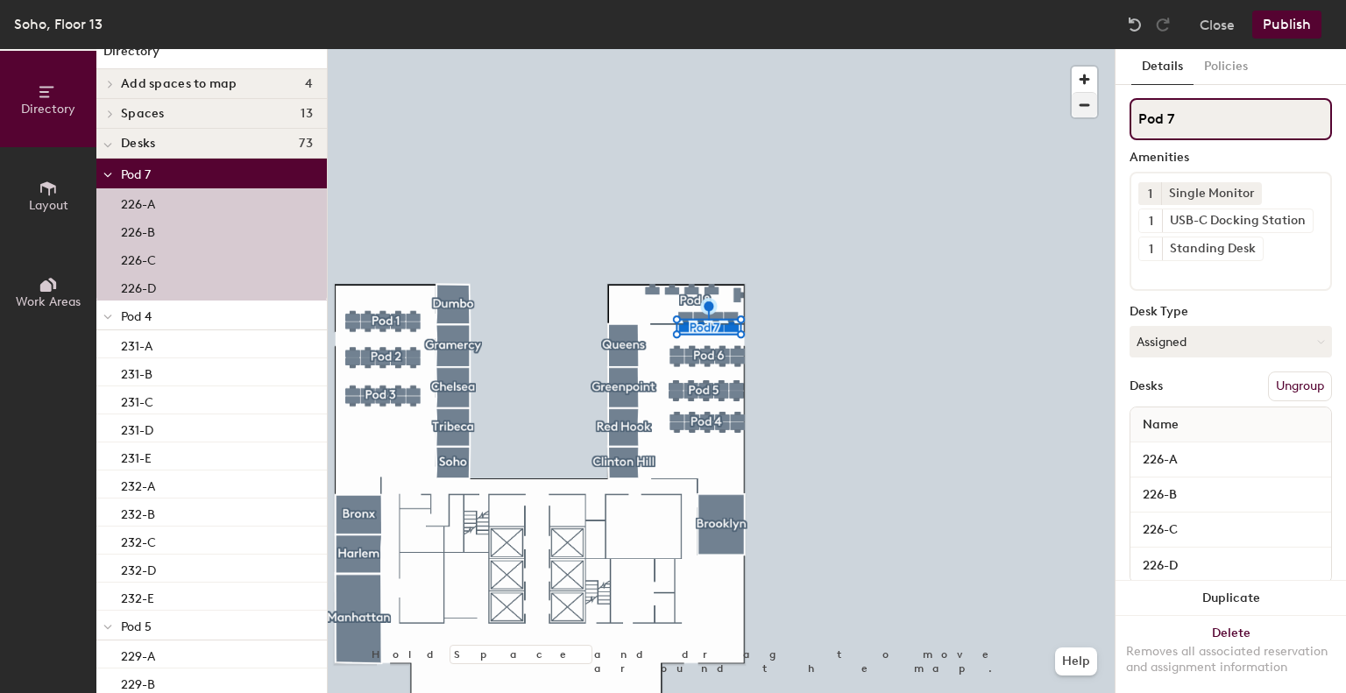
click at [984, 94] on div "Directory Layout Work Areas Directory Add spaces to map [GEOGRAPHIC_DATA] [GEOG…" at bounding box center [673, 371] width 1346 height 644
type input "Data Science"
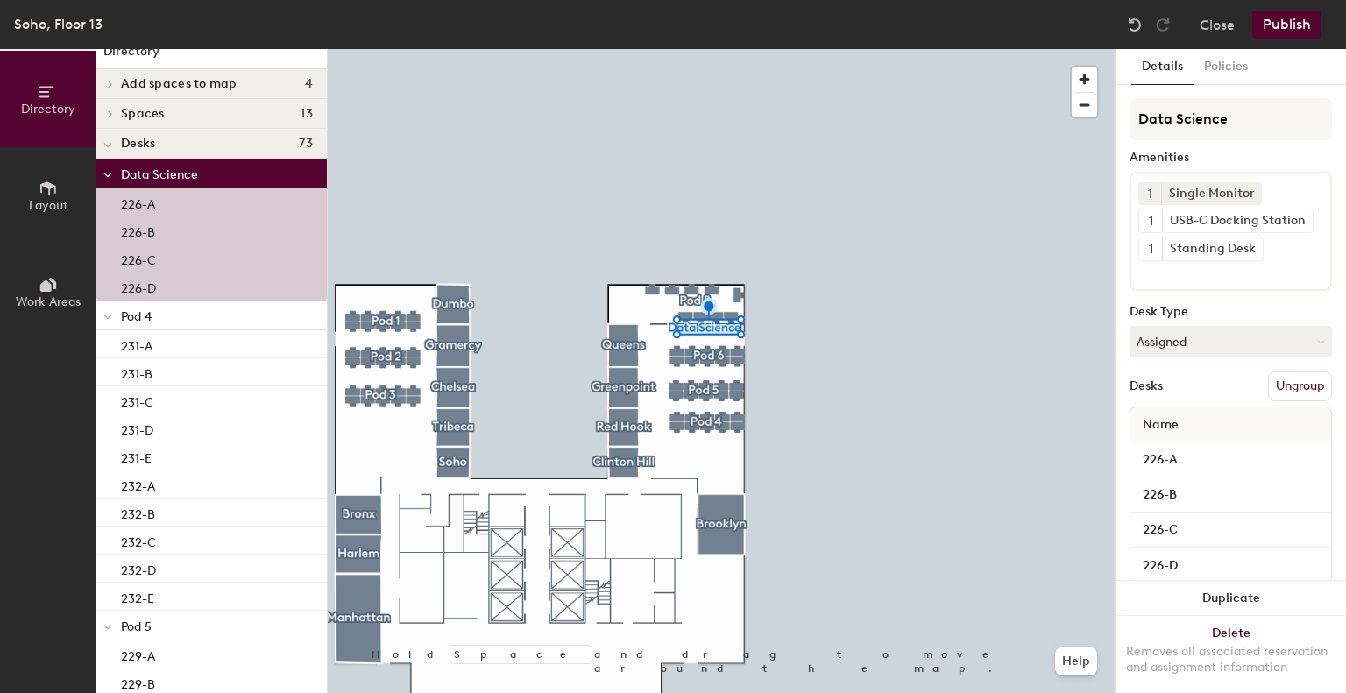
click at [110, 313] on span at bounding box center [107, 316] width 9 height 15
click at [110, 351] on span at bounding box center [107, 346] width 9 height 15
click at [141, 374] on span "Pod 6" at bounding box center [136, 376] width 31 height 15
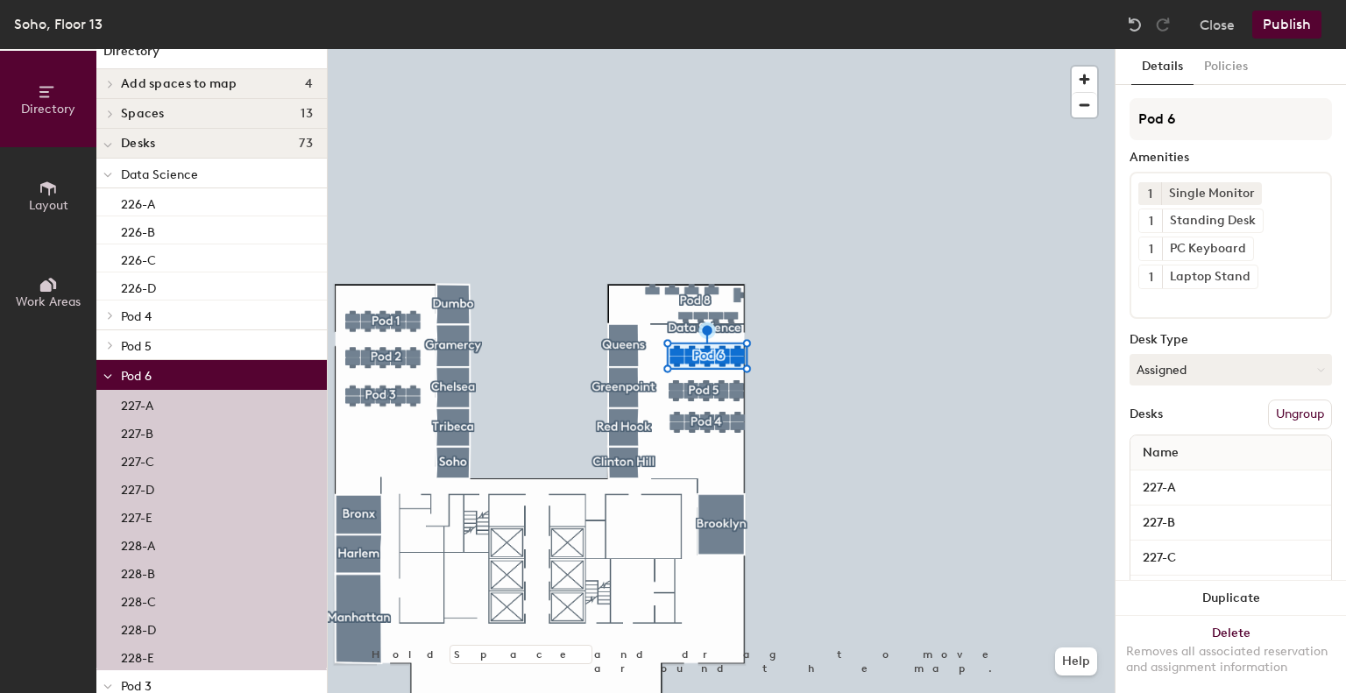
click at [170, 178] on span "Data Science" at bounding box center [159, 174] width 77 height 15
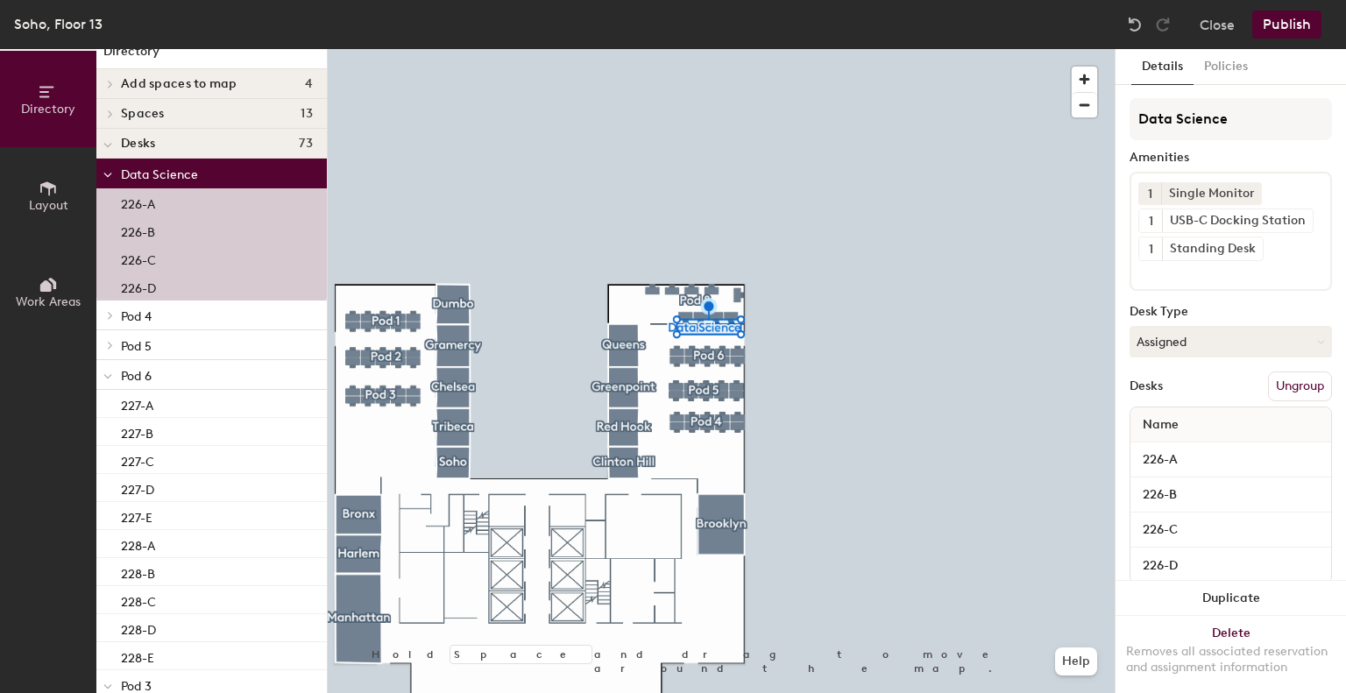
click at [1289, 387] on button "Ungroup" at bounding box center [1300, 387] width 64 height 30
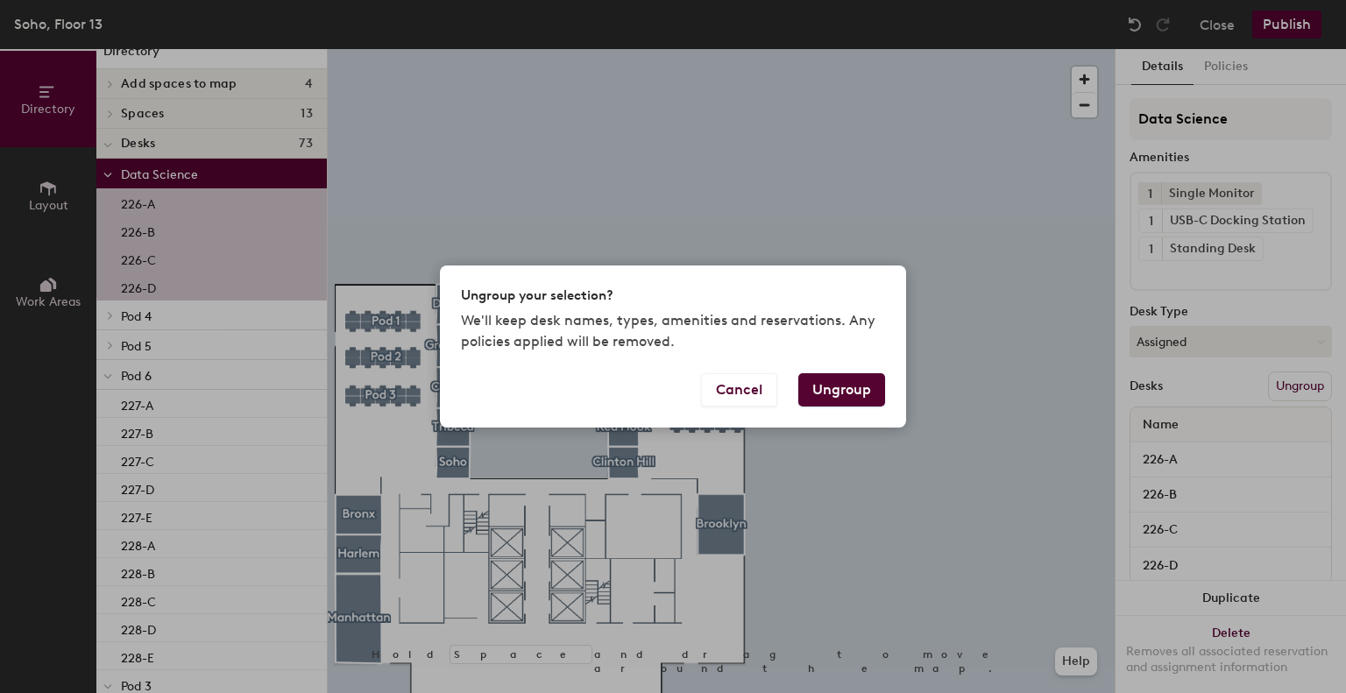
click at [834, 388] on button "Ungroup" at bounding box center [842, 389] width 87 height 33
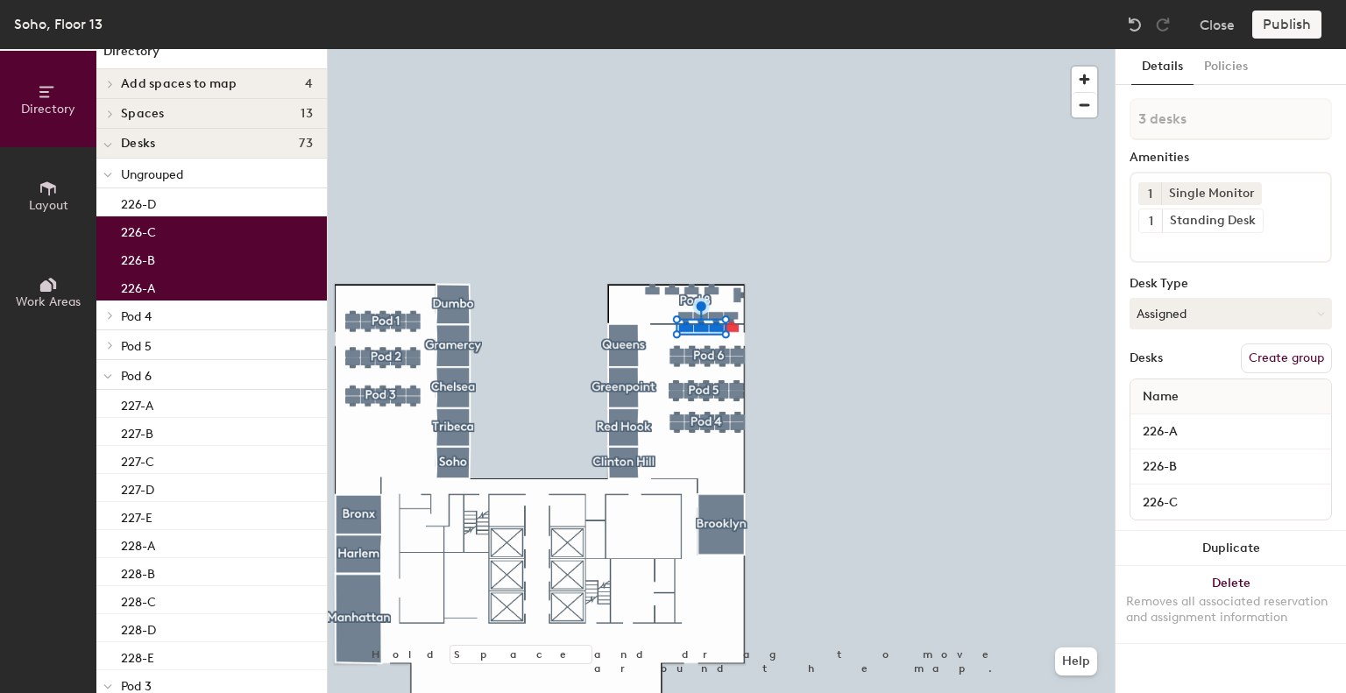
type input "4 desks"
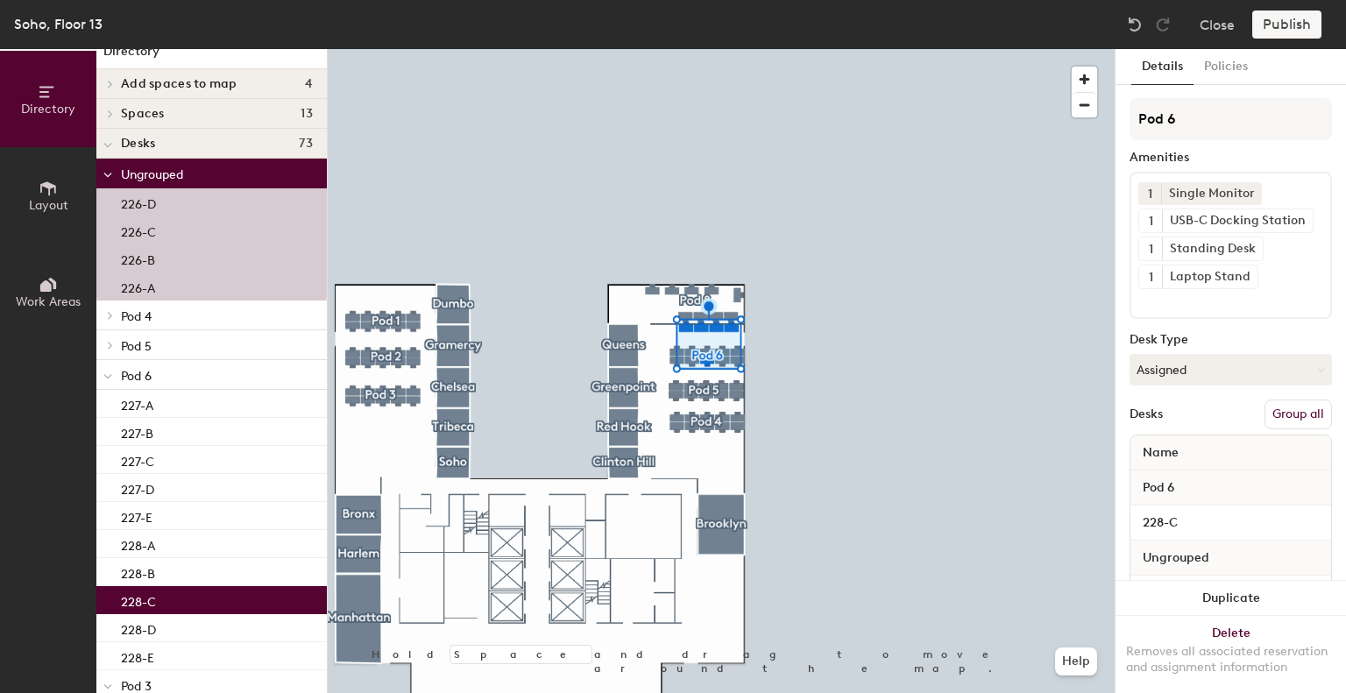
click at [1280, 413] on button "Group all" at bounding box center [1298, 415] width 67 height 30
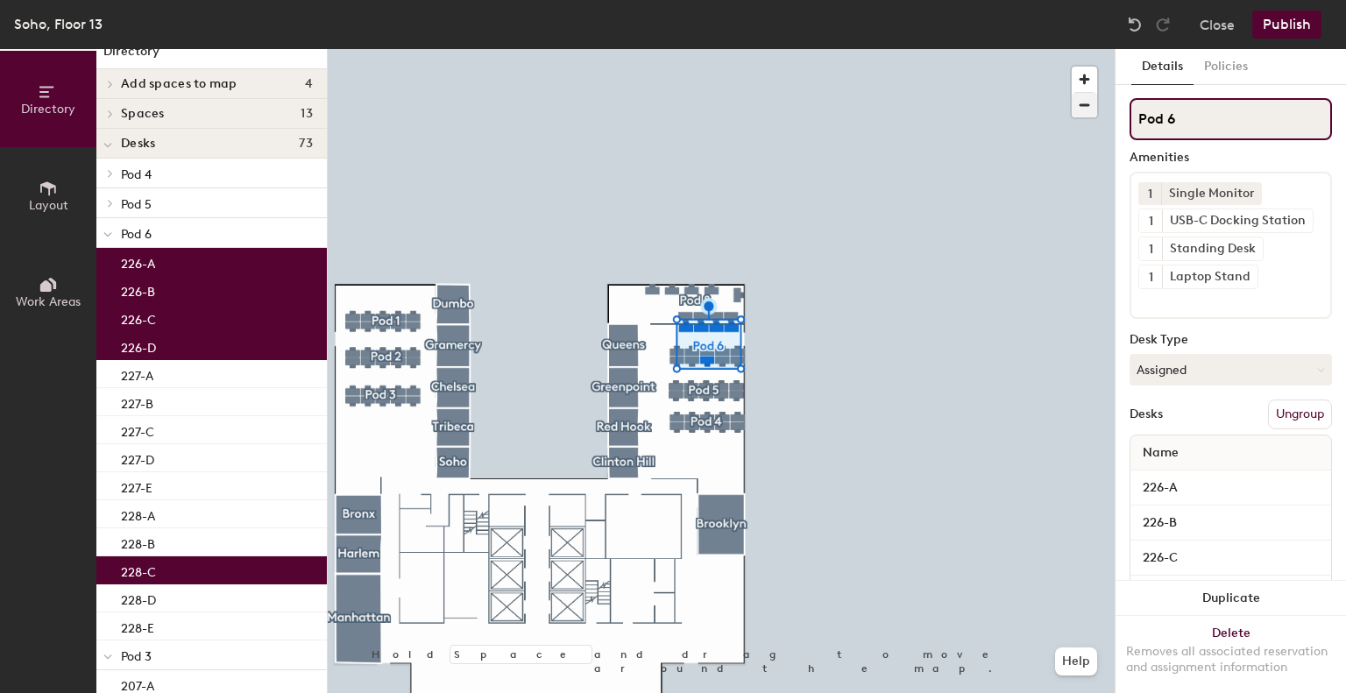
click at [1006, 104] on div "Directory Layout Work Areas Directory Add spaces to map [GEOGRAPHIC_DATA] [GEOG…" at bounding box center [673, 371] width 1346 height 644
type input "Data Science"
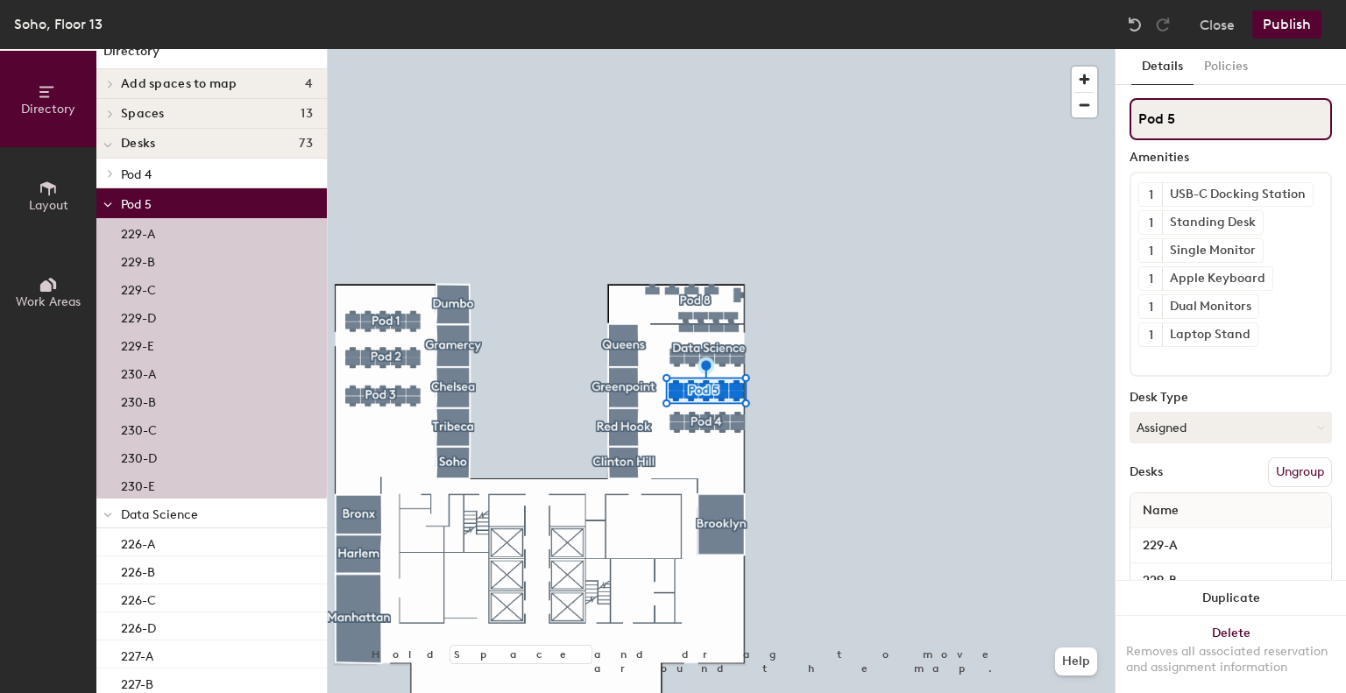
click at [943, 99] on div "Directory Layout Work Areas Directory Add spaces to map [GEOGRAPHIC_DATA] [GEOG…" at bounding box center [673, 371] width 1346 height 644
type input "Product"
click at [156, 167] on p "Pod 4" at bounding box center [217, 173] width 192 height 23
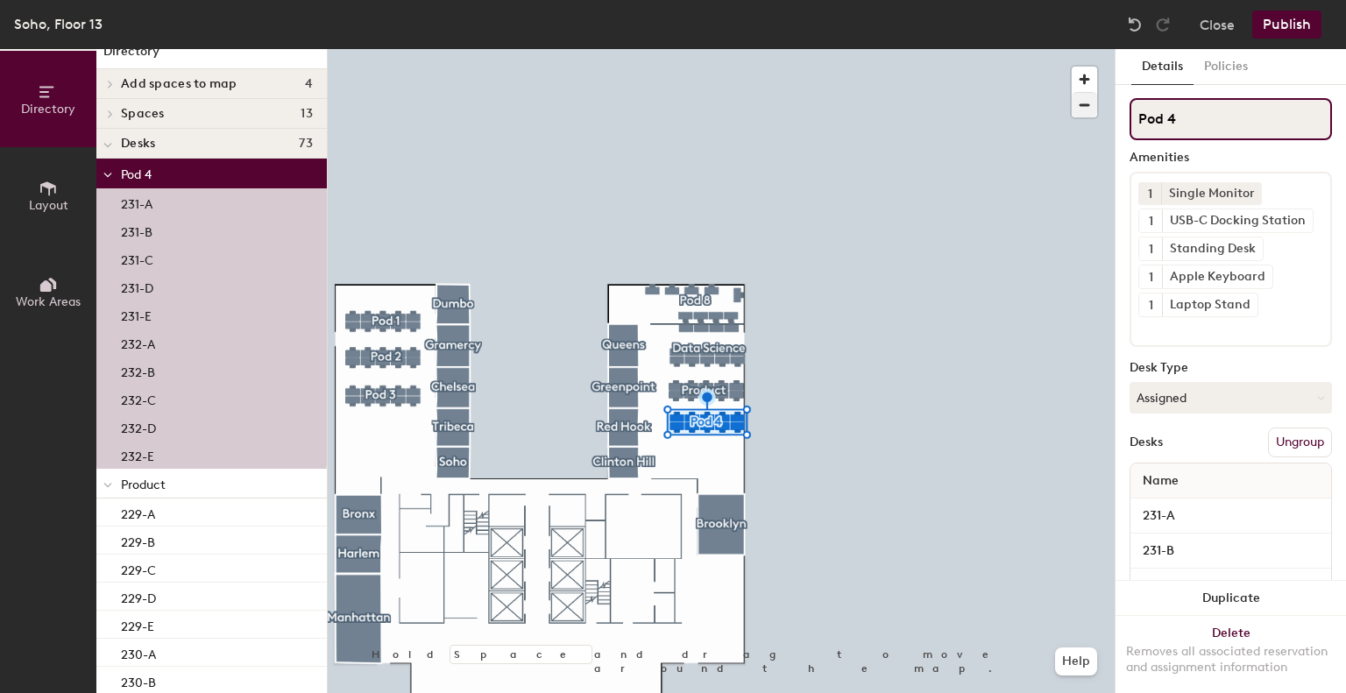
click at [1030, 108] on div "Directory Layout Work Areas Directory Add spaces to map [GEOGRAPHIC_DATA] [GEOG…" at bounding box center [673, 371] width 1346 height 644
type input "Analytics"
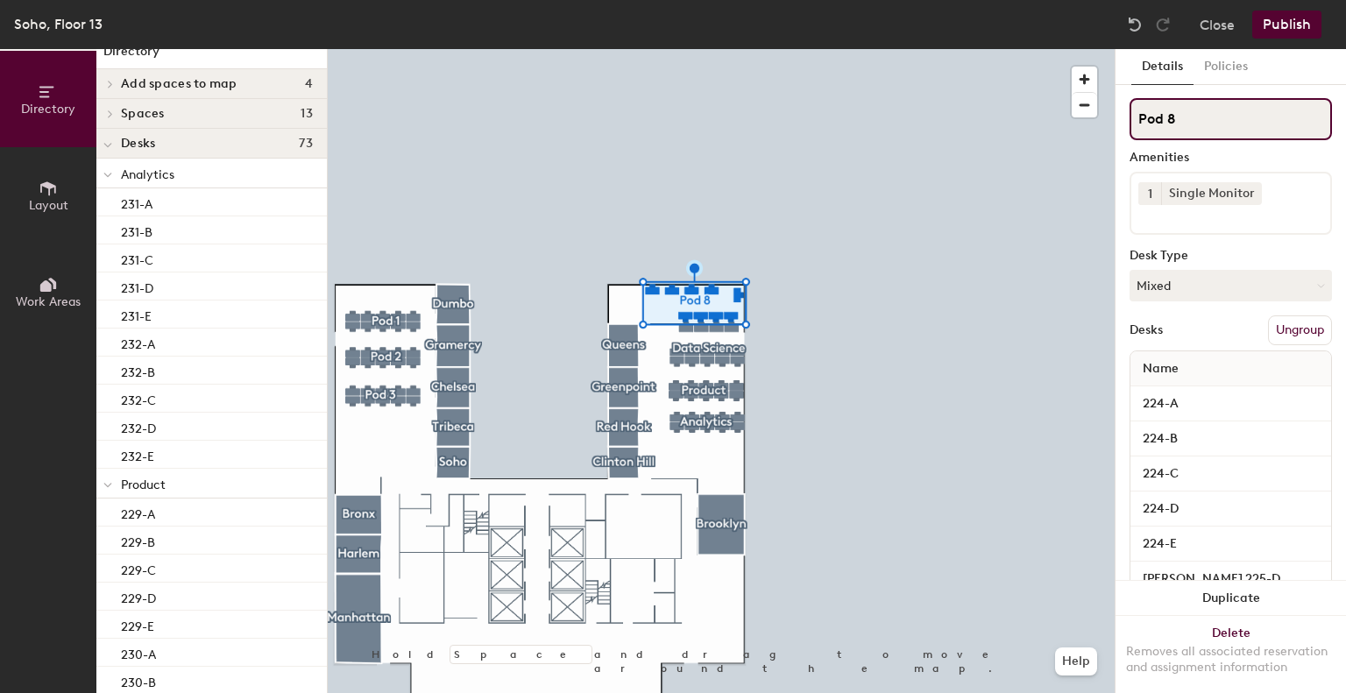
click at [901, 113] on div "Directory Layout Work Areas Directory Add spaces to map [GEOGRAPHIC_DATA] [GEOG…" at bounding box center [673, 371] width 1346 height 644
type input "IT & Engineering"
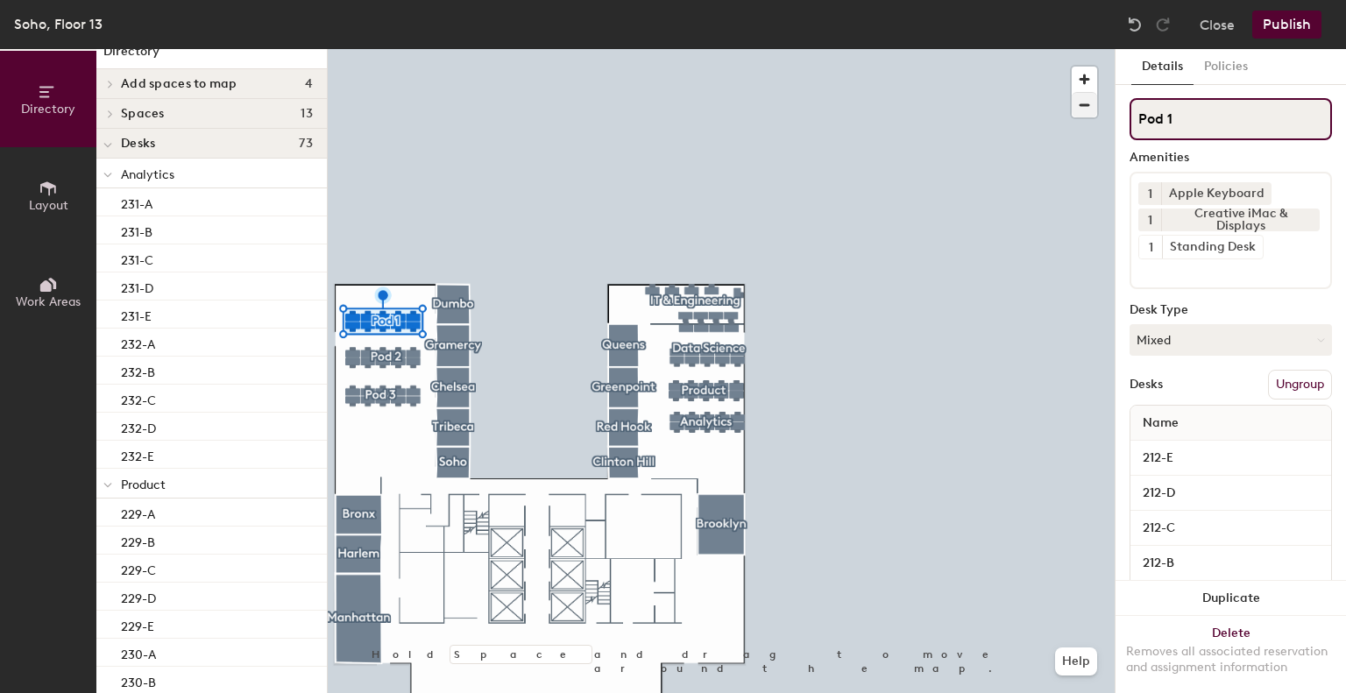
click at [1006, 94] on div "Directory Layout Work Areas Directory Add spaces to map [GEOGRAPHIC_DATA] [GEOG…" at bounding box center [673, 371] width 1346 height 644
type input "Creative"
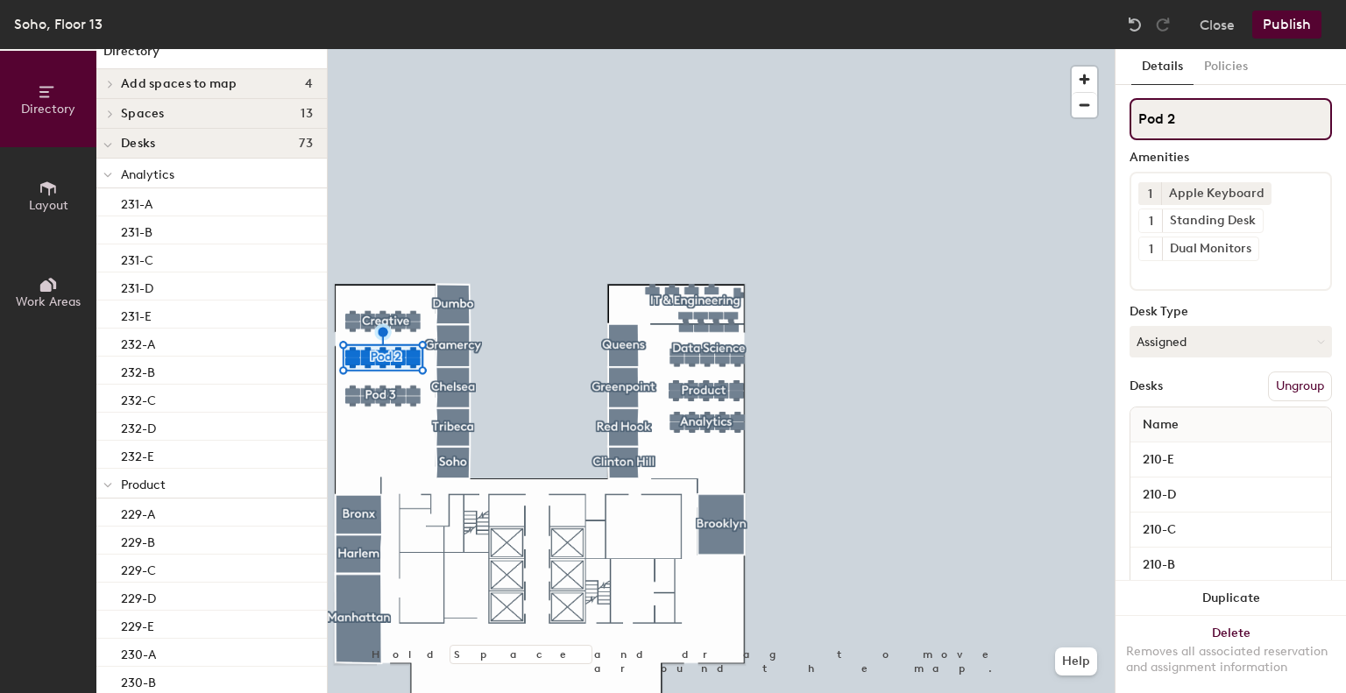
click at [1029, 116] on div "Directory Layout Work Areas Directory Add spaces to map [GEOGRAPHIC_DATA] [GEOG…" at bounding box center [673, 371] width 1346 height 644
type input "Yield"
click at [1004, 145] on div "Directory Layout Work Areas Directory Add spaces to map [GEOGRAPHIC_DATA] [GEOG…" at bounding box center [673, 371] width 1346 height 644
type input "Partnerships"
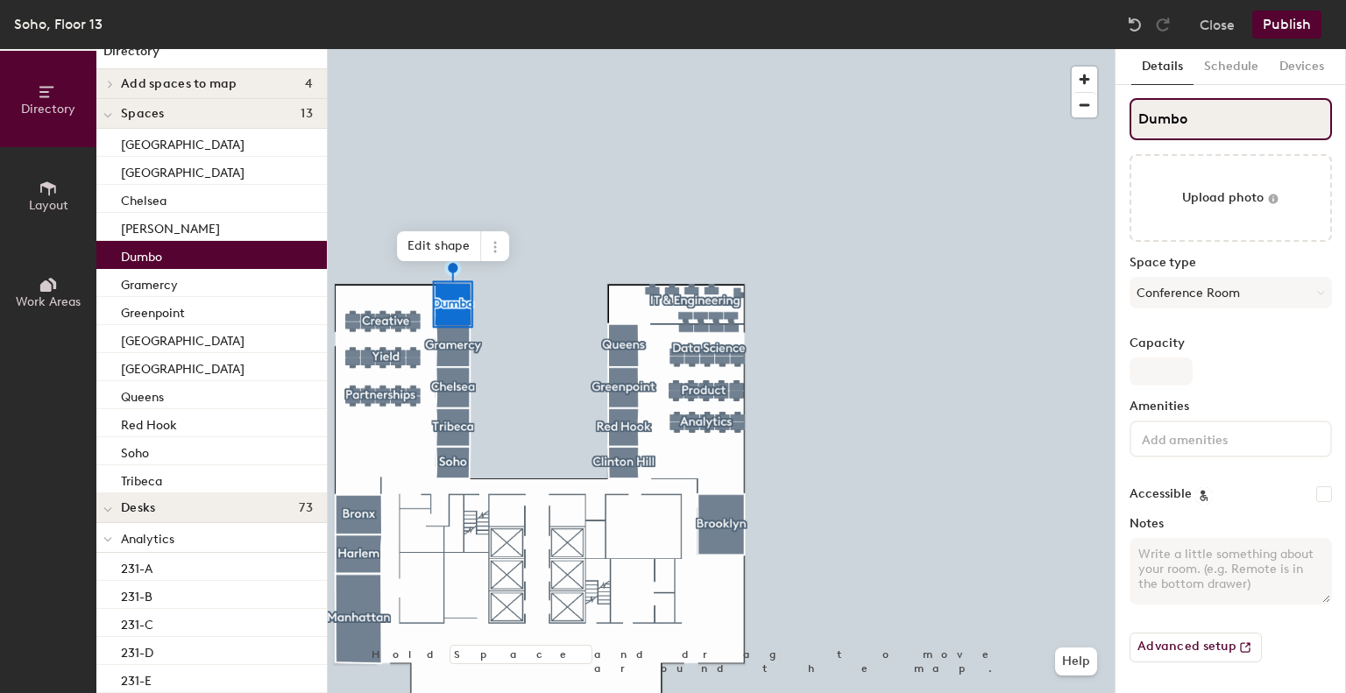
click at [1000, 103] on div "Directory Layout Work Areas Directory Add spaces to map [GEOGRAPHIC_DATA] [GEOG…" at bounding box center [673, 371] width 1346 height 644
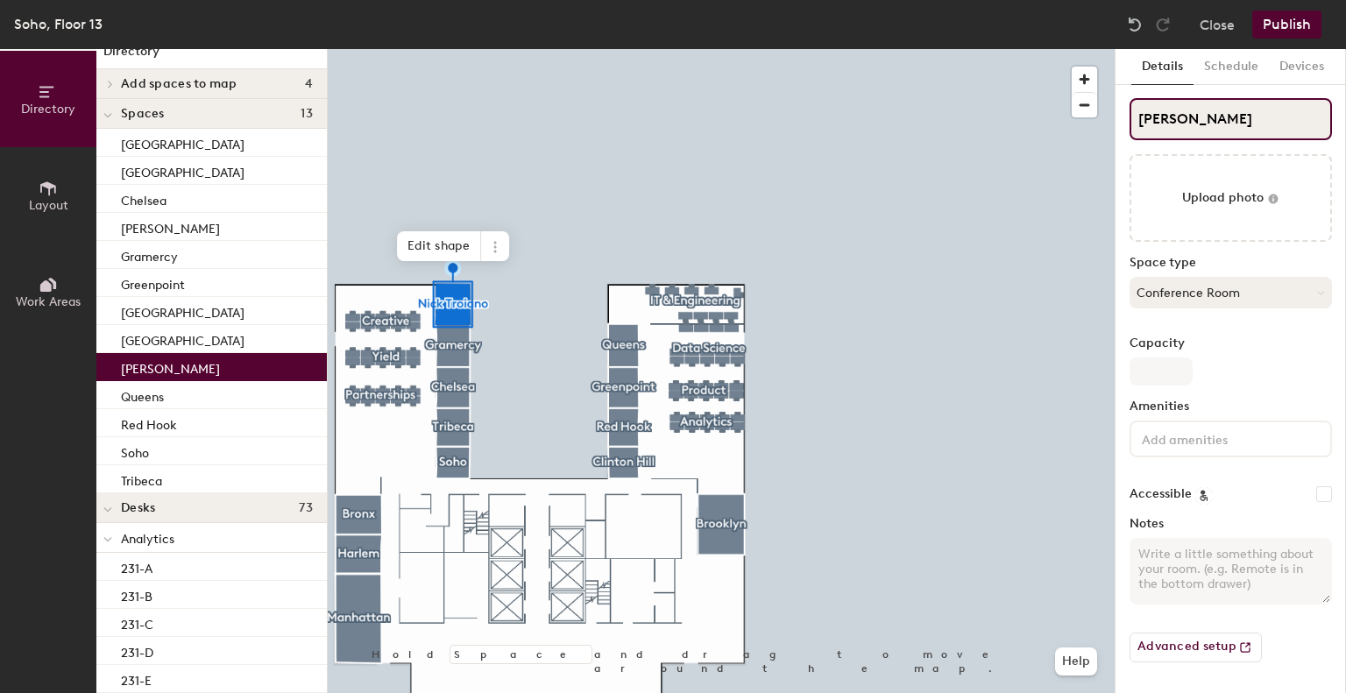
type input "[PERSON_NAME]"
click at [1219, 288] on button "Conference Room" at bounding box center [1231, 293] width 202 height 32
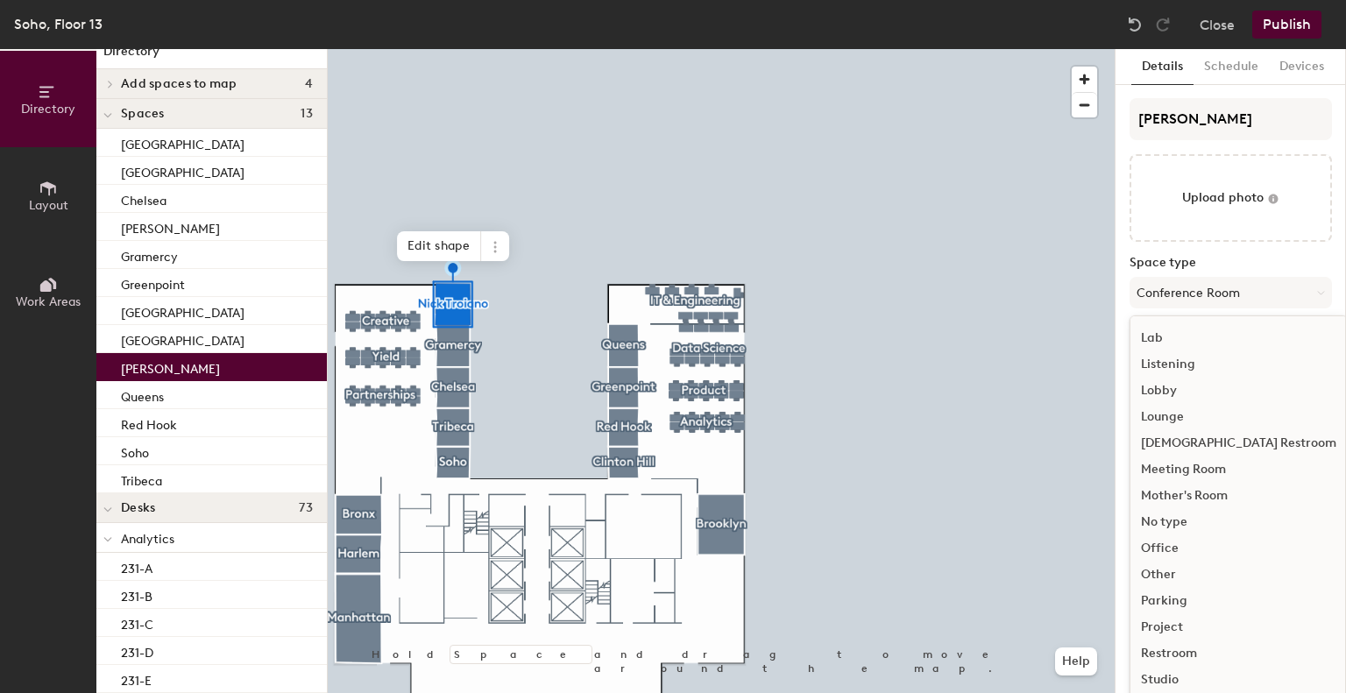
scroll to position [340, 0]
click at [1191, 549] on div "Office" at bounding box center [1239, 549] width 217 height 26
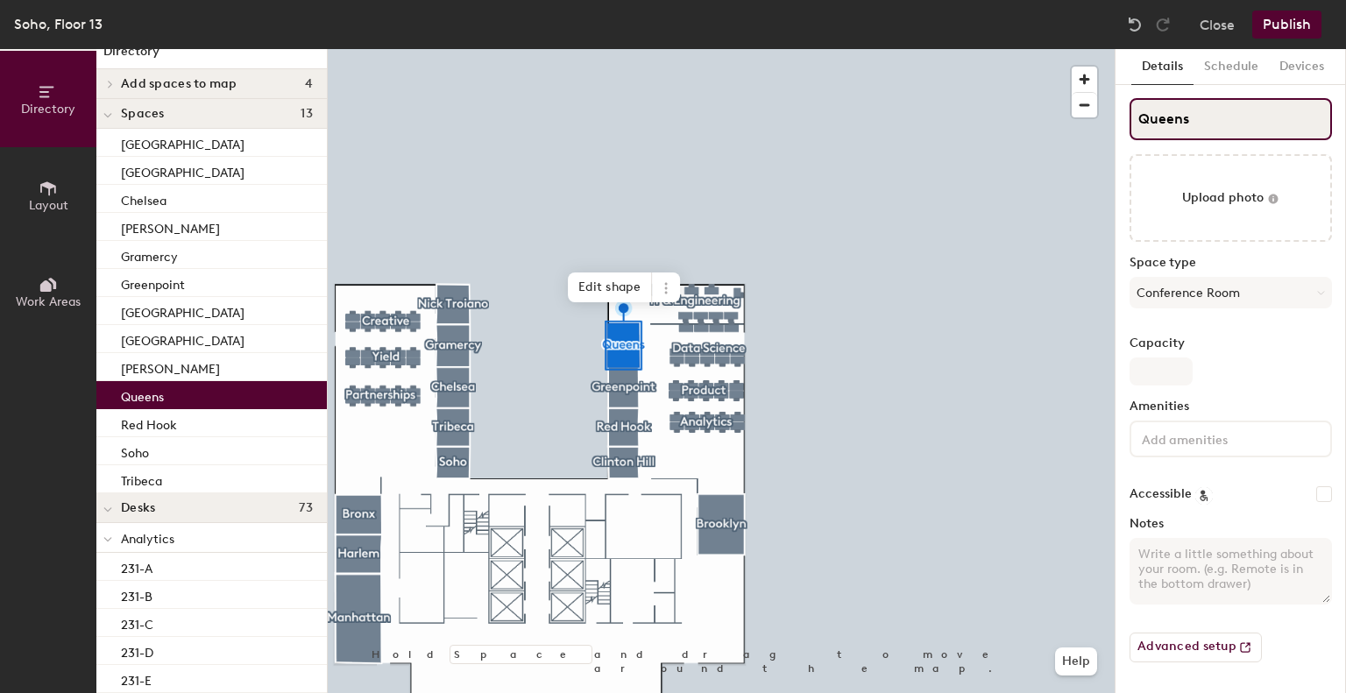
click at [978, 146] on div "Directory Layout Work Areas Directory Add spaces to map [GEOGRAPHIC_DATA] [GEOG…" at bounding box center [673, 371] width 1346 height 644
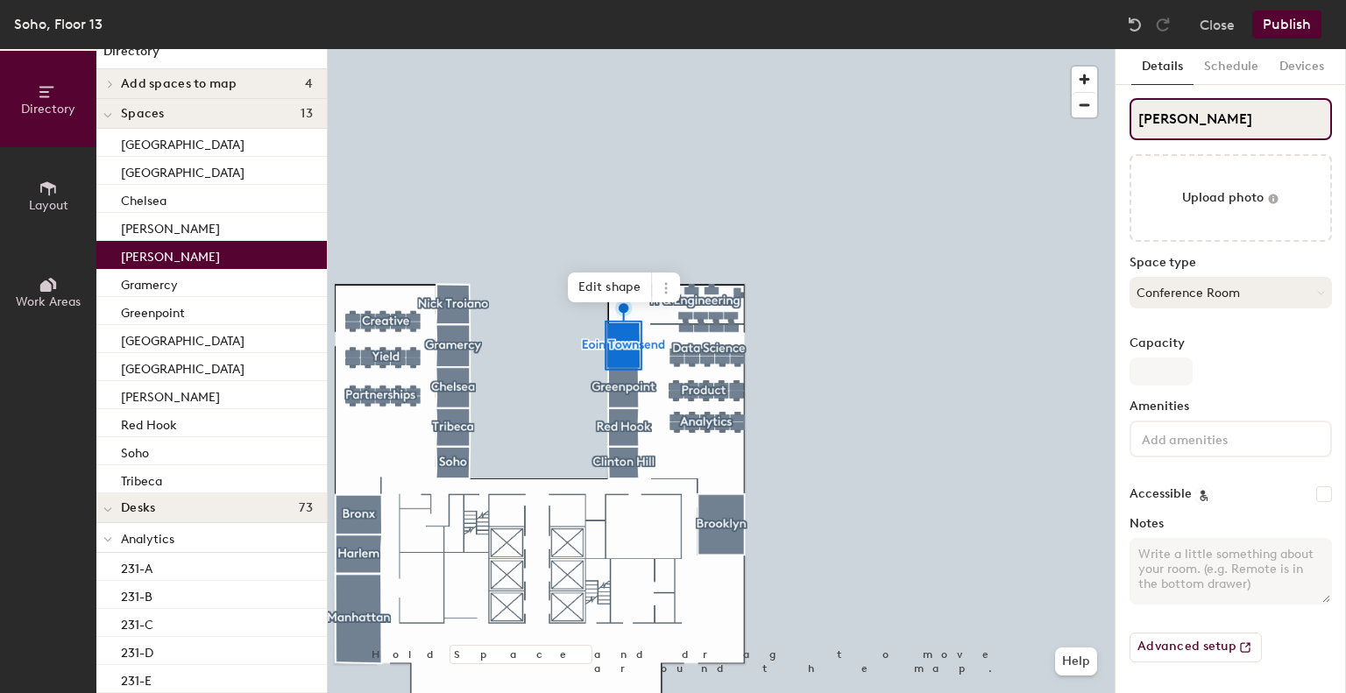
type input "[PERSON_NAME]"
click at [1203, 294] on button "Conference Room" at bounding box center [1231, 293] width 202 height 32
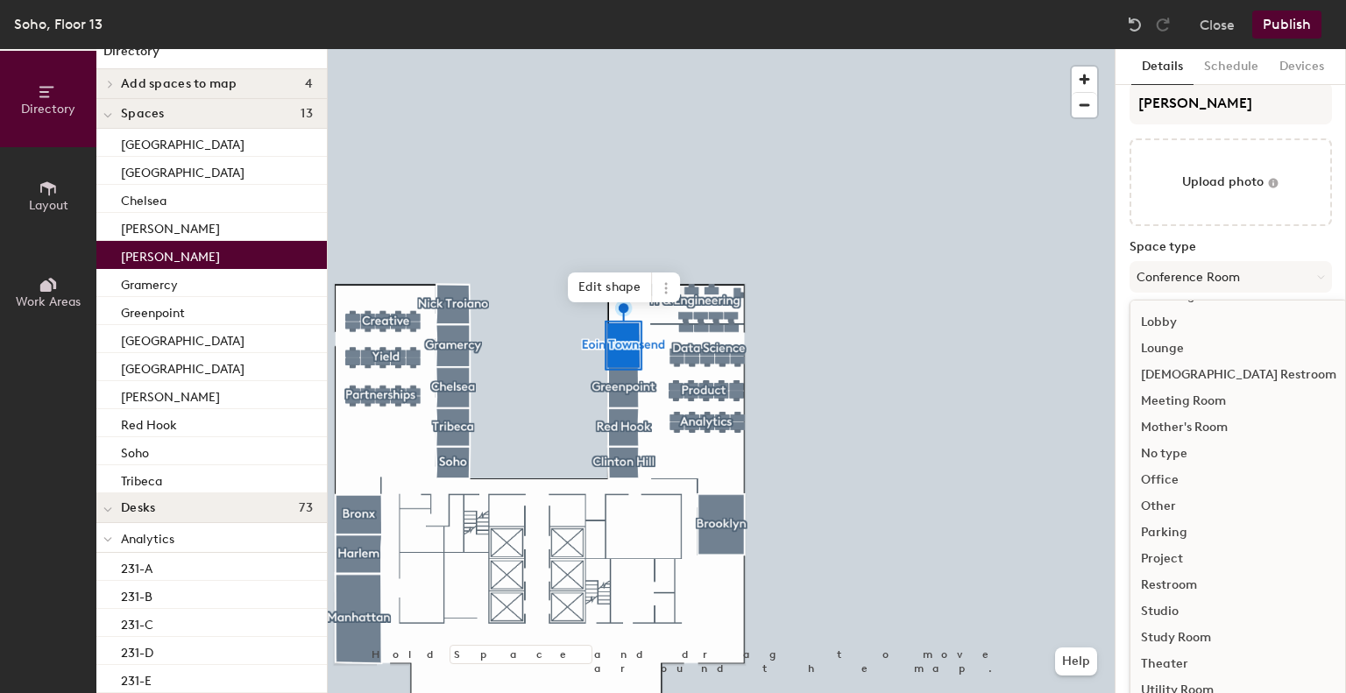
scroll to position [17, 0]
click at [1176, 479] on div "Office" at bounding box center [1239, 479] width 217 height 26
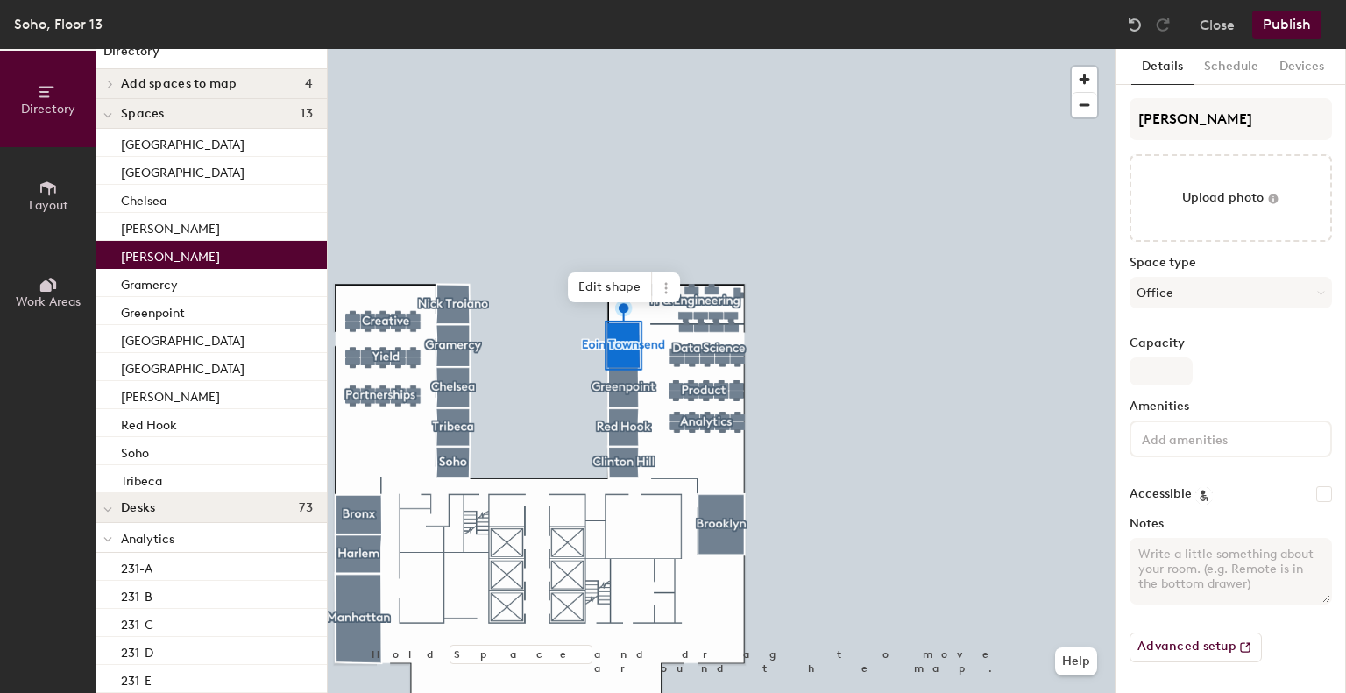
click at [1284, 24] on button "Publish" at bounding box center [1287, 25] width 69 height 28
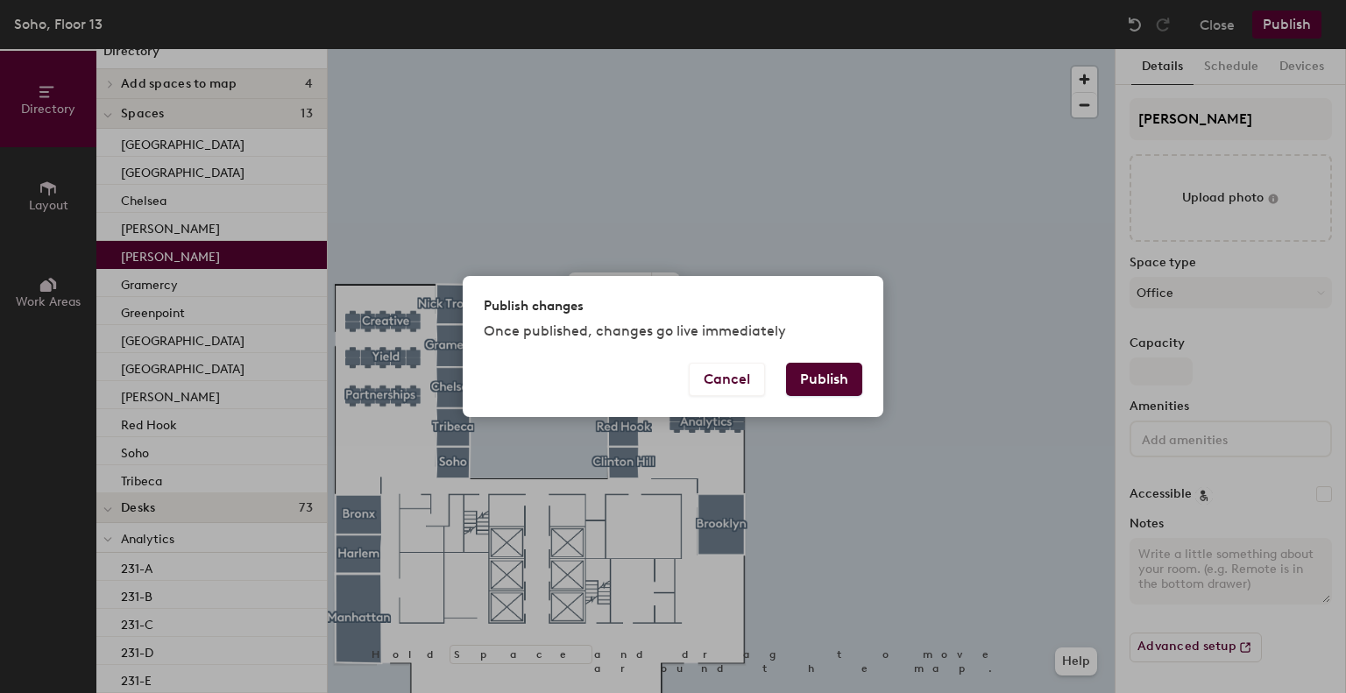
click at [831, 372] on button "Publish" at bounding box center [824, 379] width 76 height 33
